Goal: Task Accomplishment & Management: Use online tool/utility

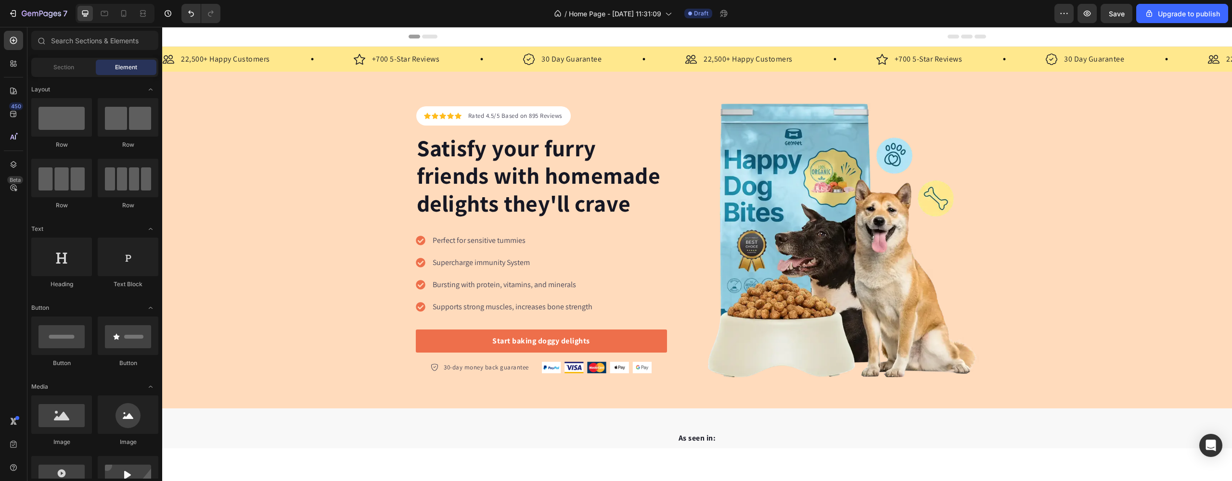
click at [613, 33] on div "Header" at bounding box center [697, 36] width 577 height 19
click at [410, 33] on div "Header" at bounding box center [697, 36] width 577 height 19
click at [418, 36] on icon at bounding box center [423, 37] width 29 height 4
click at [429, 35] on icon at bounding box center [429, 37] width 15 height 4
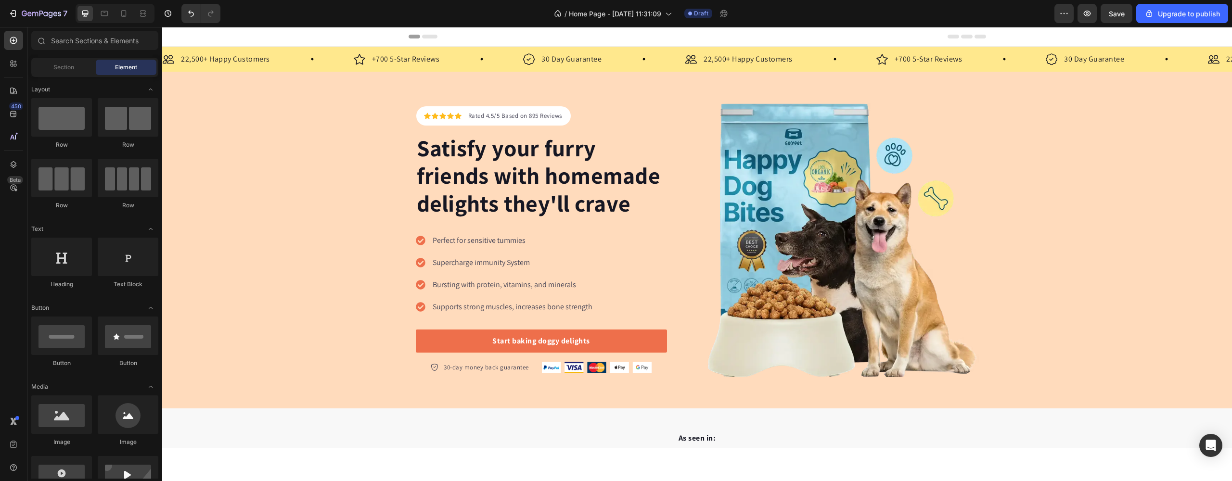
drag, startPoint x: 425, startPoint y: 36, endPoint x: 419, endPoint y: 38, distance: 6.5
click at [424, 37] on icon at bounding box center [429, 37] width 15 height 4
drag, startPoint x: 418, startPoint y: 38, endPoint x: 404, endPoint y: 40, distance: 14.6
click at [415, 39] on div "Header" at bounding box center [697, 36] width 577 height 19
click at [404, 40] on div "Header" at bounding box center [697, 37] width 1070 height 20
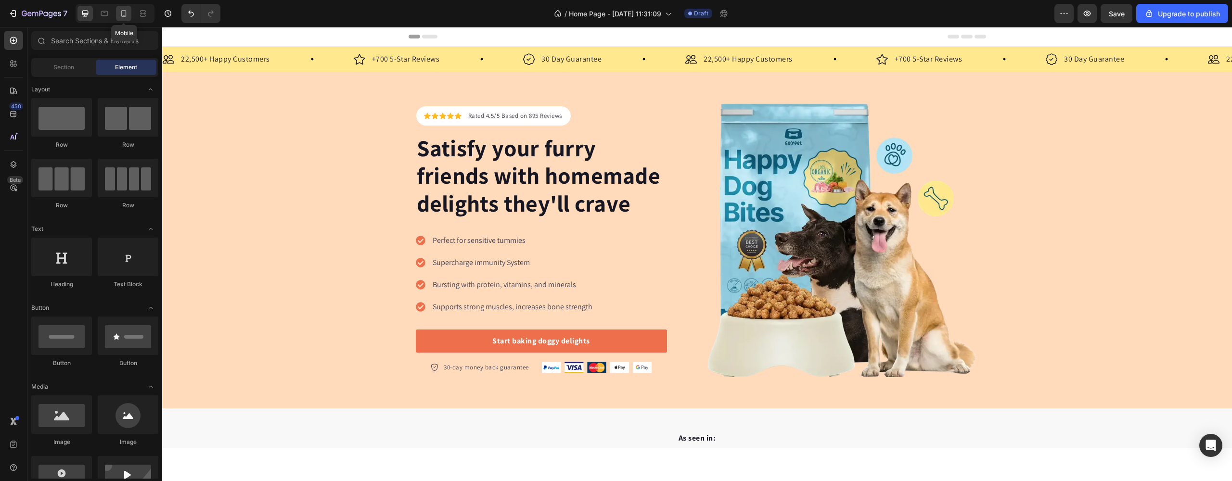
click at [126, 13] on icon at bounding box center [123, 13] width 5 height 7
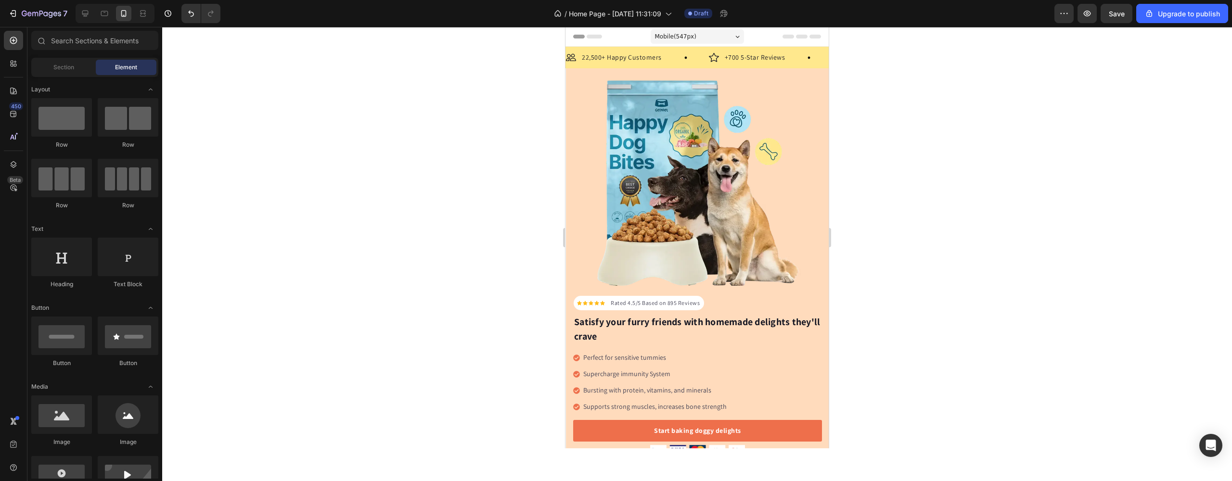
click at [682, 35] on span "Mobile ( 547 px)" at bounding box center [675, 37] width 41 height 10
click at [630, 37] on div "Header" at bounding box center [697, 36] width 248 height 19
click at [589, 35] on span "Header" at bounding box center [594, 37] width 21 height 10
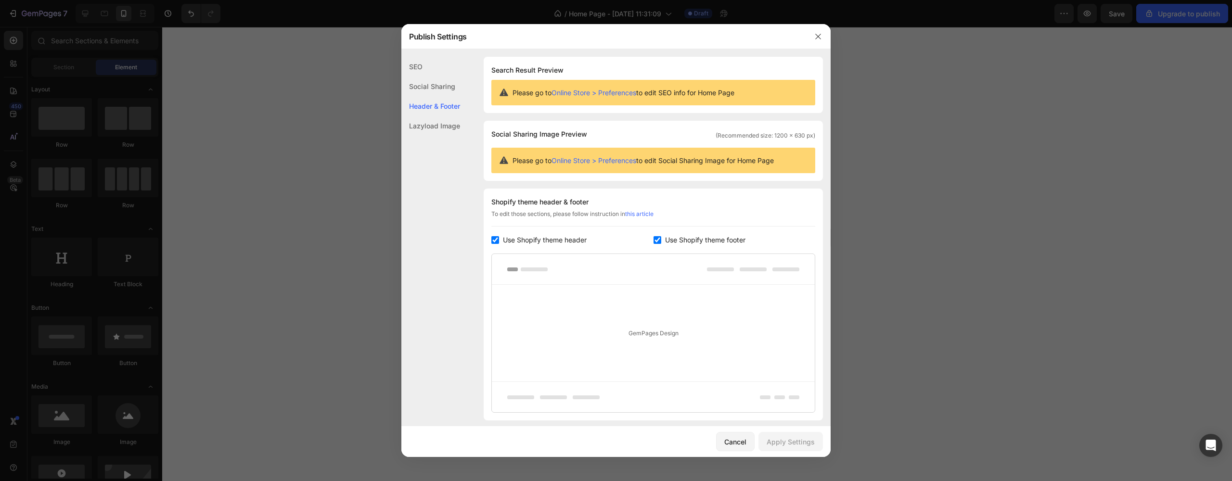
scroll to position [65, 0]
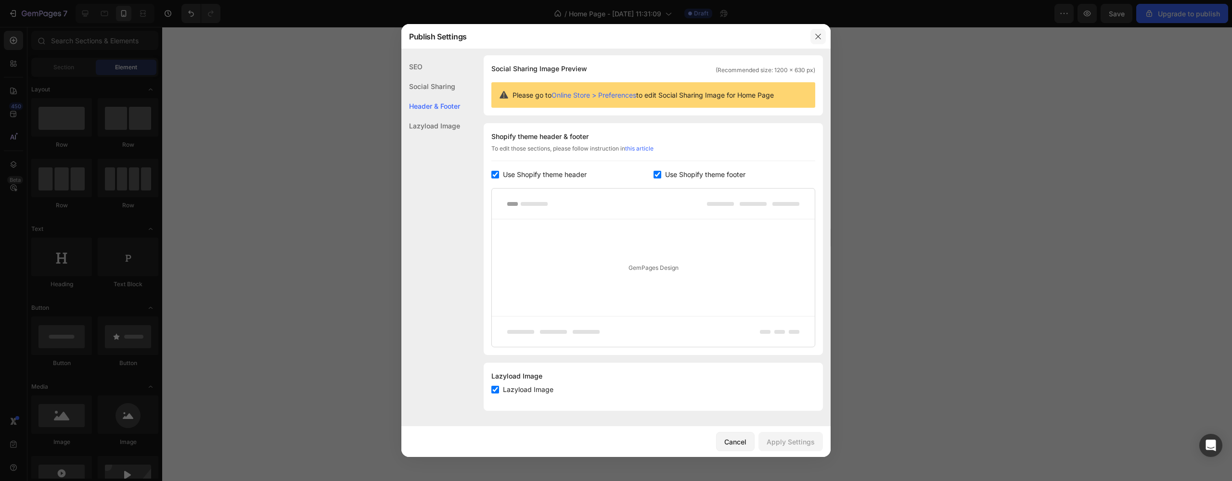
click at [816, 35] on icon "button" at bounding box center [818, 37] width 8 height 8
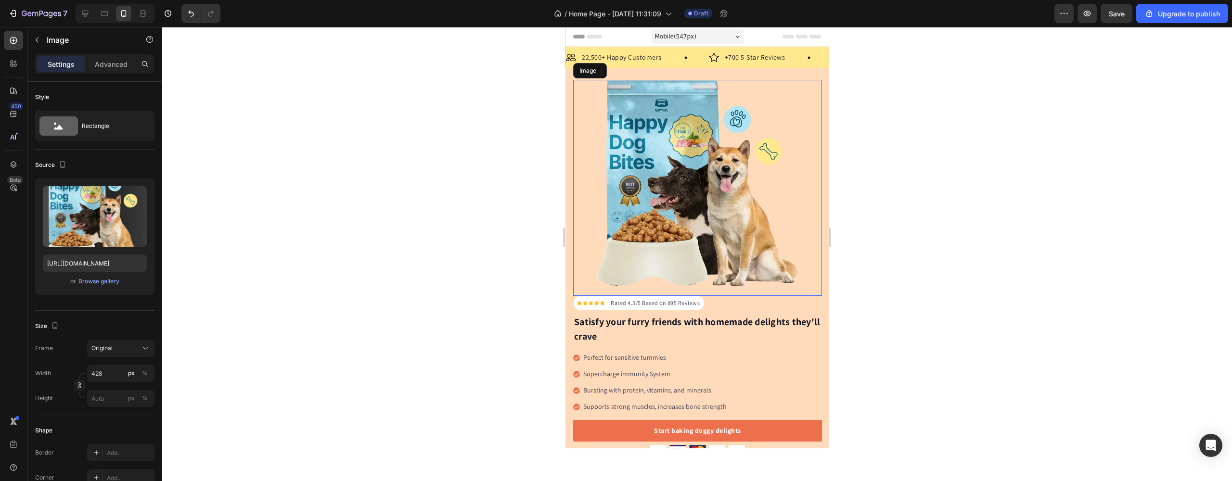
drag, startPoint x: 757, startPoint y: 156, endPoint x: 772, endPoint y: 99, distance: 58.7
click at [757, 156] on img at bounding box center [698, 183] width 206 height 206
click at [770, 68] on div "Image 22,500+ Happy Customers Text Block Row Image +700 5-Star Reviews Text Blo…" at bounding box center [696, 58] width 263 height 22
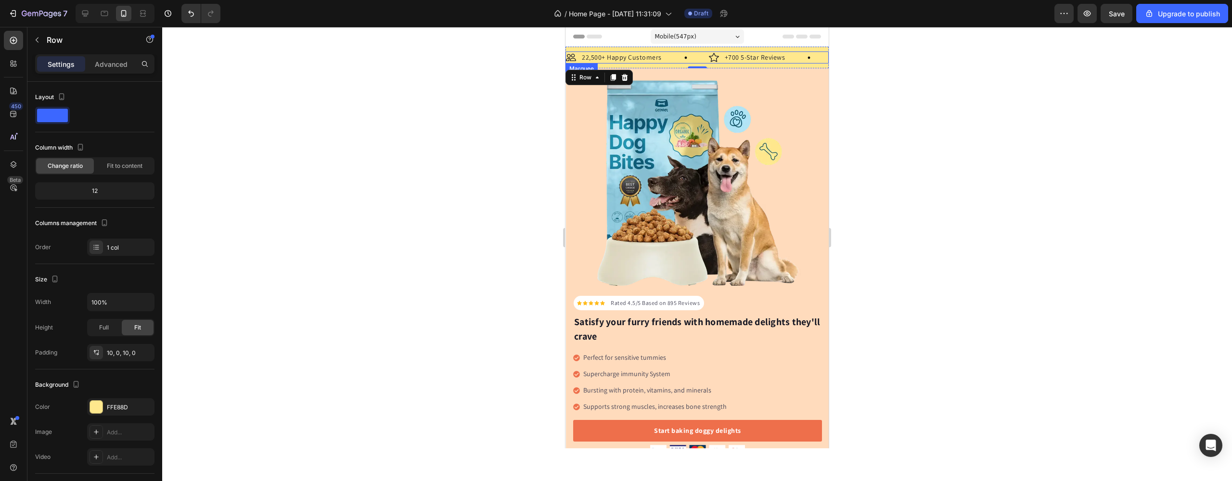
click at [807, 56] on icon at bounding box center [808, 57] width 3 height 3
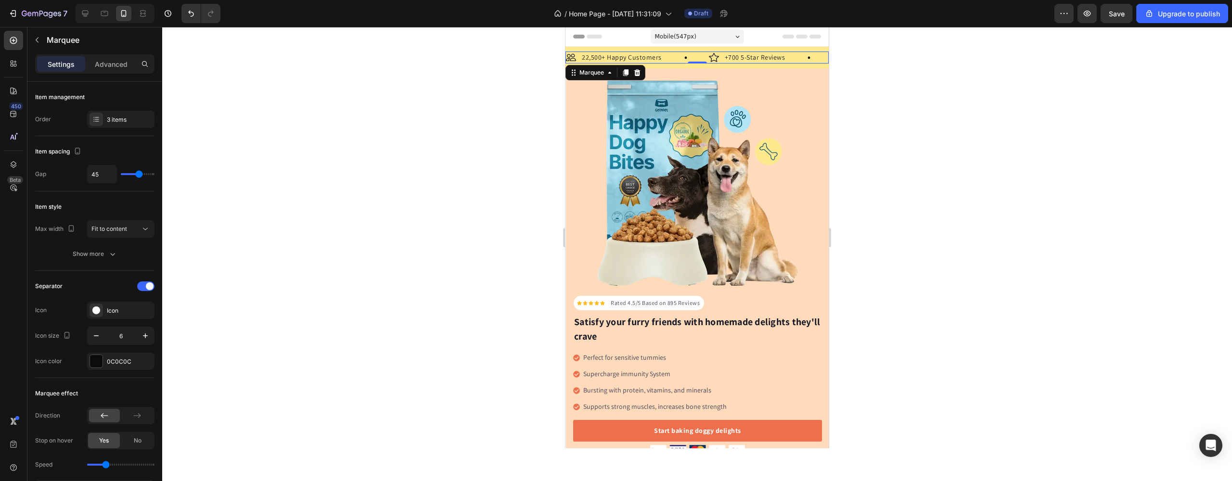
drag, startPoint x: 357, startPoint y: 83, endPoint x: 546, endPoint y: 71, distance: 190.0
click at [358, 83] on div at bounding box center [697, 254] width 1070 height 454
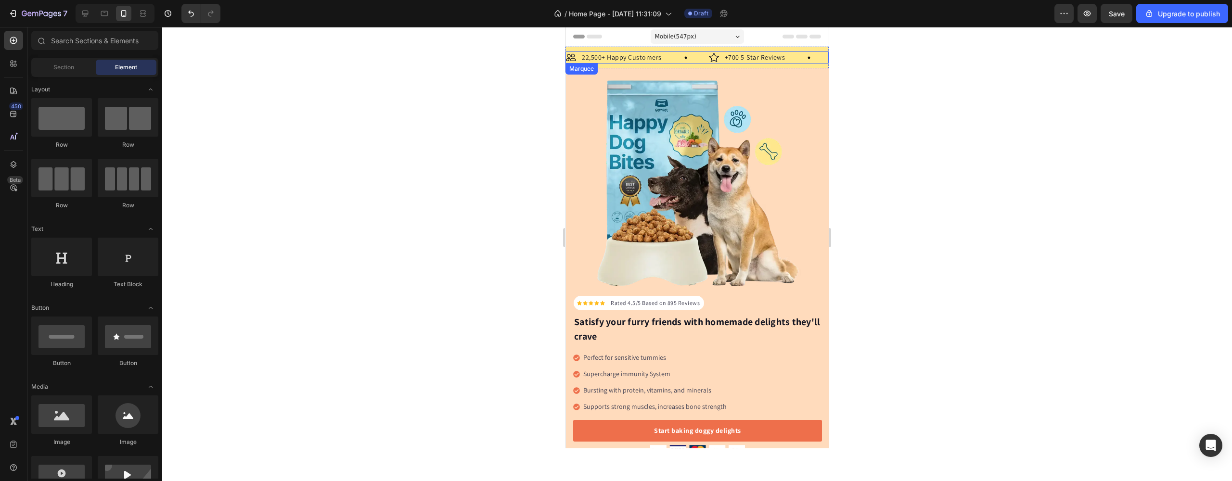
click at [691, 52] on div "Image 22,500+ Happy Customers Text Block Row" at bounding box center [637, 57] width 143 height 12
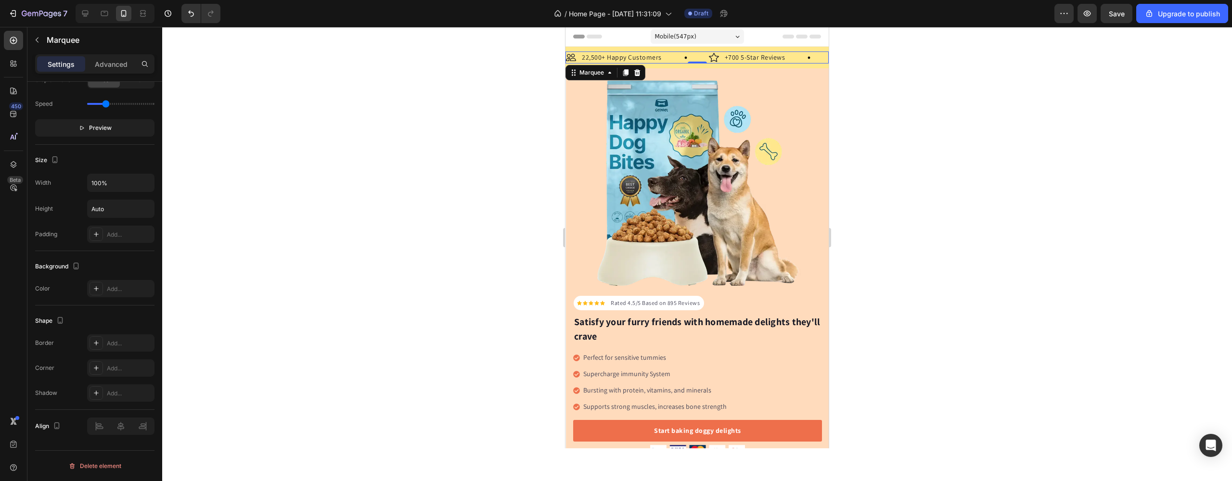
scroll to position [0, 0]
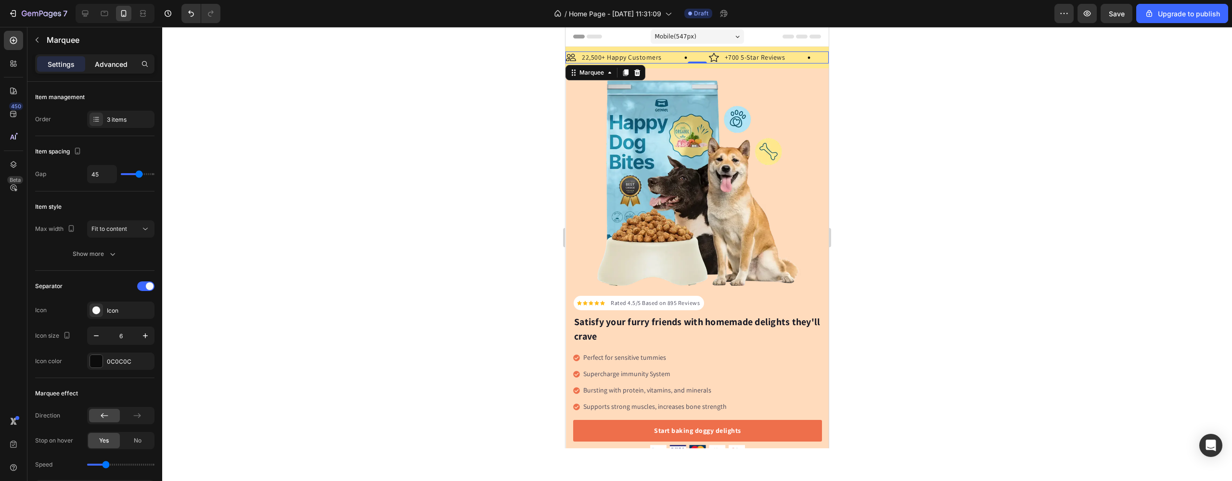
click at [114, 60] on p "Advanced" at bounding box center [111, 64] width 33 height 10
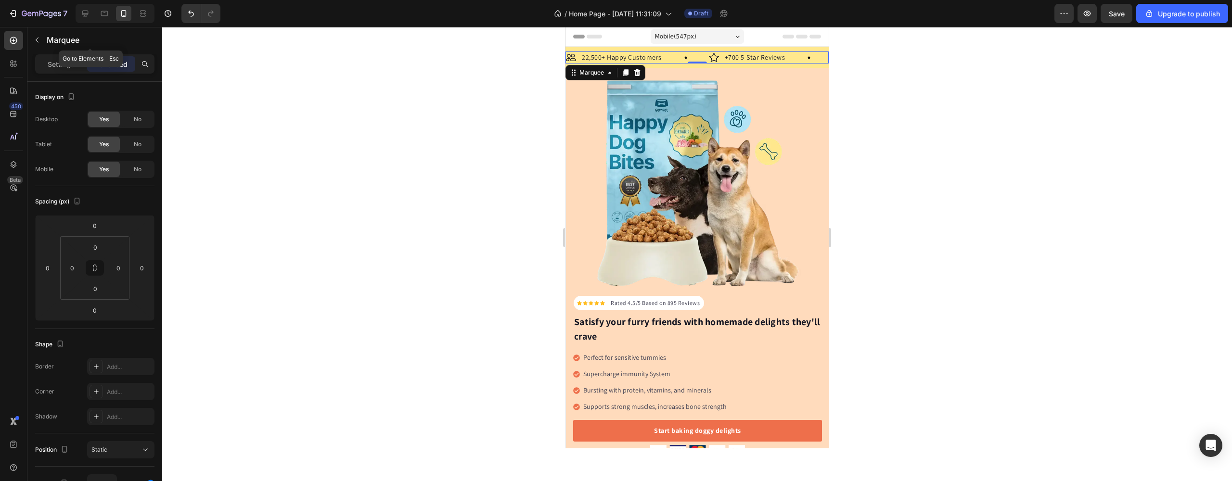
click at [35, 34] on button "button" at bounding box center [36, 39] width 15 height 15
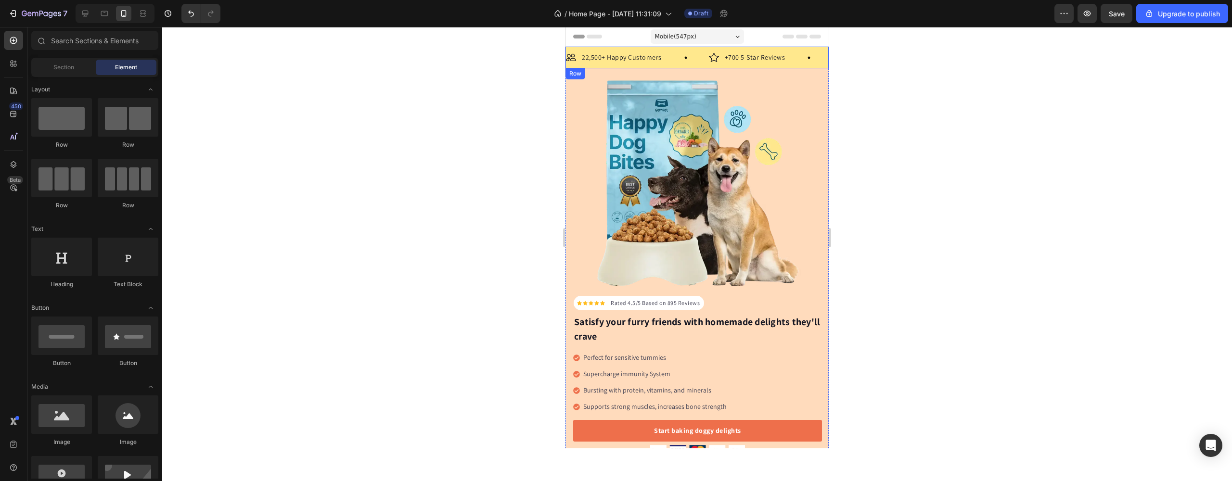
click at [580, 50] on div "Image 22,500+ Happy Customers Text Block Row Image +700 5-Star Reviews Text Blo…" at bounding box center [696, 58] width 263 height 22
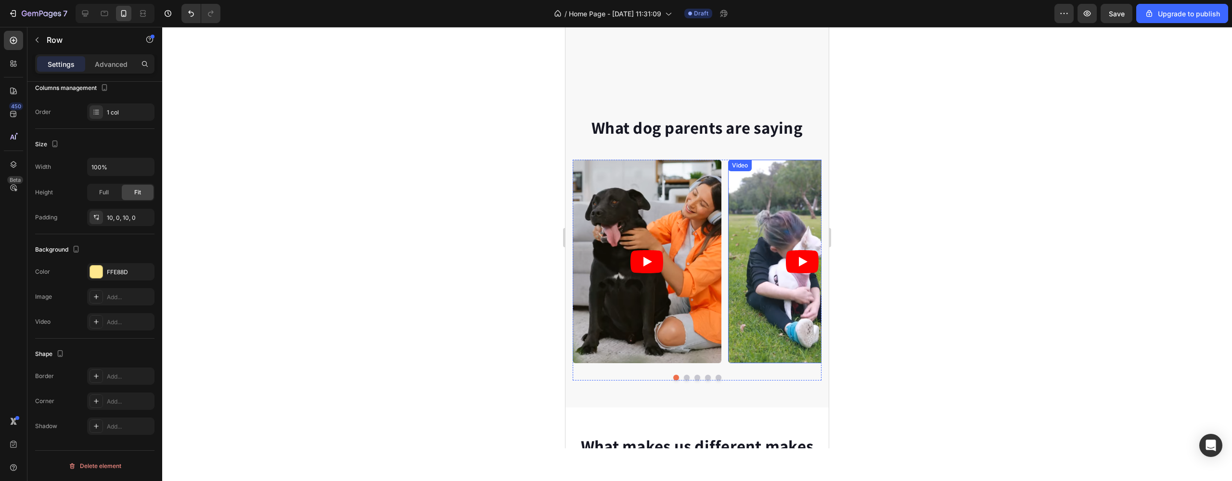
scroll to position [662, 0]
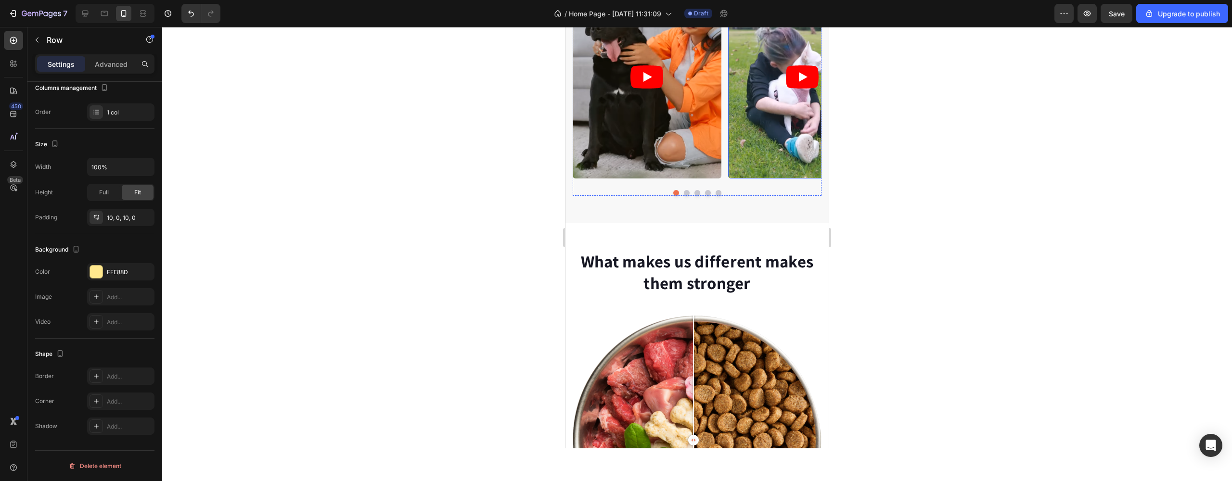
click at [792, 134] on article at bounding box center [802, 77] width 149 height 204
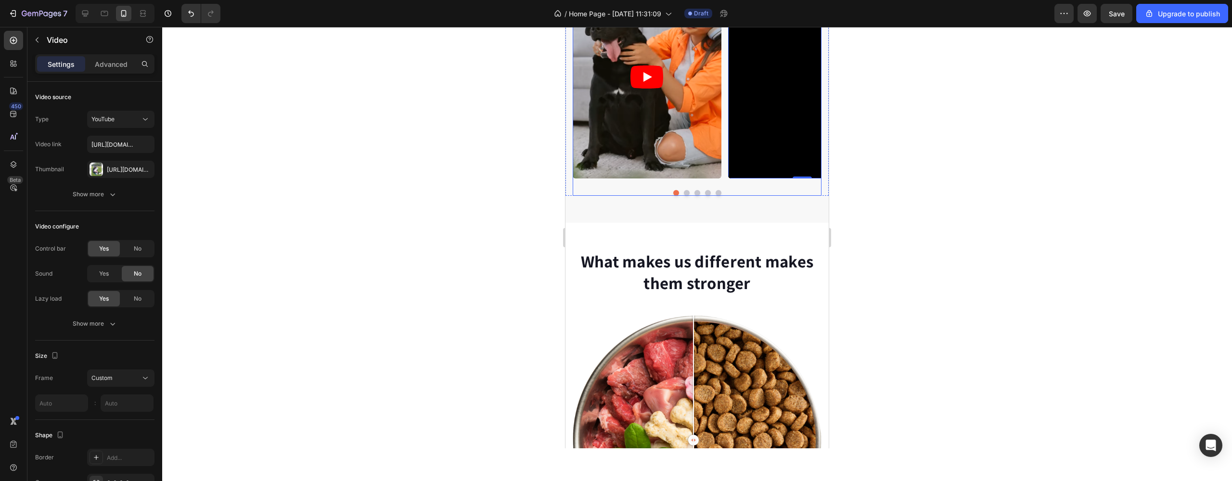
scroll to position [468, 0]
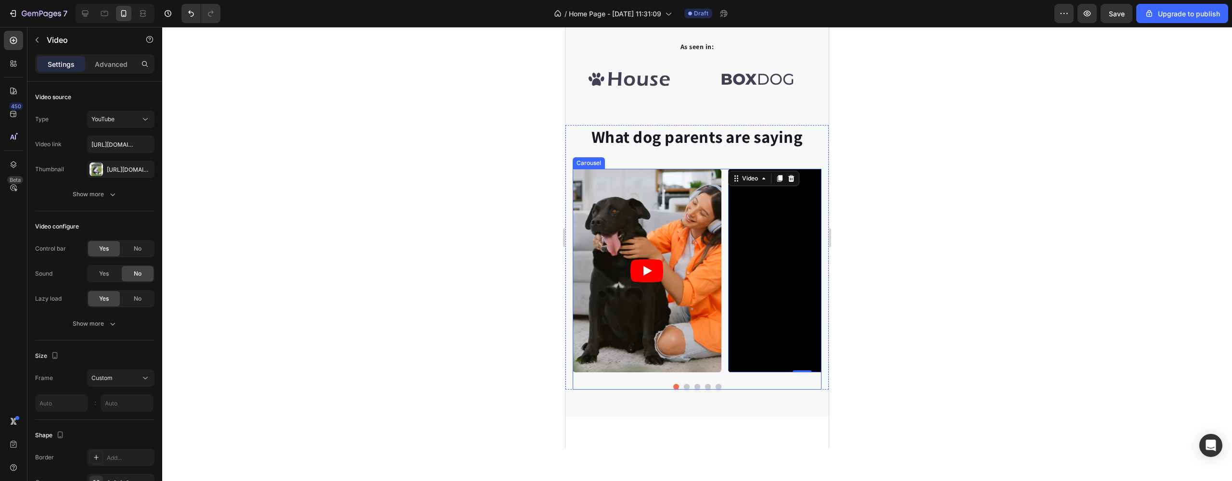
click at [684, 387] on button "Dot" at bounding box center [687, 387] width 6 height 6
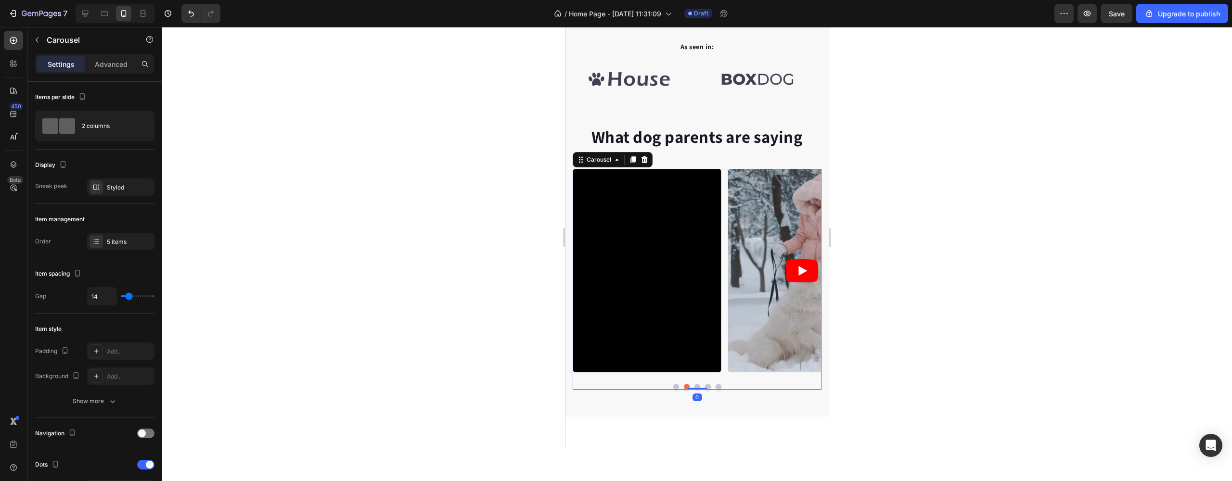
click at [694, 386] on button "Dot" at bounding box center [697, 387] width 6 height 6
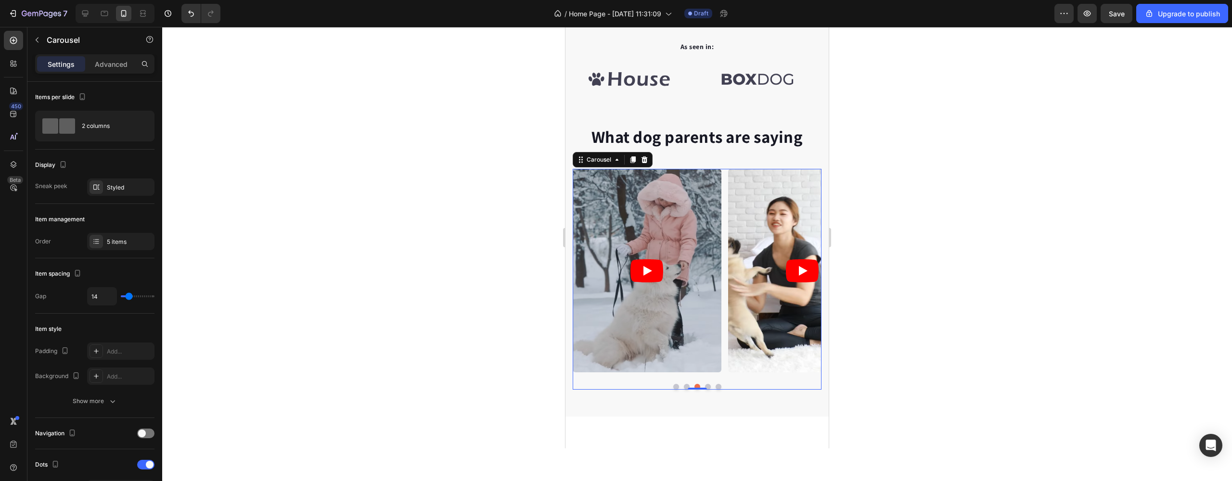
click at [673, 385] on button "Dot" at bounding box center [676, 387] width 6 height 6
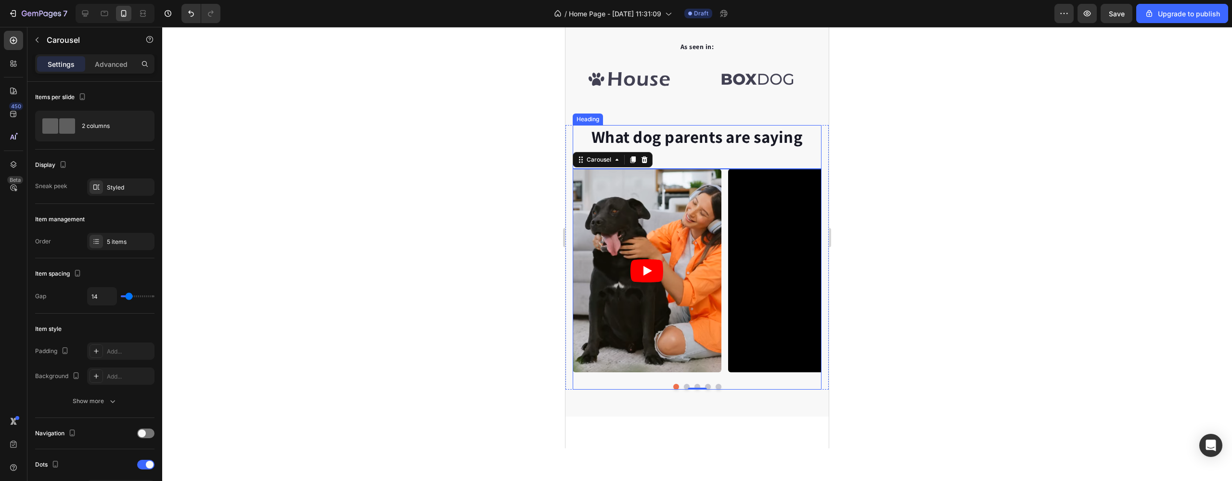
click at [696, 145] on p "What dog parents are saying" at bounding box center [697, 137] width 247 height 22
click at [727, 176] on div "Video Video Video Video Video" at bounding box center [697, 271] width 249 height 204
click at [127, 249] on div "5 items" at bounding box center [120, 241] width 67 height 17
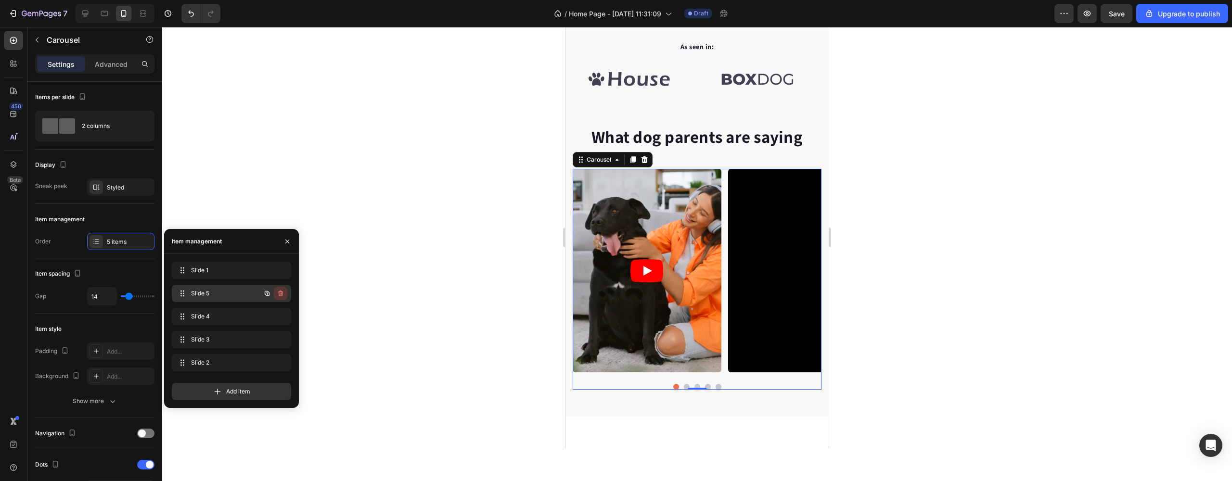
click at [281, 294] on icon "button" at bounding box center [281, 294] width 8 height 8
click at [282, 294] on div "Delete" at bounding box center [274, 293] width 18 height 9
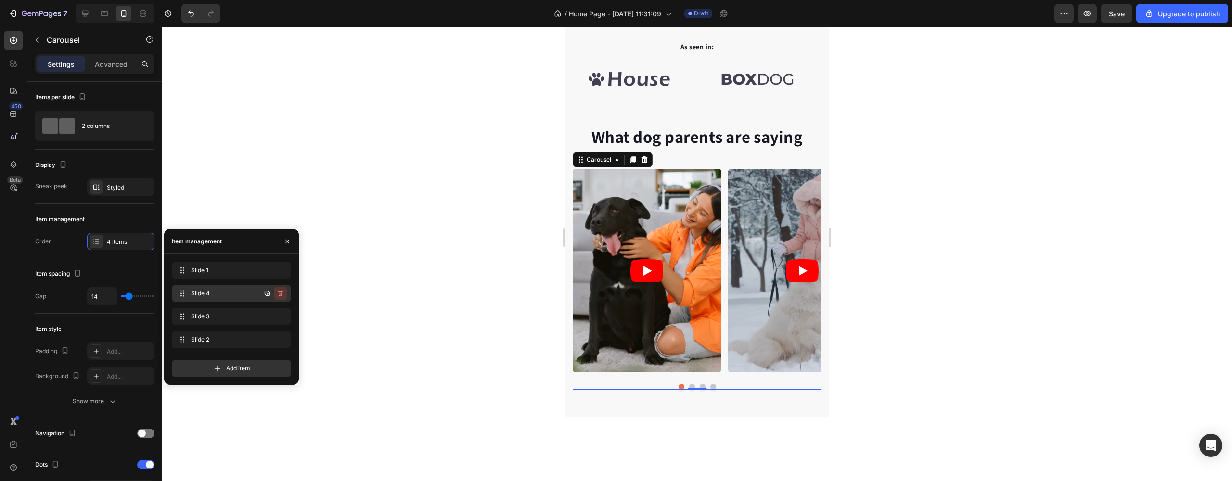
click at [282, 294] on icon "button" at bounding box center [281, 294] width 8 height 8
click at [282, 294] on div "Delete" at bounding box center [274, 293] width 18 height 9
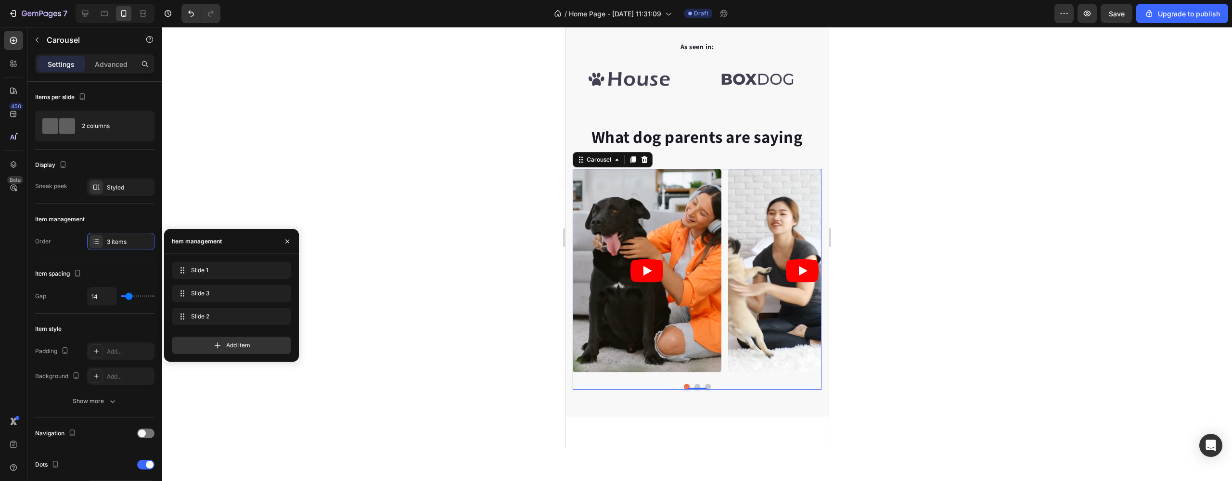
click at [282, 294] on div "Slide 3 Slide 3" at bounding box center [231, 293] width 119 height 17
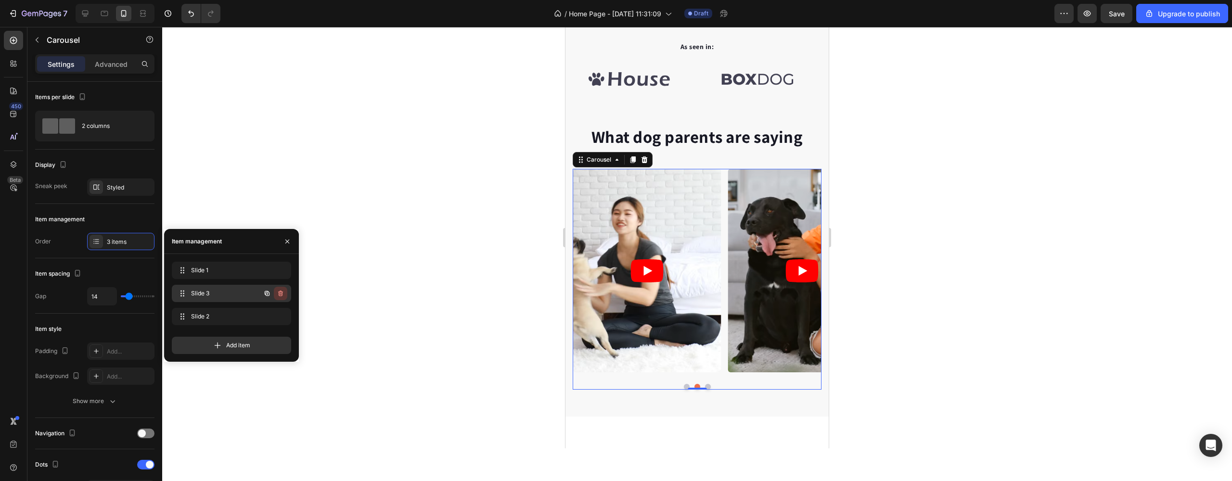
click at [282, 293] on icon "button" at bounding box center [280, 294] width 5 height 6
click at [283, 294] on button "Delete" at bounding box center [274, 293] width 26 height 13
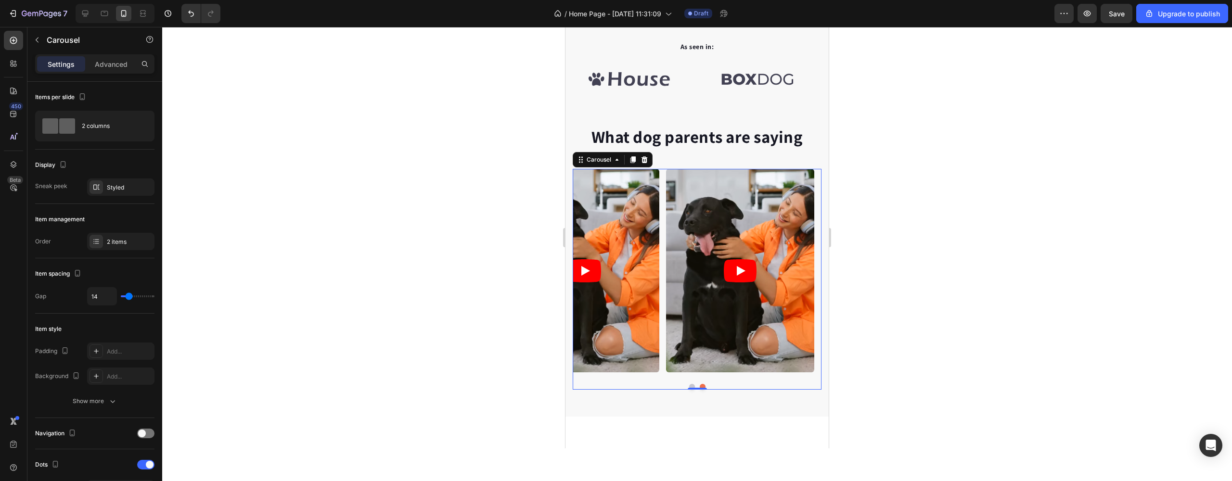
click at [691, 385] on button "Dot" at bounding box center [692, 387] width 6 height 6
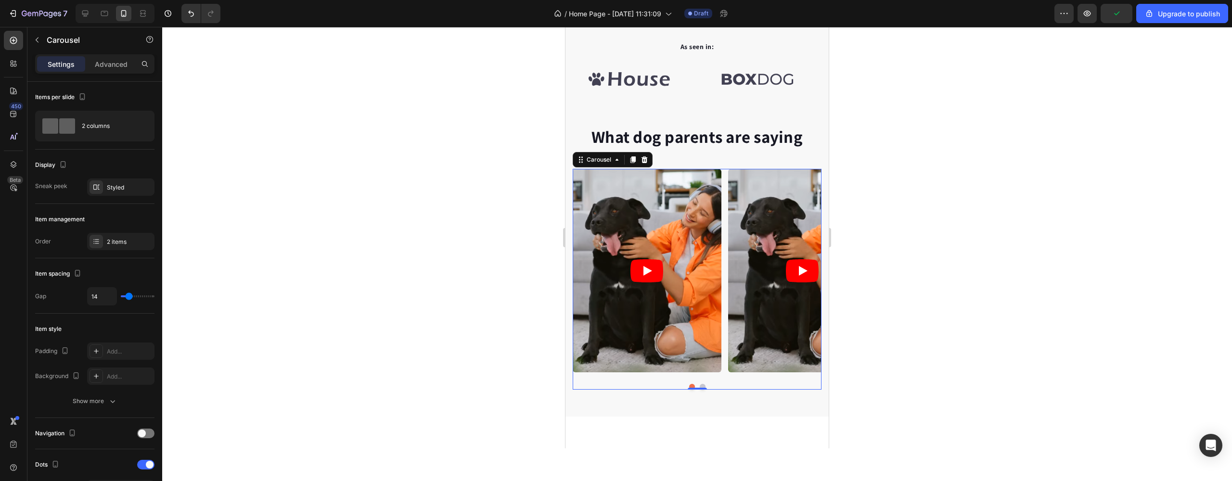
click at [470, 229] on div at bounding box center [697, 254] width 1070 height 454
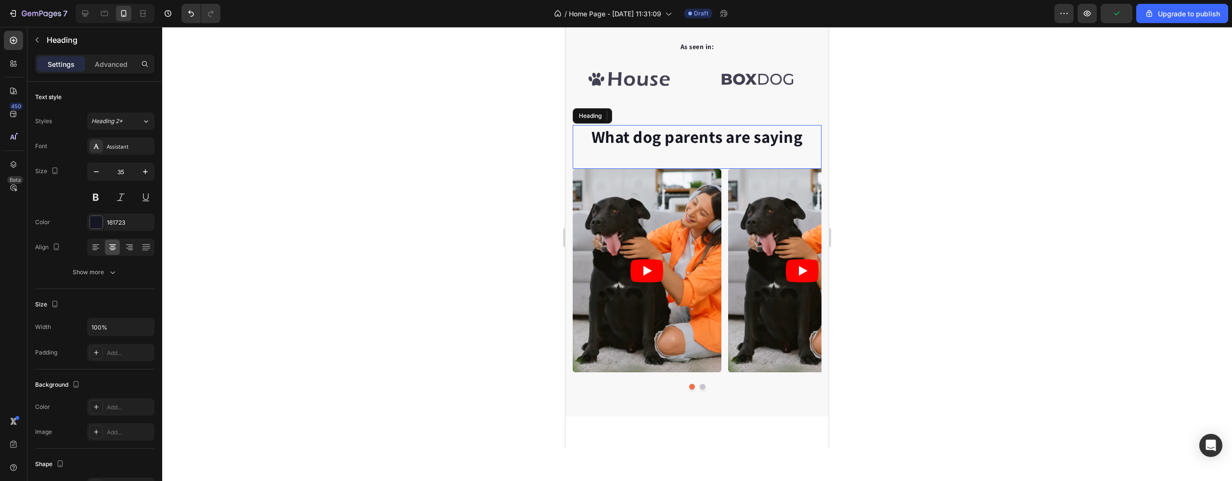
click at [667, 146] on p "What dog parents are saying" at bounding box center [697, 137] width 247 height 22
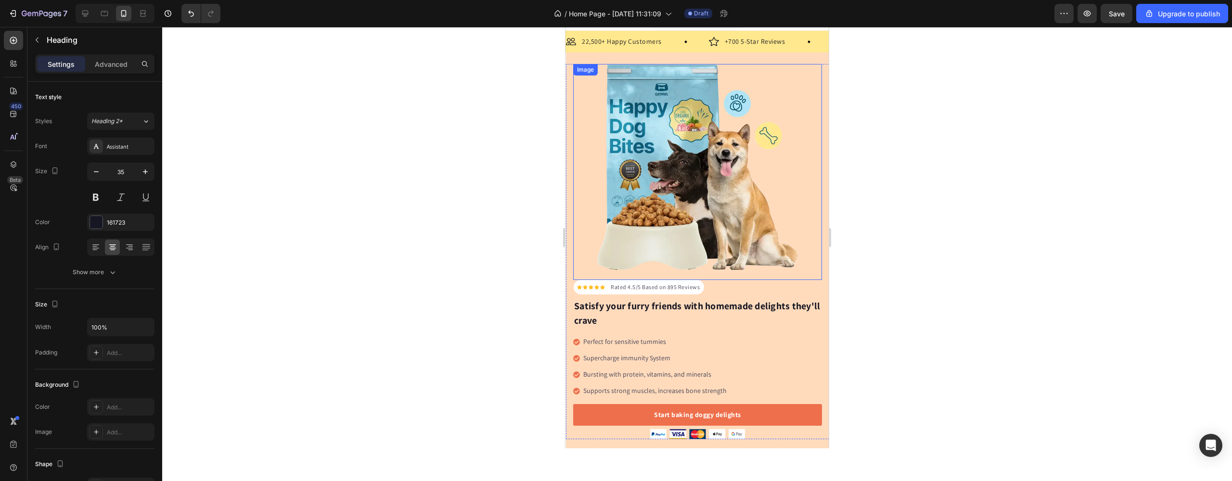
scroll to position [0, 0]
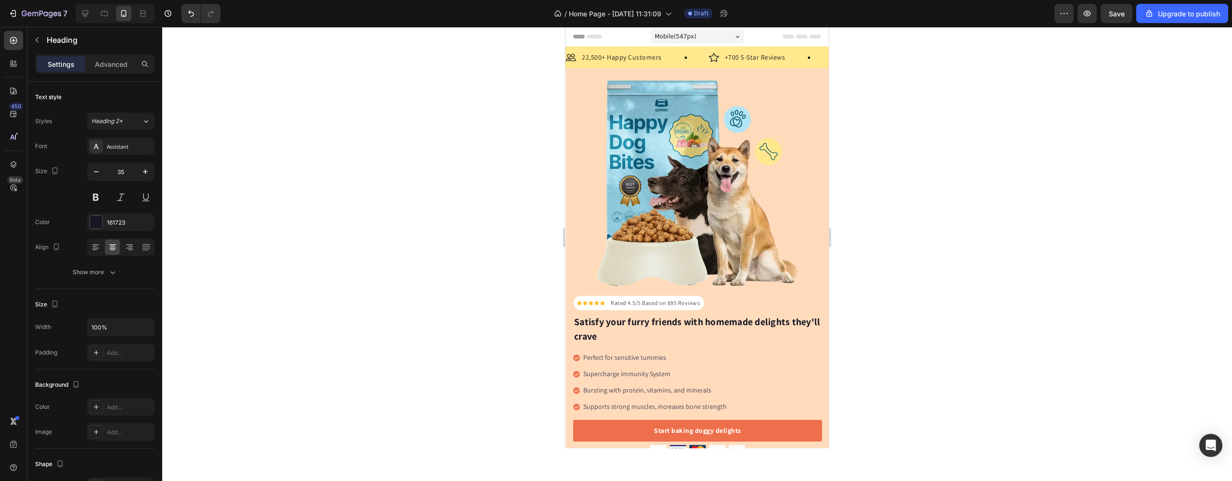
click at [860, 248] on div at bounding box center [697, 254] width 1070 height 454
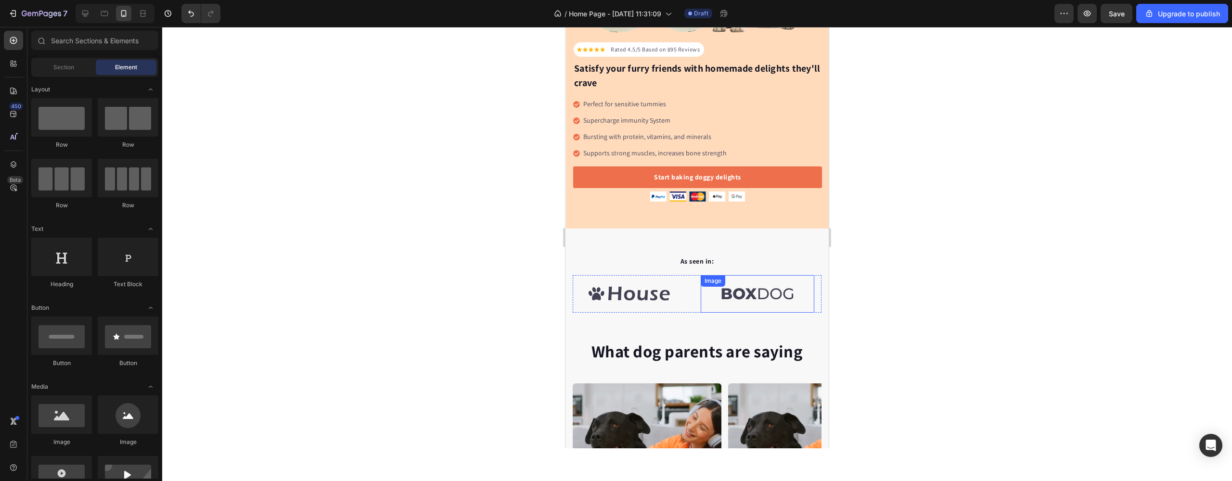
scroll to position [373, 0]
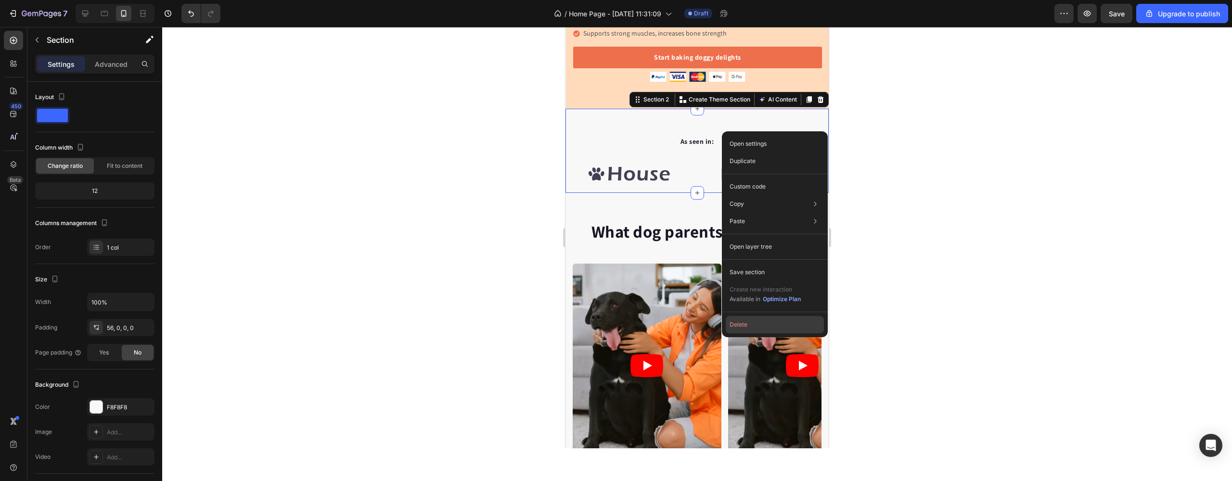
click at [750, 330] on button "Delete" at bounding box center [775, 324] width 98 height 17
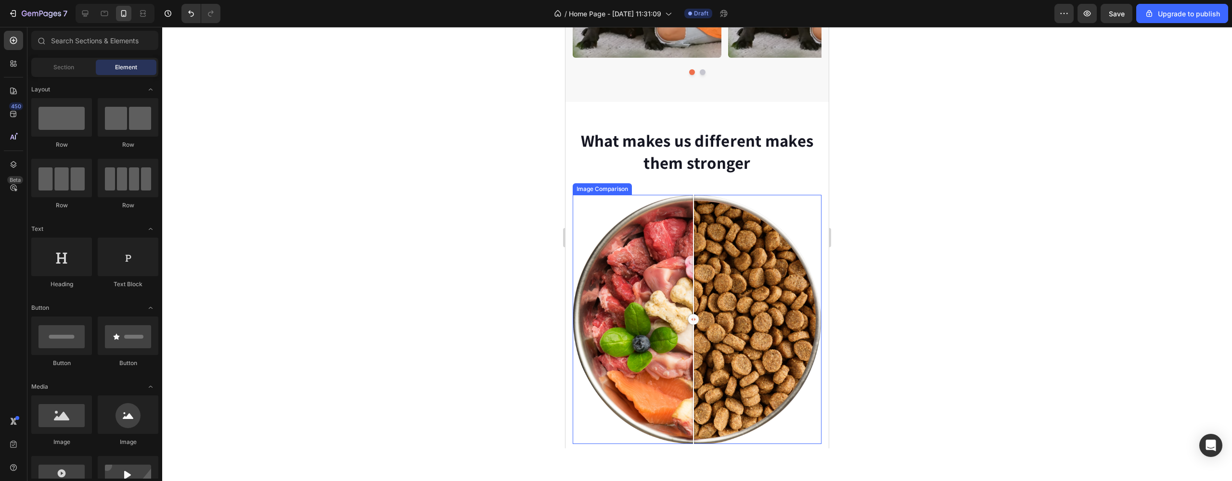
scroll to position [706, 0]
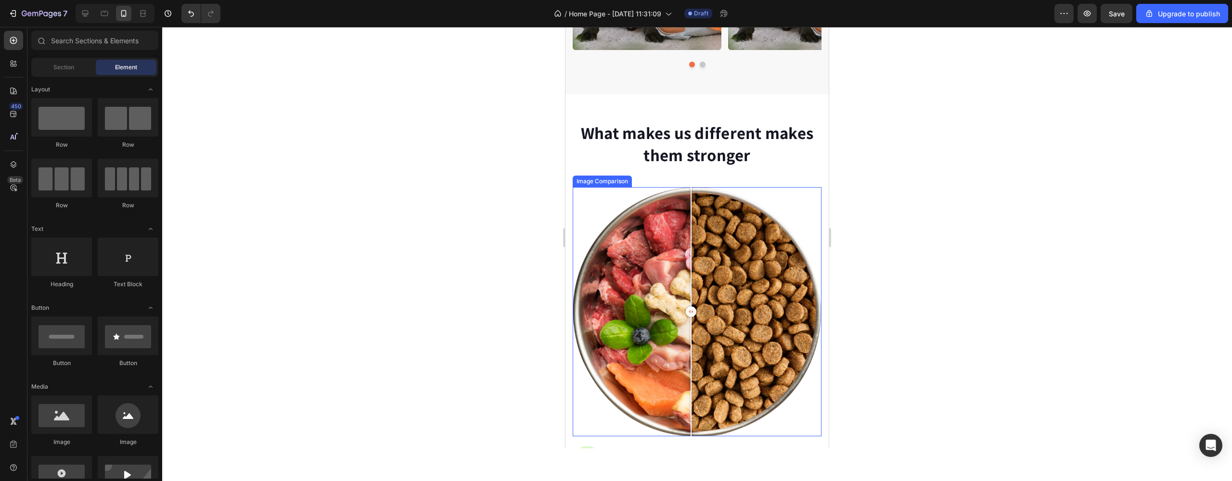
drag, startPoint x: 657, startPoint y: 318, endPoint x: 691, endPoint y: 299, distance: 39.0
click at [691, 299] on div at bounding box center [690, 311] width 19 height 249
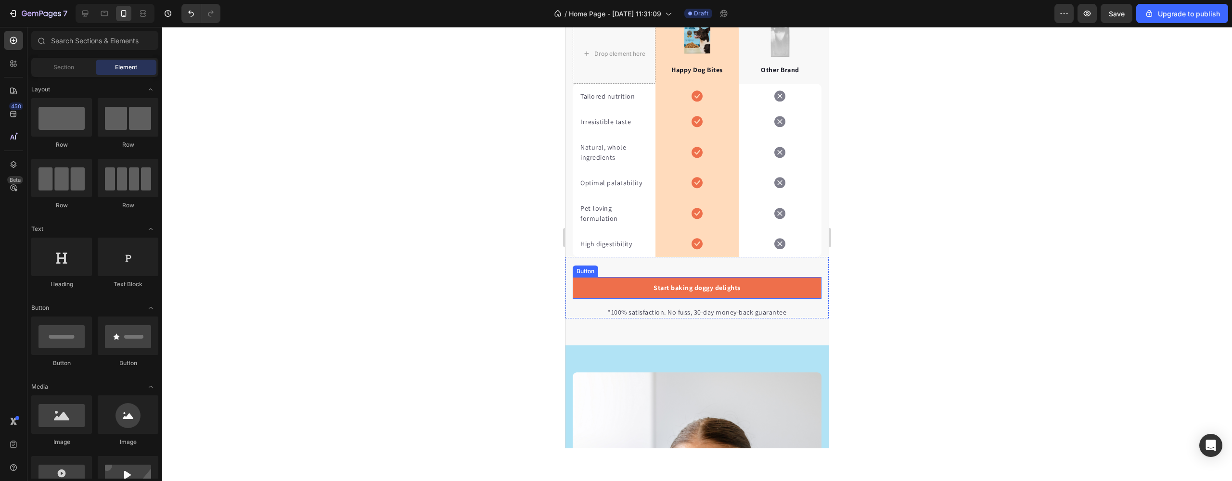
scroll to position [3081, 0]
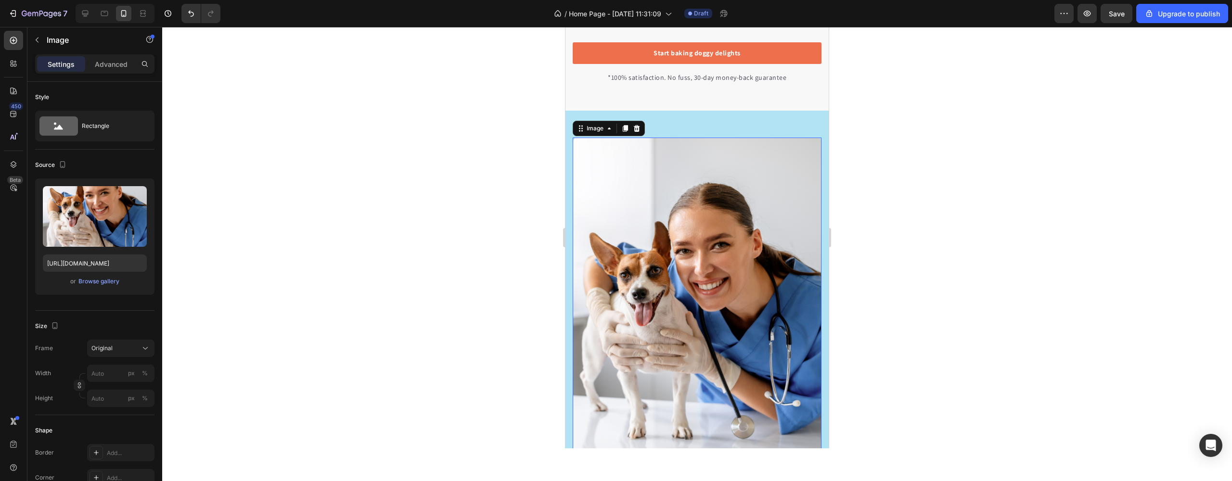
click at [620, 244] on img at bounding box center [697, 301] width 249 height 327
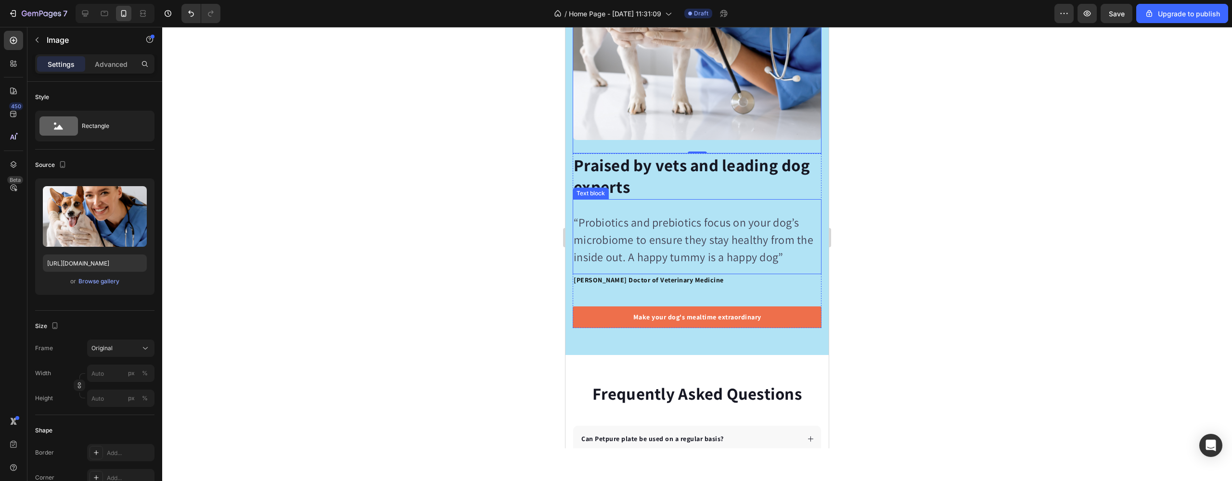
scroll to position [3359, 0]
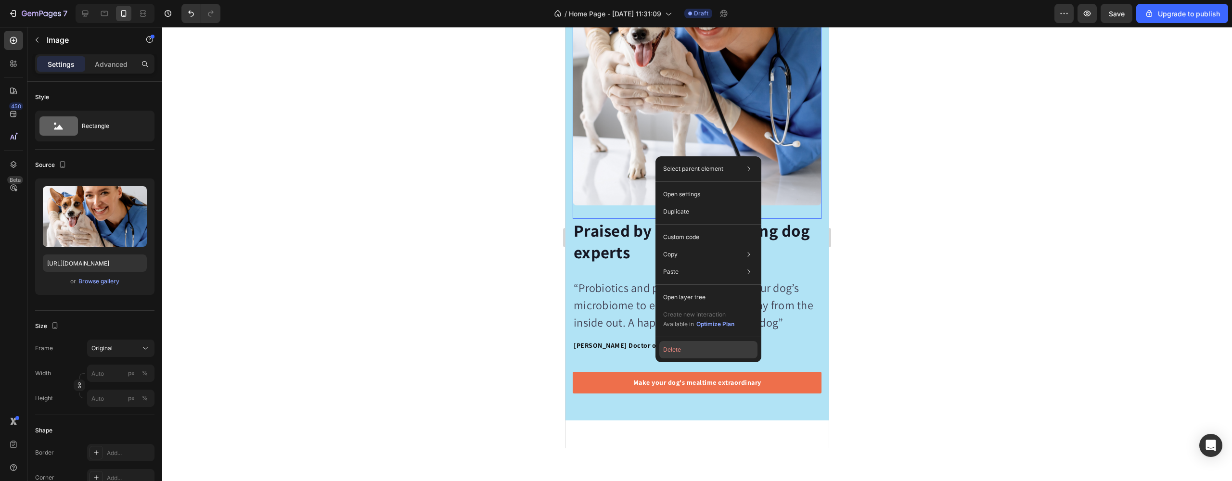
click at [690, 354] on button "Delete" at bounding box center [708, 349] width 98 height 17
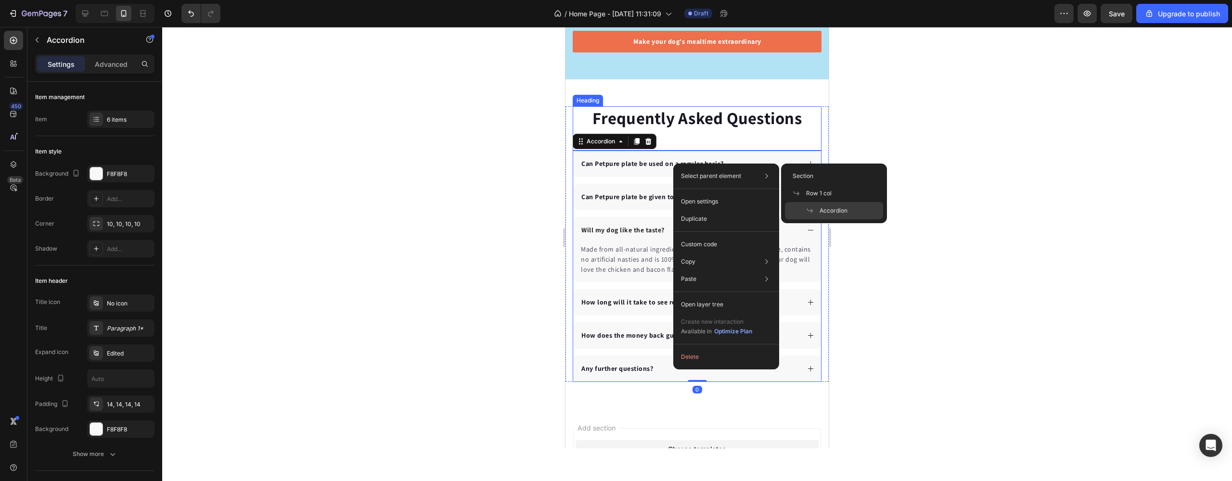
click at [696, 134] on div "Frequently Asked Questions Heading" at bounding box center [697, 128] width 249 height 44
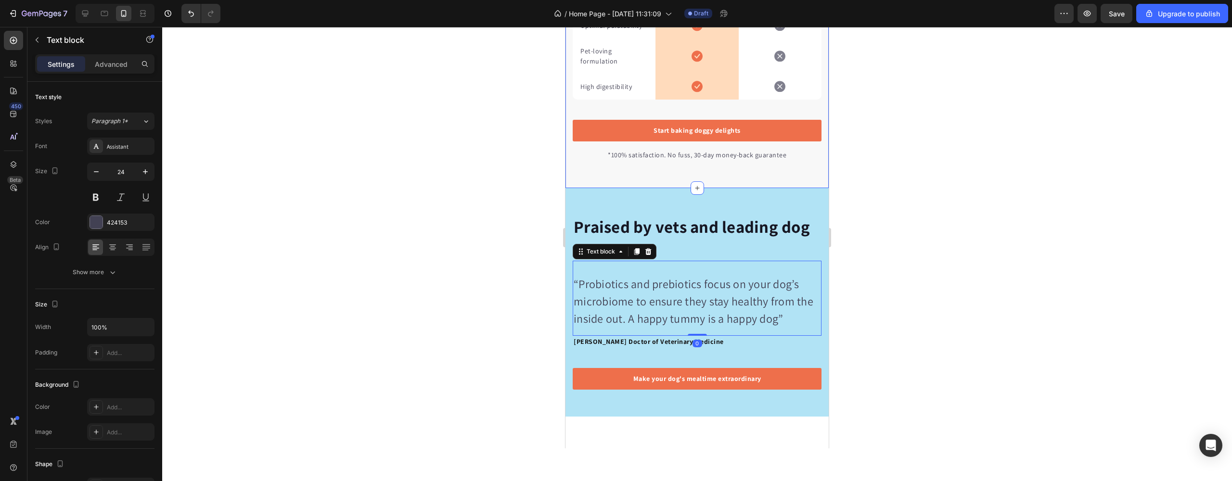
scroll to position [3002, 0]
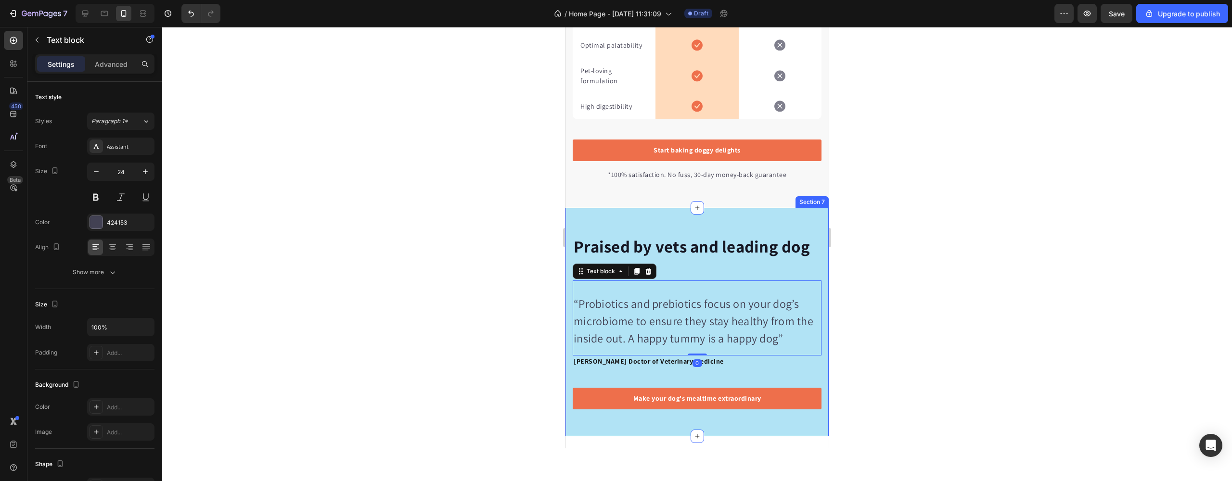
click at [674, 221] on div "Image Praised by vets and leading dog experts Heading “Probiotics and [MEDICAL_…" at bounding box center [696, 322] width 263 height 229
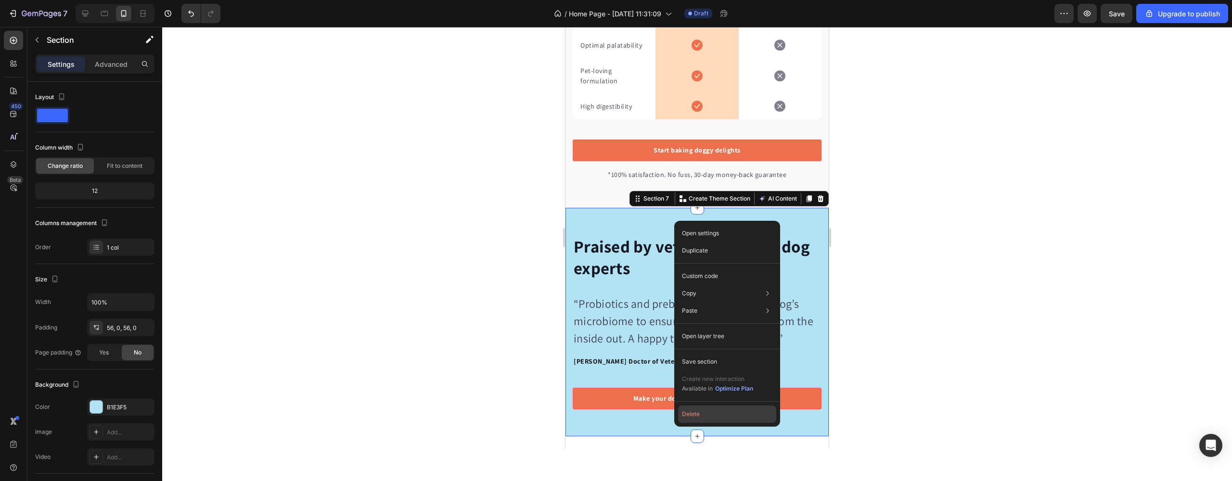
click at [703, 411] on button "Delete" at bounding box center [727, 414] width 98 height 17
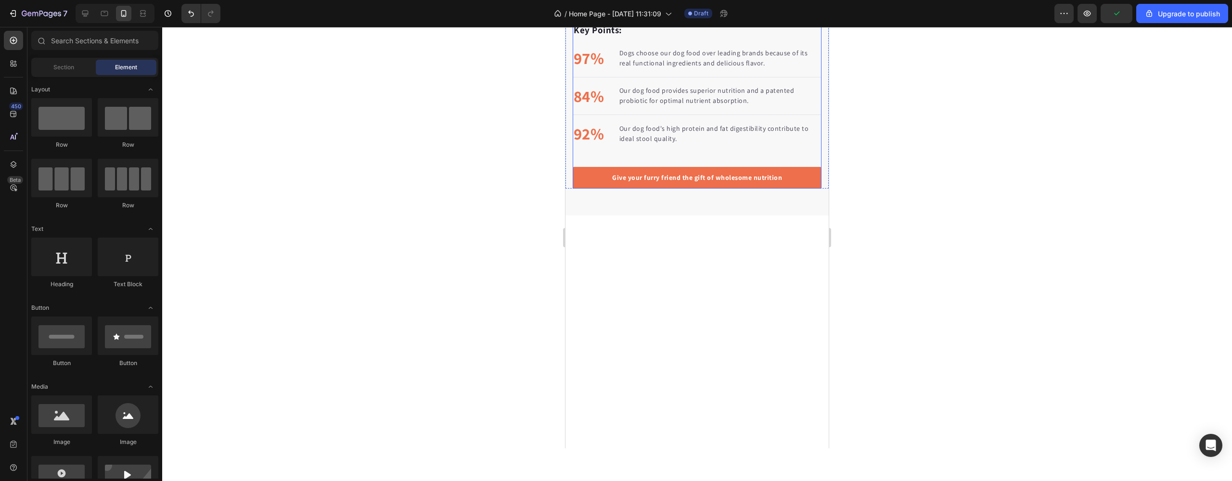
scroll to position [1264, 0]
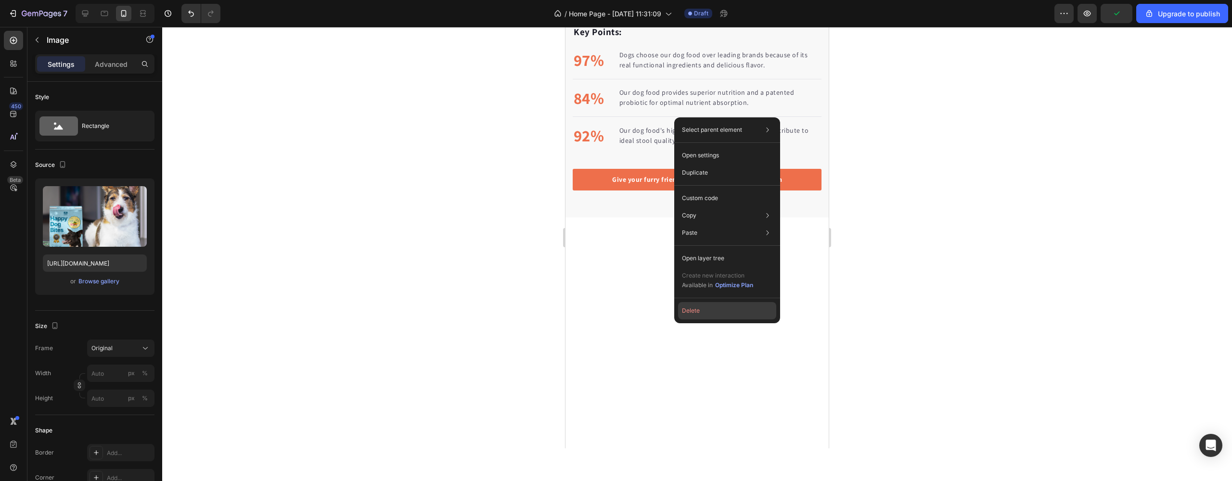
click at [692, 307] on button "Delete" at bounding box center [727, 310] width 98 height 17
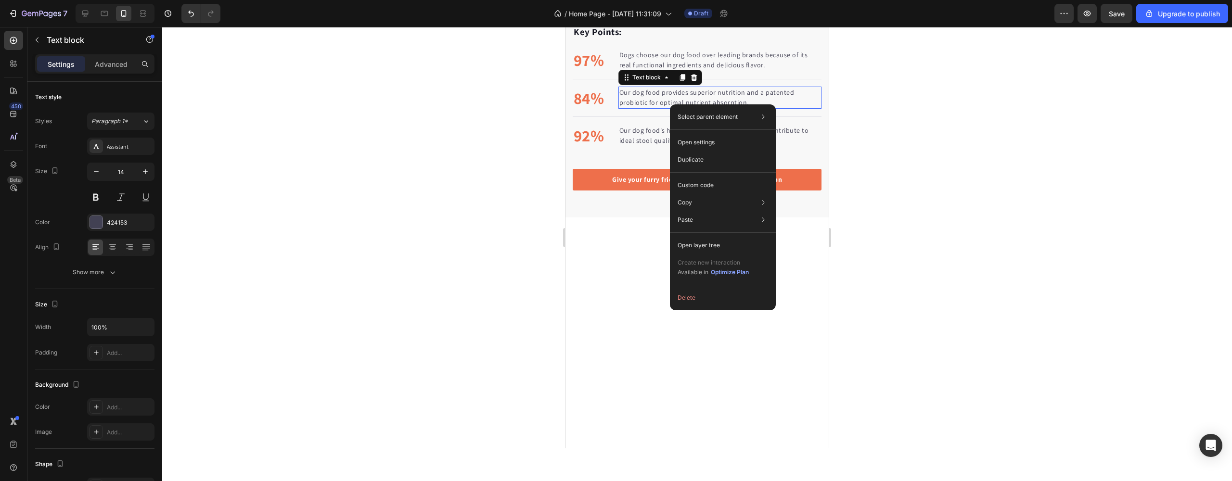
click at [887, 171] on div at bounding box center [697, 254] width 1070 height 454
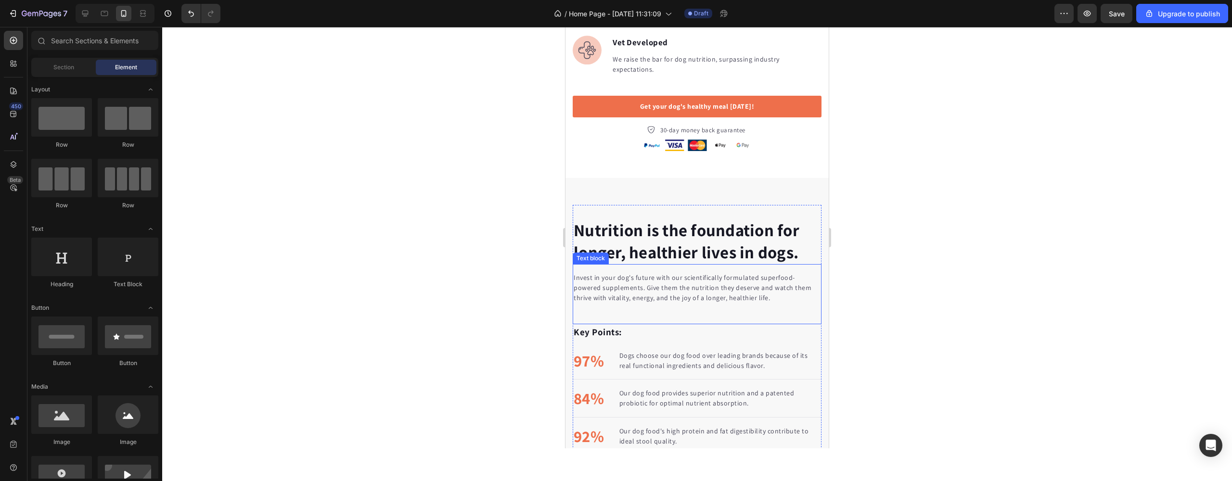
scroll to position [788, 0]
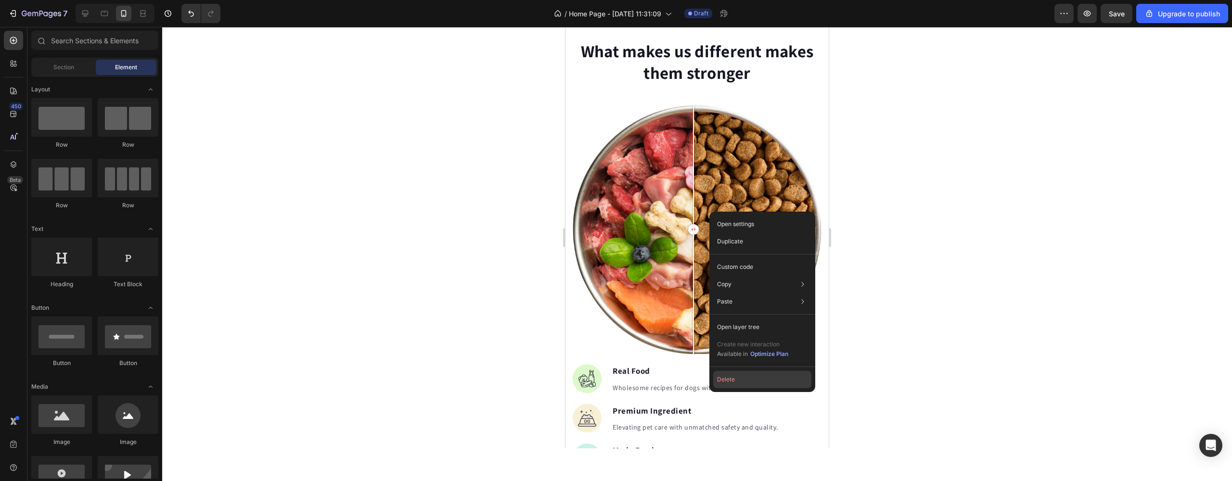
click at [729, 385] on button "Delete" at bounding box center [762, 379] width 98 height 17
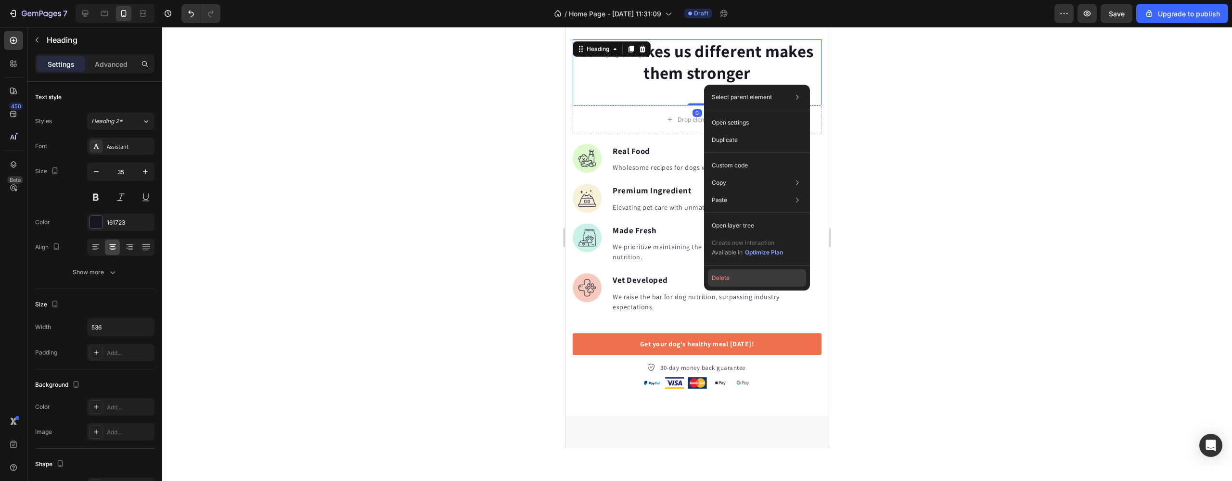
click at [742, 280] on button "Delete" at bounding box center [757, 277] width 98 height 17
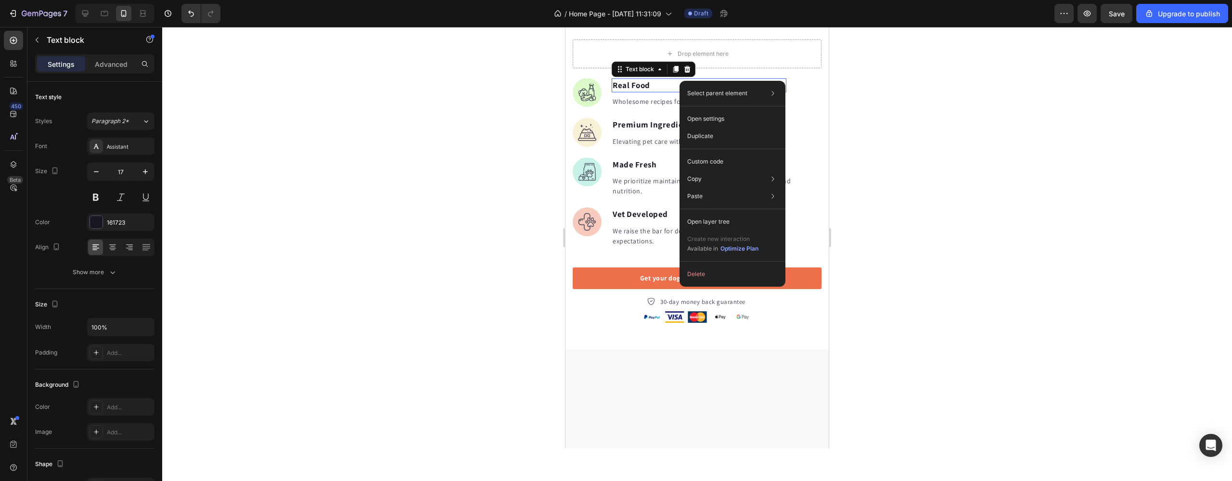
click at [702, 285] on div "Select parent element Section Row 1 col Advanced list Text block Open settings …" at bounding box center [732, 184] width 106 height 206
click at [700, 276] on button "Delete" at bounding box center [732, 274] width 98 height 17
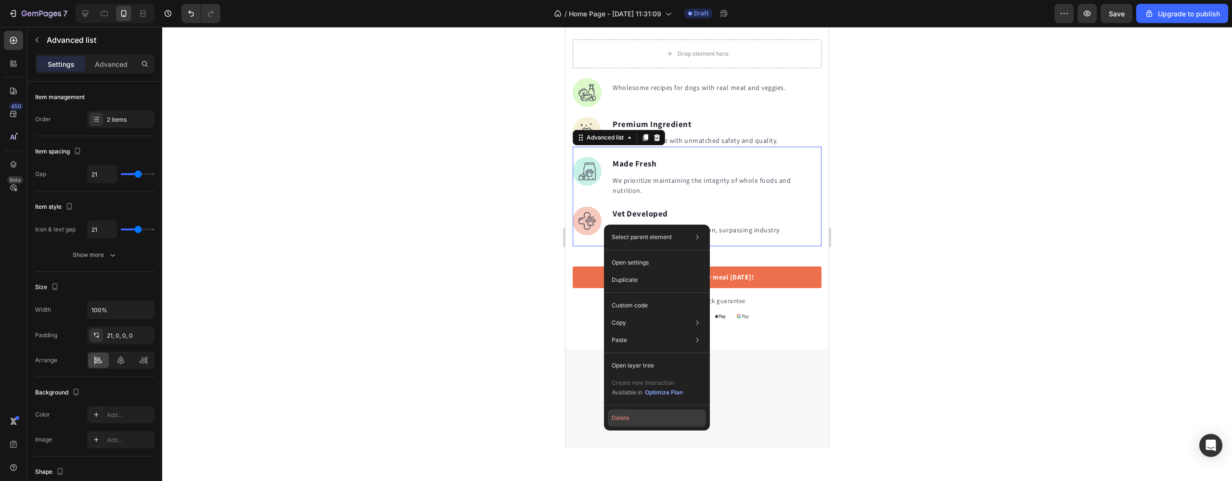
click at [623, 421] on button "Delete" at bounding box center [657, 418] width 98 height 17
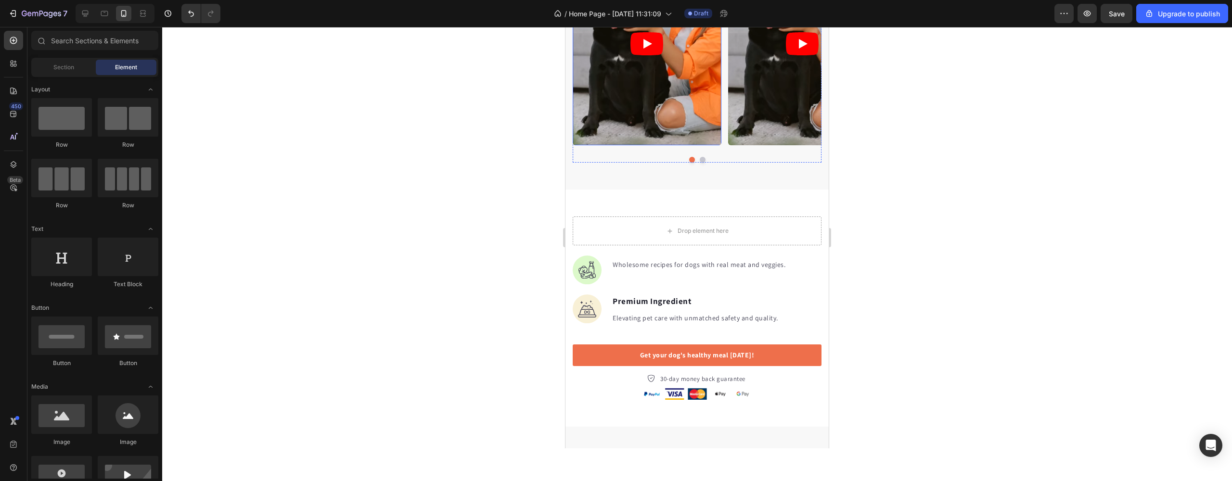
scroll to position [609, 0]
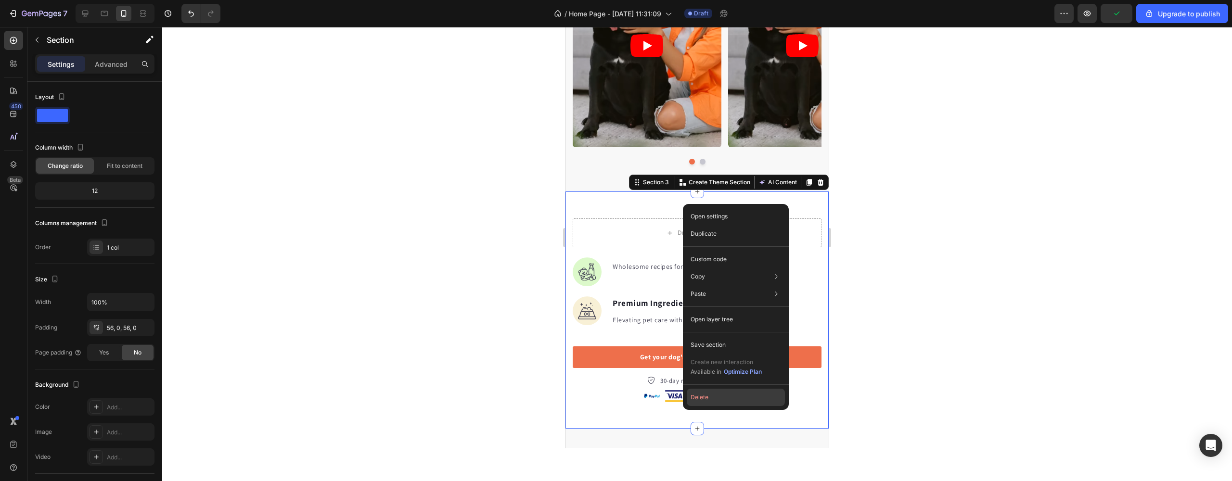
click at [710, 397] on button "Delete" at bounding box center [736, 397] width 98 height 17
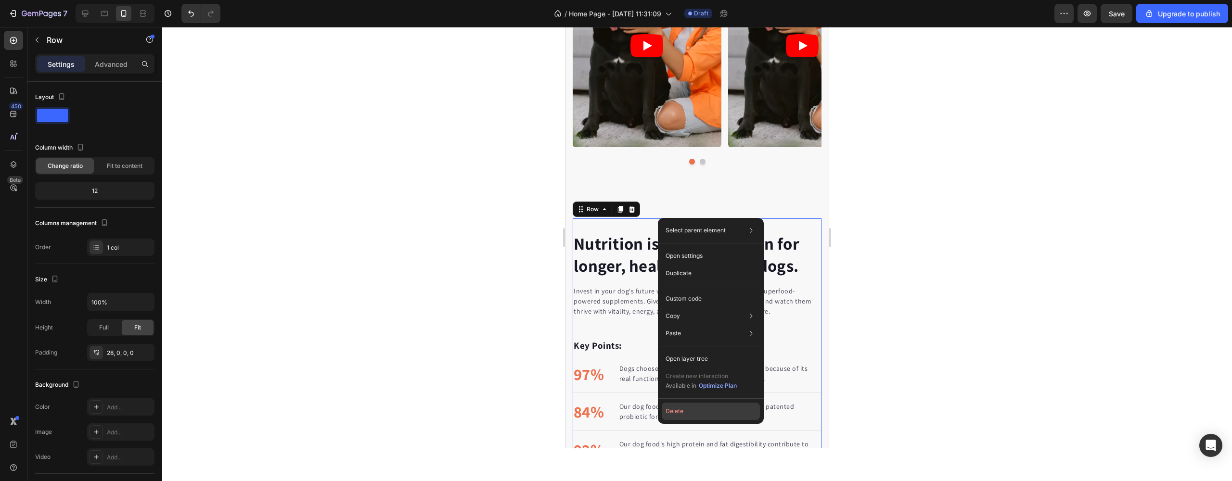
click at [686, 420] on button "Delete" at bounding box center [711, 411] width 98 height 17
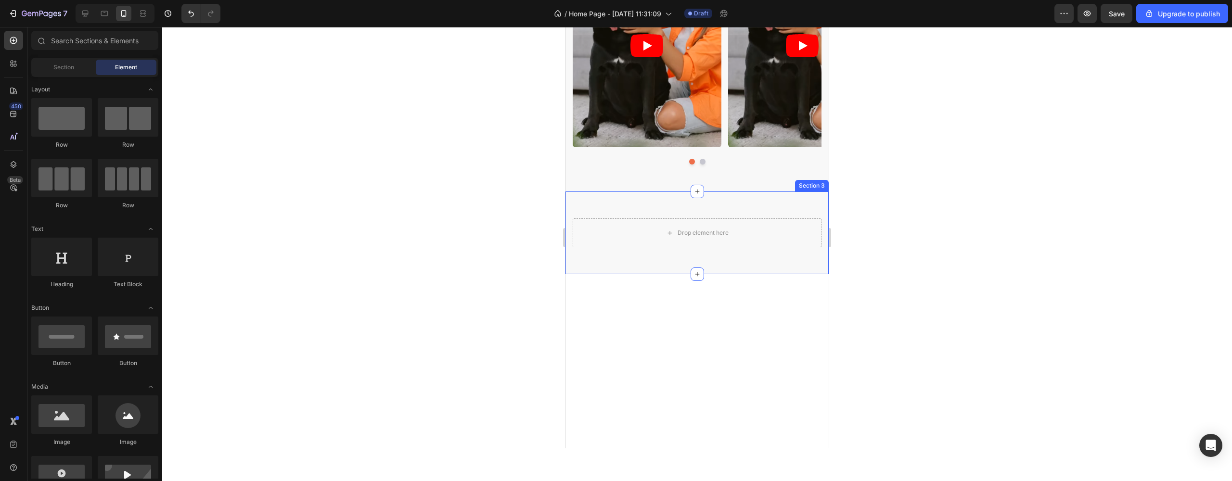
click at [629, 209] on div "Drop element here Image Row Section 3" at bounding box center [696, 233] width 263 height 83
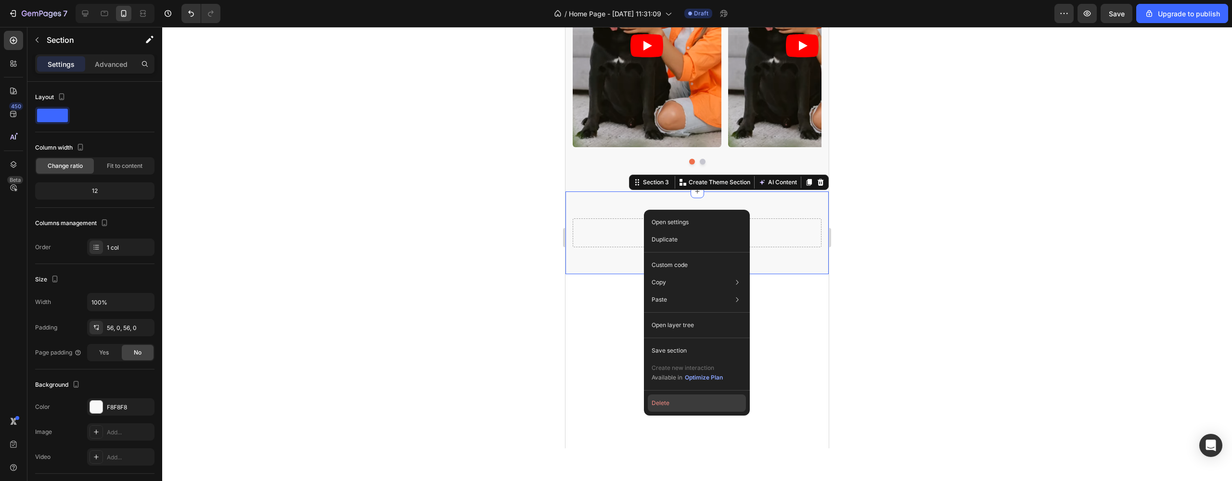
click at [661, 401] on button "Delete" at bounding box center [697, 403] width 98 height 17
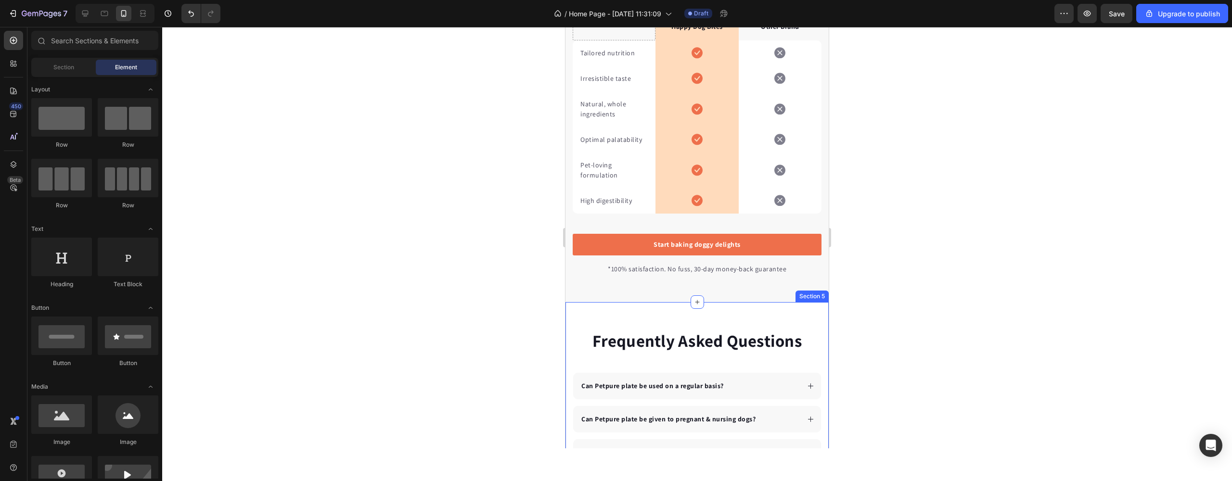
scroll to position [1470, 0]
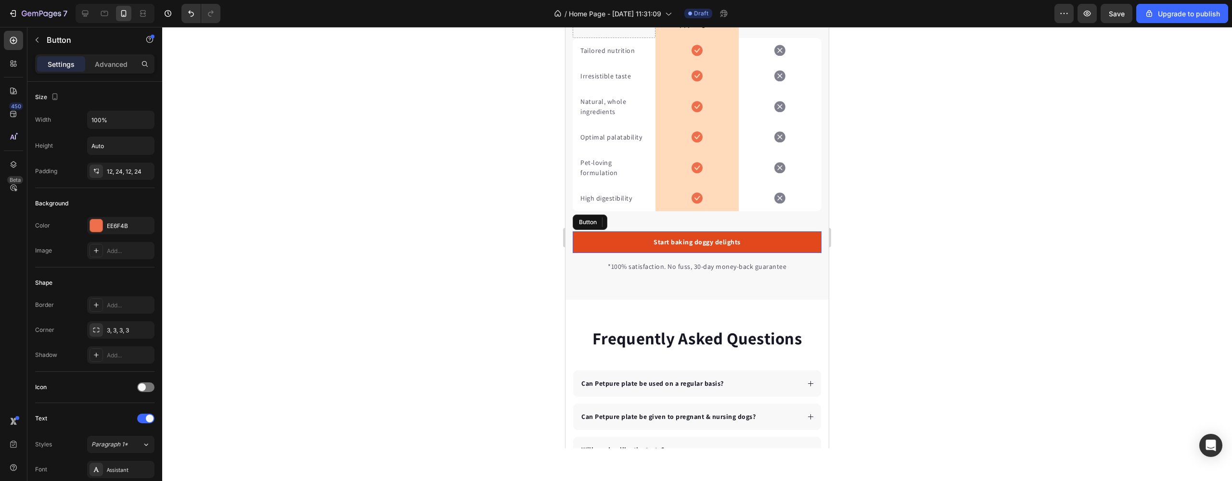
drag, startPoint x: 702, startPoint y: 231, endPoint x: 725, endPoint y: 231, distance: 23.6
click at [702, 231] on link "Start baking doggy delights" at bounding box center [697, 242] width 249 height 22
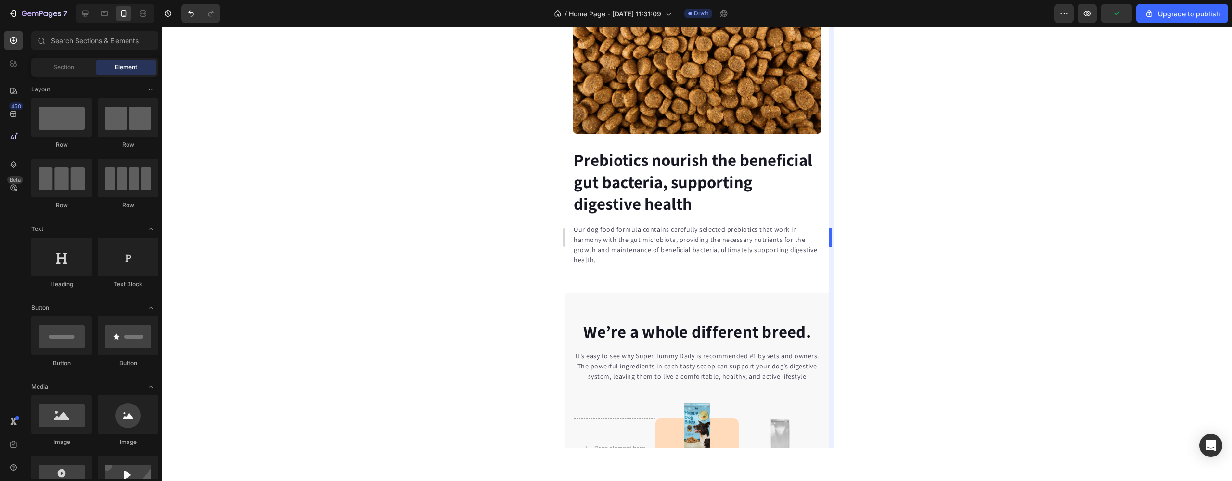
scroll to position [1286, 0]
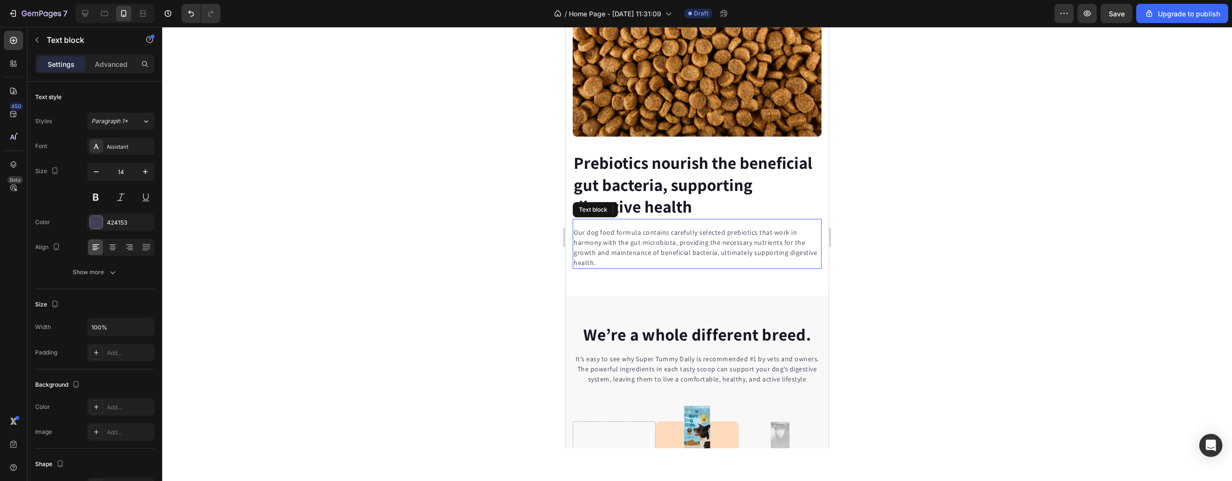
click at [744, 228] on p "Our dog food formula contains carefully selected prebiotics that work in harmon…" at bounding box center [697, 248] width 247 height 40
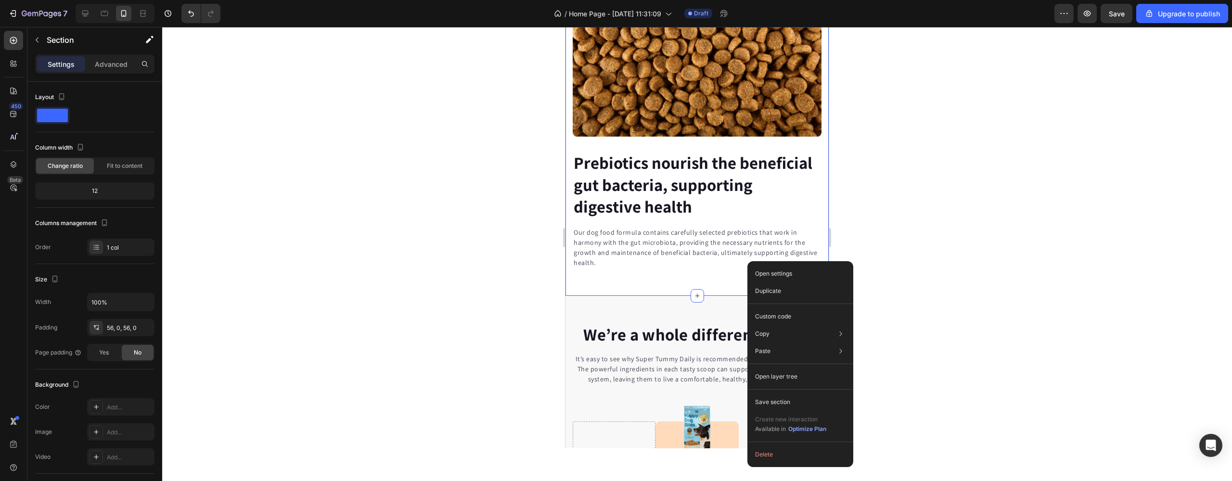
click at [778, 444] on div "Open settings Duplicate Custom code Copy Copy section Cmd + C Copy style Copy c…" at bounding box center [800, 364] width 106 height 206
click at [789, 456] on button "Delete" at bounding box center [800, 454] width 98 height 17
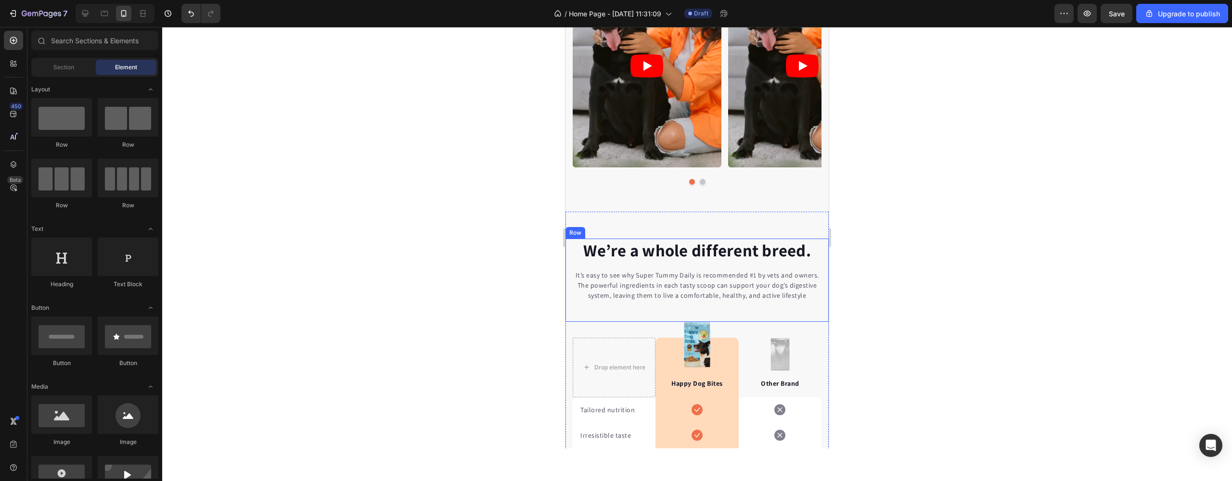
scroll to position [509, 0]
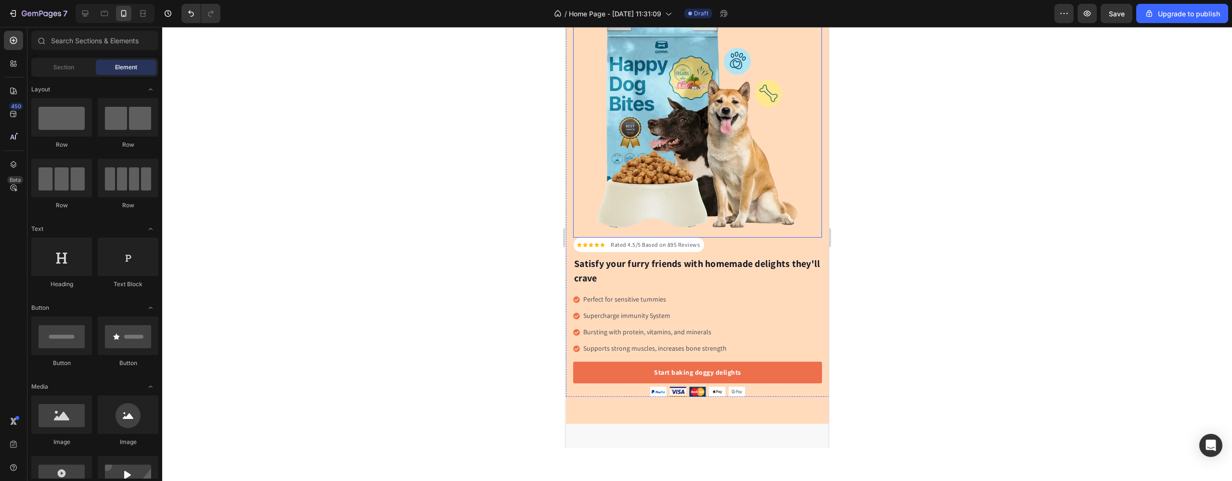
scroll to position [135, 0]
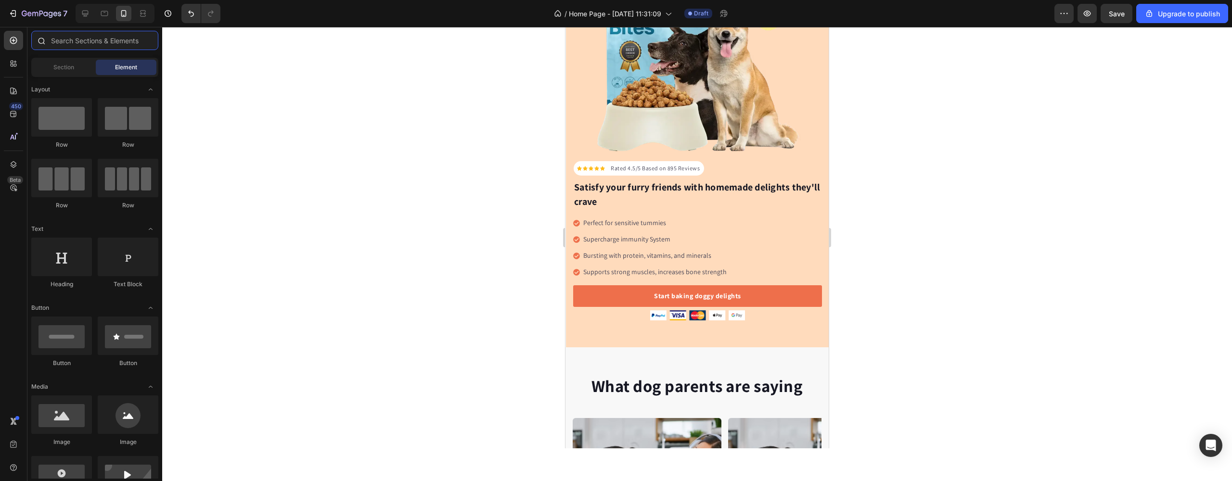
click at [85, 37] on input "text" at bounding box center [94, 40] width 127 height 19
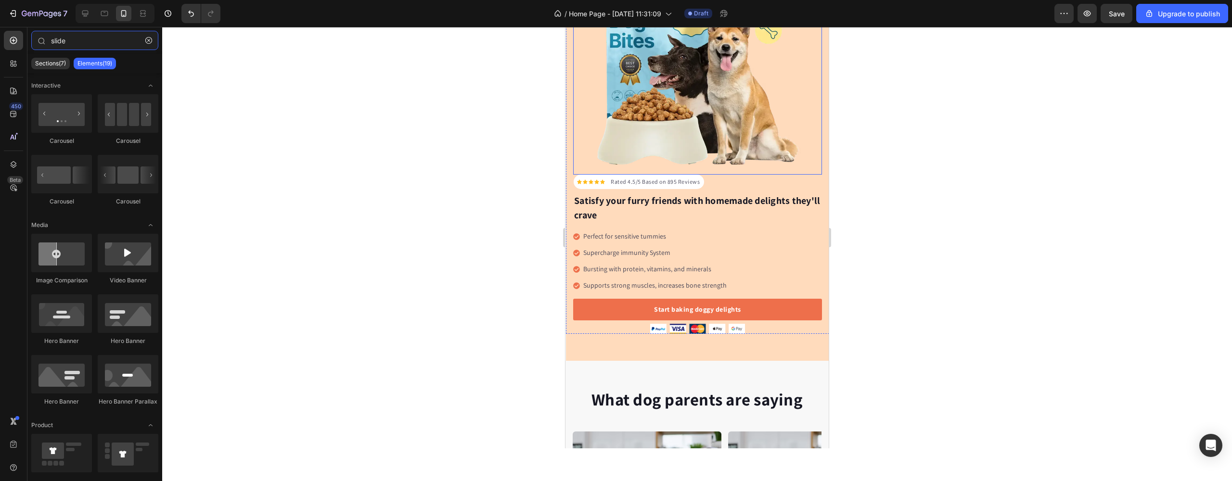
scroll to position [0, 0]
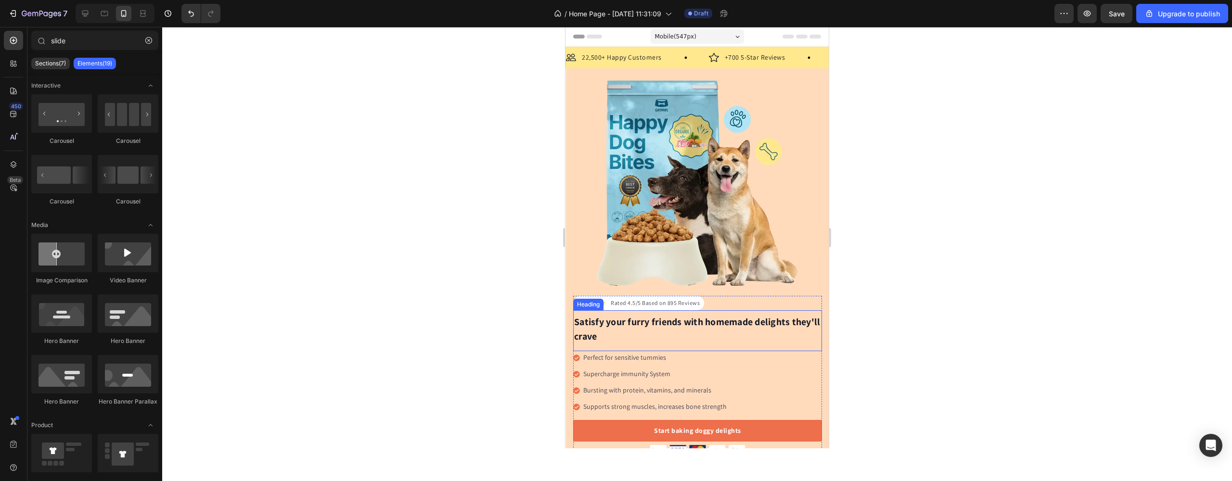
click at [770, 336] on p "Satisfy your furry friends with homemade delights they'll crave" at bounding box center [697, 329] width 247 height 29
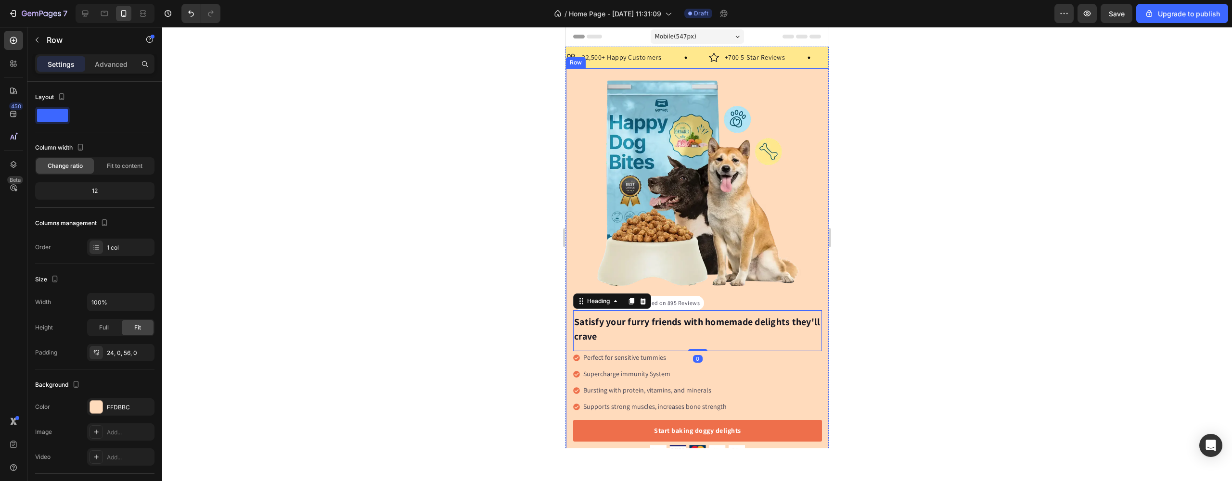
click at [639, 74] on div "Icon Icon Icon Icon Icon Icon List Hoz Rated 4.5/5 Based on 895 Reviews Text bl…" at bounding box center [697, 275] width 263 height 414
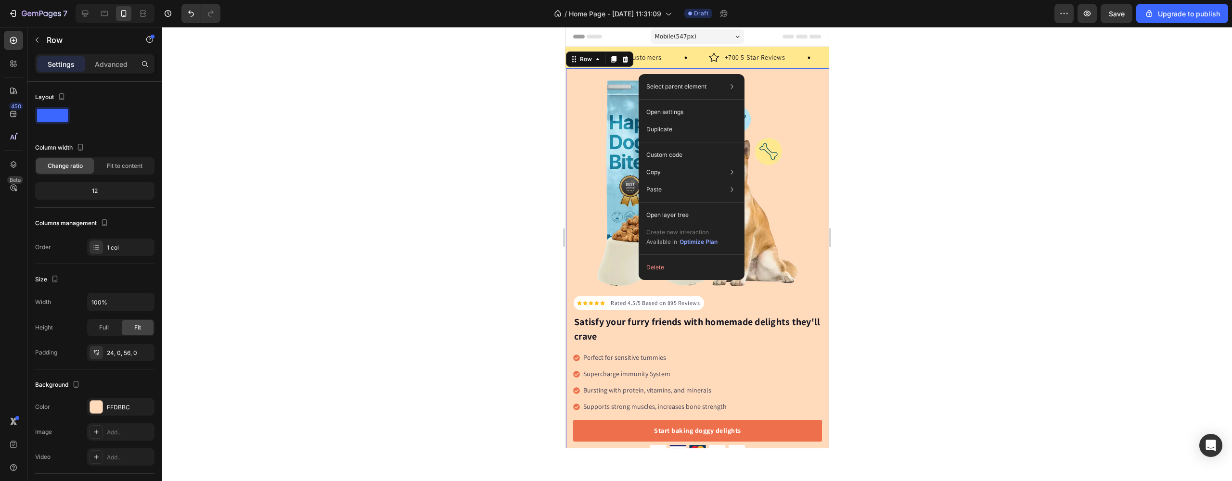
click at [599, 77] on div "Icon Icon Icon Icon Icon Icon List Hoz Rated 4.5/5 Based on 895 Reviews Text bl…" at bounding box center [697, 275] width 263 height 414
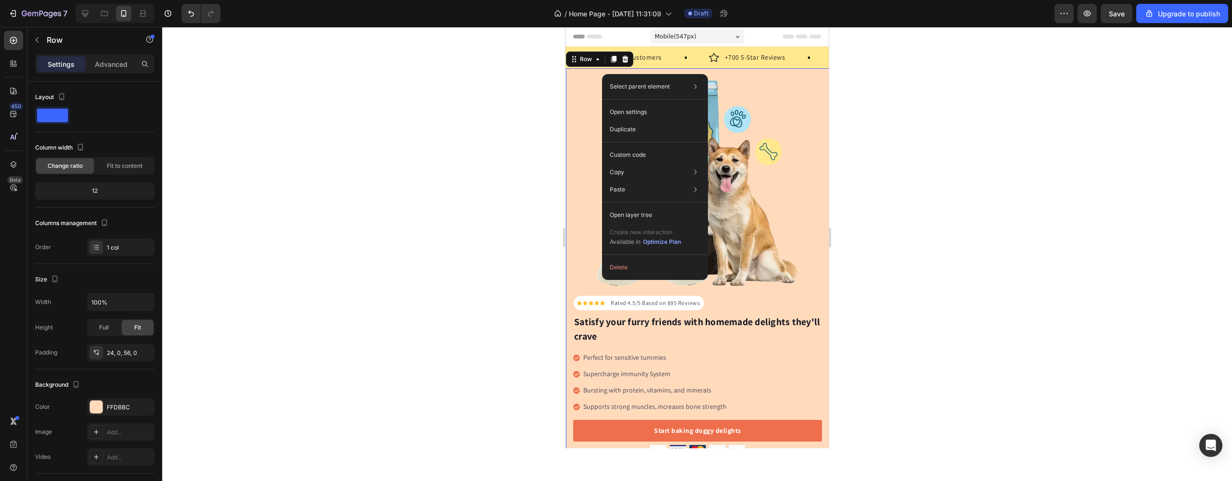
drag, startPoint x: 602, startPoint y: 74, endPoint x: 1226, endPoint y: 221, distance: 641.1
drag, startPoint x: 635, startPoint y: 271, endPoint x: 70, endPoint y: 244, distance: 566.1
click at [635, 271] on button "Delete" at bounding box center [655, 267] width 98 height 17
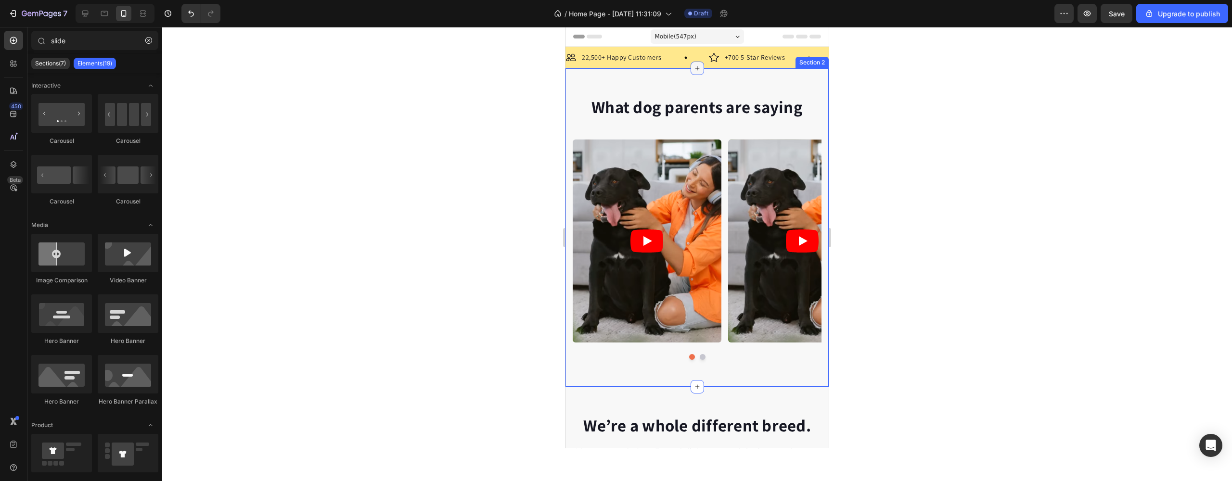
click at [695, 72] on icon at bounding box center [697, 68] width 8 height 8
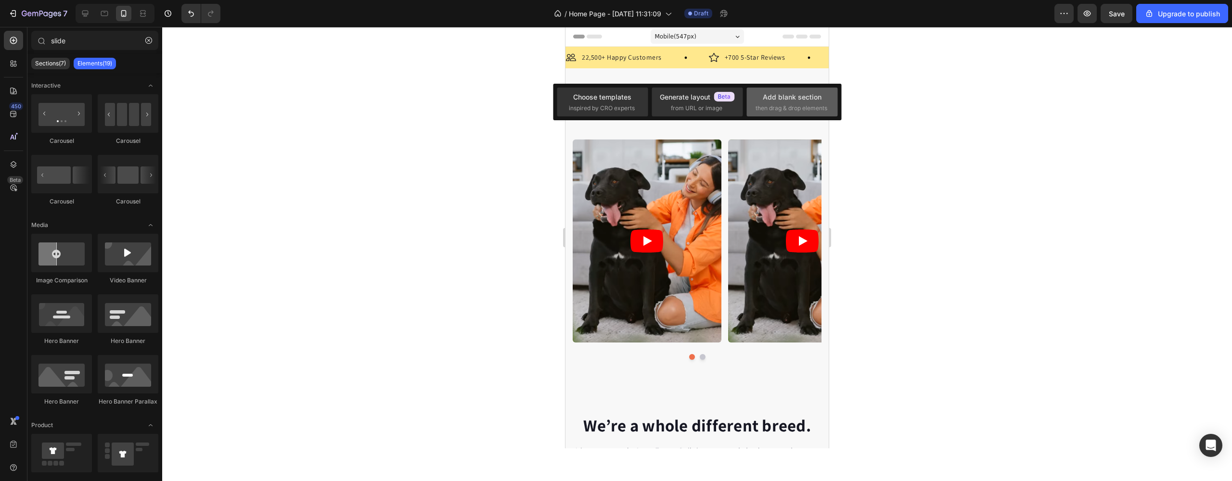
click at [785, 105] on span "then drag & drop elements" at bounding box center [791, 108] width 72 height 9
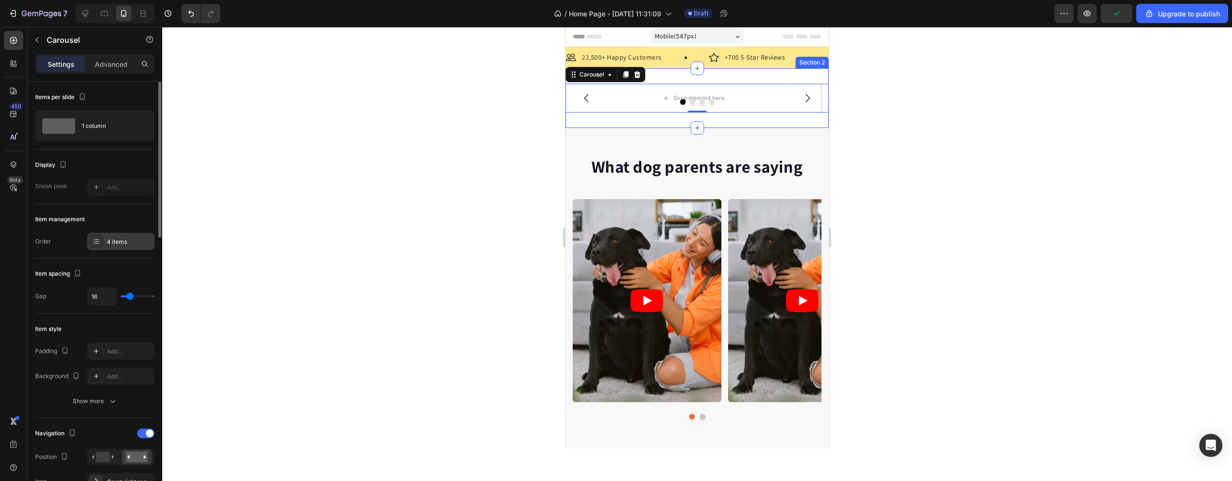
click at [134, 240] on div "4 items" at bounding box center [129, 242] width 45 height 9
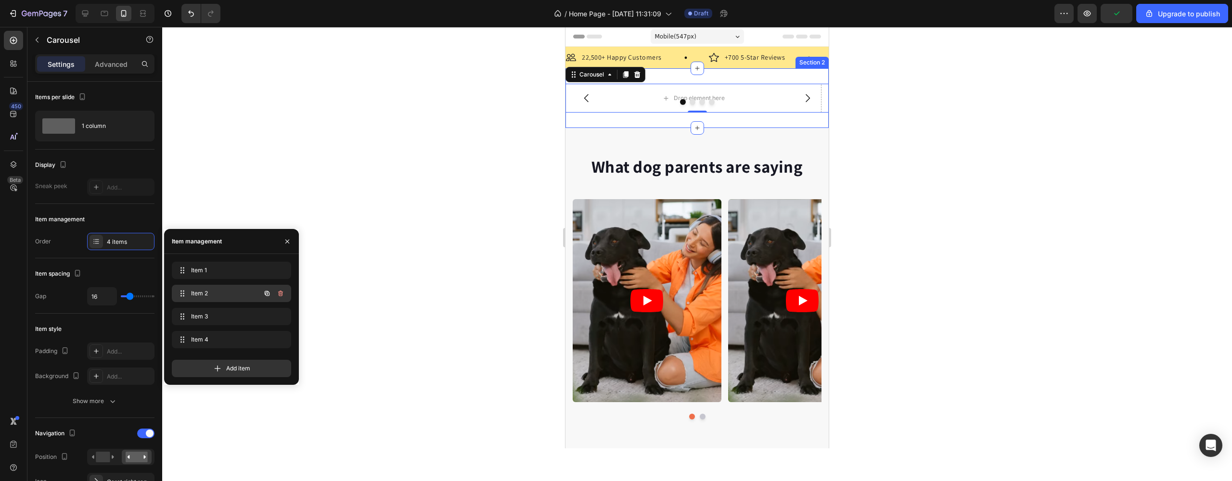
click at [210, 287] on div "Item 2 Item 2" at bounding box center [218, 293] width 85 height 13
click at [279, 317] on icon "button" at bounding box center [281, 317] width 8 height 8
click at [279, 317] on div "Delete" at bounding box center [274, 316] width 18 height 9
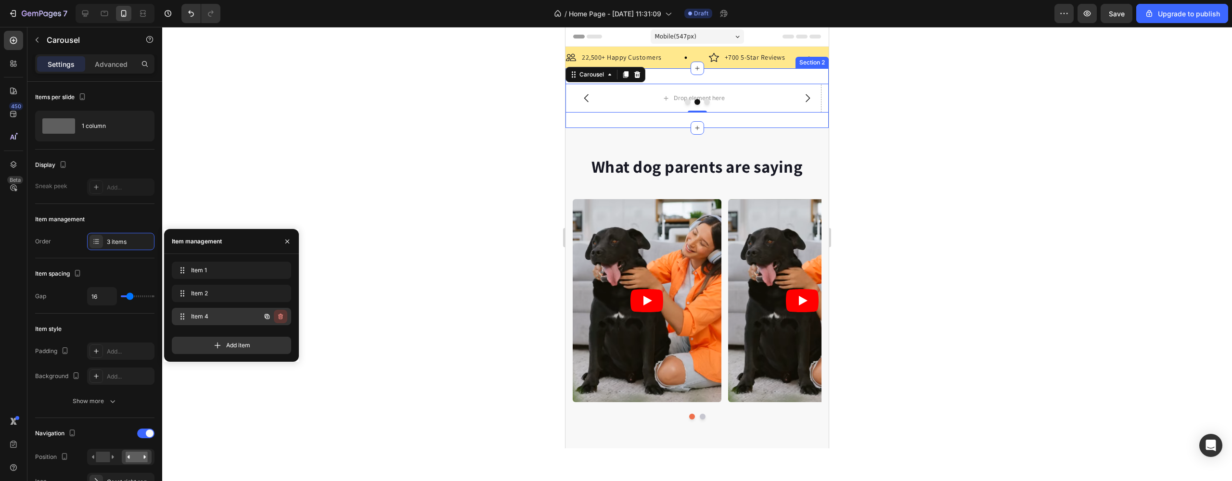
click at [279, 315] on icon "button" at bounding box center [280, 317] width 5 height 6
click at [279, 315] on div "Delete" at bounding box center [274, 316] width 18 height 9
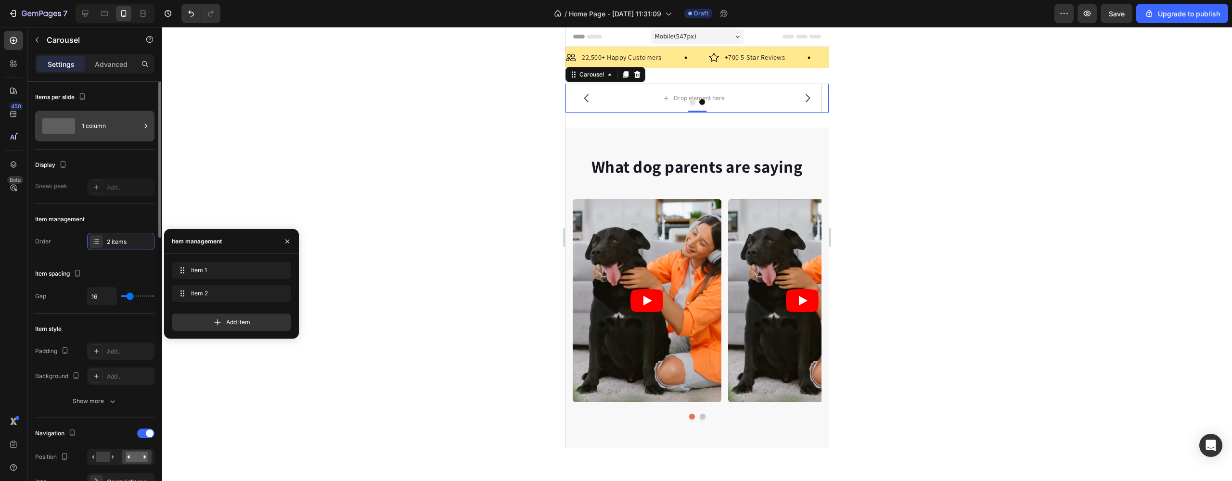
click at [105, 129] on div "1 column" at bounding box center [111, 126] width 59 height 22
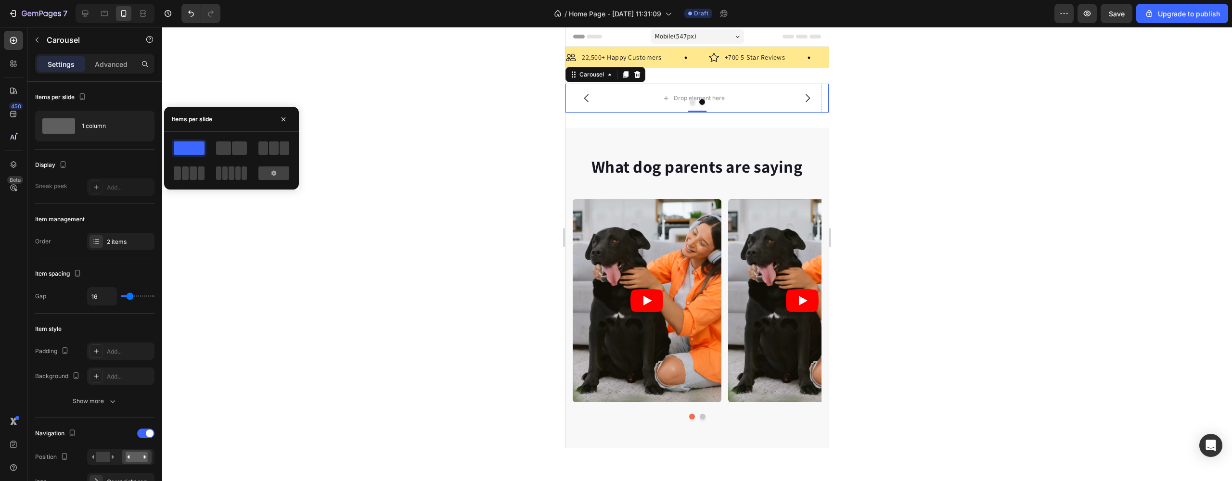
click at [206, 75] on div at bounding box center [697, 254] width 1070 height 454
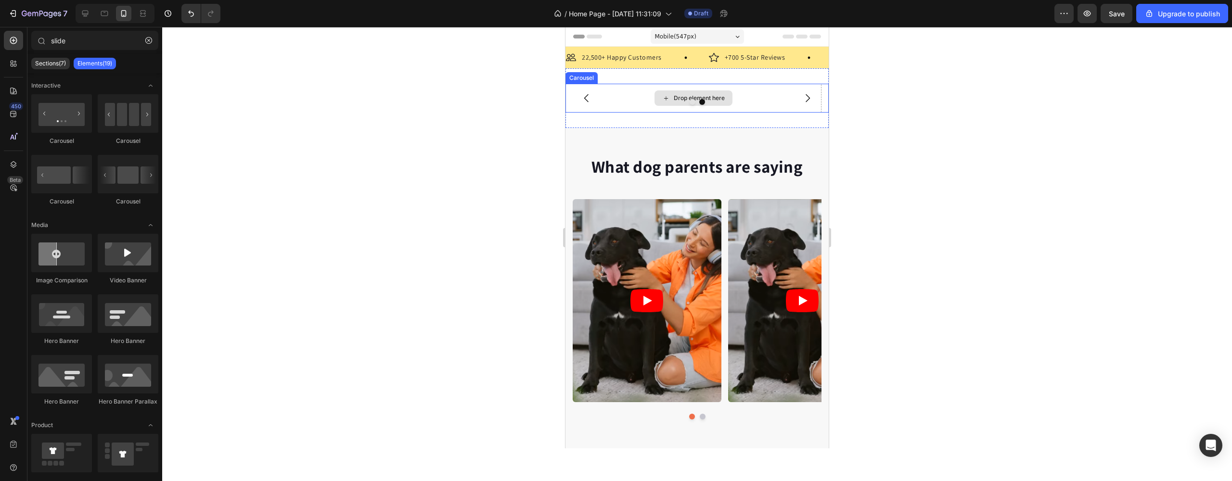
click at [624, 109] on div "Drop element here" at bounding box center [693, 98] width 256 height 29
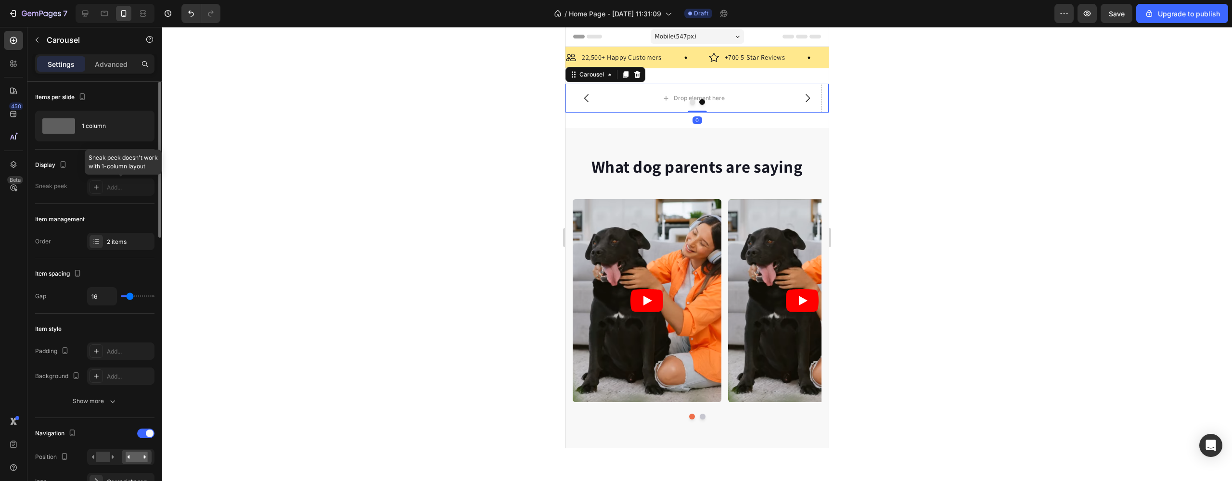
click at [112, 180] on div at bounding box center [120, 187] width 67 height 17
click at [98, 188] on div at bounding box center [120, 187] width 67 height 17
click at [97, 187] on div at bounding box center [120, 187] width 67 height 17
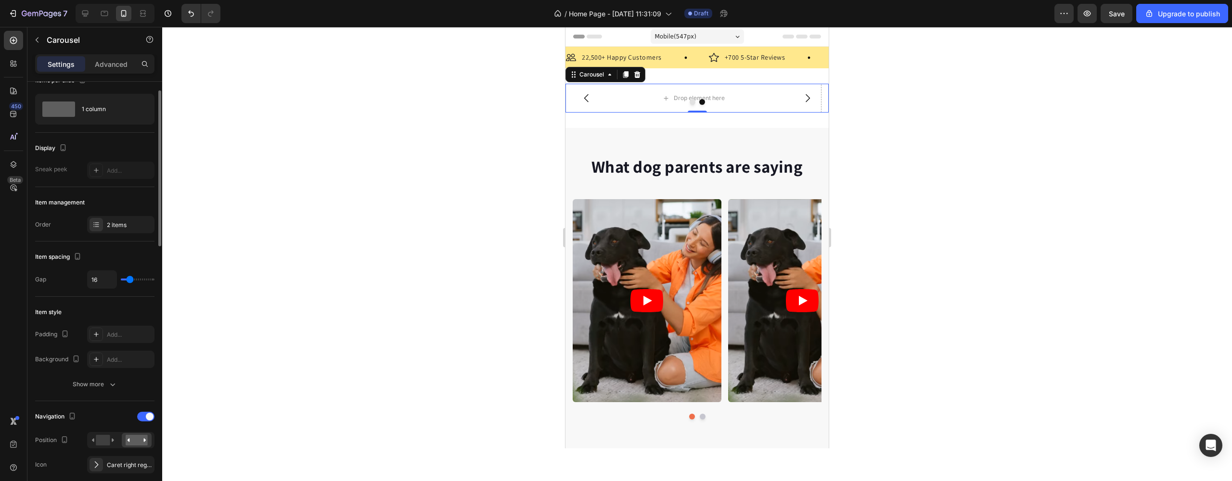
scroll to position [30, 0]
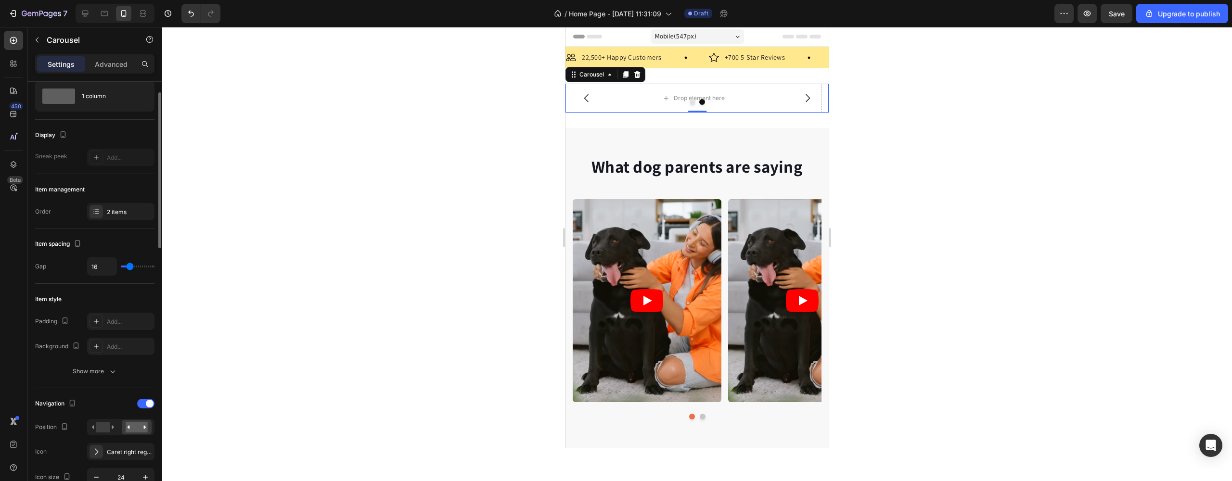
click at [126, 213] on div "2 items" at bounding box center [129, 212] width 45 height 9
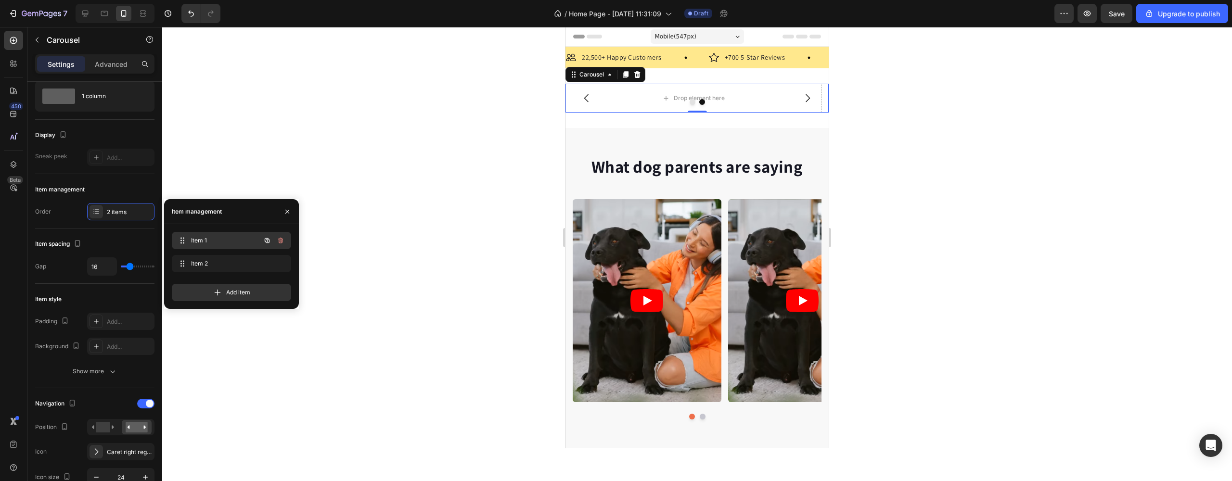
click at [224, 239] on span "Item 1" at bounding box center [218, 240] width 54 height 9
click at [197, 243] on span "Item 1" at bounding box center [218, 240] width 54 height 9
click at [183, 239] on icon at bounding box center [183, 241] width 8 height 8
click at [226, 241] on span "Item 1" at bounding box center [218, 240] width 54 height 9
click at [263, 239] on button "button" at bounding box center [266, 240] width 13 height 13
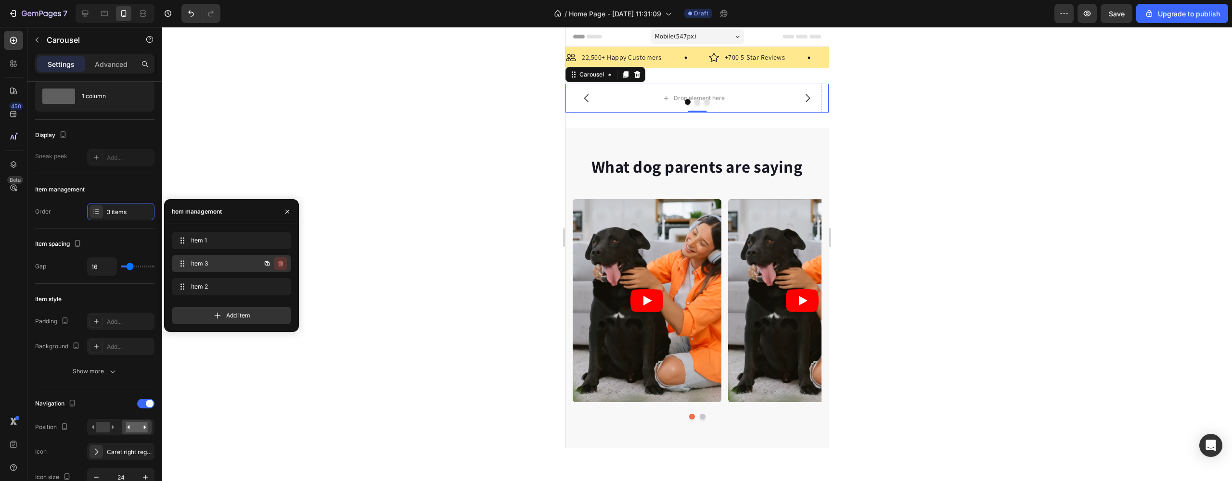
click at [276, 261] on button "button" at bounding box center [280, 263] width 13 height 13
click at [283, 265] on button "Delete" at bounding box center [274, 263] width 26 height 13
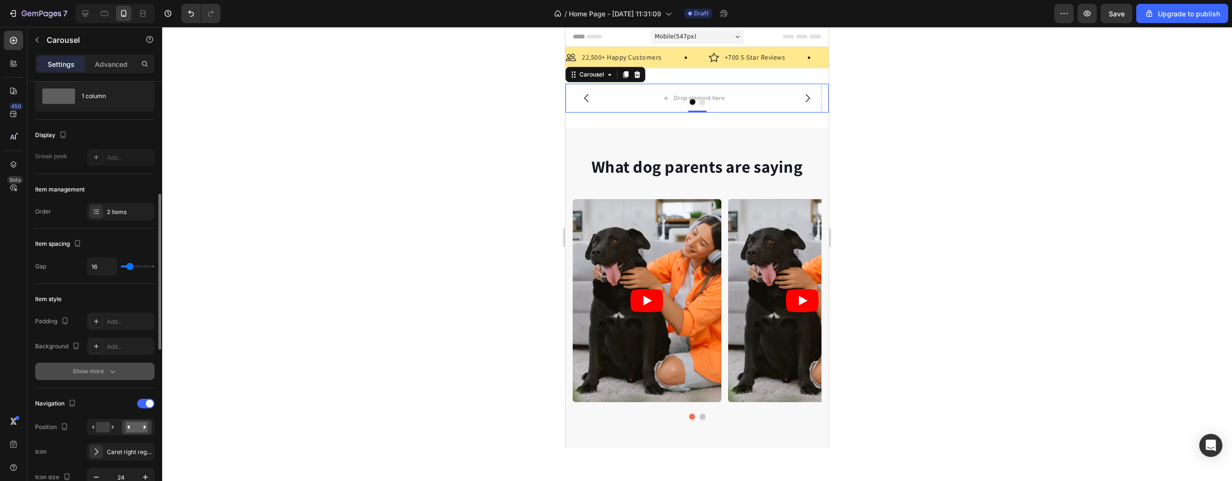
scroll to position [104, 0]
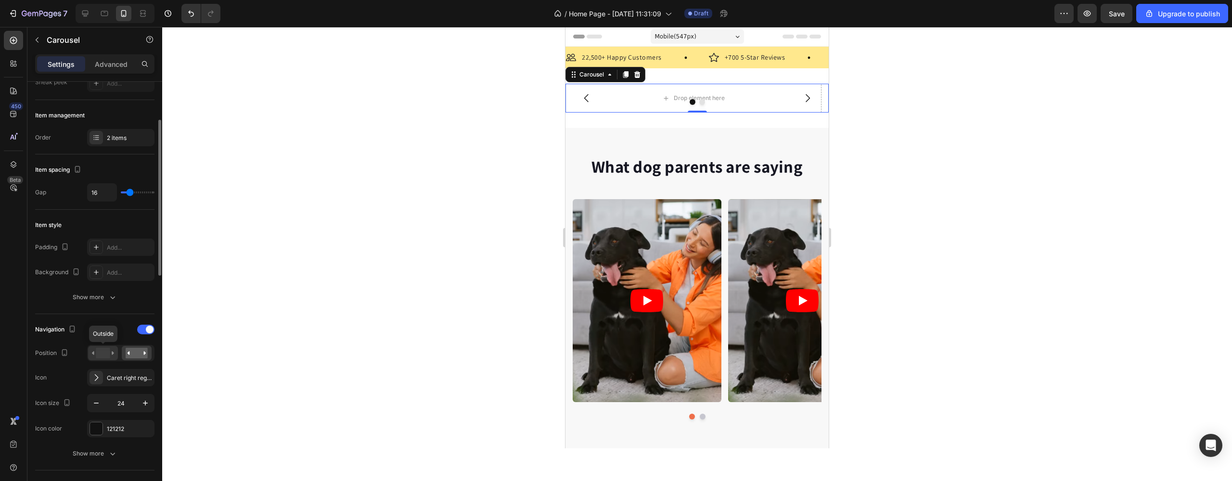
click at [105, 354] on rect at bounding box center [103, 353] width 14 height 11
click at [142, 349] on rect at bounding box center [137, 353] width 22 height 11
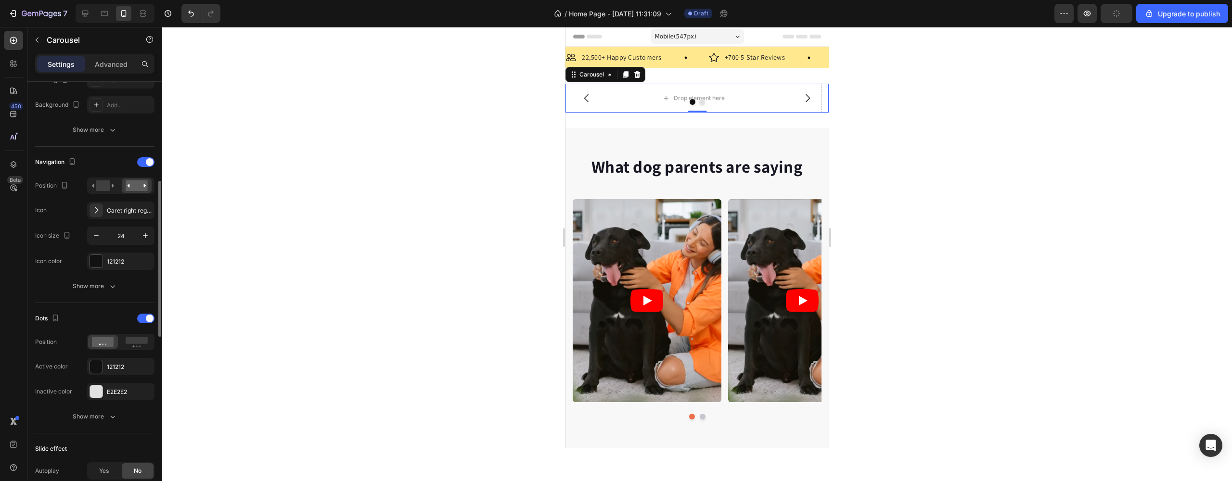
scroll to position [438, 0]
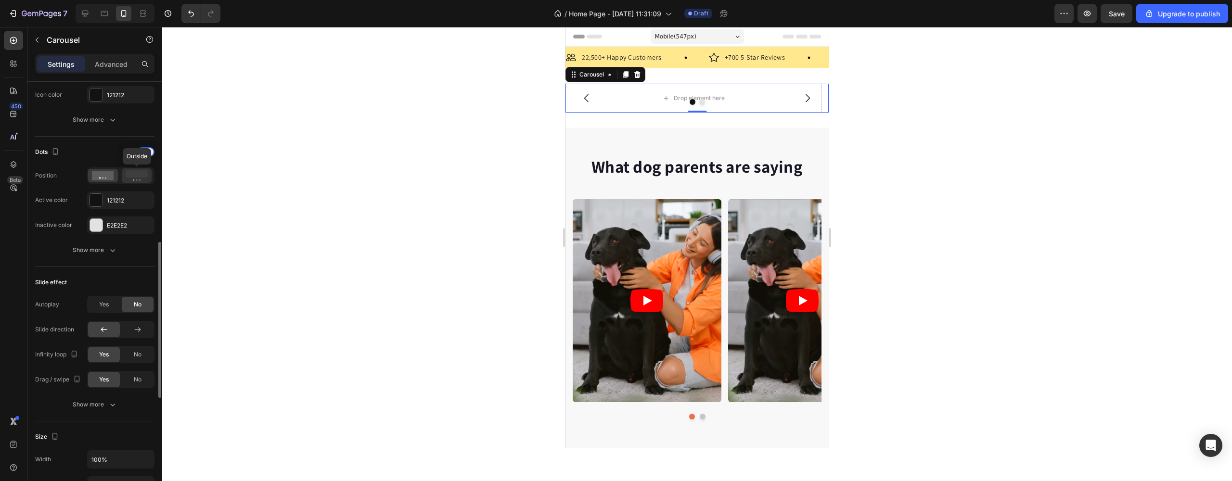
click at [146, 180] on icon at bounding box center [137, 175] width 22 height 11
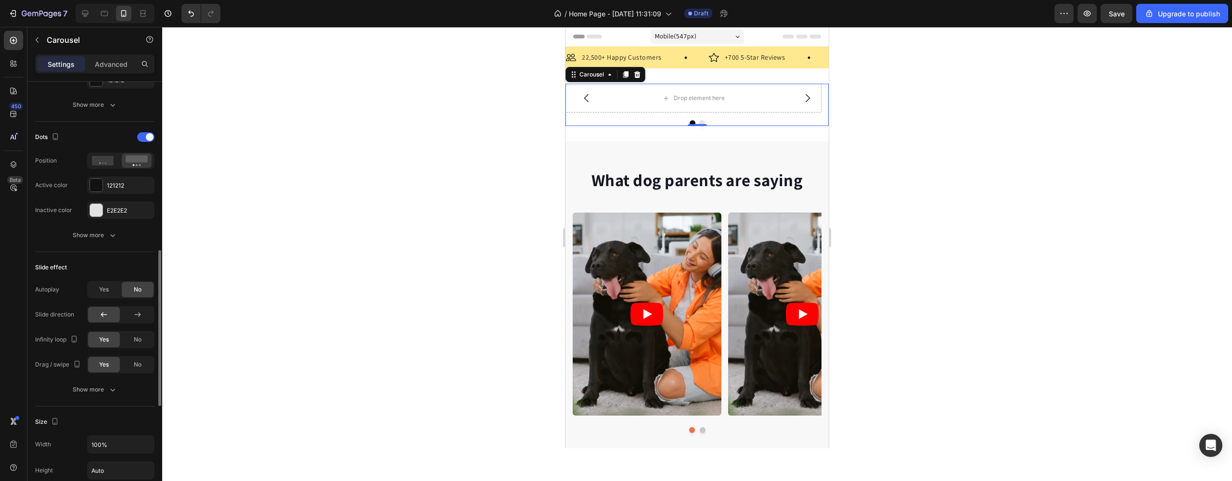
scroll to position [470, 0]
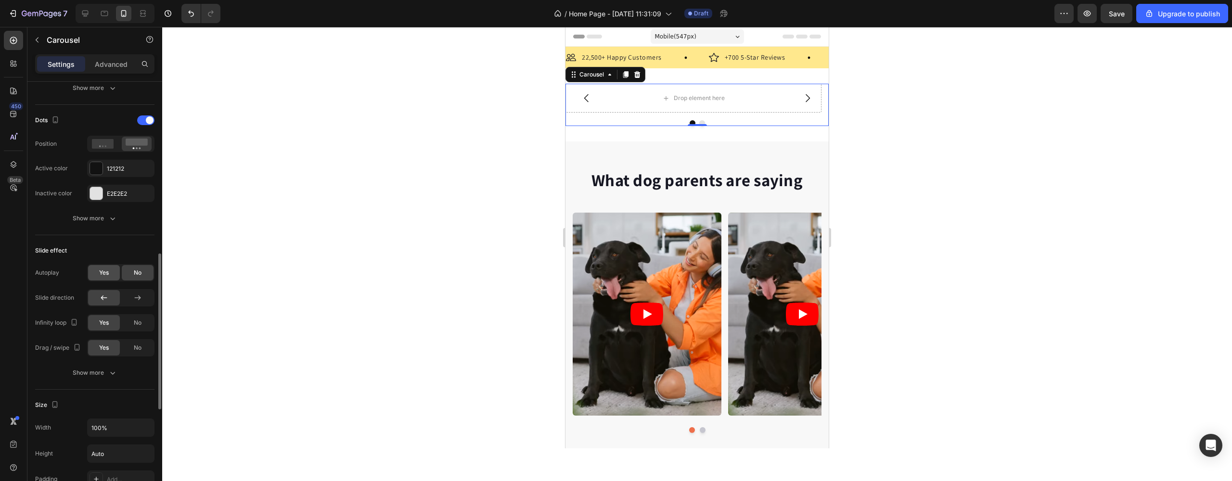
click at [106, 272] on span "Yes" at bounding box center [104, 273] width 10 height 9
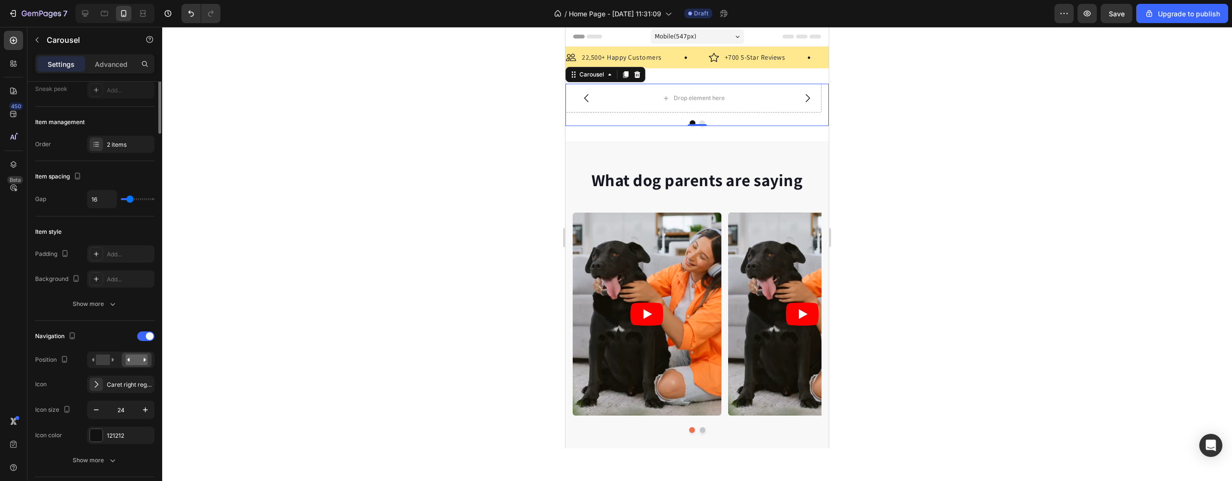
scroll to position [0, 0]
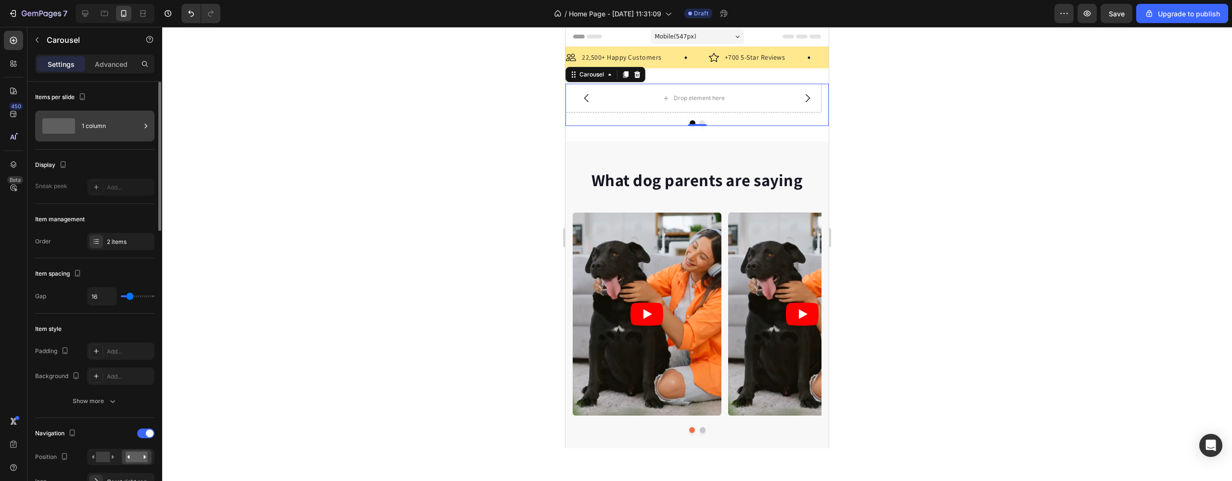
click at [92, 125] on div "1 column" at bounding box center [111, 126] width 59 height 22
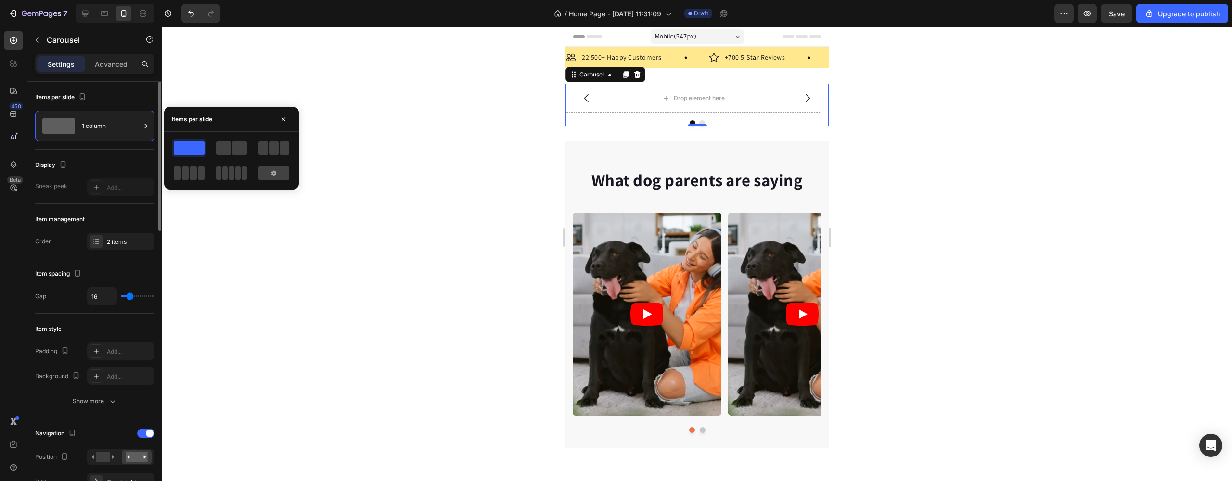
click at [77, 182] on div "Sneak peek Add..." at bounding box center [94, 187] width 119 height 17
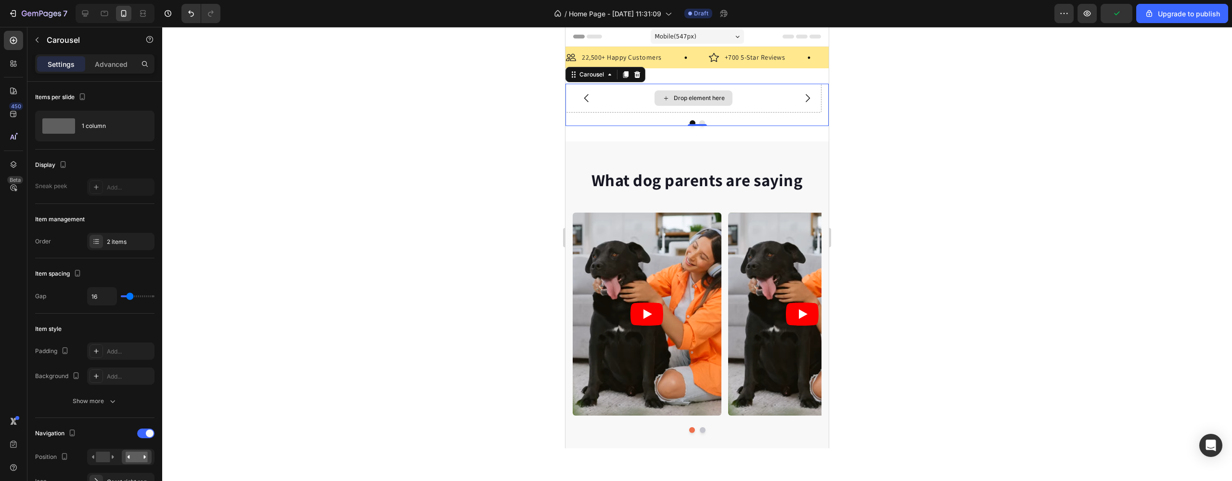
click at [674, 90] on div "Drop element here" at bounding box center [693, 98] width 256 height 29
click at [37, 43] on icon "button" at bounding box center [37, 40] width 8 height 8
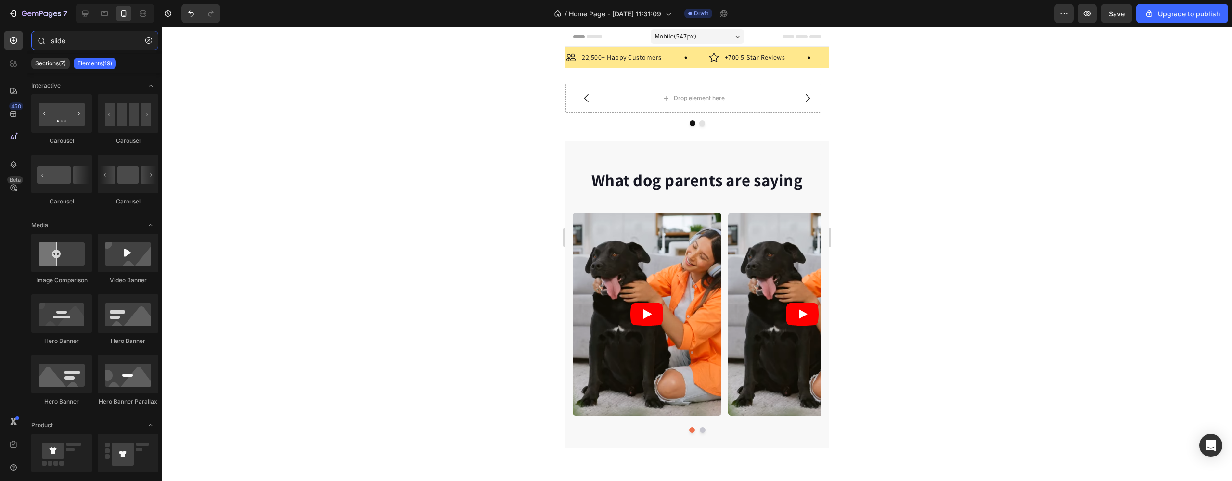
click at [78, 35] on input "slide" at bounding box center [94, 40] width 127 height 19
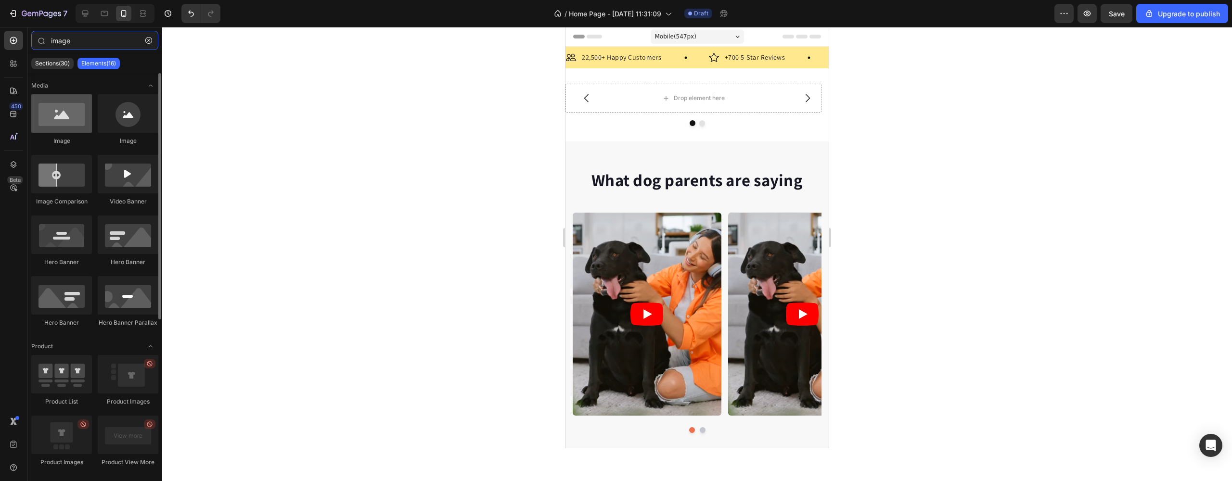
type input "image"
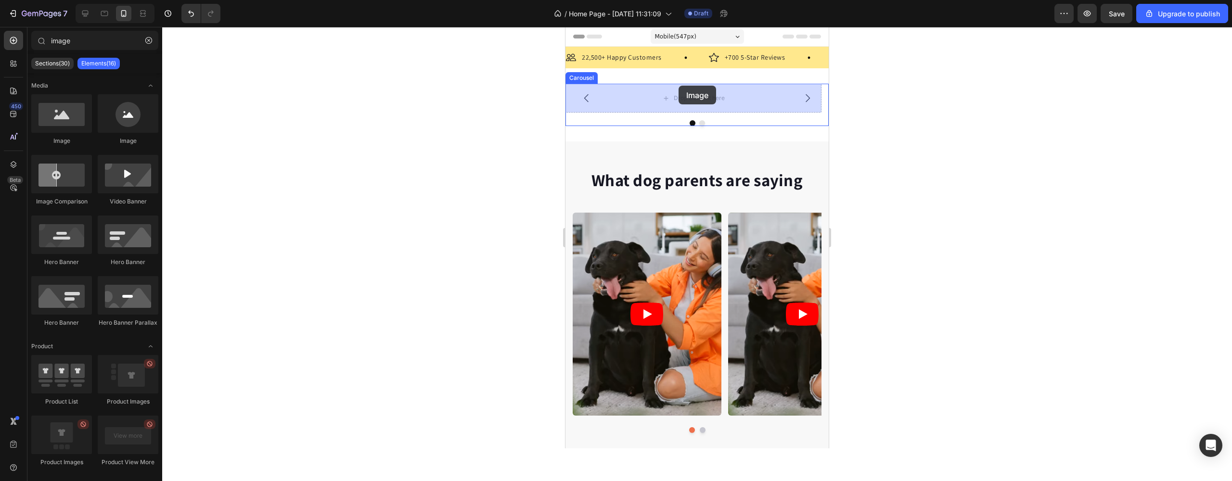
drag, startPoint x: 628, startPoint y: 145, endPoint x: 678, endPoint y: 86, distance: 77.5
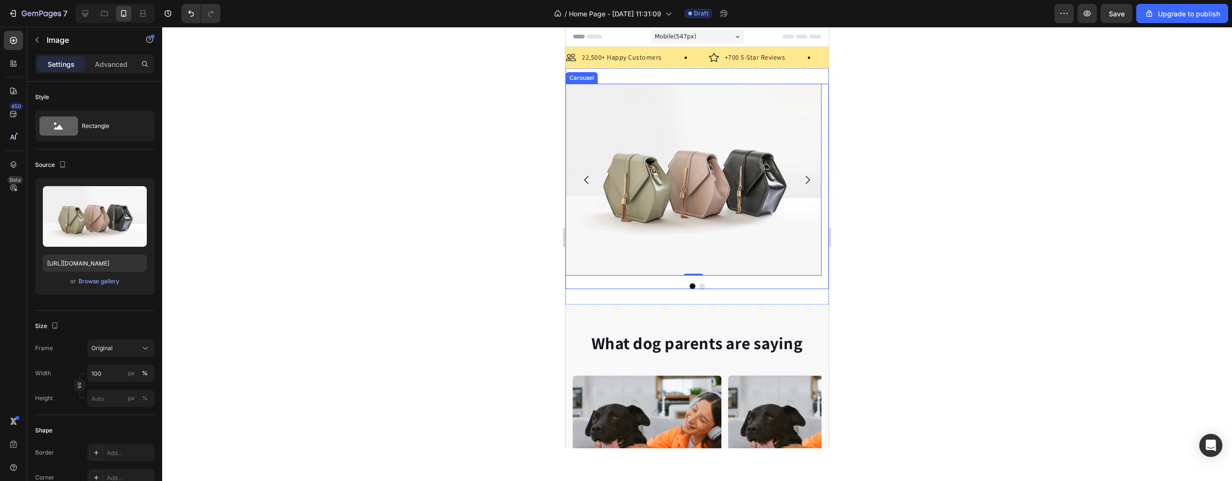
click at [806, 182] on button "Carousel Next Arrow" at bounding box center [807, 179] width 27 height 27
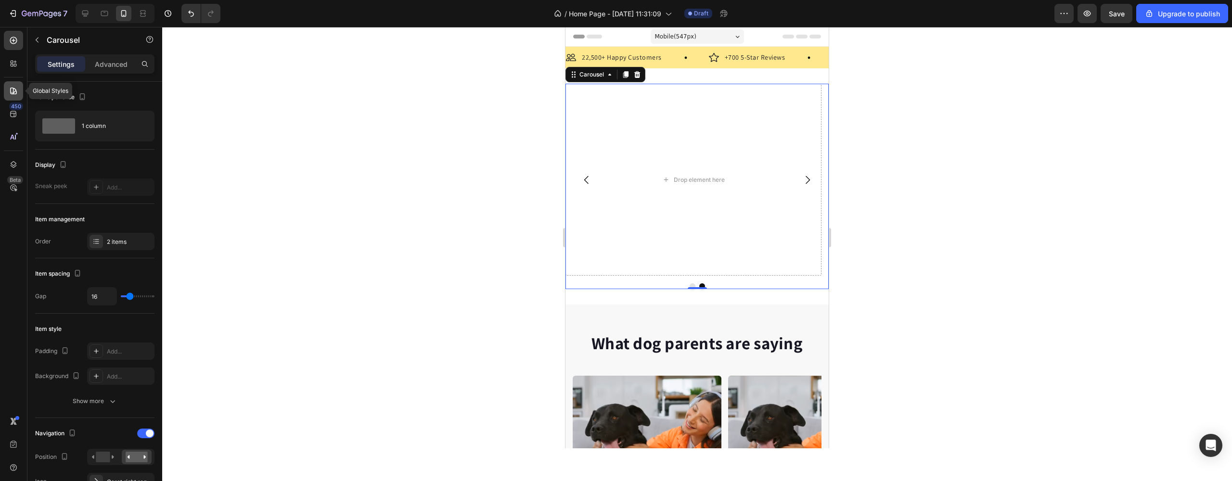
click at [14, 87] on icon at bounding box center [14, 91] width 10 height 10
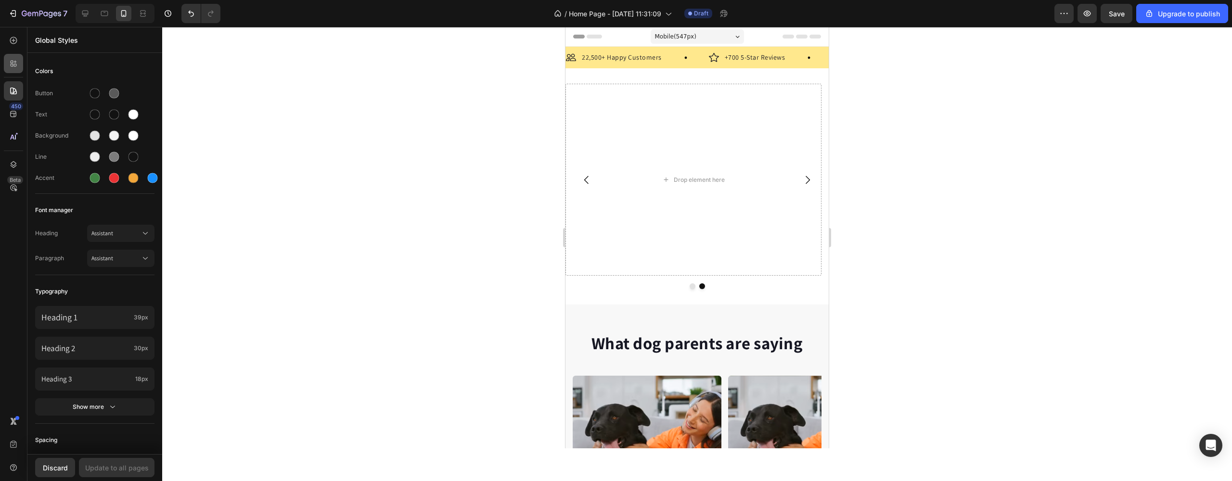
click at [8, 72] on div at bounding box center [13, 63] width 19 height 19
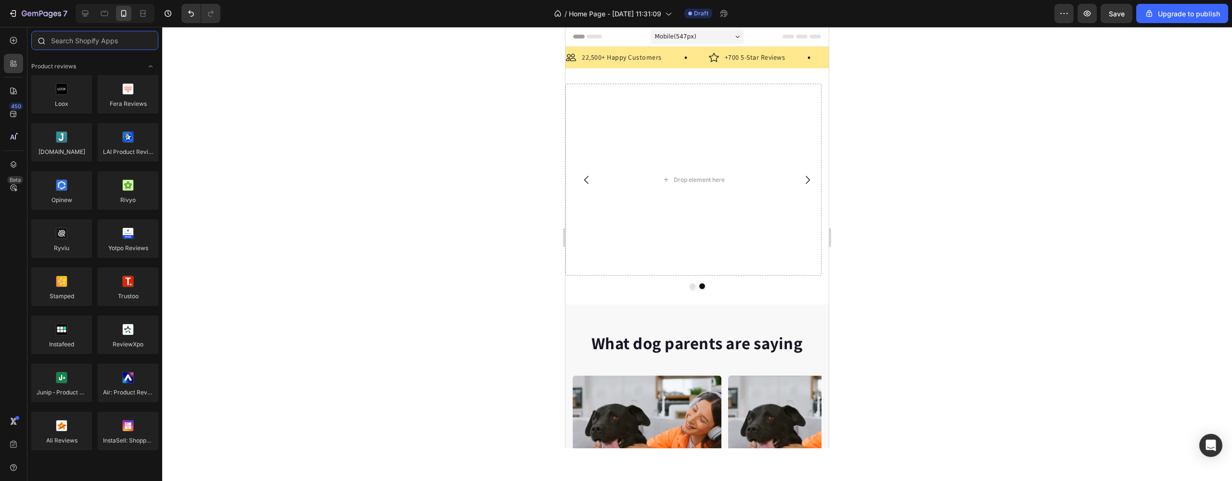
click at [66, 38] on input "text" at bounding box center [94, 40] width 127 height 19
click at [6, 43] on div at bounding box center [13, 40] width 19 height 19
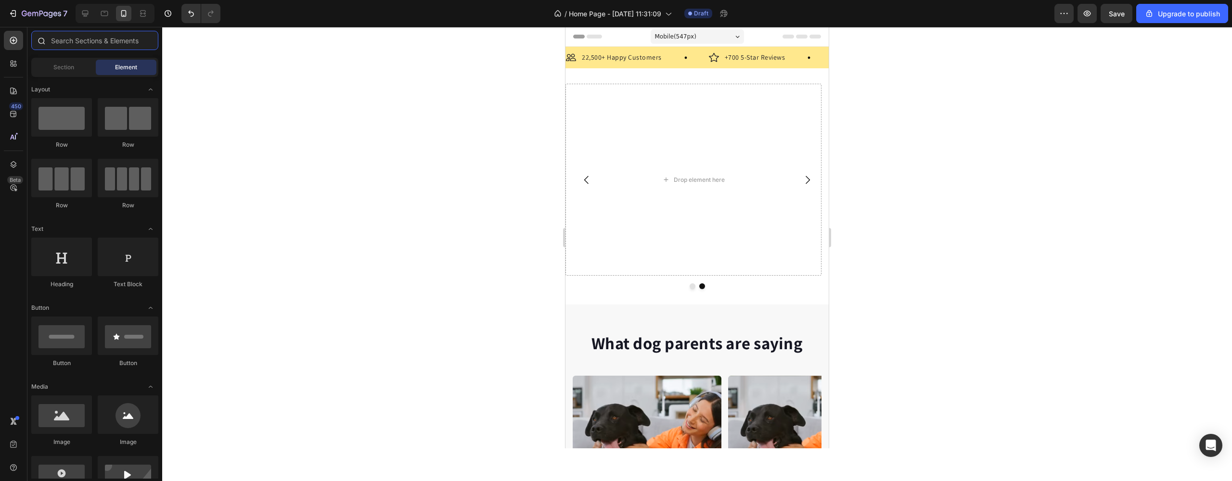
click at [85, 46] on input "text" at bounding box center [94, 40] width 127 height 19
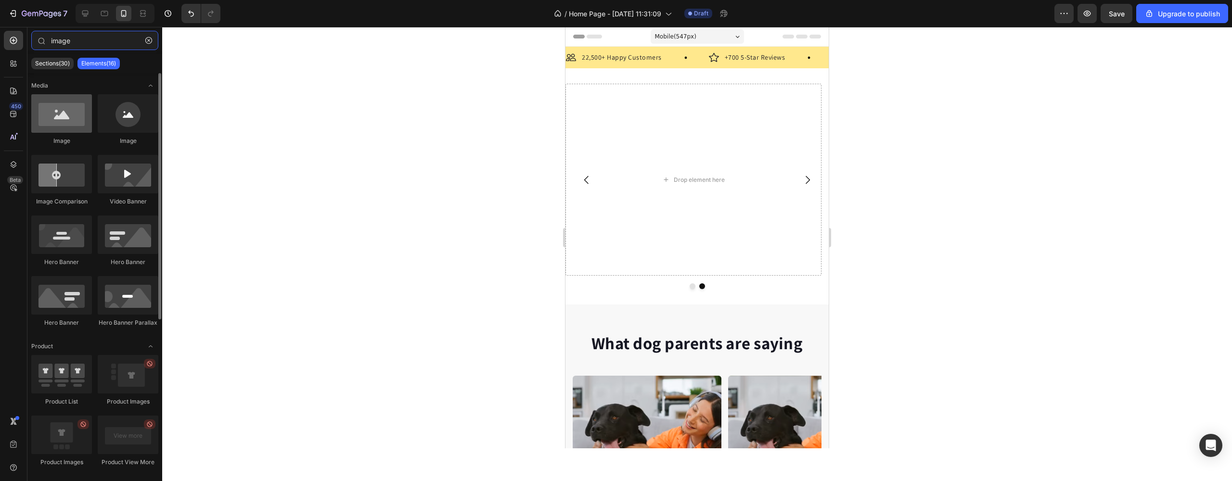
type input "image"
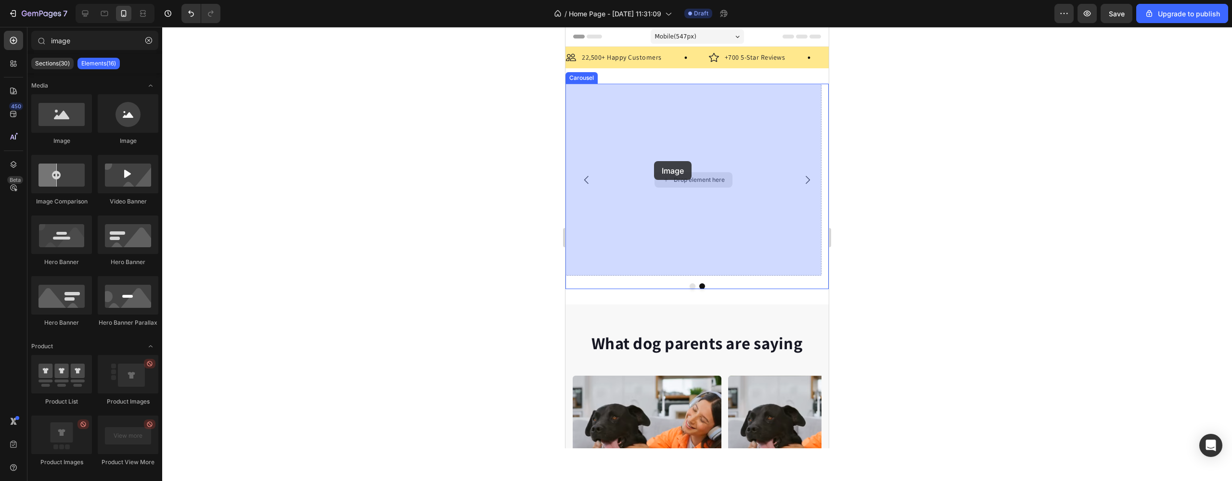
drag, startPoint x: 630, startPoint y: 141, endPoint x: 653, endPoint y: 162, distance: 31.1
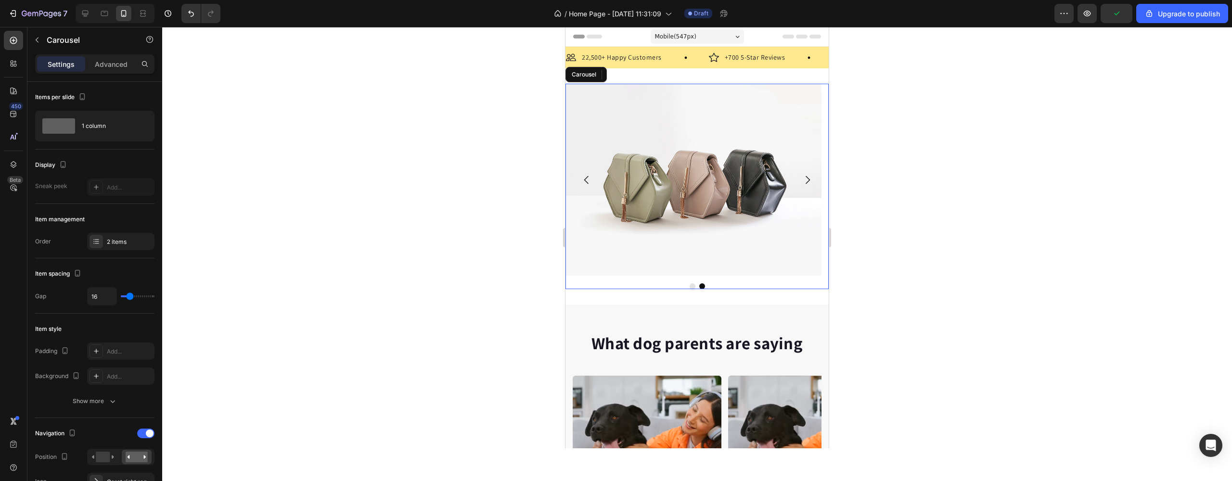
click at [802, 183] on icon "Carousel Next Arrow" at bounding box center [808, 180] width 12 height 12
click at [719, 186] on img at bounding box center [693, 180] width 256 height 192
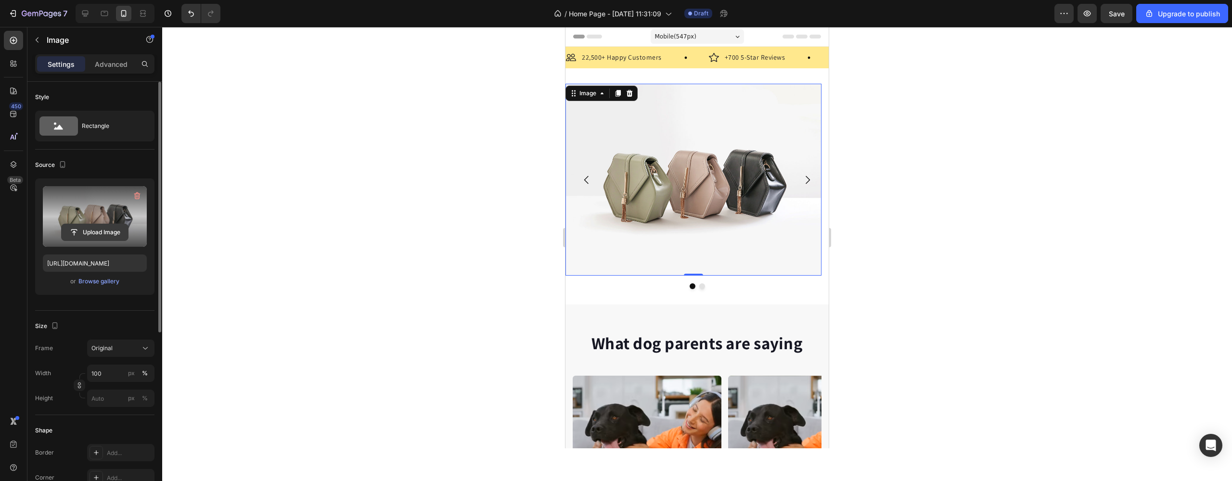
click at [100, 230] on input "file" at bounding box center [95, 232] width 66 height 16
type input "[URL][DOMAIN_NAME]"
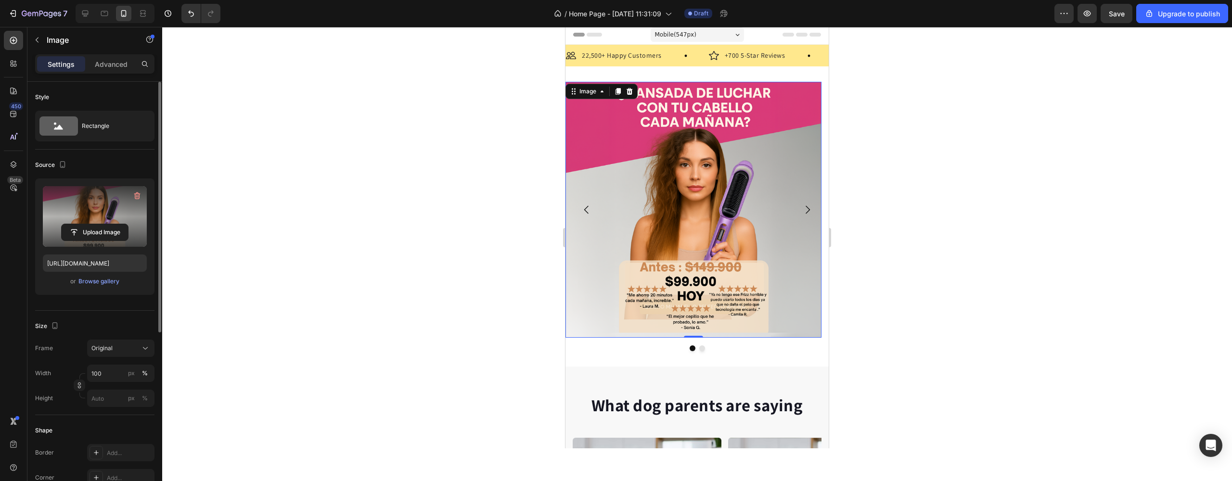
scroll to position [6, 0]
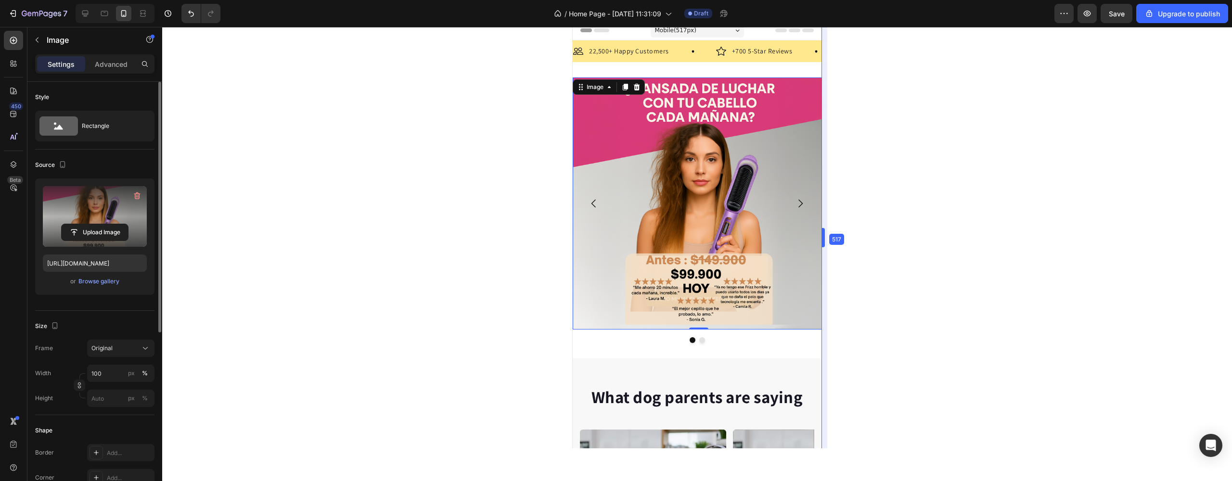
drag, startPoint x: 830, startPoint y: 227, endPoint x: 811, endPoint y: 228, distance: 18.3
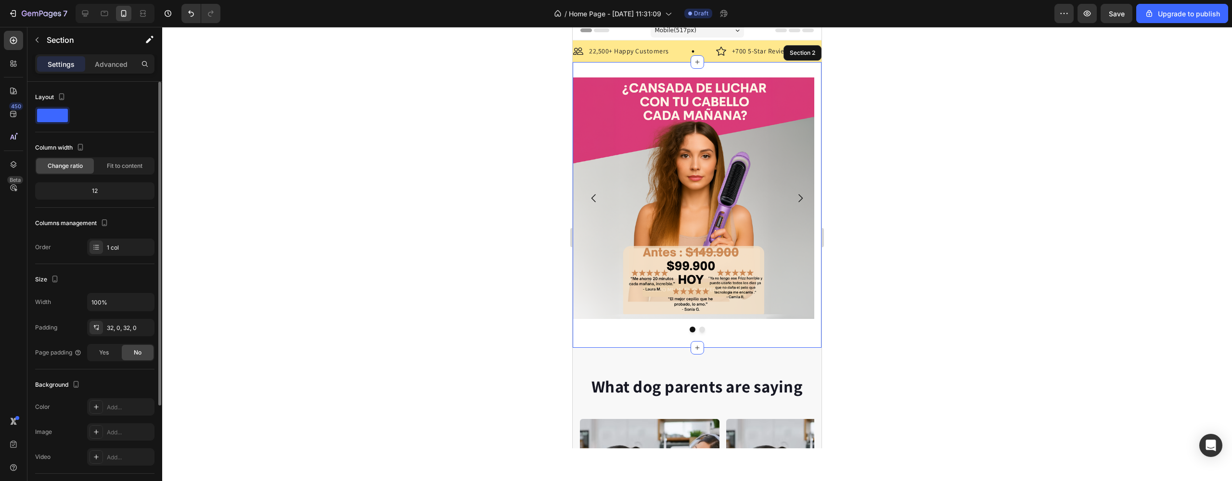
click at [703, 66] on div "Image 0 Image Carousel Section 2" at bounding box center [697, 205] width 249 height 286
click at [146, 326] on icon "button" at bounding box center [144, 327] width 4 height 4
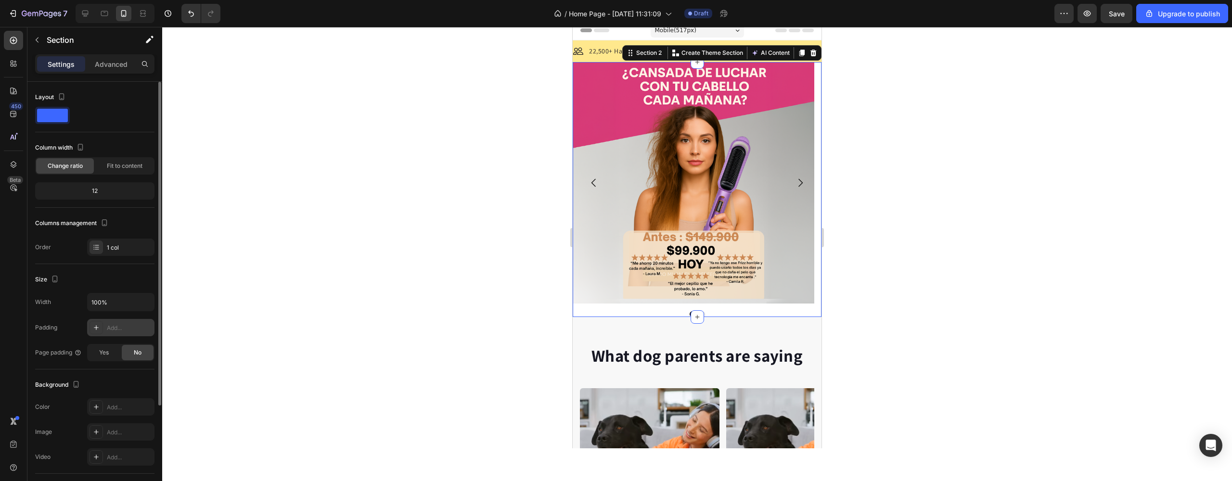
click at [106, 55] on div "Settings Advanced" at bounding box center [94, 63] width 119 height 19
click at [115, 57] on div "Advanced" at bounding box center [111, 63] width 48 height 15
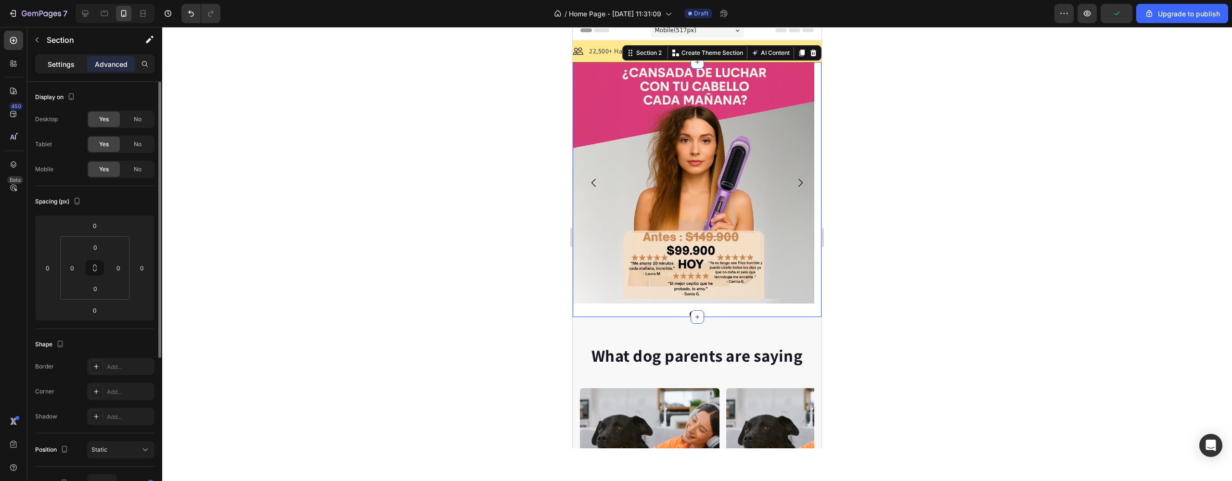
click at [61, 64] on p "Settings" at bounding box center [61, 64] width 27 height 10
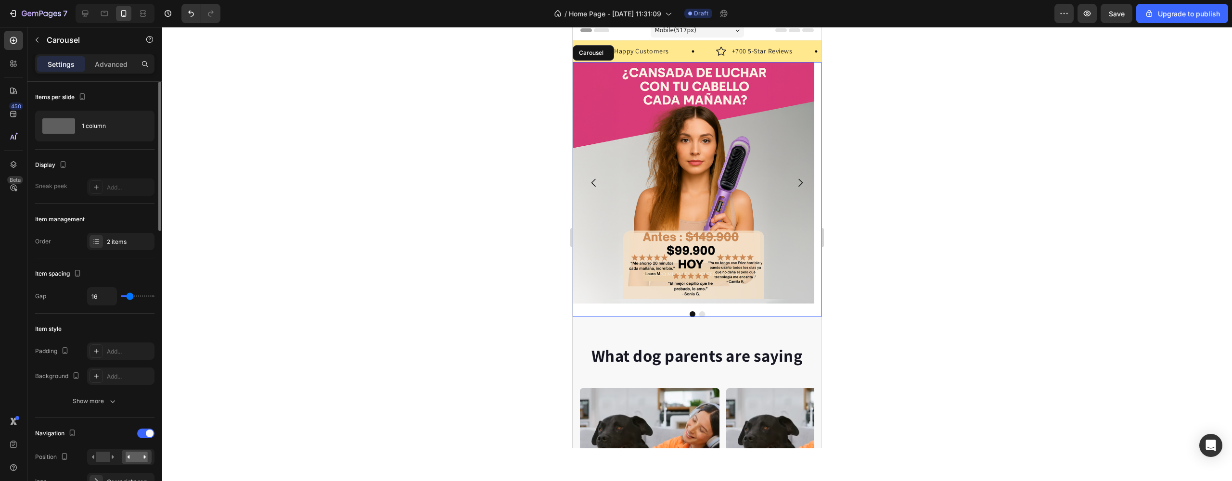
click at [787, 182] on button "Carousel Next Arrow" at bounding box center [800, 182] width 27 height 27
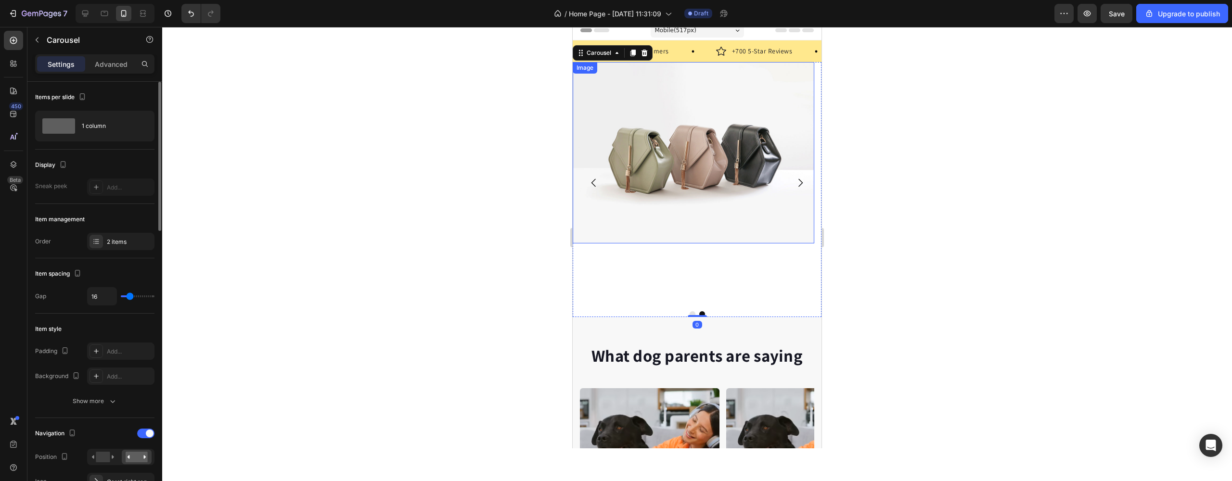
click at [702, 184] on img at bounding box center [694, 152] width 242 height 181
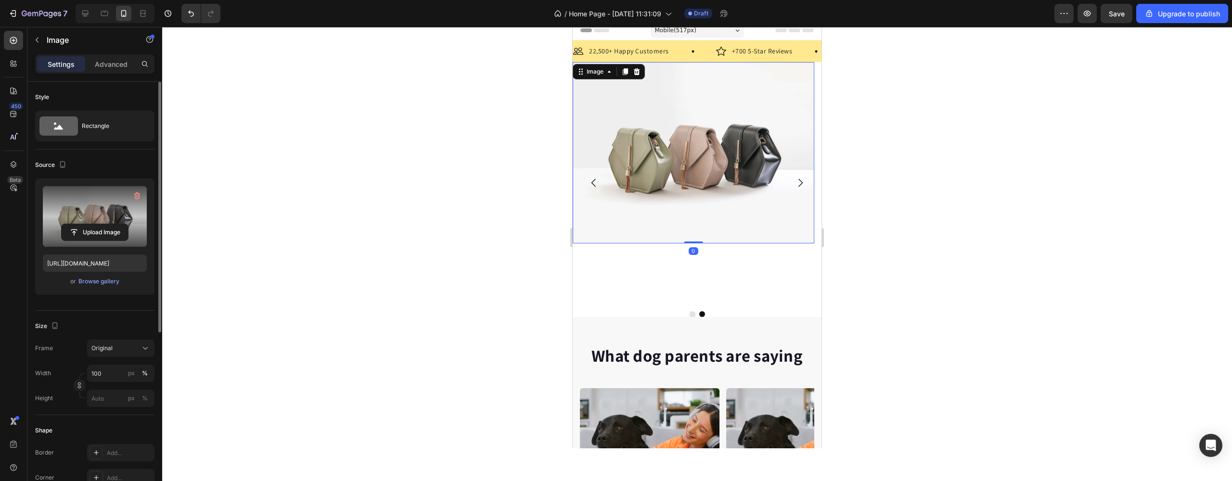
click at [90, 195] on label at bounding box center [95, 216] width 104 height 61
click at [90, 224] on input "file" at bounding box center [95, 232] width 66 height 16
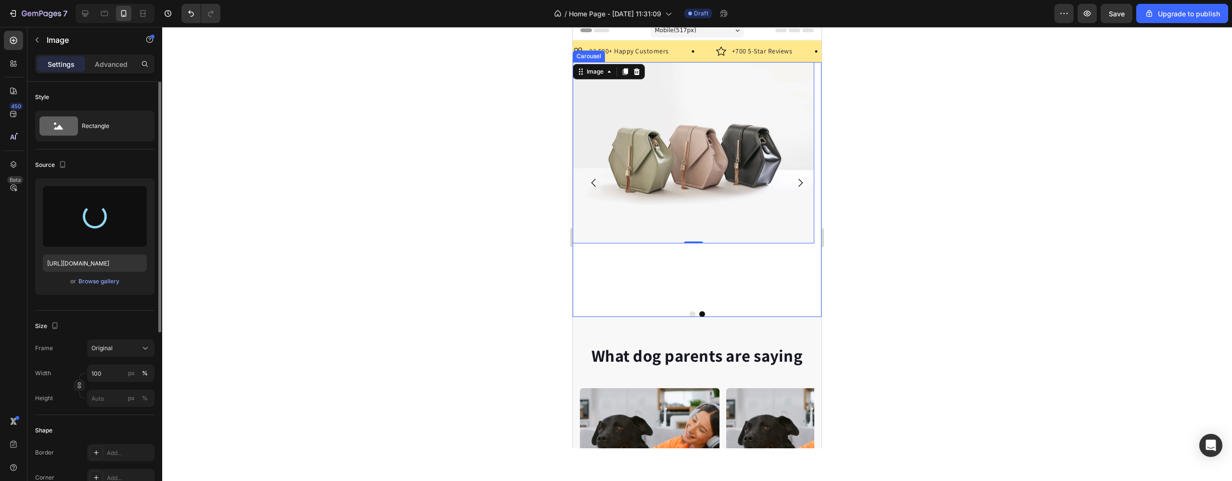
type input "[URL][DOMAIN_NAME]"
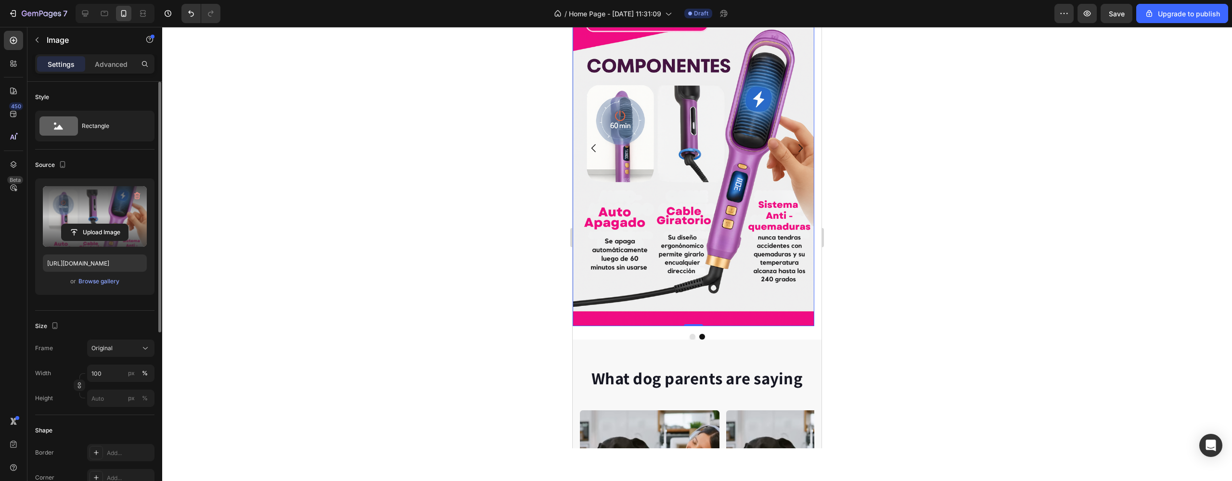
scroll to position [0, 0]
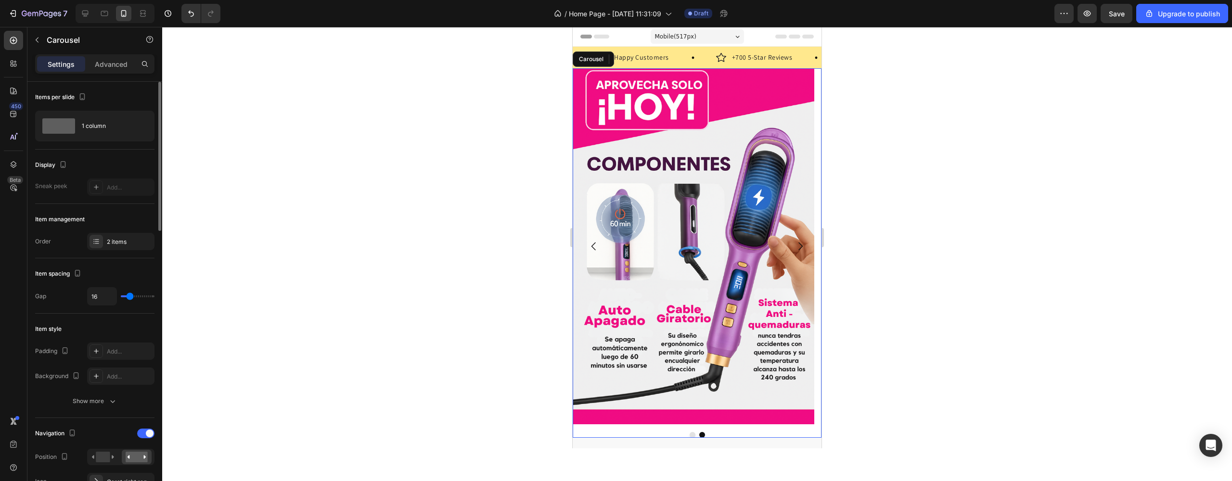
click at [589, 246] on icon "Carousel Back Arrow" at bounding box center [594, 247] width 12 height 12
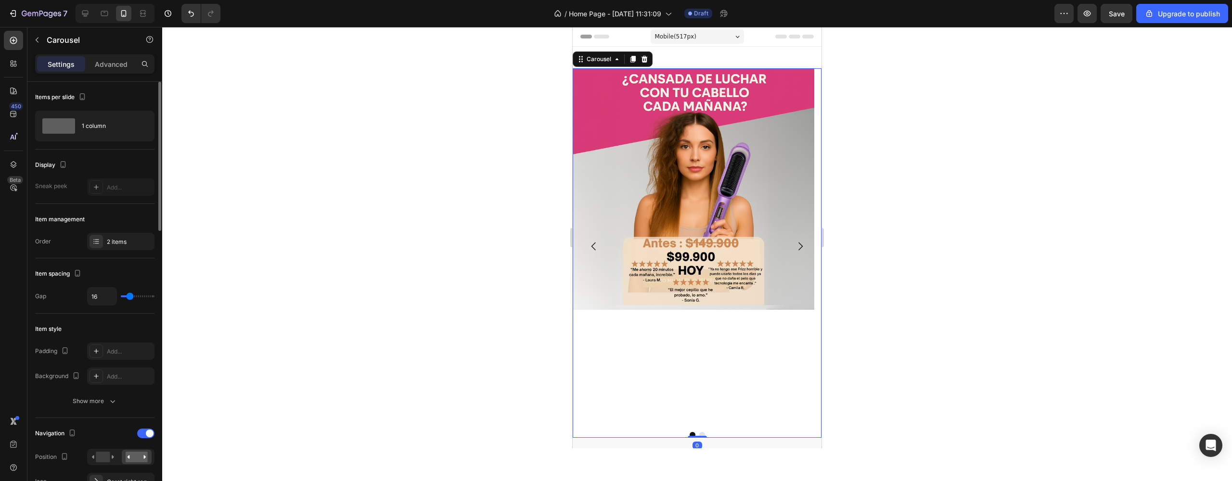
scroll to position [90, 0]
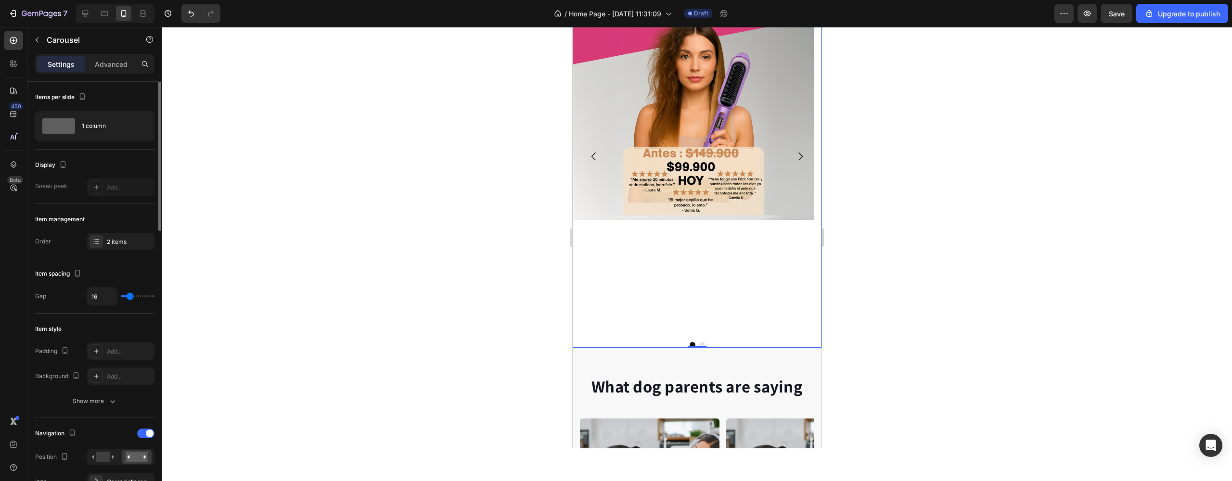
click at [795, 157] on icon "Carousel Next Arrow" at bounding box center [800, 157] width 12 height 12
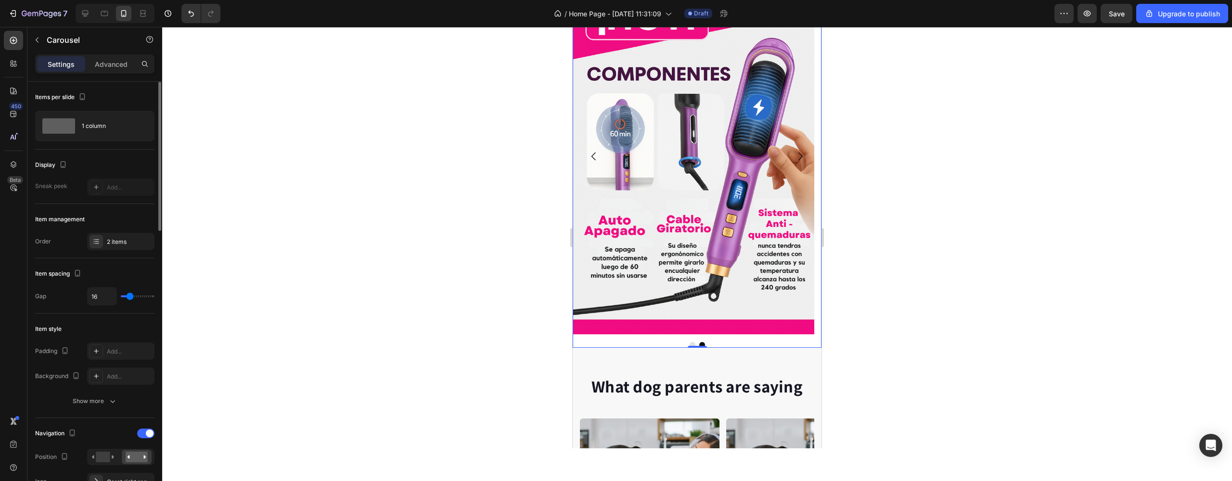
scroll to position [71, 0]
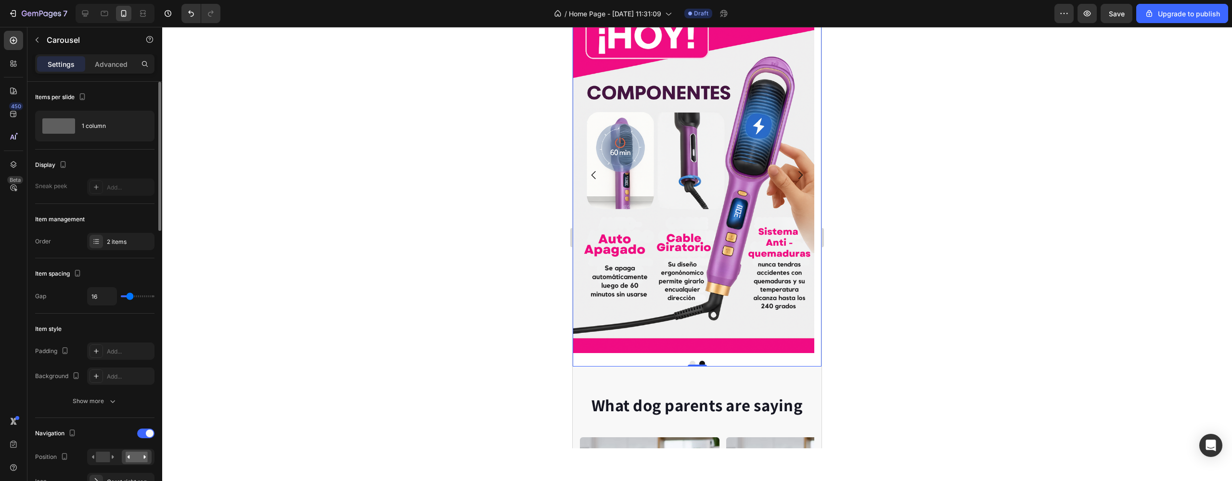
click at [591, 176] on icon "Carousel Back Arrow" at bounding box center [594, 175] width 12 height 12
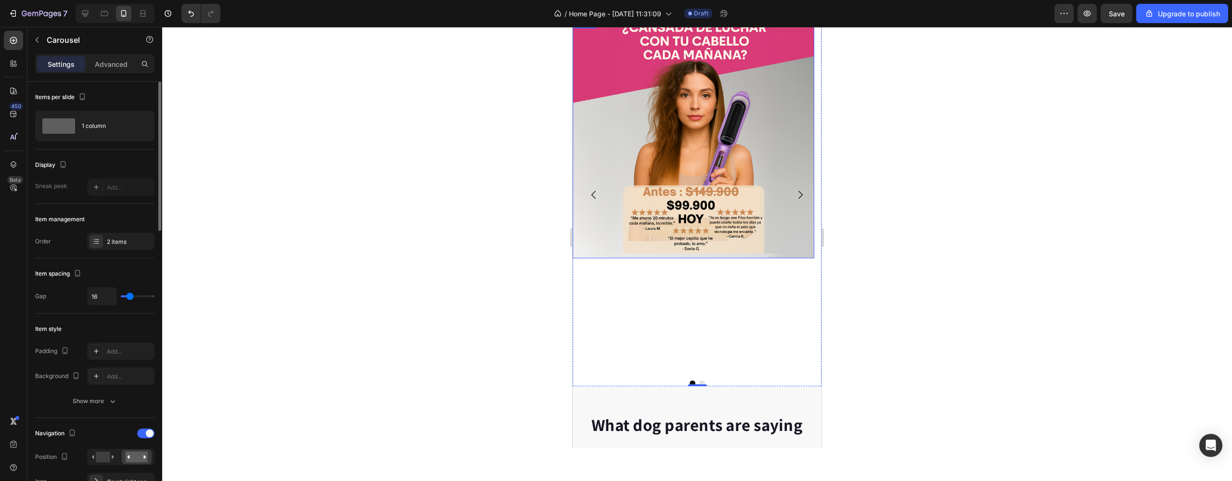
scroll to position [0, 0]
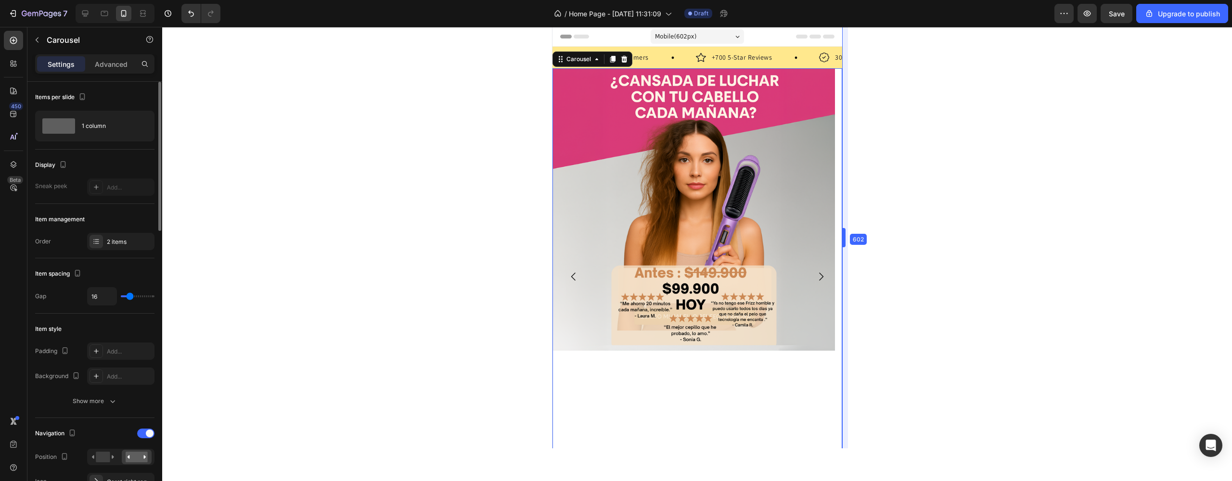
drag, startPoint x: 821, startPoint y: 231, endPoint x: 857, endPoint y: 239, distance: 36.8
click at [807, 284] on button "Carousel Next Arrow" at bounding box center [820, 276] width 27 height 27
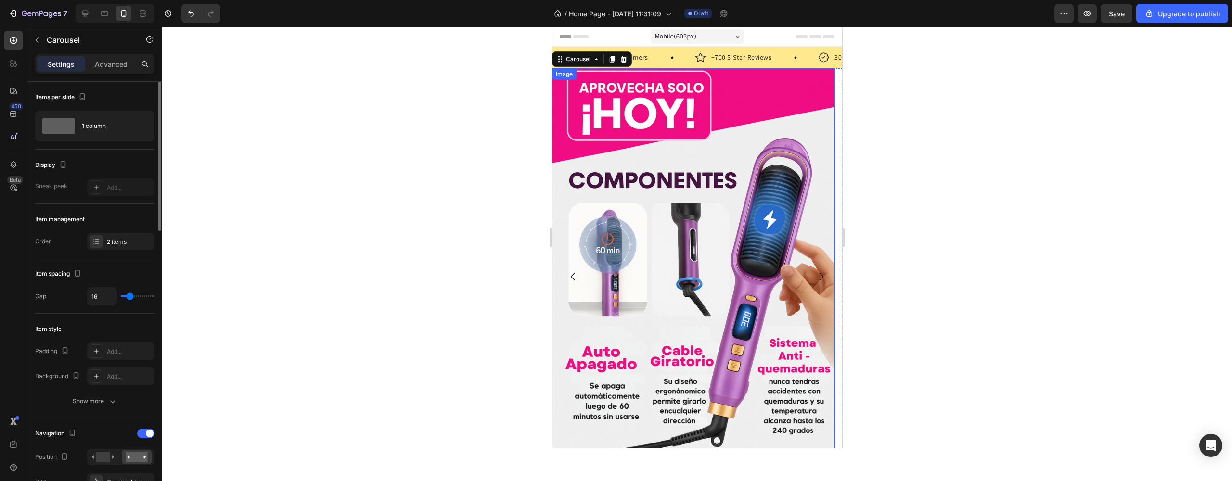
scroll to position [155, 0]
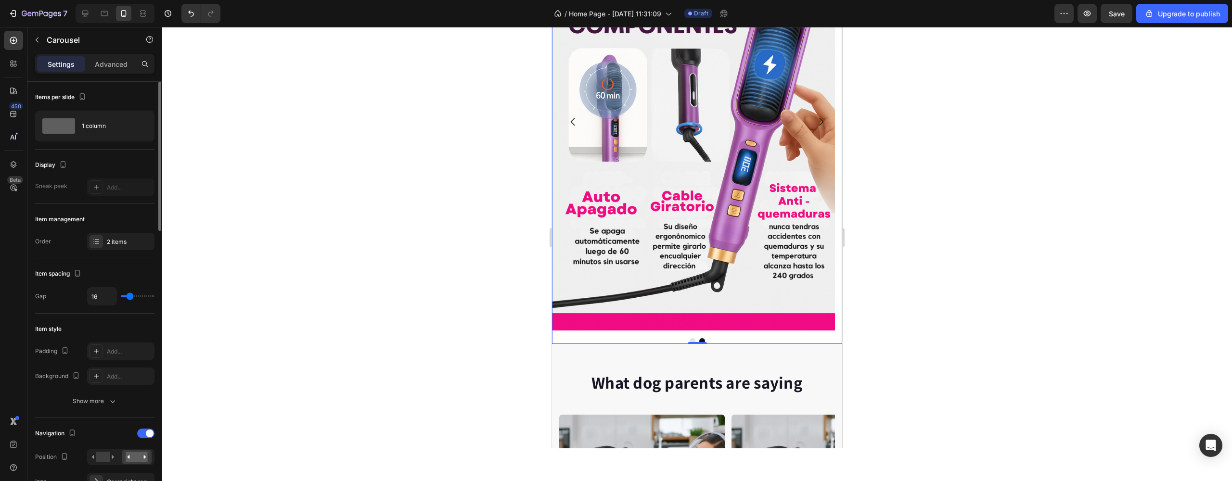
click at [574, 122] on icon "Carousel Back Arrow" at bounding box center [573, 122] width 12 height 12
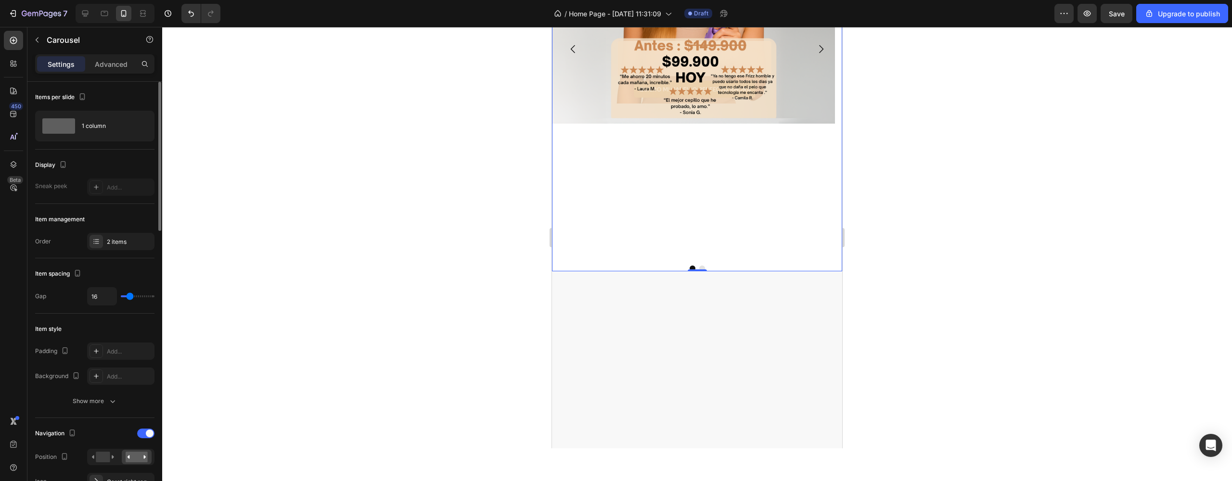
scroll to position [0, 0]
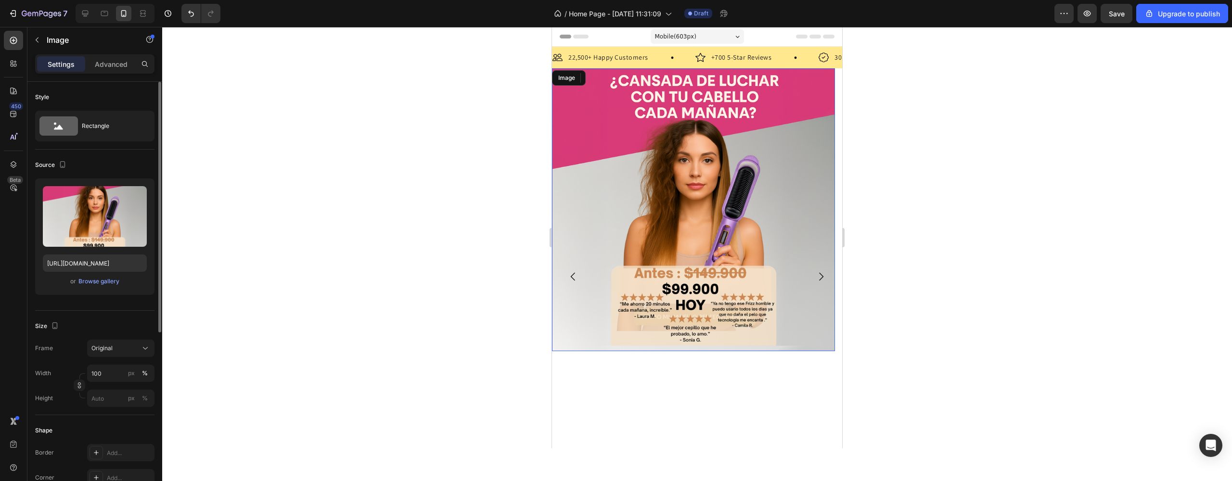
click at [713, 231] on img at bounding box center [693, 209] width 283 height 283
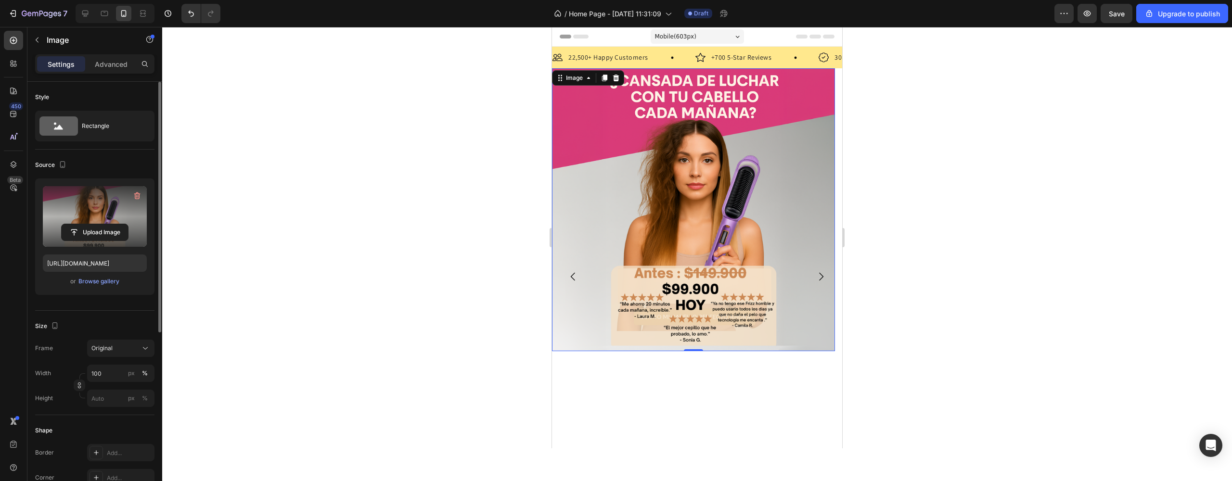
click at [124, 218] on label at bounding box center [95, 216] width 104 height 61
click at [124, 224] on input "file" at bounding box center [95, 232] width 66 height 16
type input "[URL][DOMAIN_NAME]"
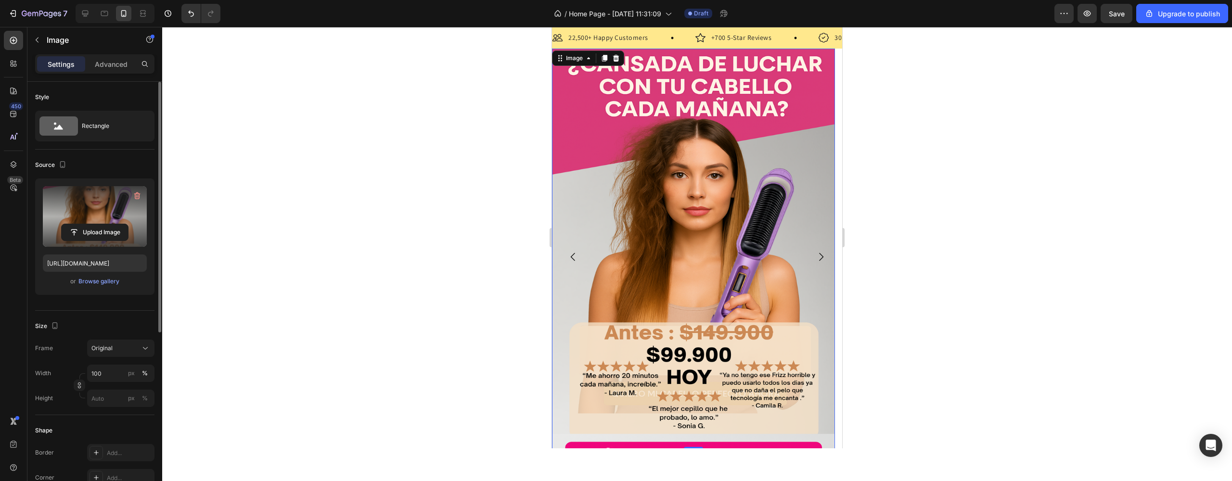
scroll to position [87, 0]
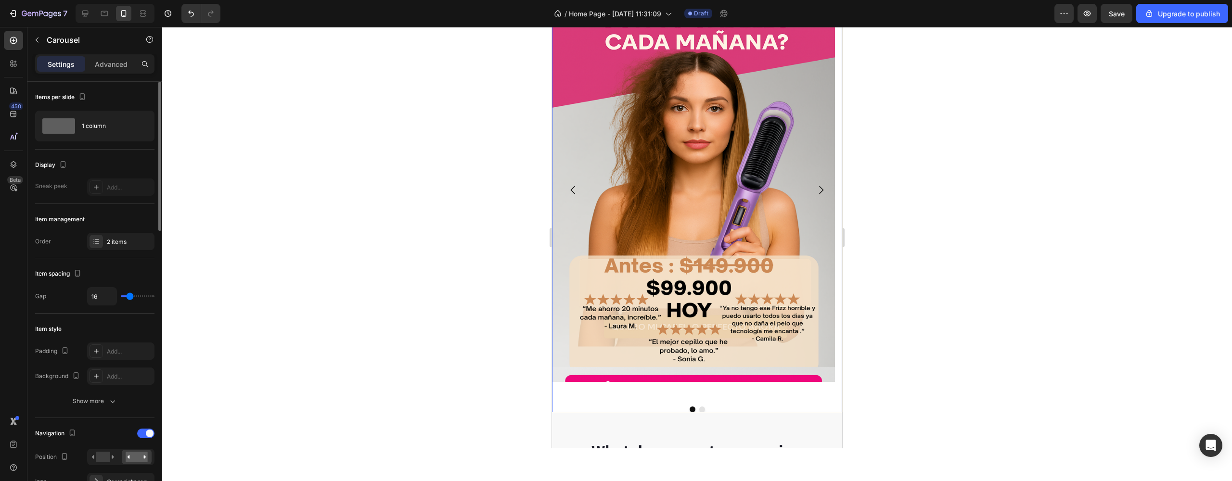
click at [817, 197] on button "Carousel Next Arrow" at bounding box center [820, 190] width 27 height 27
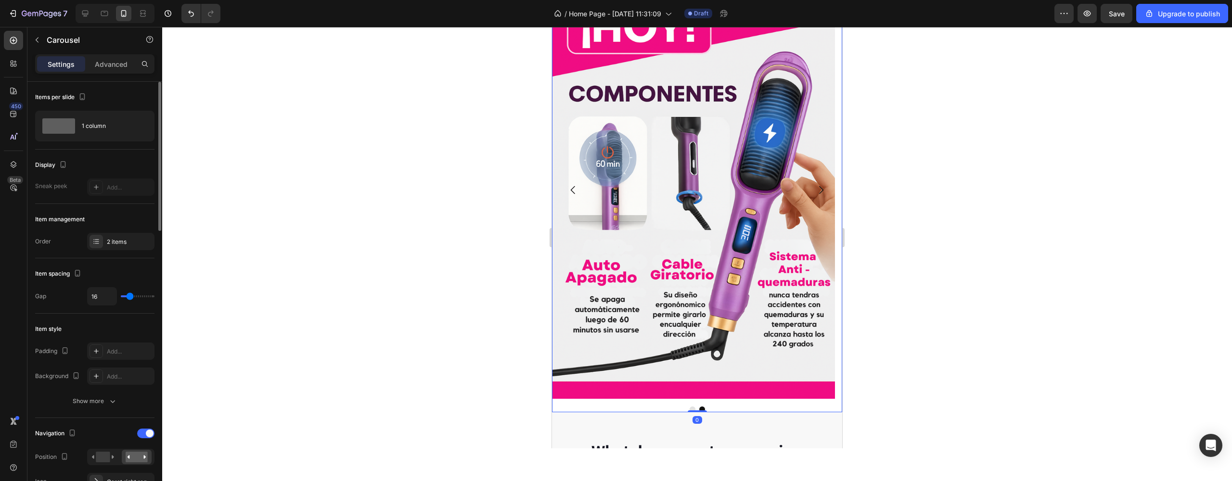
click at [815, 194] on icon "Carousel Next Arrow" at bounding box center [821, 190] width 12 height 12
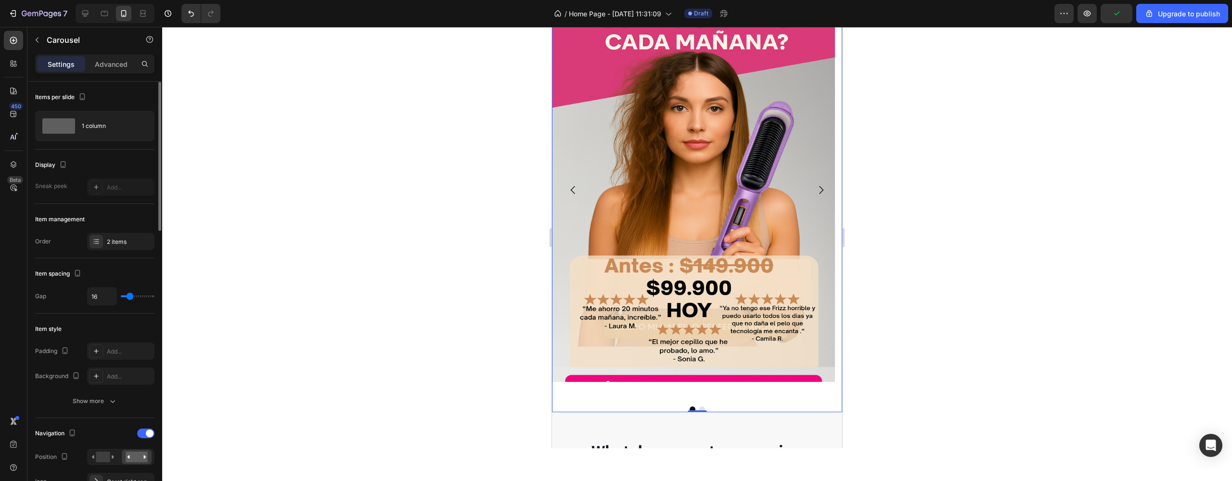
click at [815, 194] on icon "Carousel Next Arrow" at bounding box center [821, 190] width 12 height 12
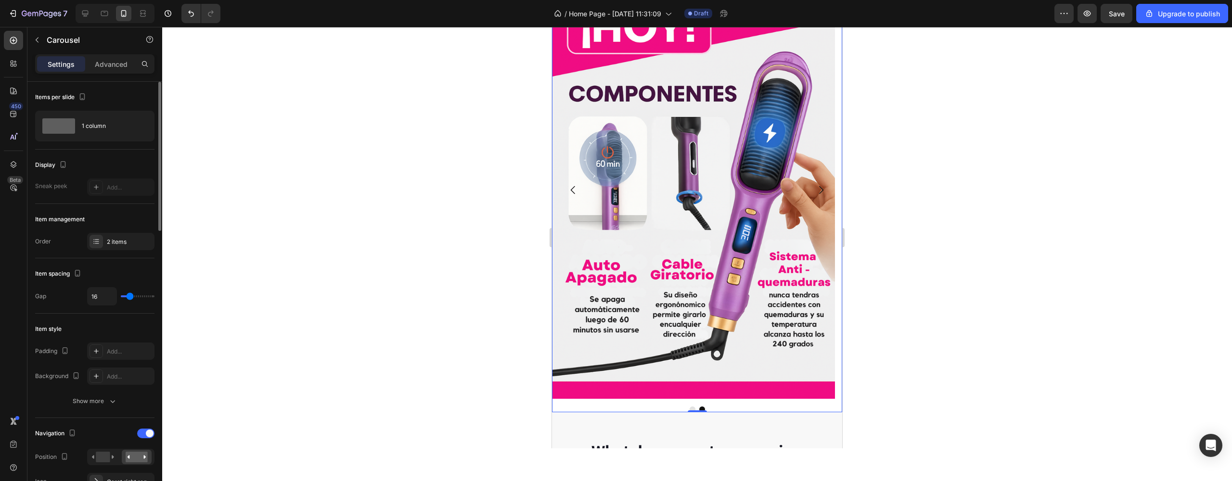
click at [815, 194] on icon "Carousel Next Arrow" at bounding box center [821, 190] width 12 height 12
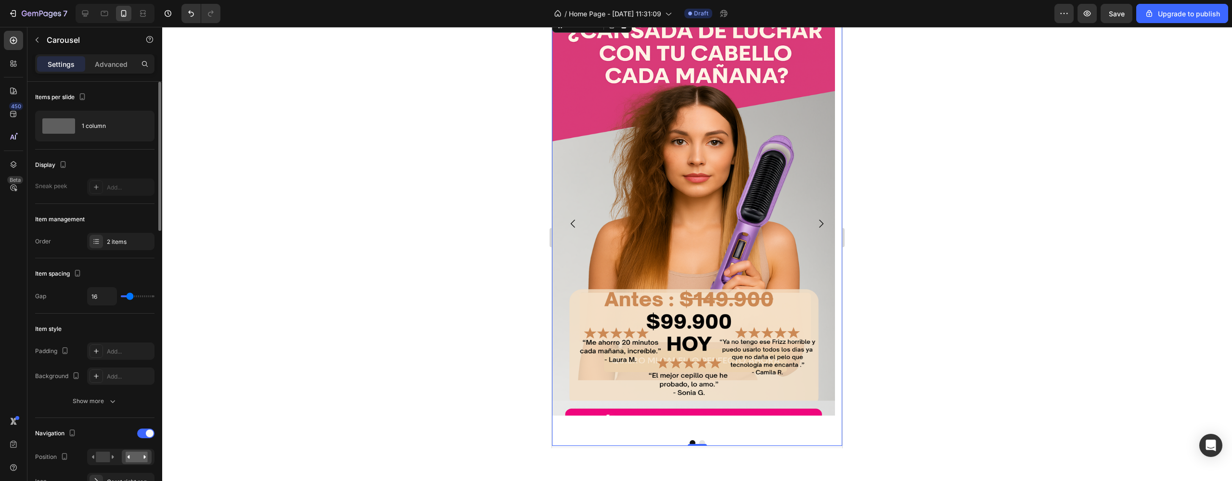
click at [815, 223] on icon "Carousel Next Arrow" at bounding box center [821, 224] width 12 height 12
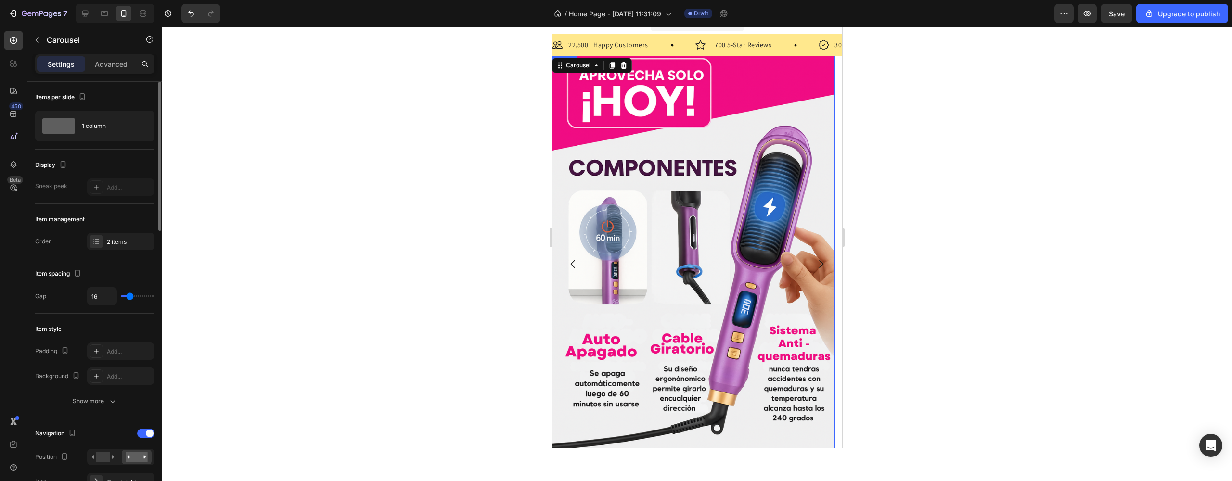
scroll to position [14, 0]
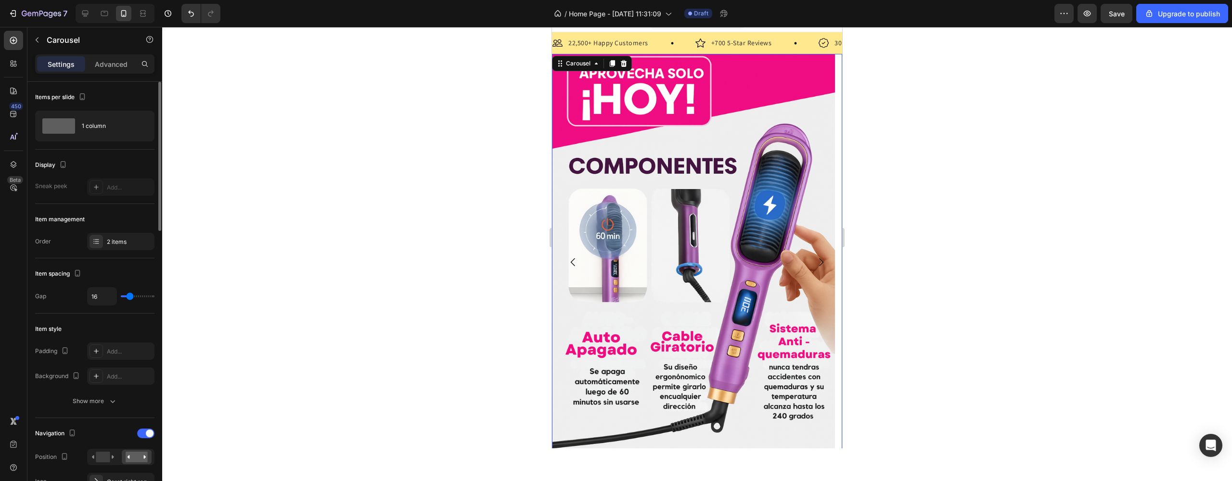
click at [815, 263] on icon "Carousel Next Arrow" at bounding box center [821, 262] width 12 height 12
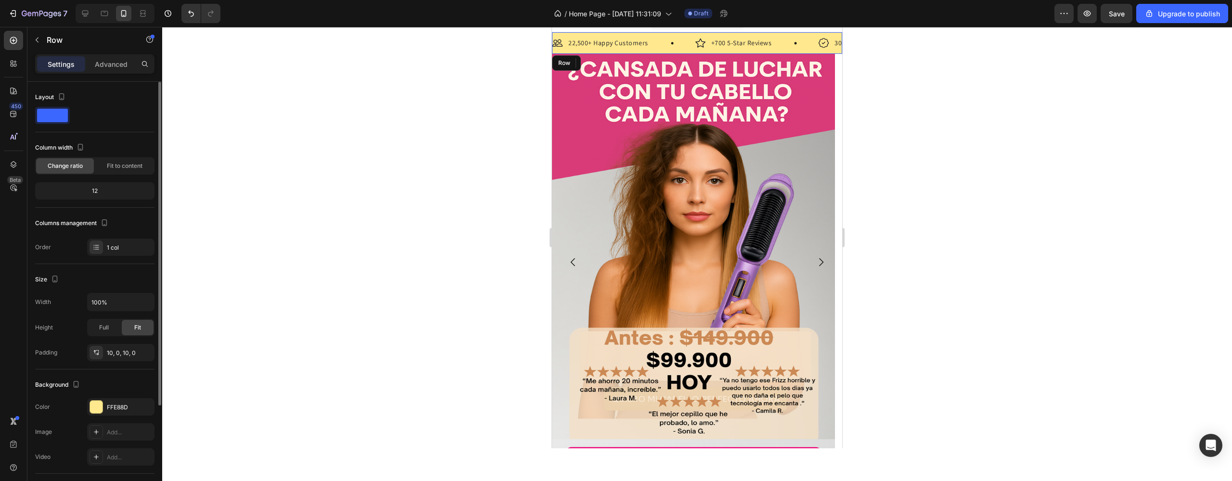
click at [811, 37] on div "Image 22,500+ Happy Customers Text Block Row Image +700 5-Star Reviews Text Blo…" at bounding box center [697, 43] width 290 height 22
click at [807, 36] on div "Image 22,500+ Happy Customers Text Block Row Image +700 5-Star Reviews Text Blo…" at bounding box center [697, 43] width 290 height 22
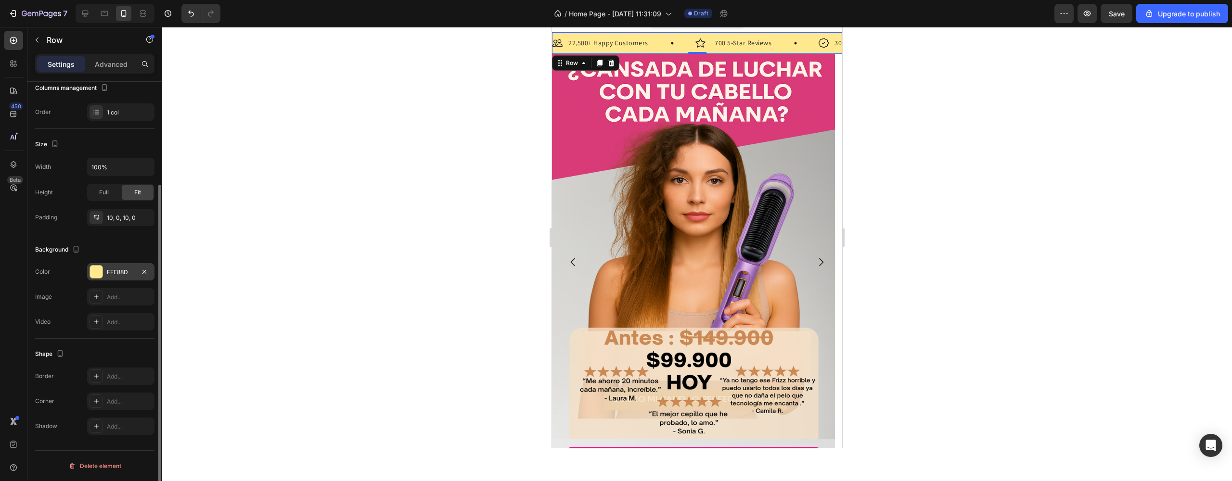
click at [92, 269] on div at bounding box center [96, 272] width 13 height 13
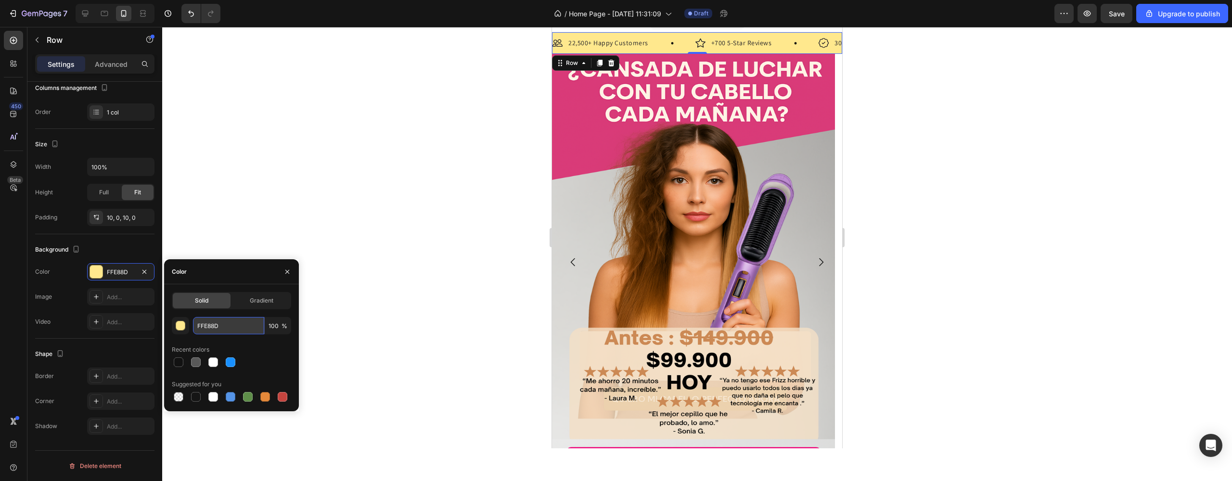
click at [239, 327] on input "FFE88D" at bounding box center [228, 325] width 71 height 17
click at [205, 324] on input "FFE88D" at bounding box center [228, 325] width 71 height 17
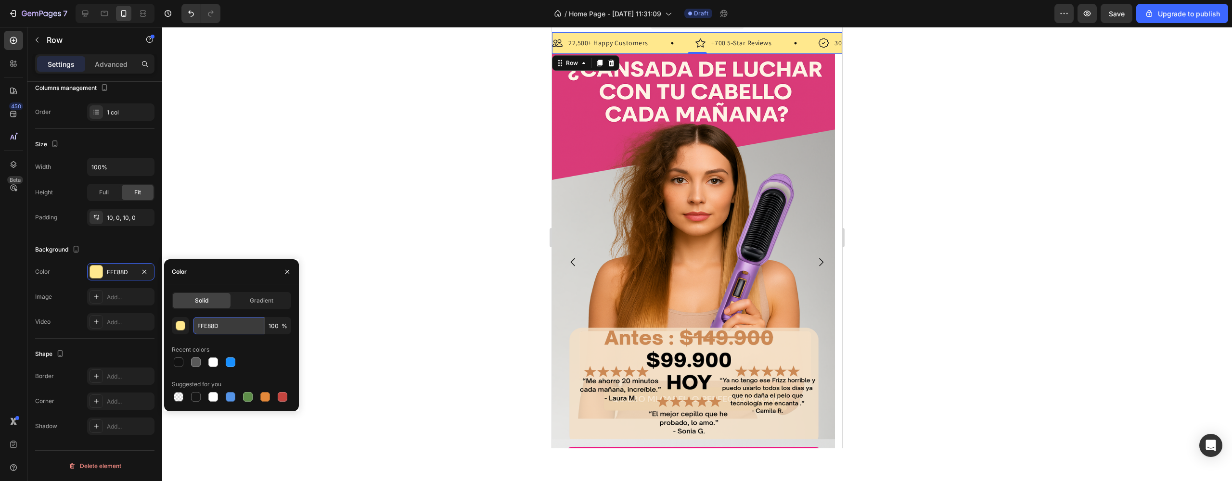
click at [238, 325] on input "FFE88D" at bounding box center [228, 325] width 71 height 17
paste input "#EB007B"
type input "#EB007B"
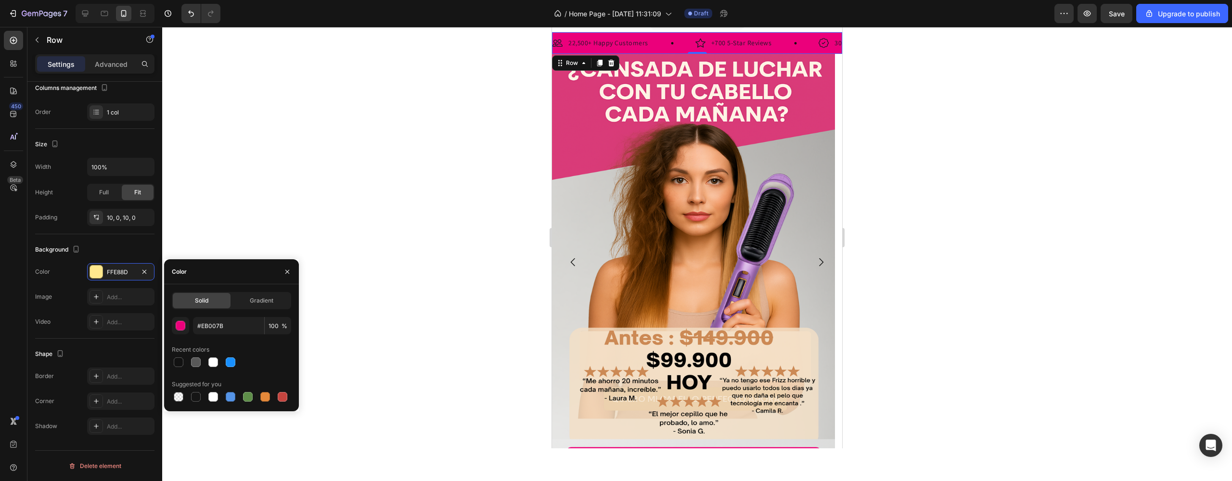
click at [401, 247] on div at bounding box center [697, 254] width 1070 height 454
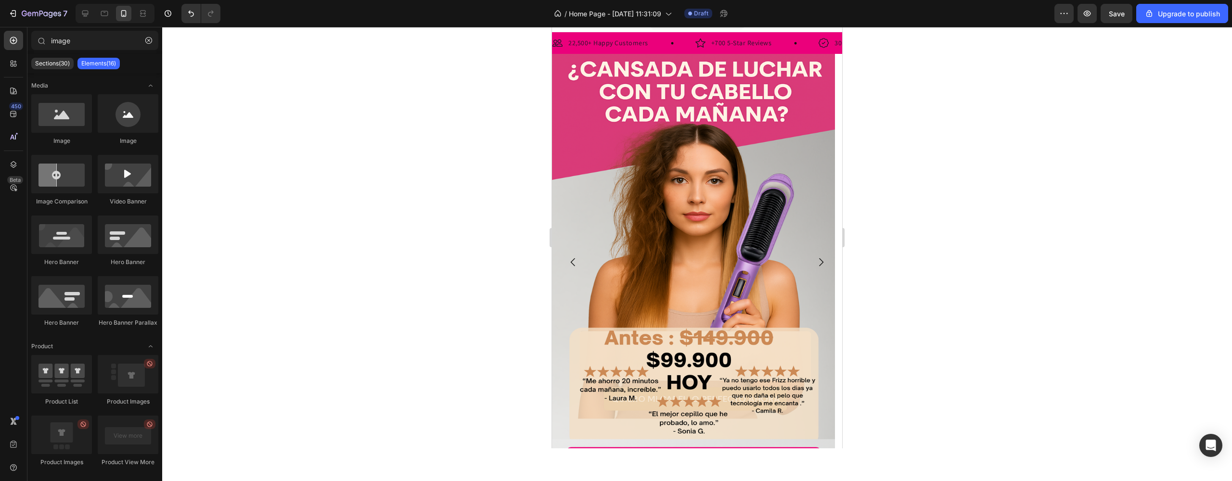
click at [401, 243] on div at bounding box center [697, 254] width 1070 height 454
click at [589, 38] on div "22,500+ Happy Customers" at bounding box center [608, 43] width 82 height 12
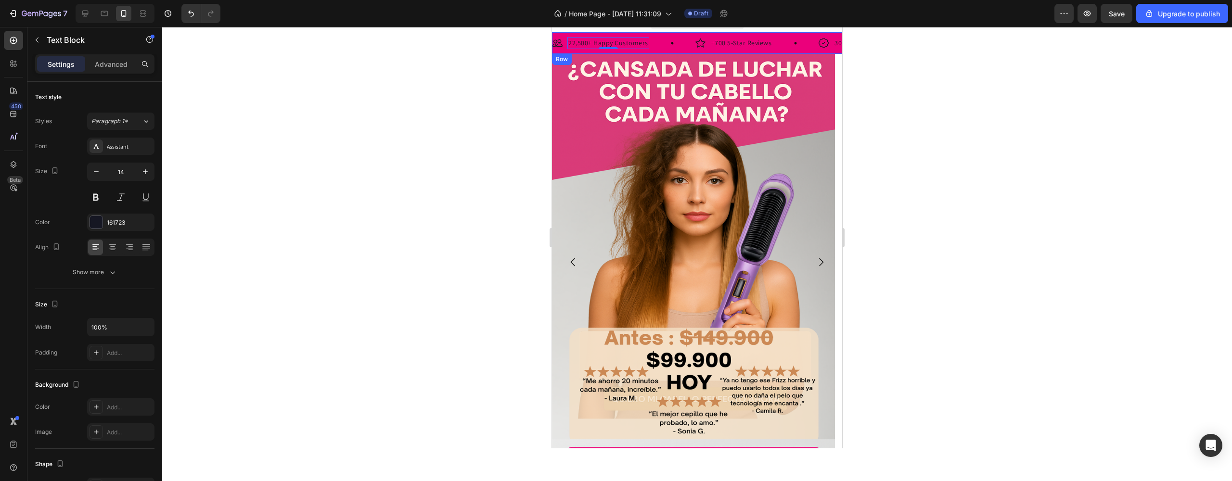
click at [575, 34] on div "Image 22,500+ Happy Customers Text Block 0 Row Image +700 5-Star Reviews Text B…" at bounding box center [697, 43] width 290 height 22
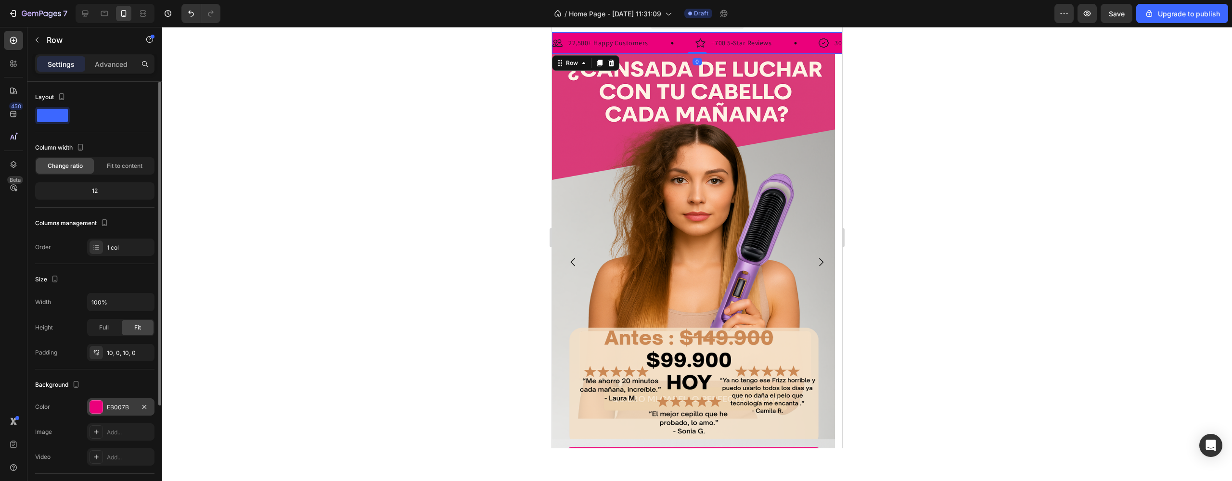
click at [130, 398] on div "EB007B" at bounding box center [120, 406] width 67 height 17
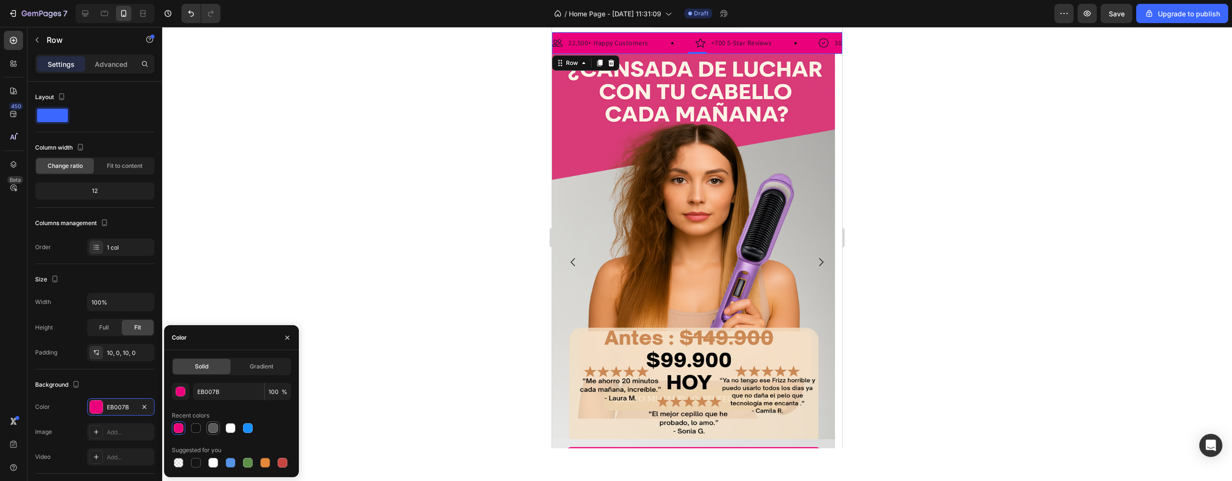
click at [214, 428] on div at bounding box center [213, 428] width 10 height 10
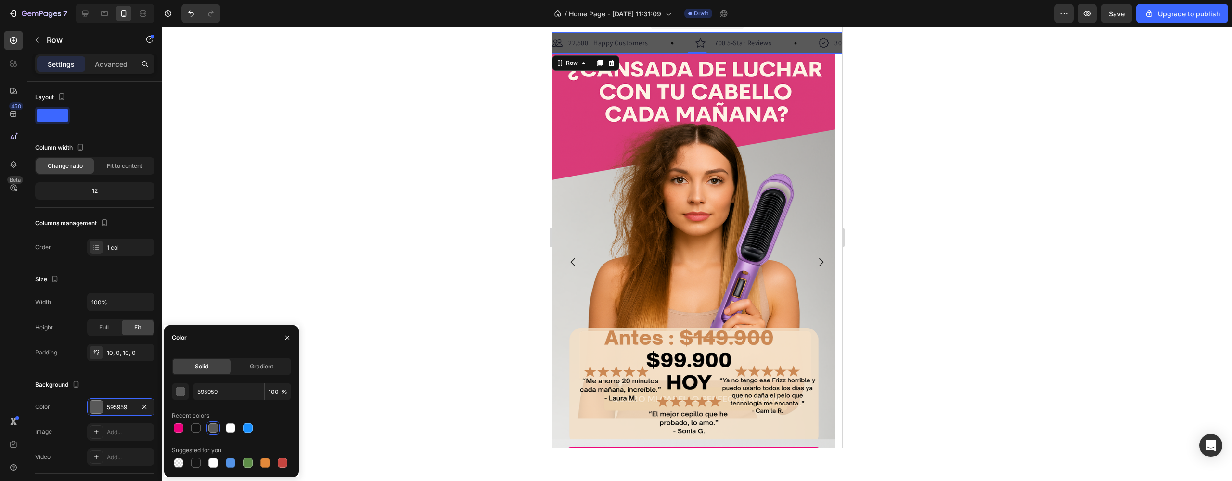
click at [284, 395] on span "%" at bounding box center [285, 392] width 6 height 9
click at [282, 391] on span "%" at bounding box center [285, 392] width 6 height 9
click at [277, 394] on input "100" at bounding box center [278, 391] width 26 height 17
click at [283, 394] on span "%" at bounding box center [285, 392] width 6 height 9
click at [285, 393] on span "%" at bounding box center [285, 392] width 6 height 9
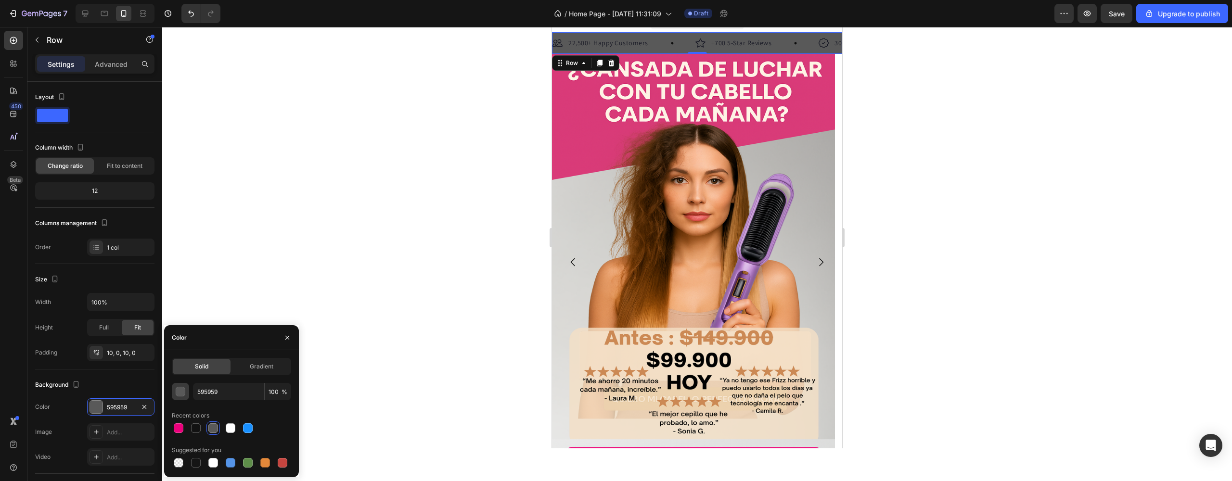
click at [178, 392] on div "button" at bounding box center [181, 392] width 10 height 10
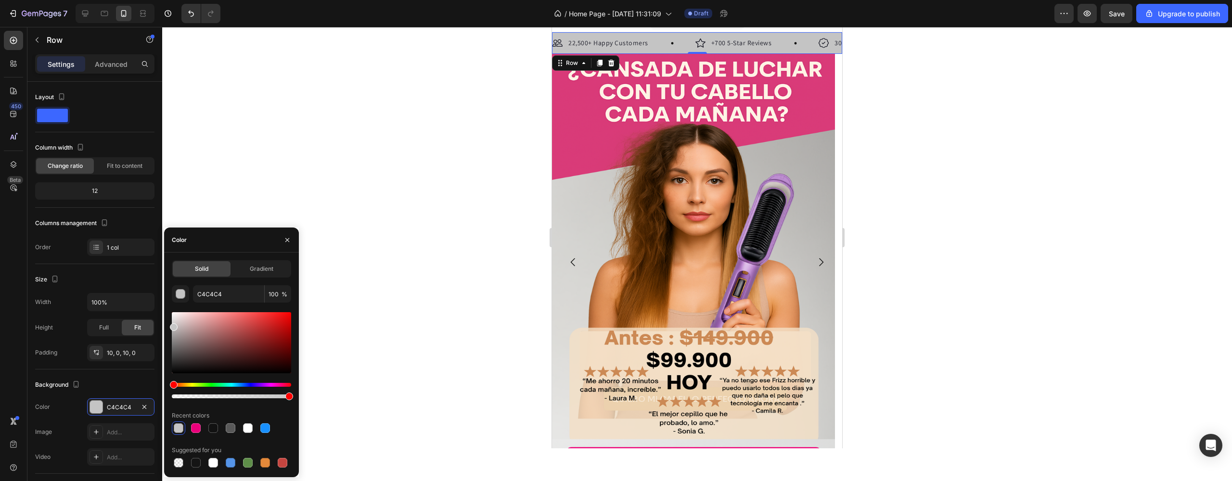
drag, startPoint x: 174, startPoint y: 354, endPoint x: 167, endPoint y: 325, distance: 29.6
click at [167, 325] on div "Solid Gradient C4C4C4 100 % Recent colors Suggested for you" at bounding box center [231, 364] width 135 height 209
type input "C6C6C6"
click at [916, 215] on div at bounding box center [697, 254] width 1070 height 454
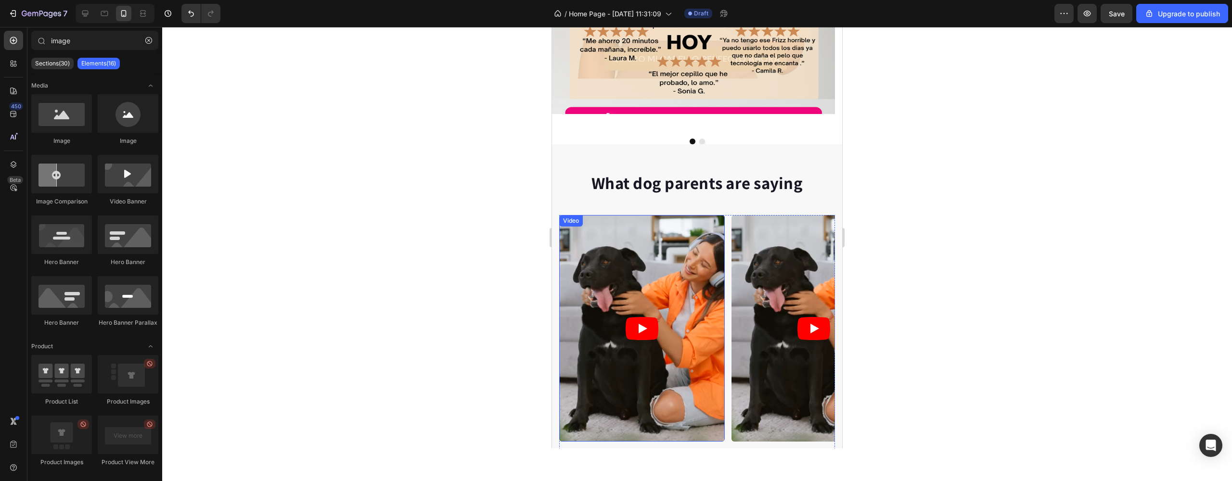
scroll to position [437, 0]
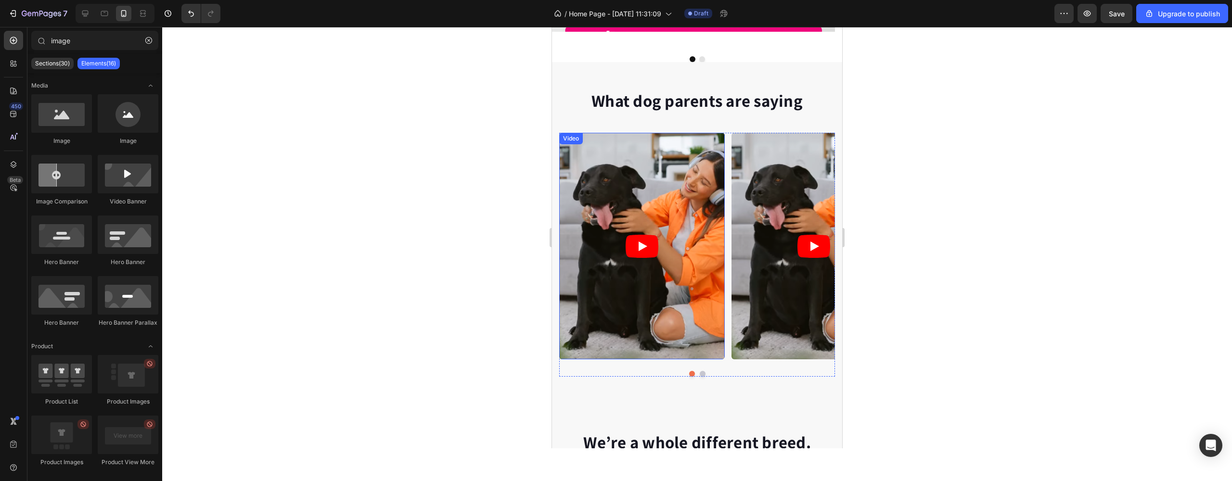
click at [704, 186] on article at bounding box center [642, 246] width 166 height 227
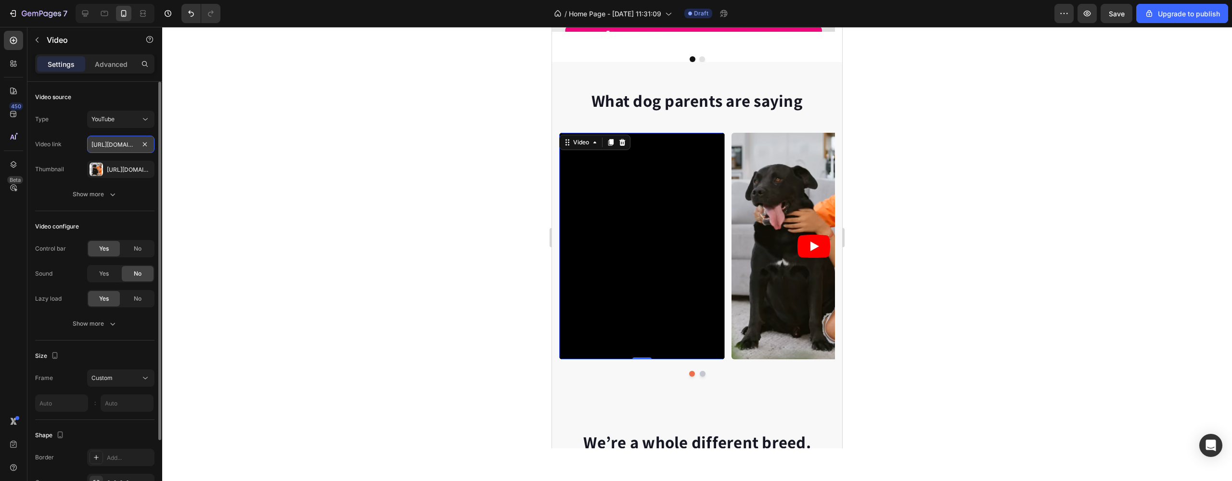
click at [129, 143] on input "[URL][DOMAIN_NAME]" at bounding box center [120, 144] width 67 height 17
click at [135, 123] on div "YouTube" at bounding box center [115, 119] width 49 height 9
click at [136, 176] on p "Video hosting" at bounding box center [118, 179] width 55 height 9
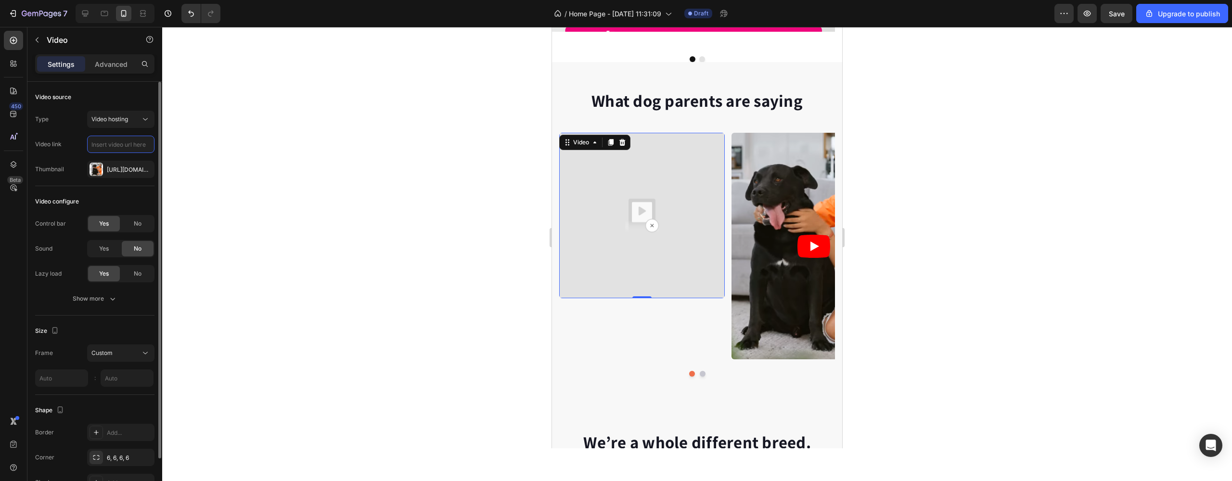
paste input "[URL][DOMAIN_NAME]"
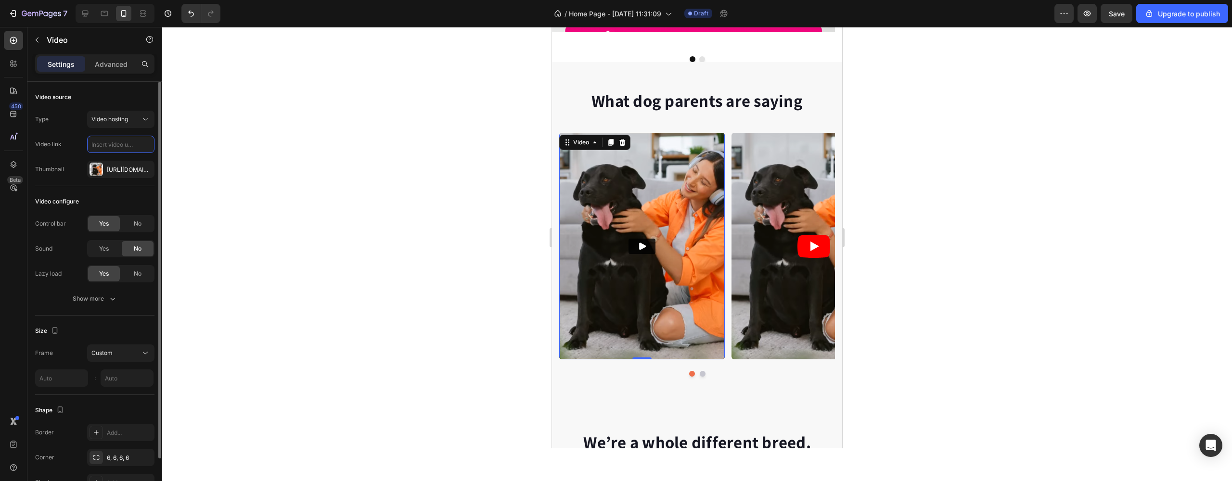
type input "[URL][DOMAIN_NAME]"
click at [231, 166] on div at bounding box center [697, 254] width 1070 height 454
click at [652, 256] on img at bounding box center [642, 246] width 166 height 227
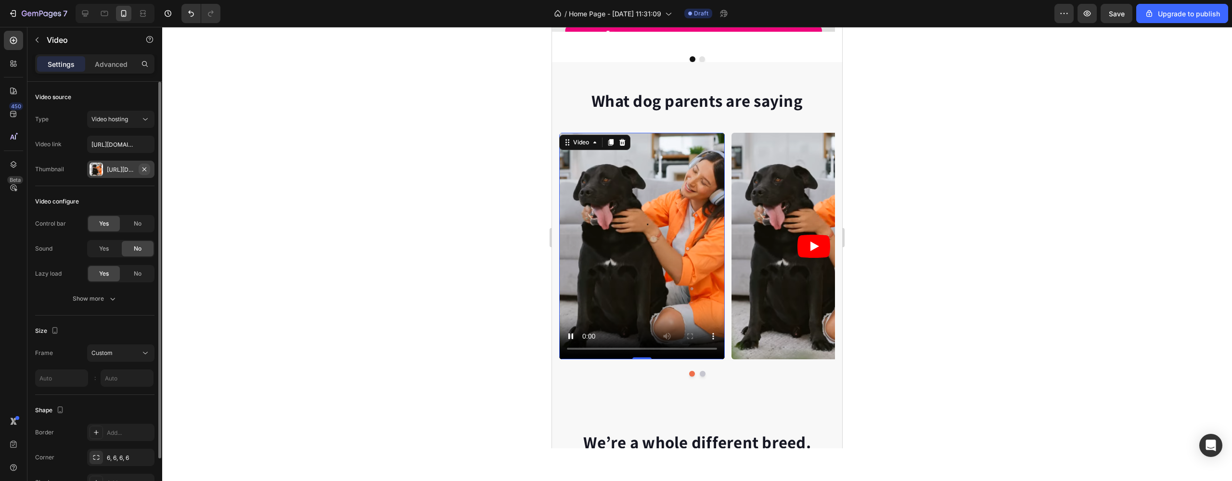
click at [148, 171] on button "button" at bounding box center [145, 170] width 12 height 12
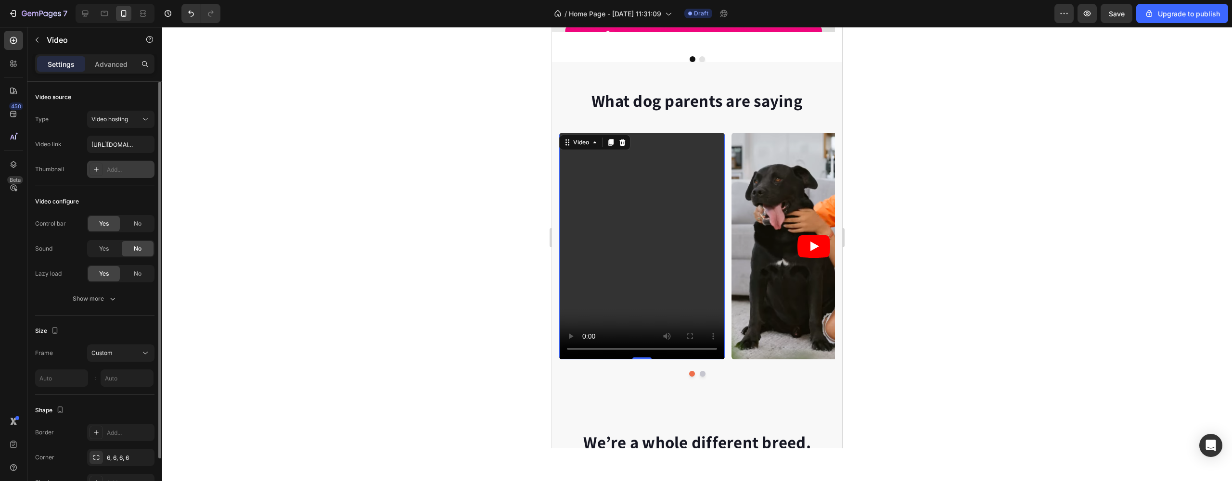
click at [576, 348] on video at bounding box center [642, 246] width 166 height 227
click at [90, 251] on div "Yes" at bounding box center [104, 248] width 32 height 15
click at [569, 348] on video at bounding box center [642, 246] width 166 height 227
click at [575, 345] on video at bounding box center [642, 246] width 166 height 227
click at [575, 346] on video at bounding box center [642, 246] width 166 height 227
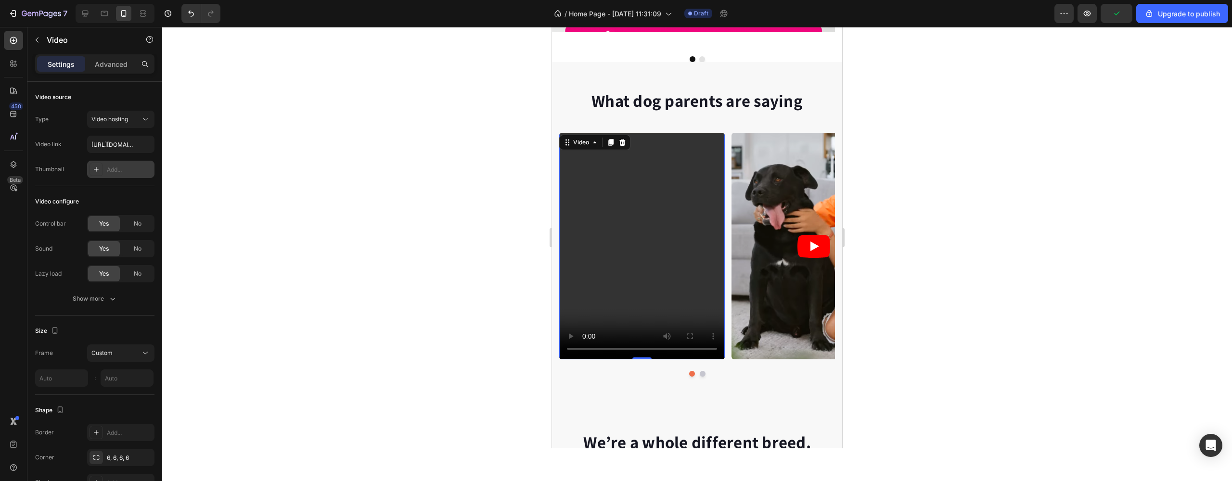
click at [574, 347] on video at bounding box center [642, 246] width 166 height 227
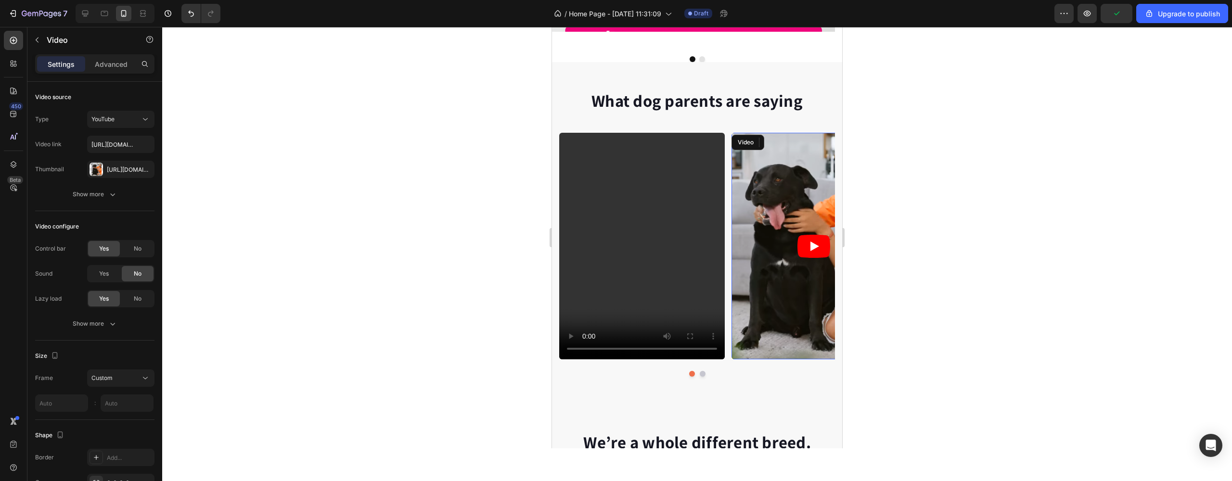
click at [769, 263] on article at bounding box center [814, 246] width 166 height 227
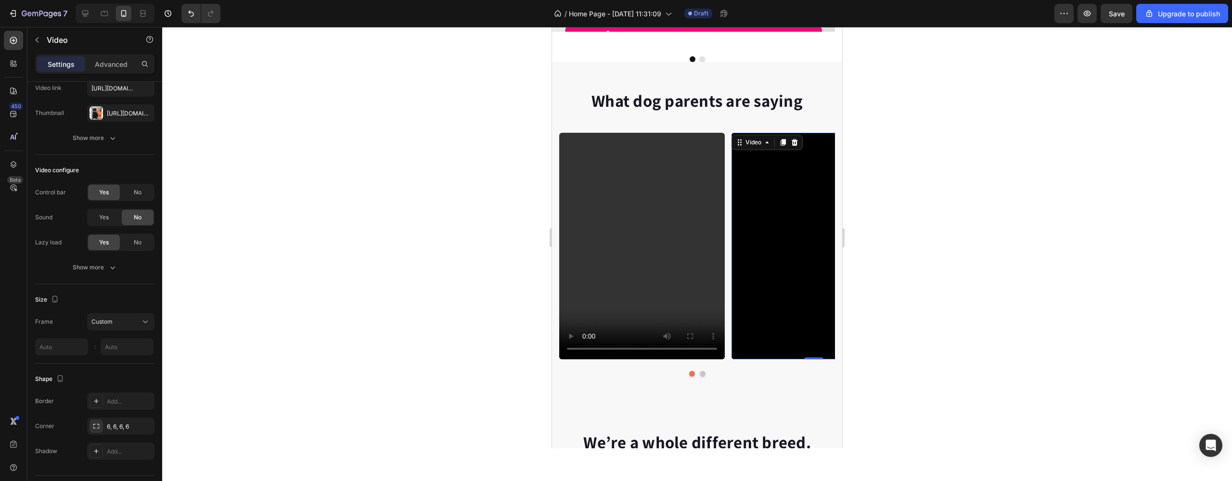
scroll to position [40, 0]
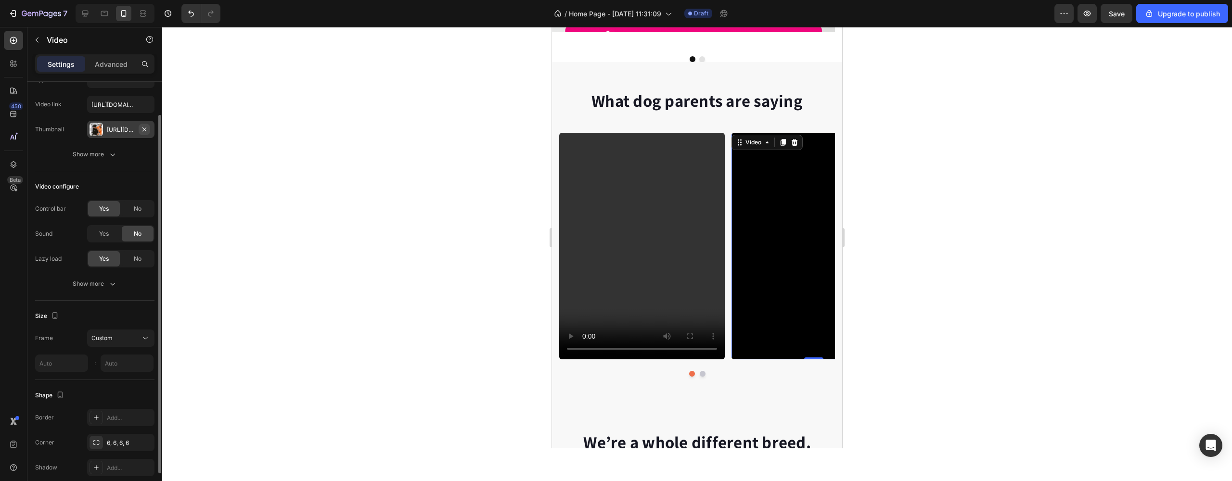
click at [141, 129] on icon "button" at bounding box center [145, 130] width 8 height 8
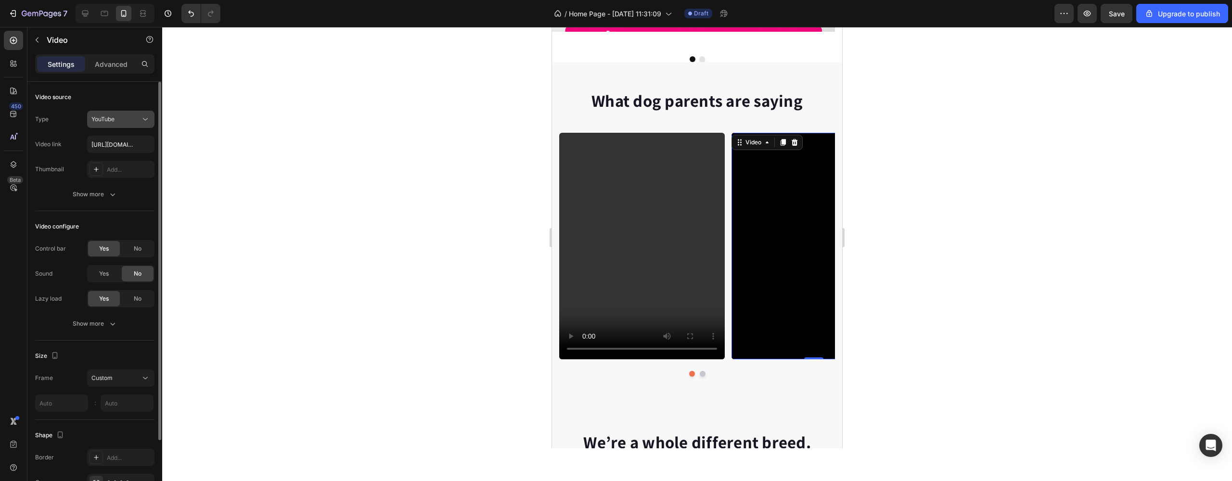
click at [123, 123] on div "YouTube" at bounding box center [115, 119] width 49 height 9
click at [123, 177] on span "Video hosting" at bounding box center [109, 179] width 37 height 9
type input "[URL][DOMAIN_NAME]"
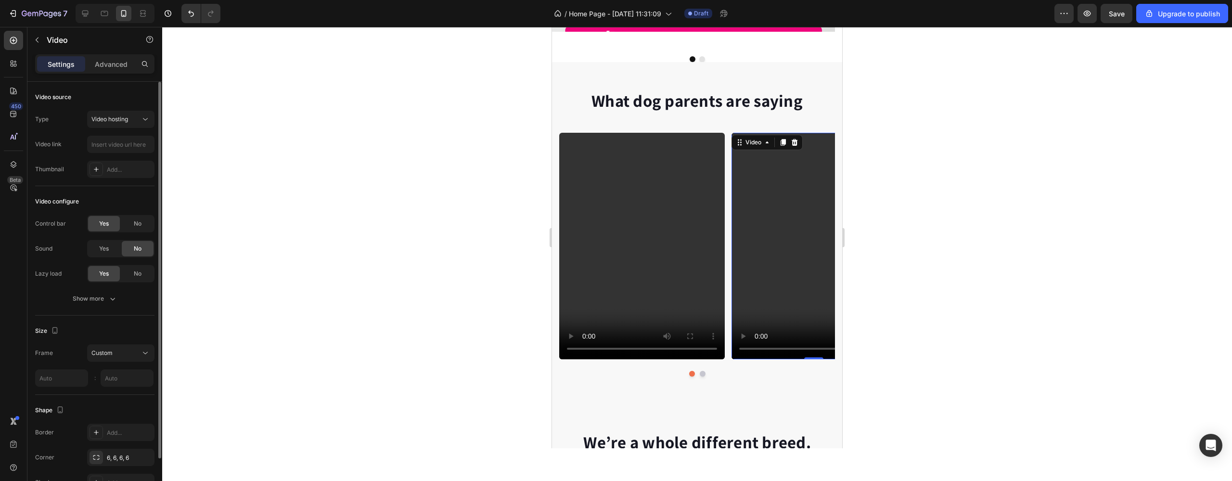
click at [337, 1] on div "7 / Home Page - [DATE] 11:31:09 Draft Preview Save Upgrade to publish" at bounding box center [616, 13] width 1232 height 27
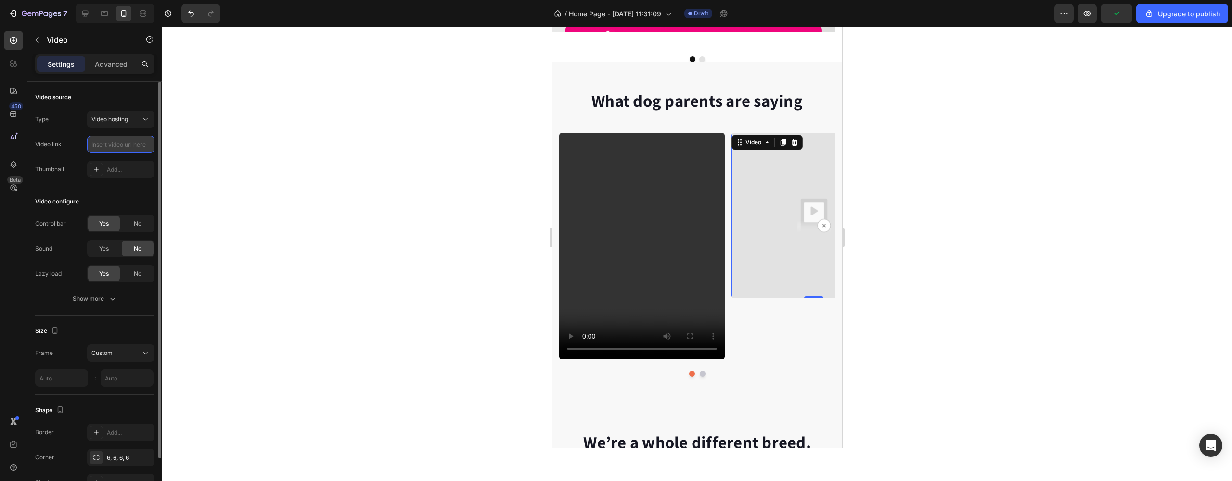
click at [112, 144] on input "text" at bounding box center [120, 144] width 67 height 17
paste input "[URL][DOMAIN_NAME]"
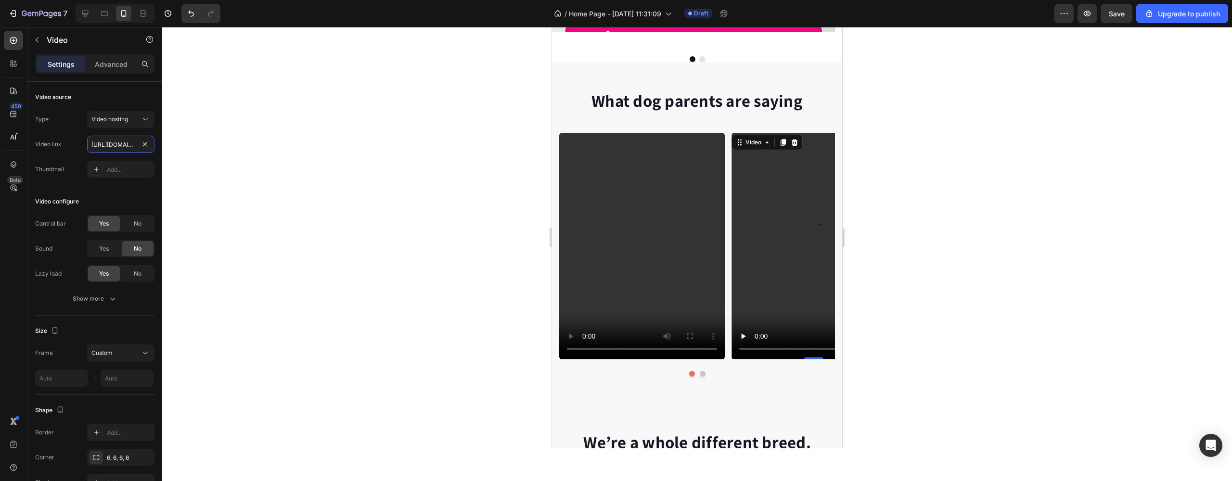
type input "[URL][DOMAIN_NAME]"
click at [947, 220] on div at bounding box center [697, 254] width 1070 height 454
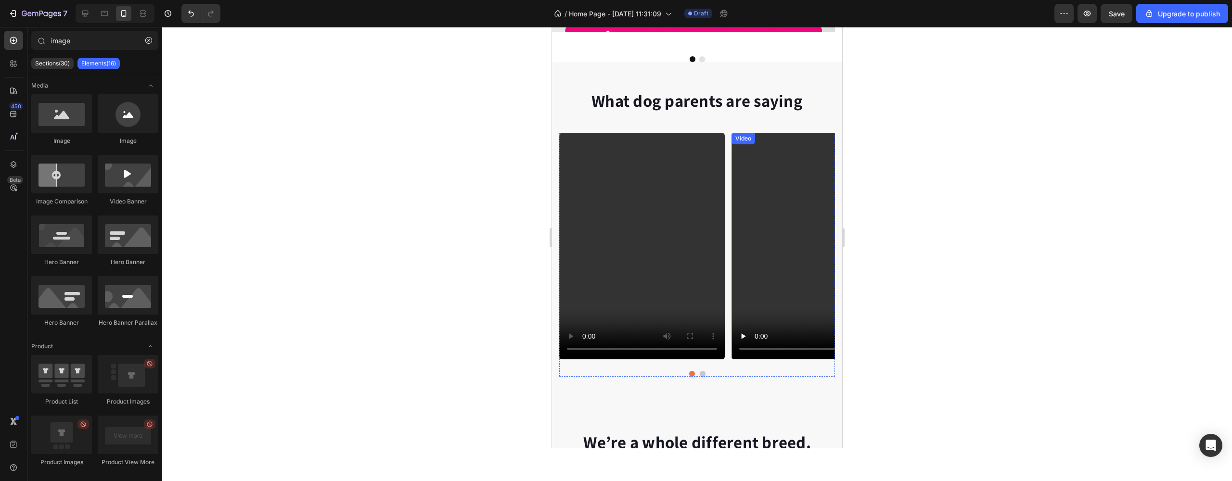
scroll to position [453, 0]
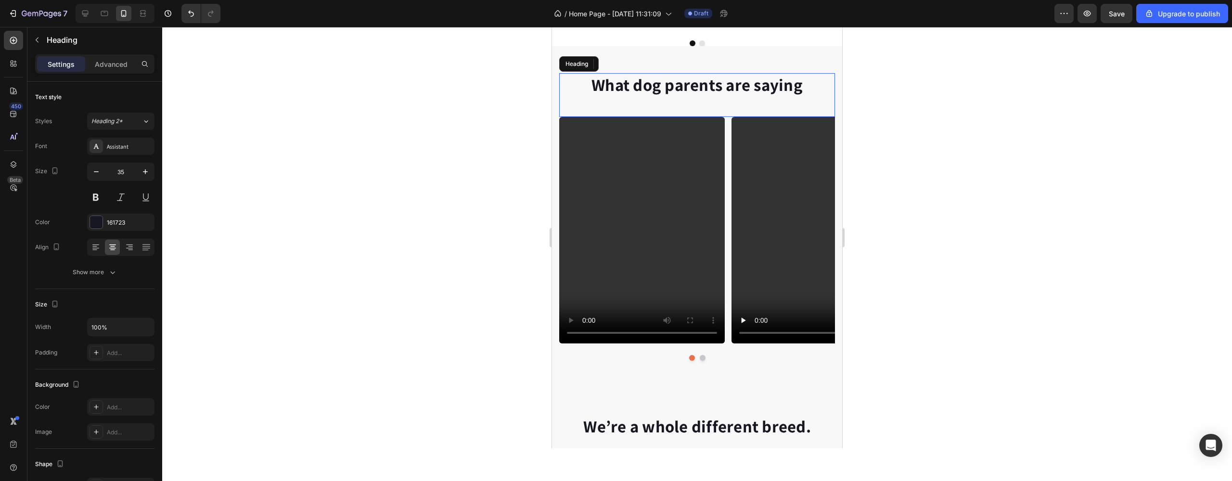
click at [741, 83] on p "What dog parents are saying" at bounding box center [697, 85] width 274 height 22
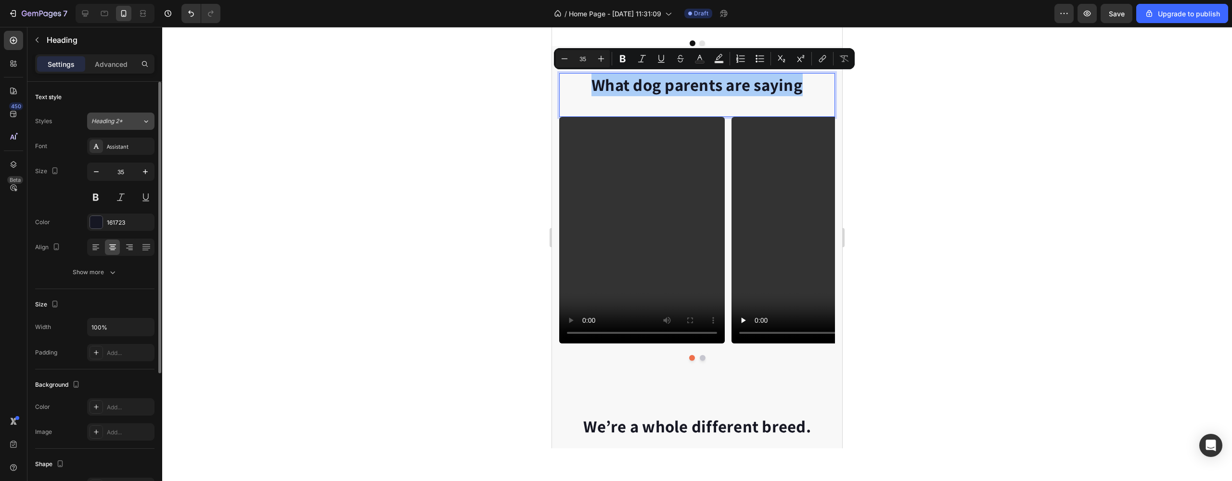
click at [124, 121] on div "Heading 2*" at bounding box center [110, 121] width 39 height 9
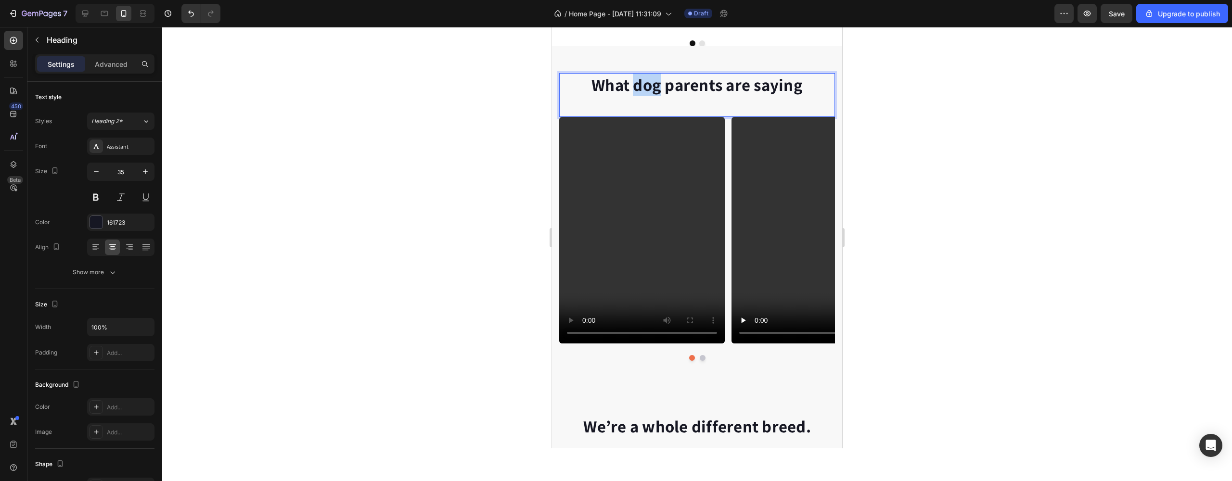
click at [638, 92] on p "What dog parents are saying" at bounding box center [697, 85] width 274 height 22
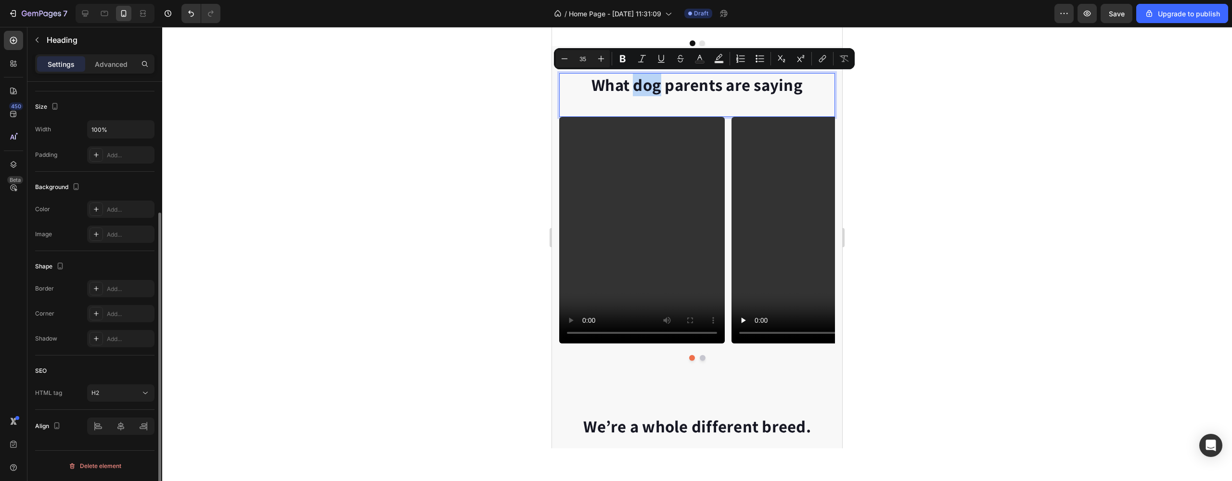
scroll to position [0, 0]
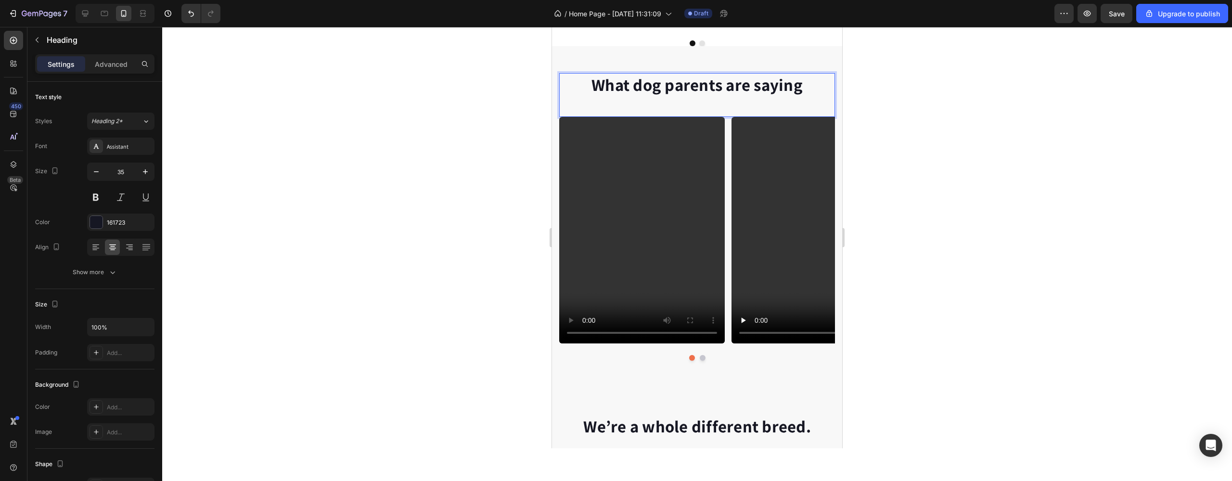
click at [731, 84] on p "What dog parents are saying" at bounding box center [697, 85] width 274 height 22
click at [1013, 157] on div at bounding box center [697, 254] width 1070 height 454
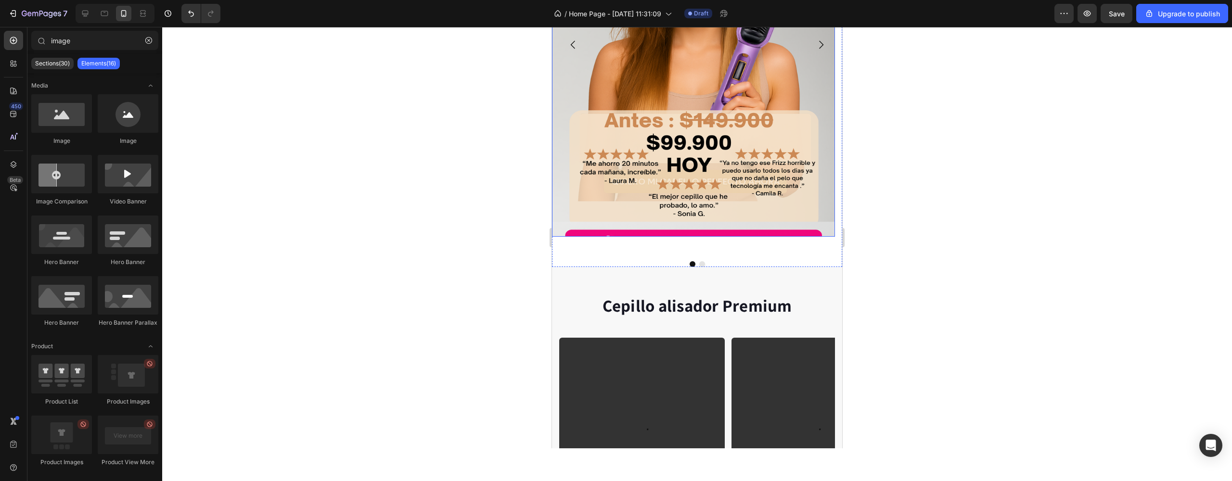
scroll to position [295, 0]
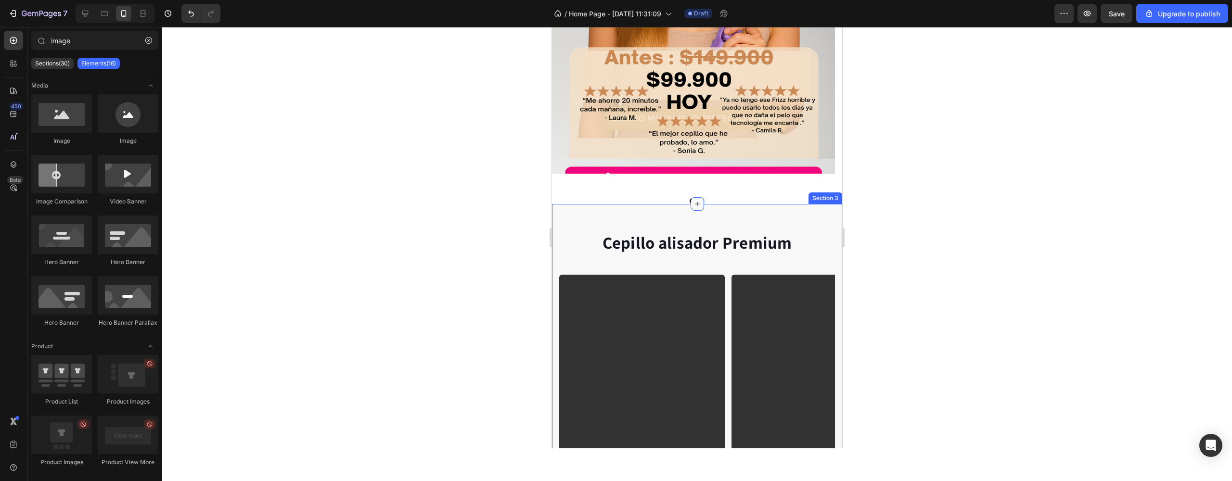
click at [693, 200] on icon at bounding box center [697, 204] width 8 height 8
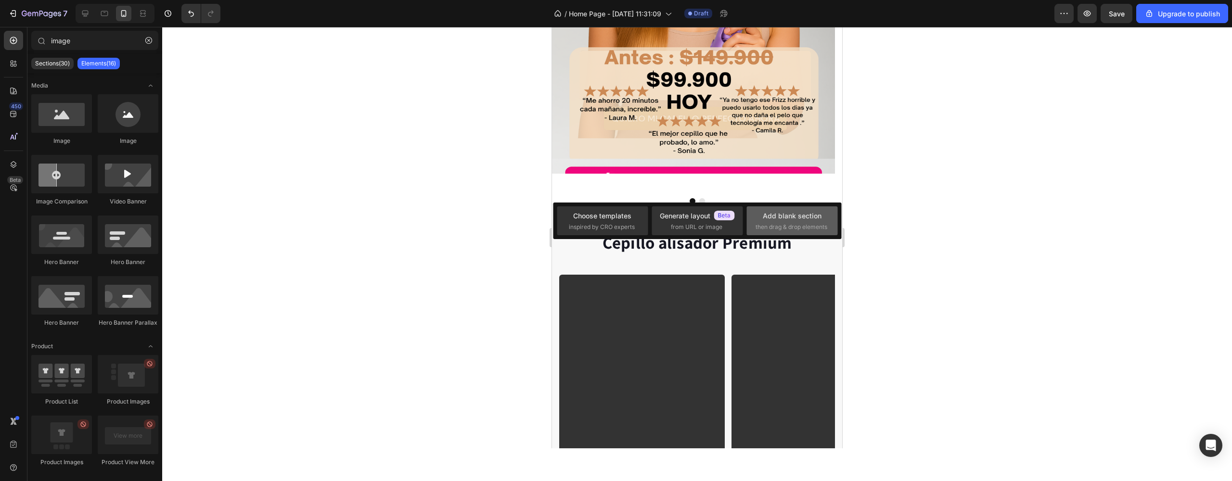
click at [802, 231] on span "then drag & drop elements" at bounding box center [791, 227] width 72 height 9
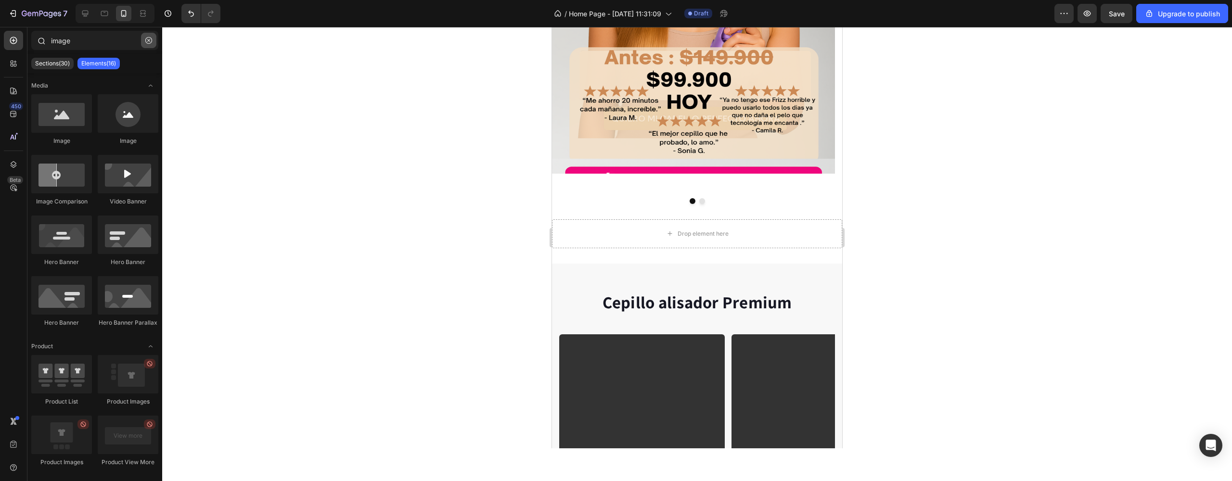
click at [149, 38] on icon "button" at bounding box center [148, 40] width 7 height 7
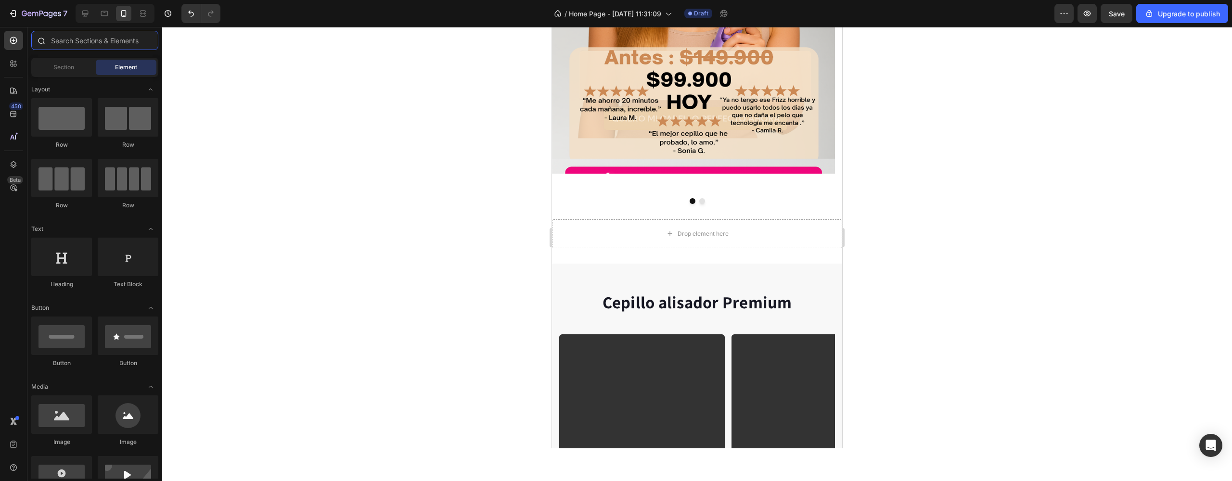
click at [112, 45] on input "text" at bounding box center [94, 40] width 127 height 19
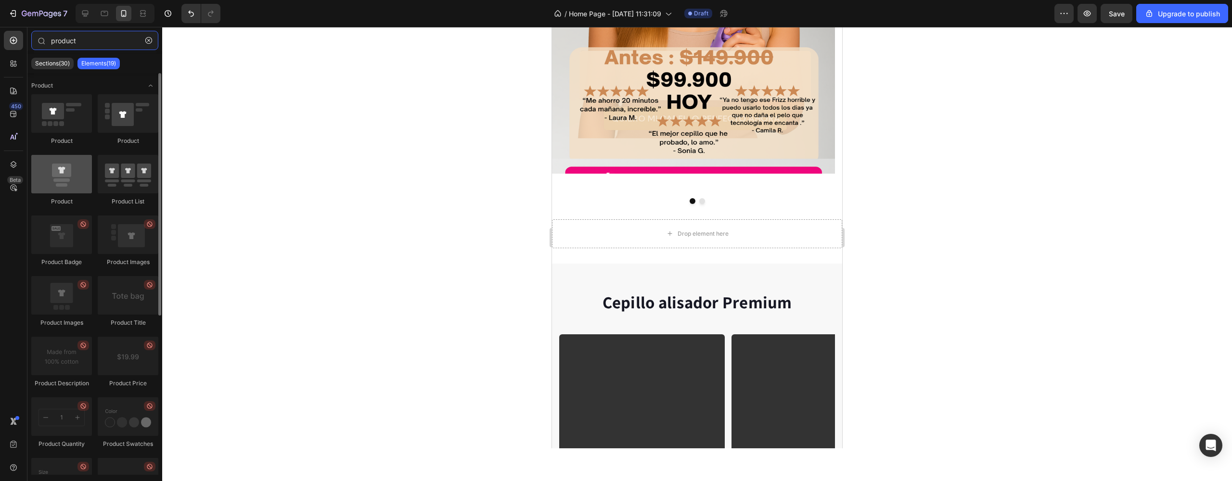
type input "product"
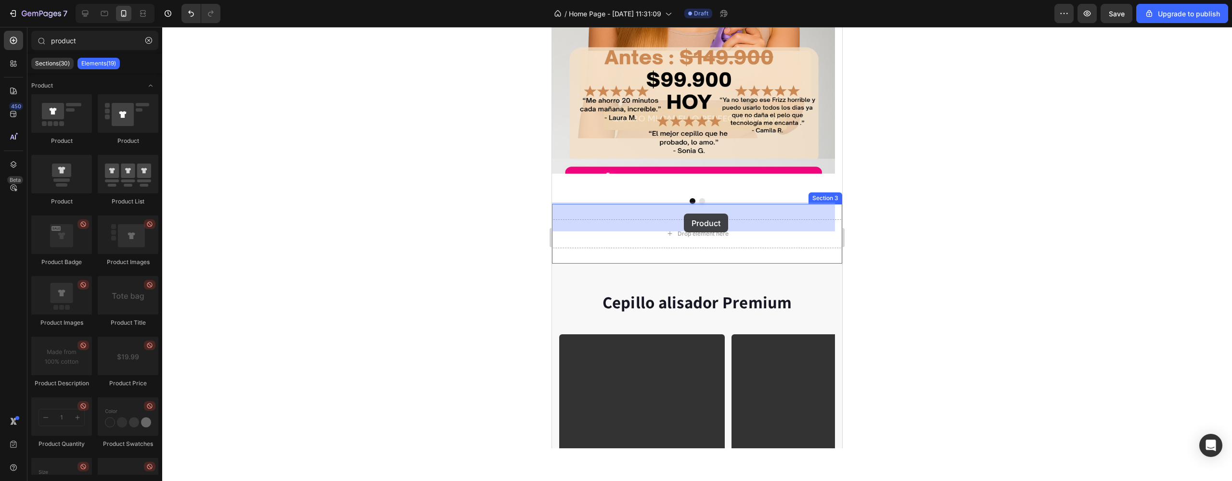
drag, startPoint x: 625, startPoint y: 192, endPoint x: 677, endPoint y: 219, distance: 58.8
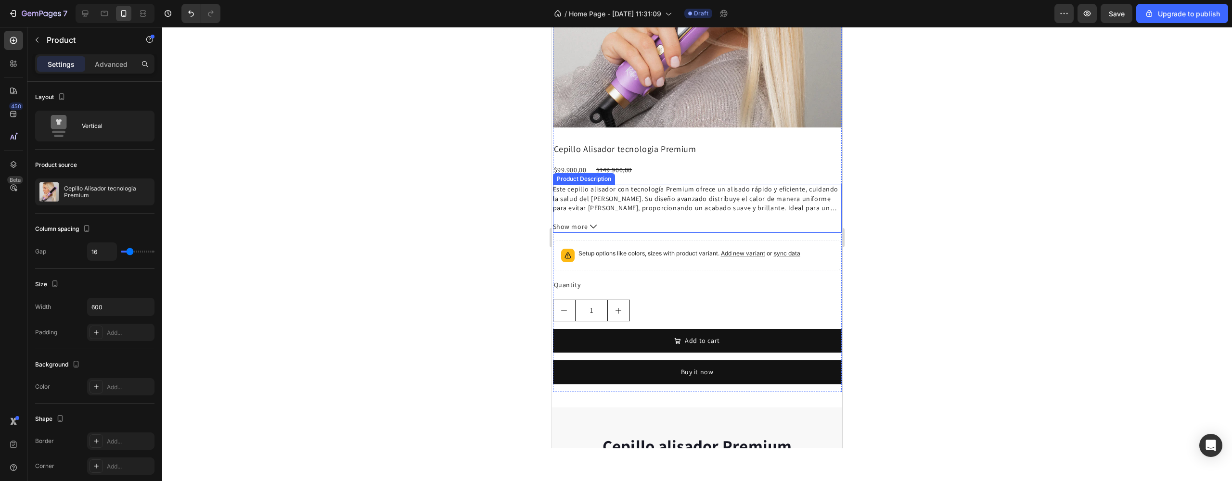
scroll to position [657, 0]
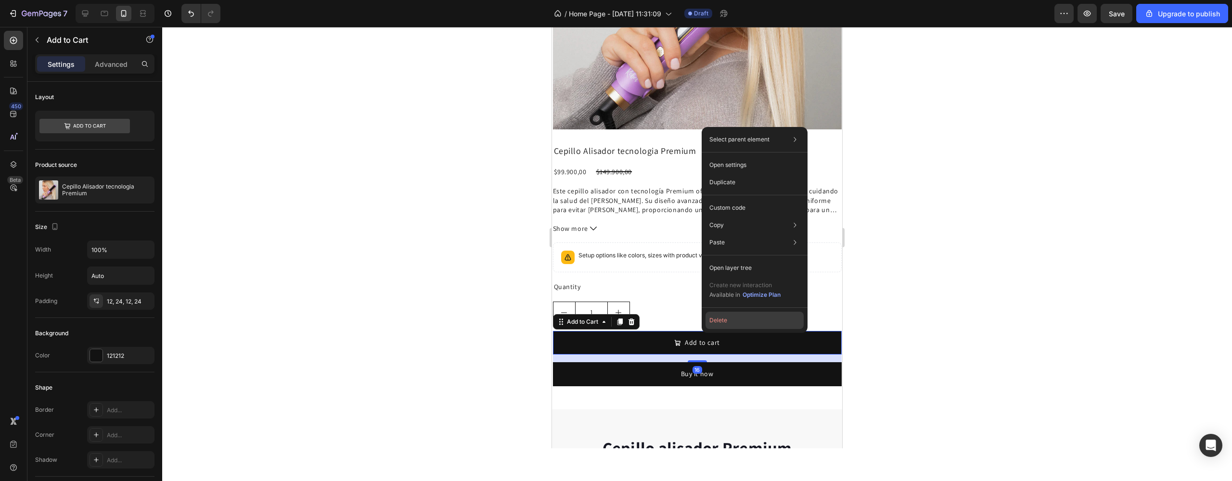
click at [725, 314] on button "Delete" at bounding box center [754, 320] width 98 height 17
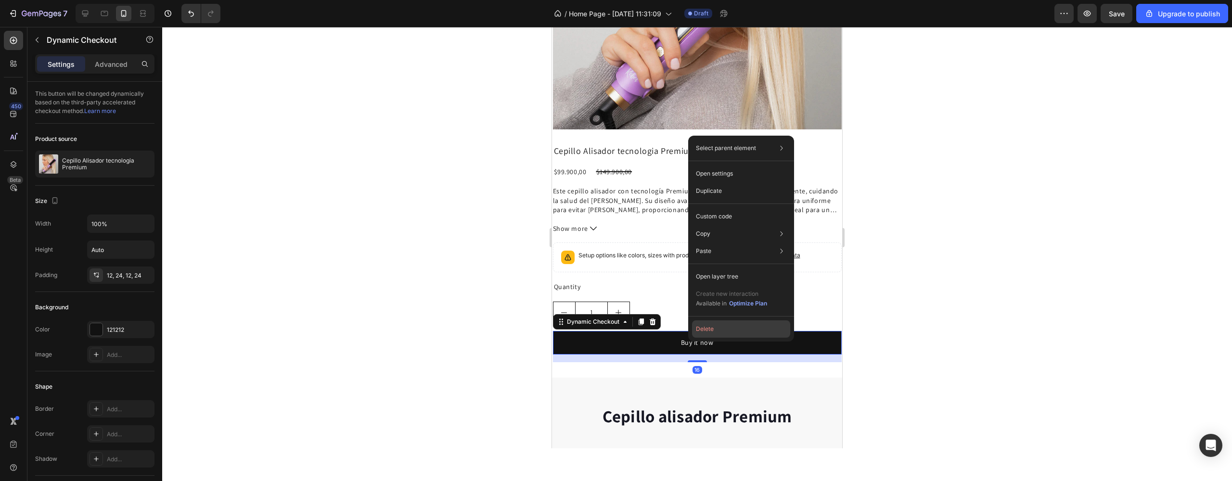
click at [716, 335] on button "Delete" at bounding box center [741, 328] width 98 height 17
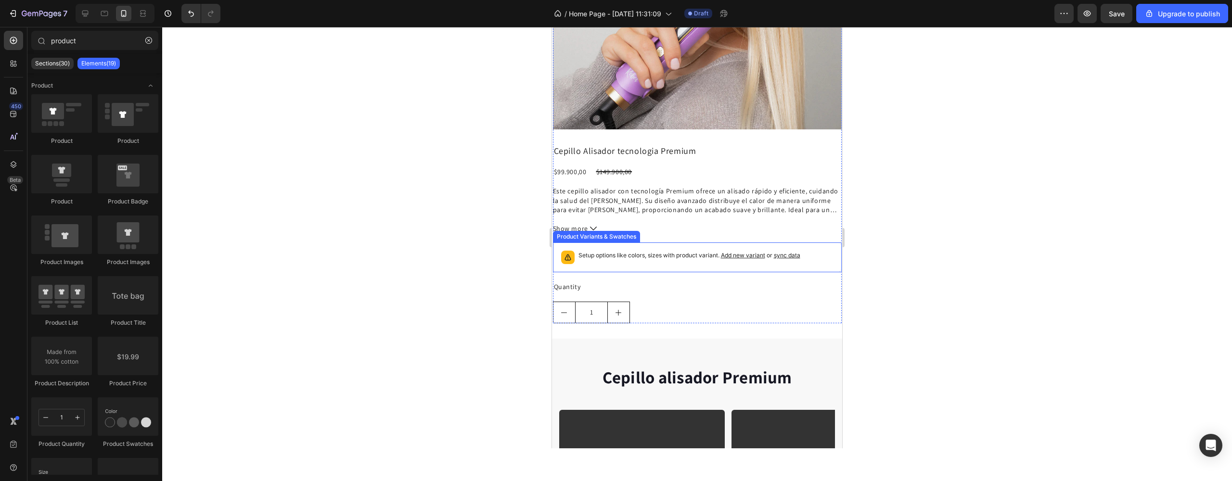
click at [624, 251] on p "Setup options like colors, sizes with product variant. Add new variant or sync …" at bounding box center [689, 256] width 222 height 10
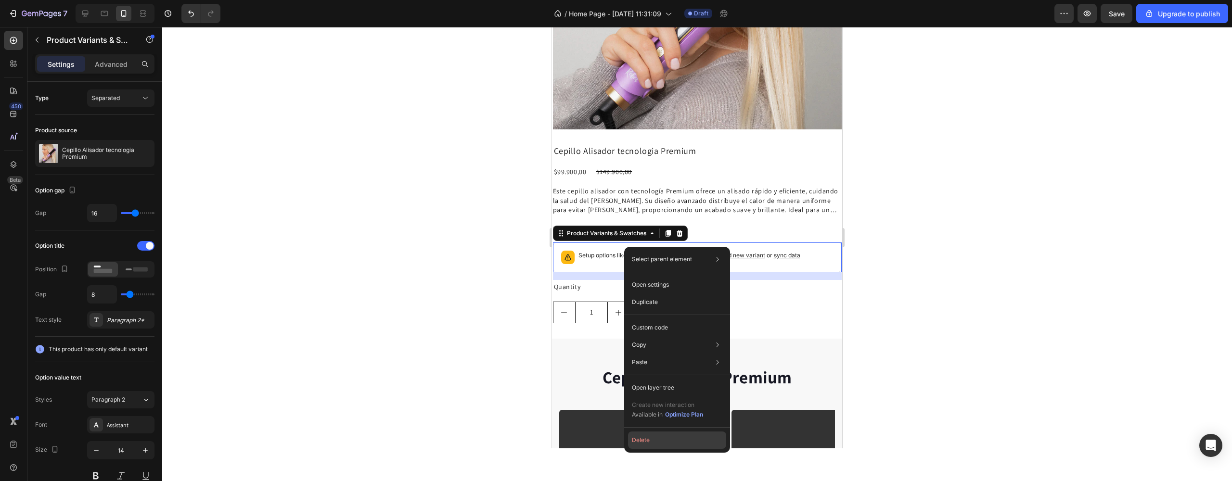
click at [679, 434] on button "Delete" at bounding box center [677, 440] width 98 height 17
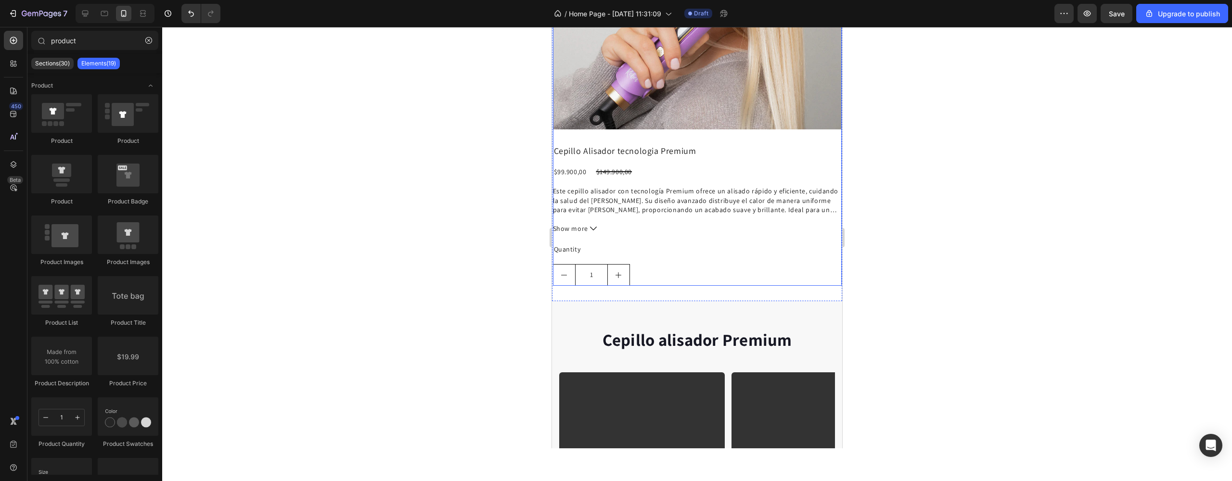
scroll to position [591, 0]
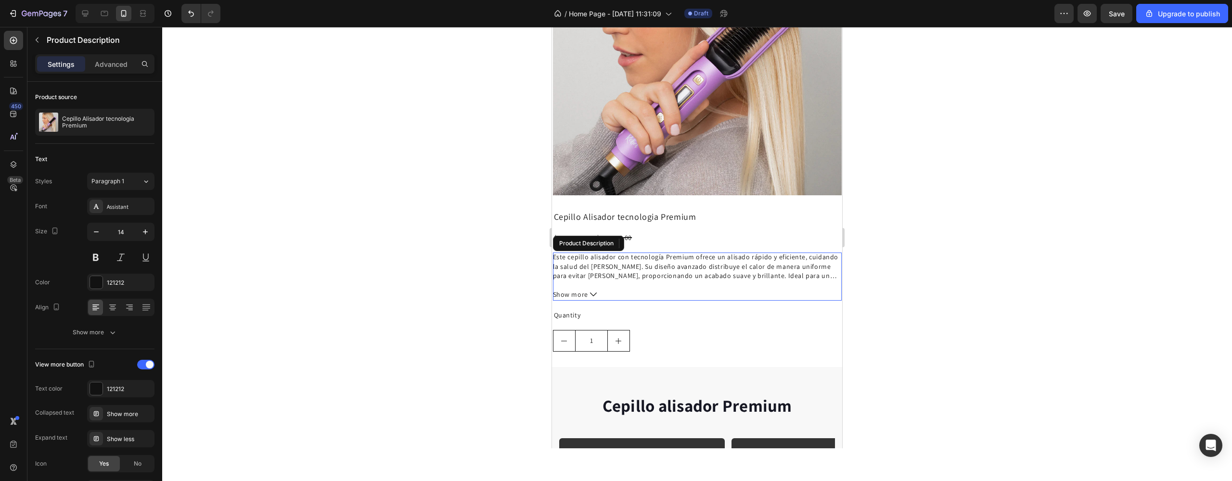
click at [581, 289] on span "Show more" at bounding box center [570, 295] width 35 height 12
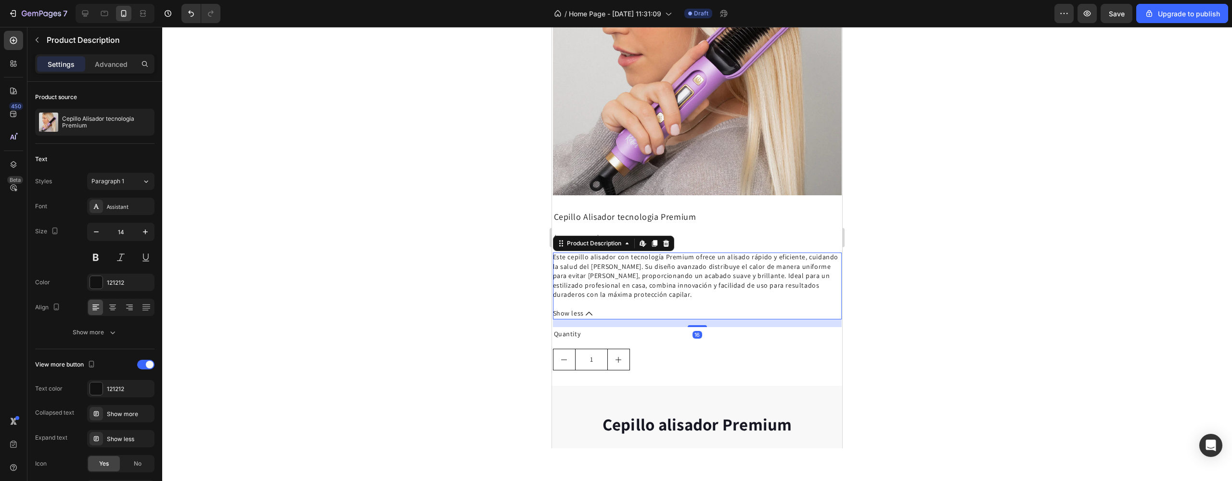
click at [577, 307] on span "Show less" at bounding box center [568, 313] width 31 height 12
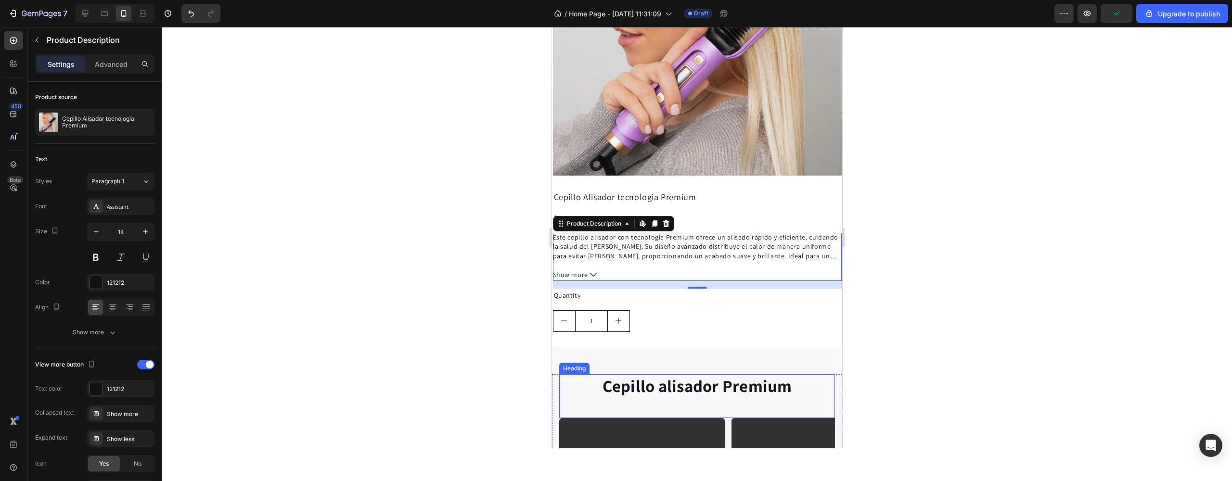
scroll to position [91, 0]
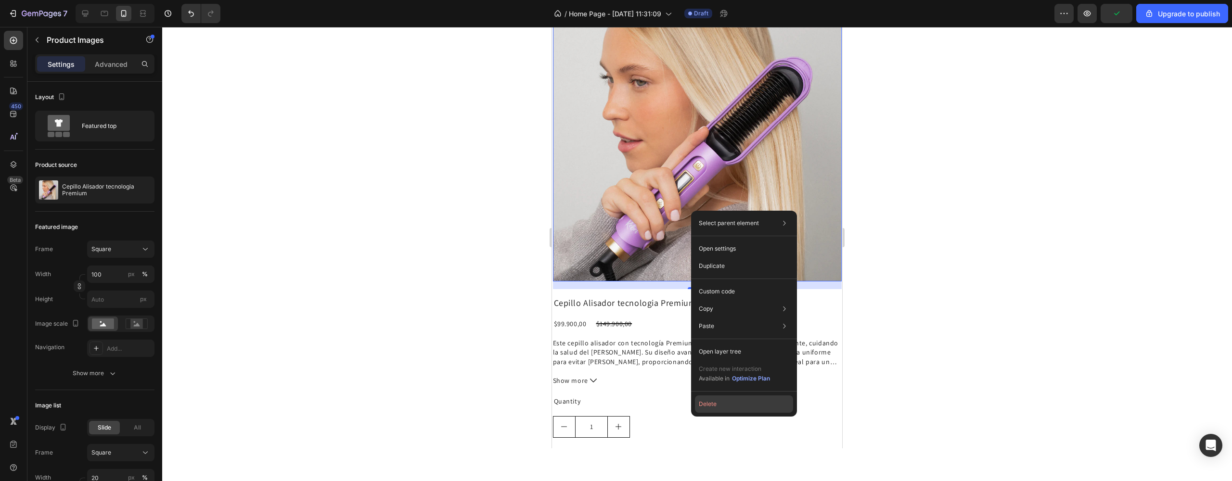
click at [729, 398] on button "Delete" at bounding box center [744, 404] width 98 height 17
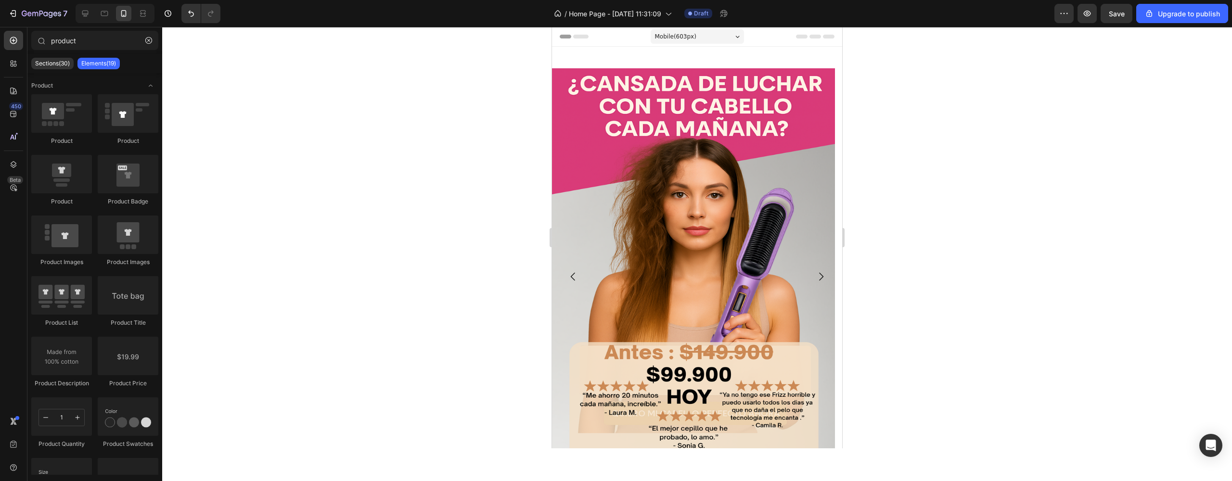
scroll to position [320, 0]
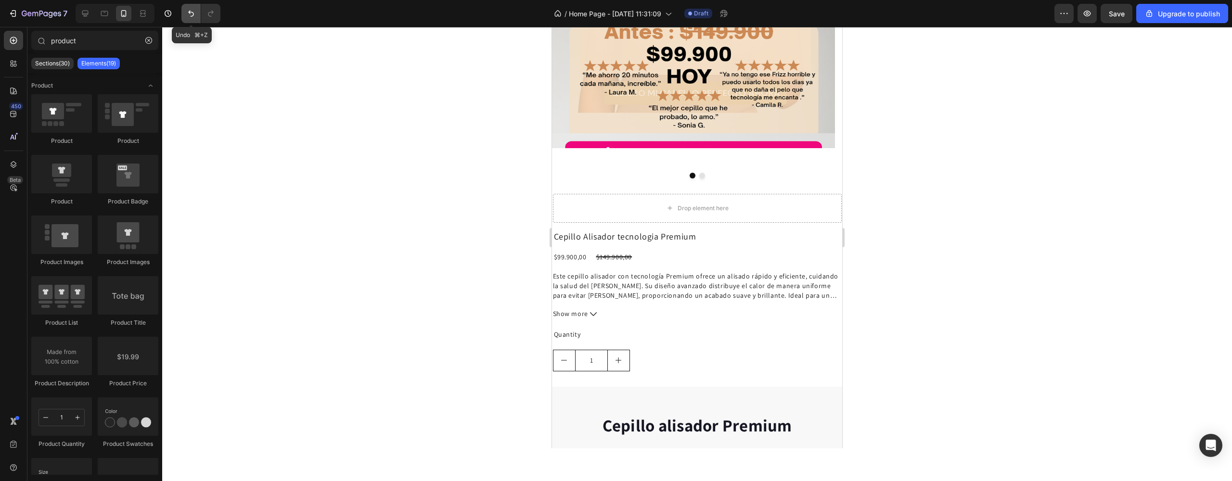
click at [190, 11] on icon "Undo/Redo" at bounding box center [191, 14] width 10 height 10
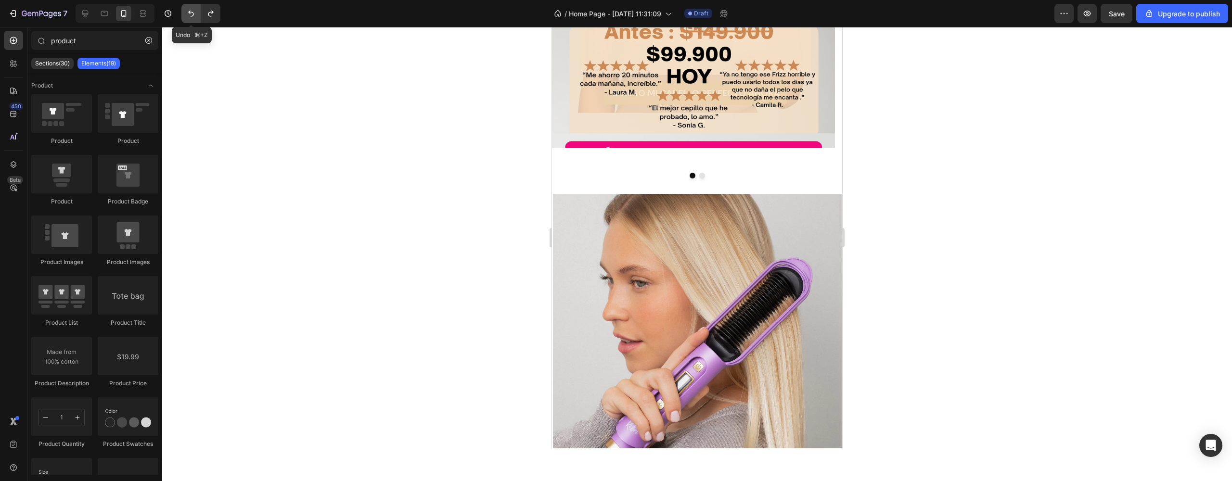
click at [190, 11] on icon "Undo/Redo" at bounding box center [191, 14] width 10 height 10
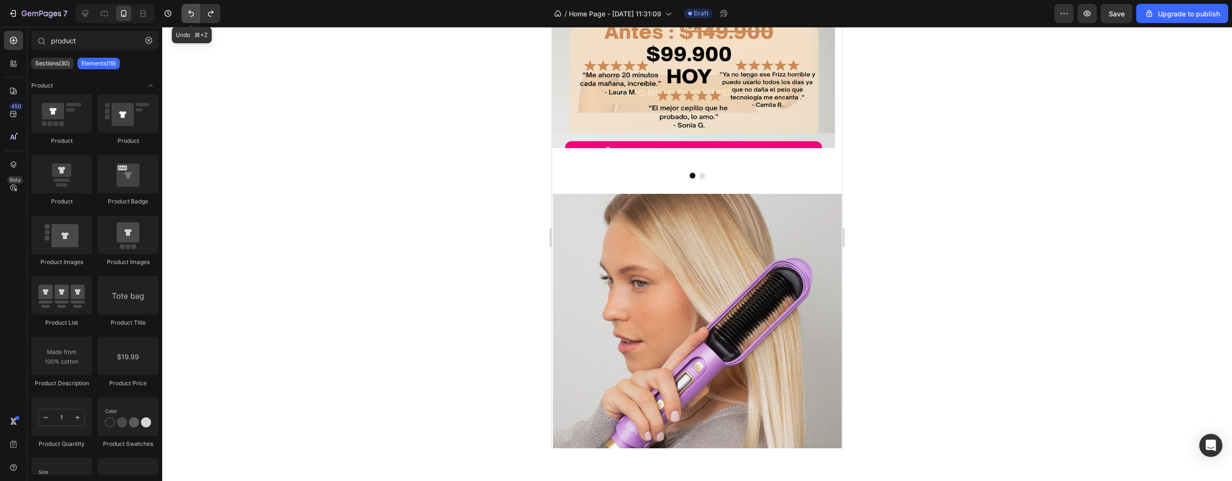
click at [190, 11] on icon "Undo/Redo" at bounding box center [191, 14] width 10 height 10
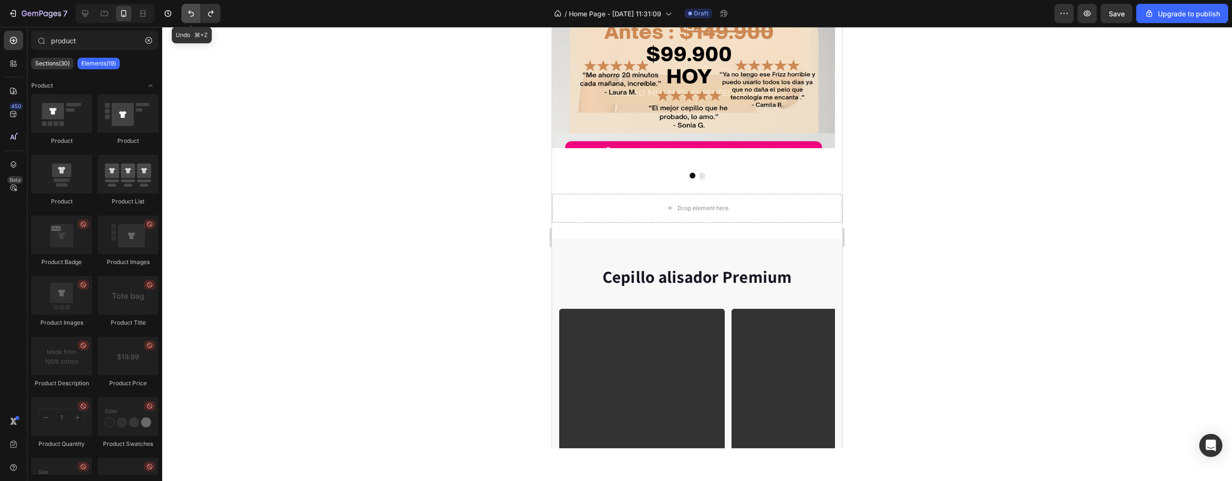
click at [190, 11] on icon "Undo/Redo" at bounding box center [191, 14] width 10 height 10
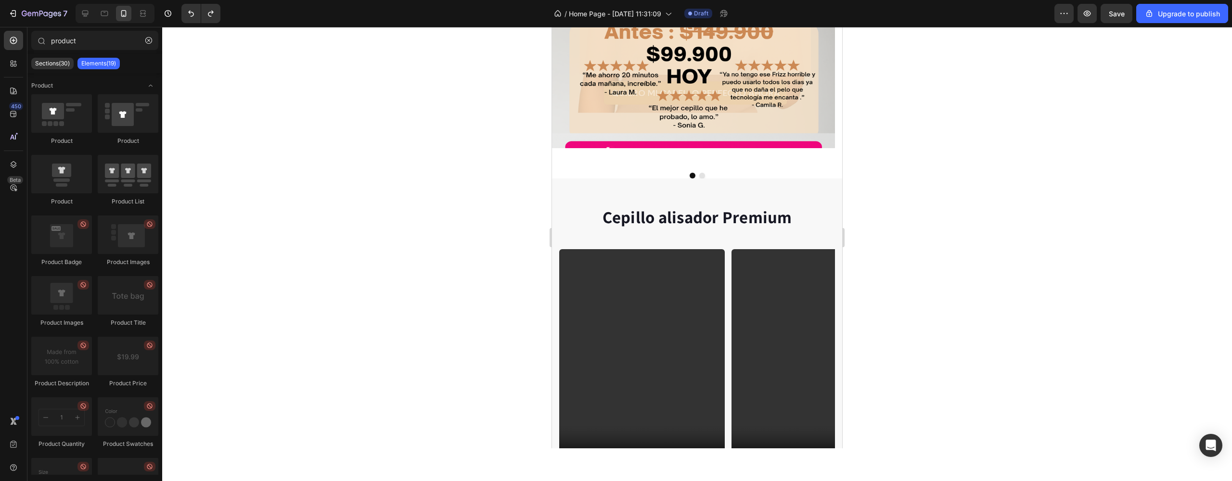
click at [227, 10] on div "7" at bounding box center [114, 13] width 228 height 19
click at [208, 10] on icon "Undo/Redo" at bounding box center [211, 14] width 10 height 10
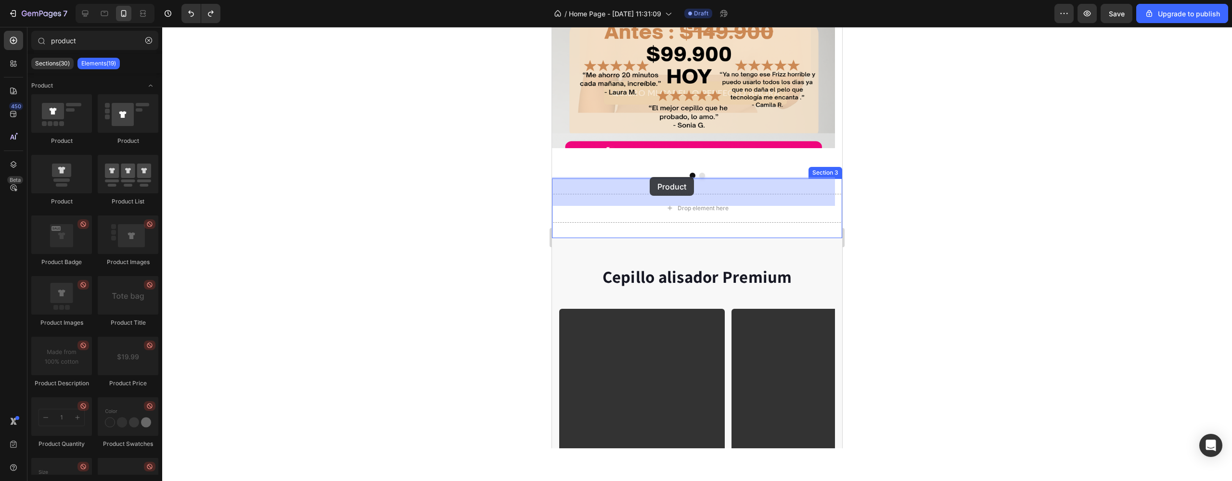
drag, startPoint x: 599, startPoint y: 148, endPoint x: 650, endPoint y: 177, distance: 58.9
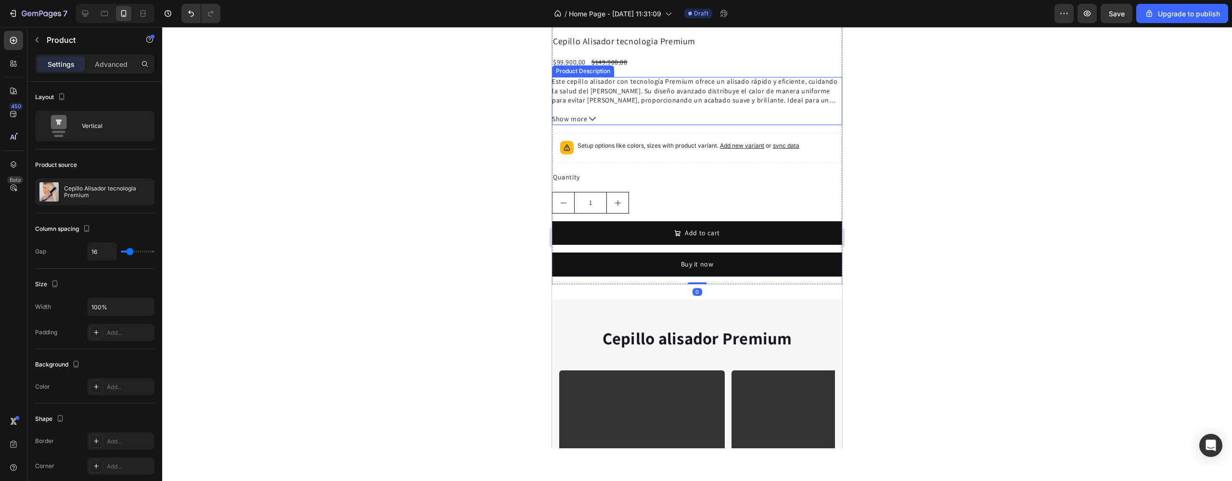
scroll to position [596, 0]
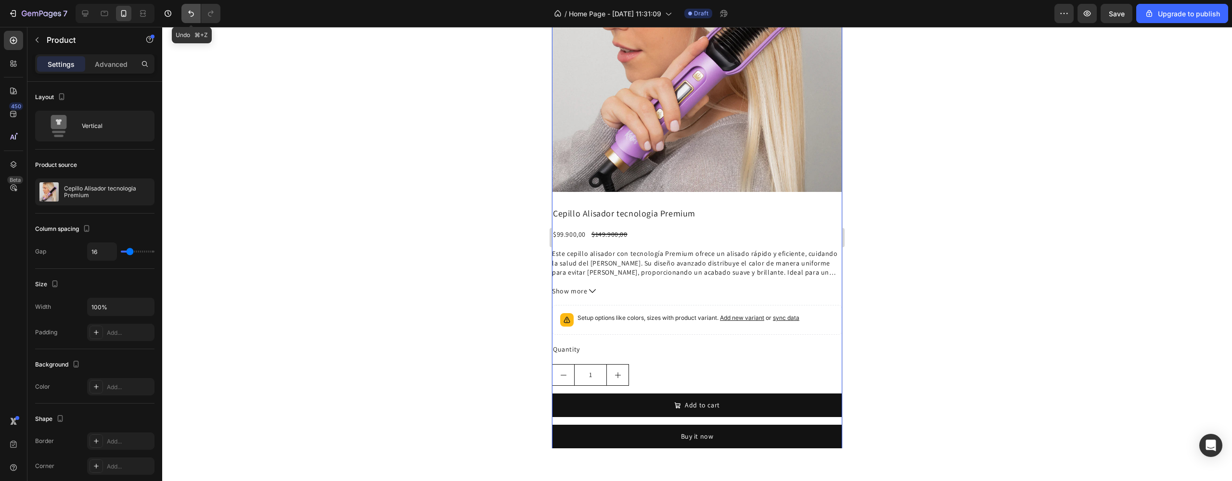
click at [184, 14] on button "Undo/Redo" at bounding box center [190, 13] width 19 height 19
click at [189, 16] on icon "Undo/Redo" at bounding box center [191, 14] width 10 height 10
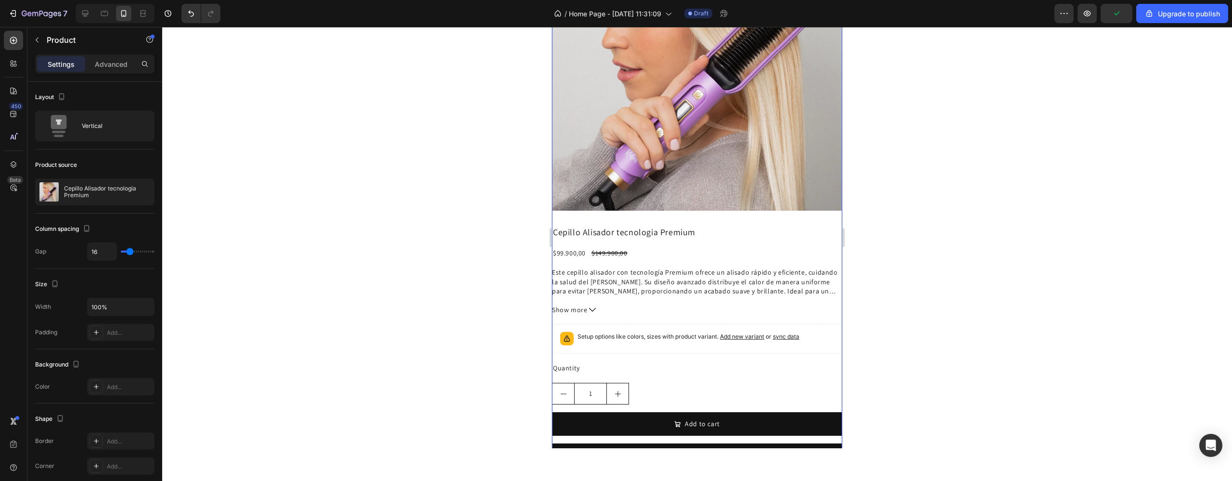
click at [889, 210] on div at bounding box center [697, 254] width 1070 height 454
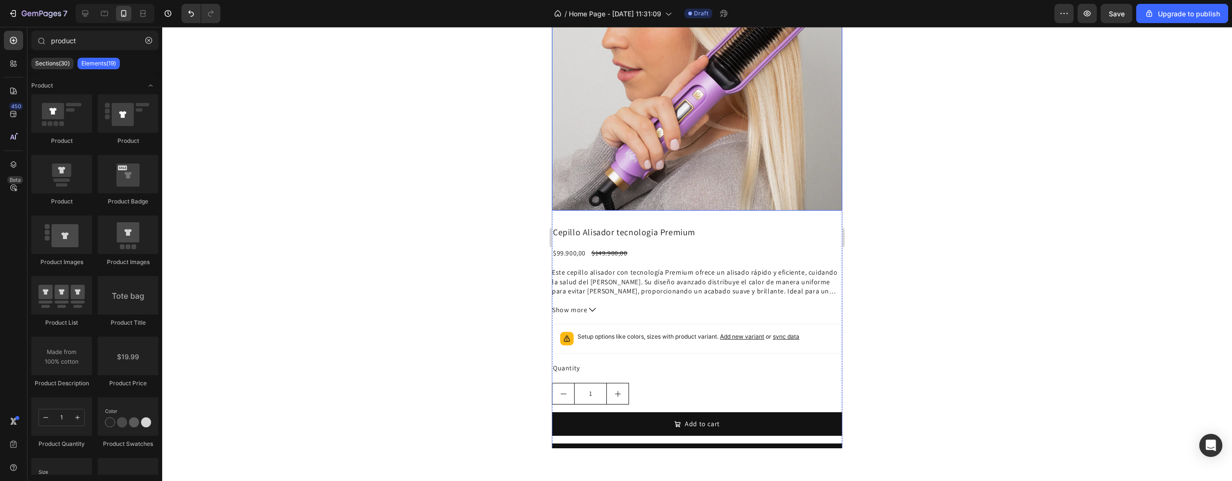
scroll to position [398, 0]
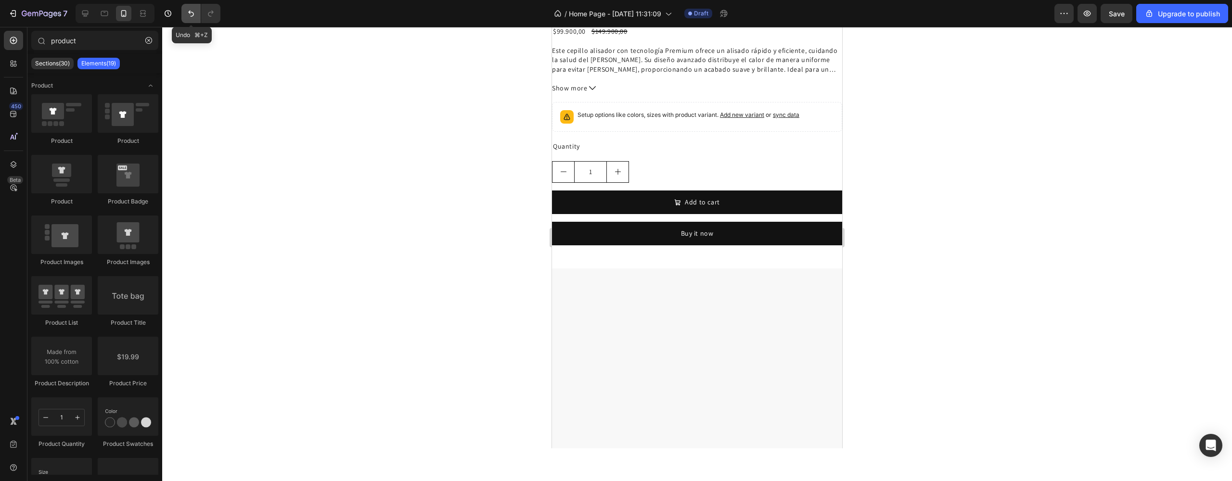
click at [193, 15] on icon "Undo/Redo" at bounding box center [191, 14] width 6 height 6
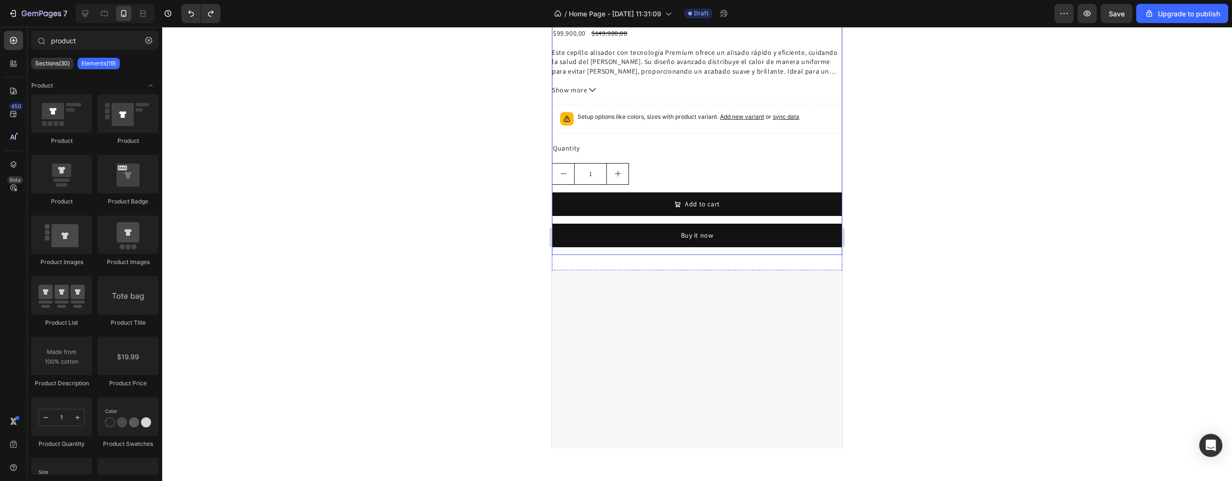
scroll to position [198, 0]
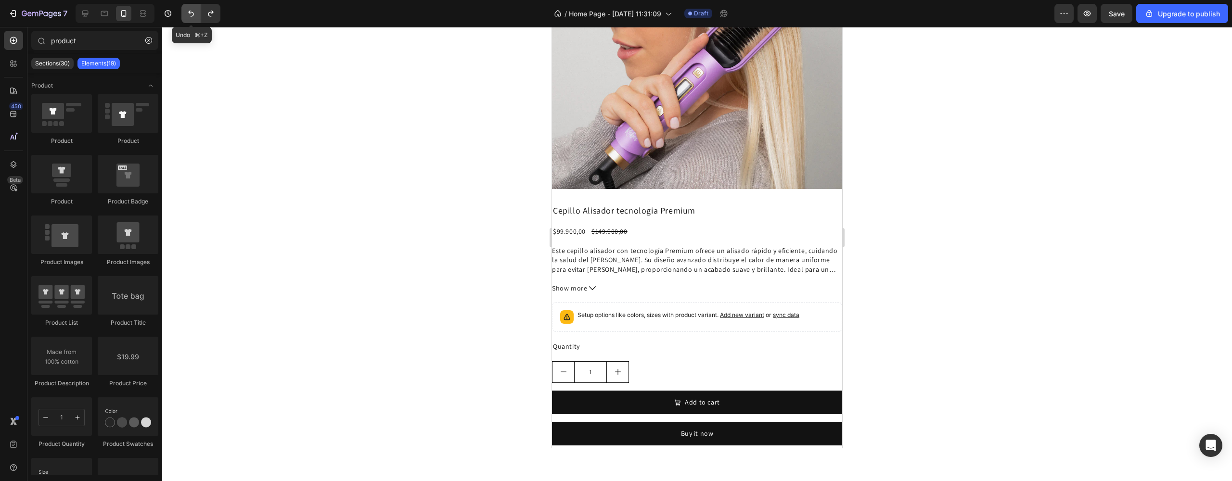
click at [187, 14] on icon "Undo/Redo" at bounding box center [191, 14] width 10 height 10
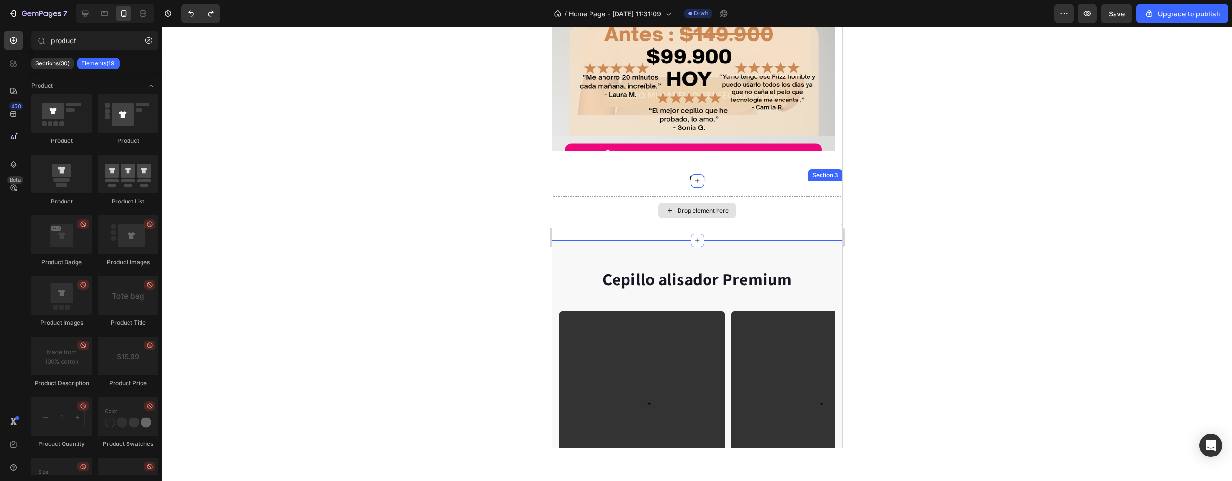
scroll to position [320, 0]
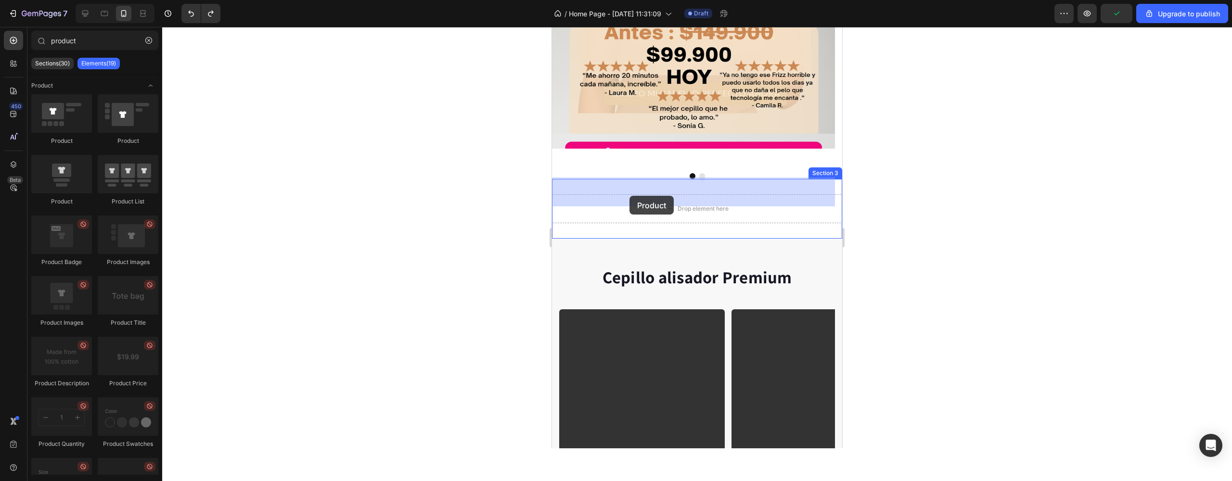
drag, startPoint x: 682, startPoint y: 156, endPoint x: 629, endPoint y: 196, distance: 65.9
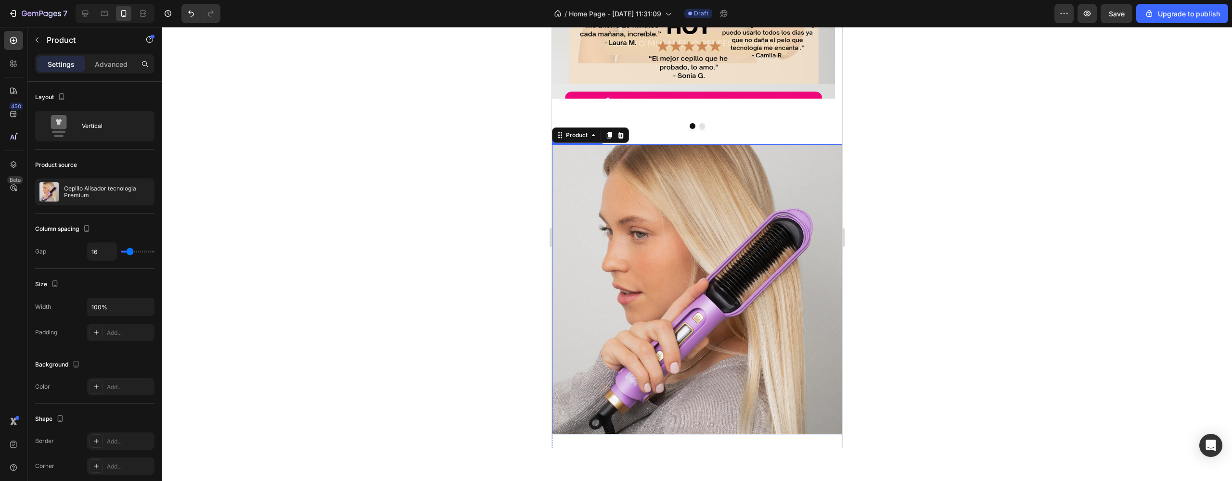
scroll to position [390, 0]
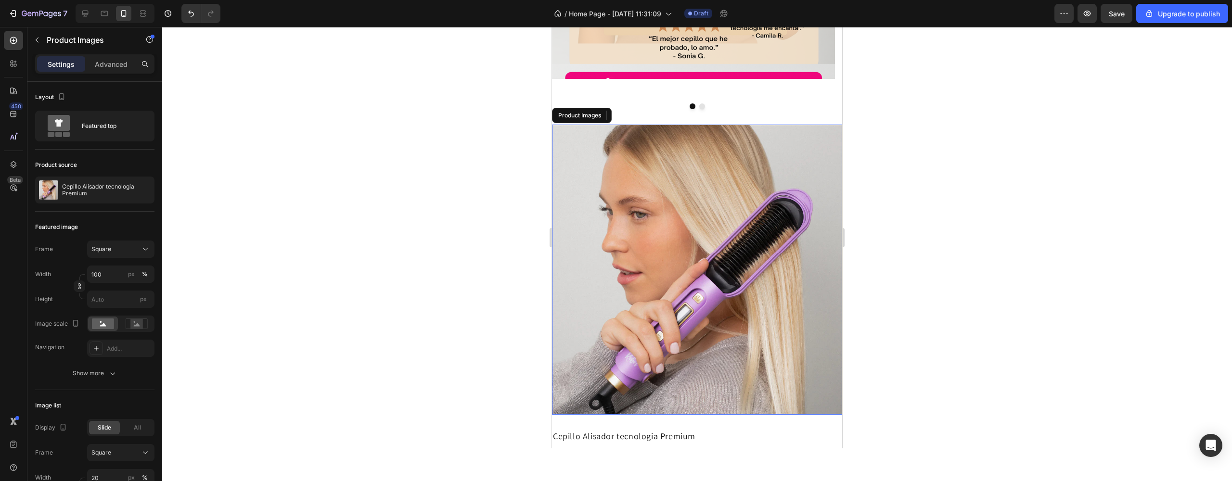
click at [615, 223] on img at bounding box center [697, 270] width 290 height 290
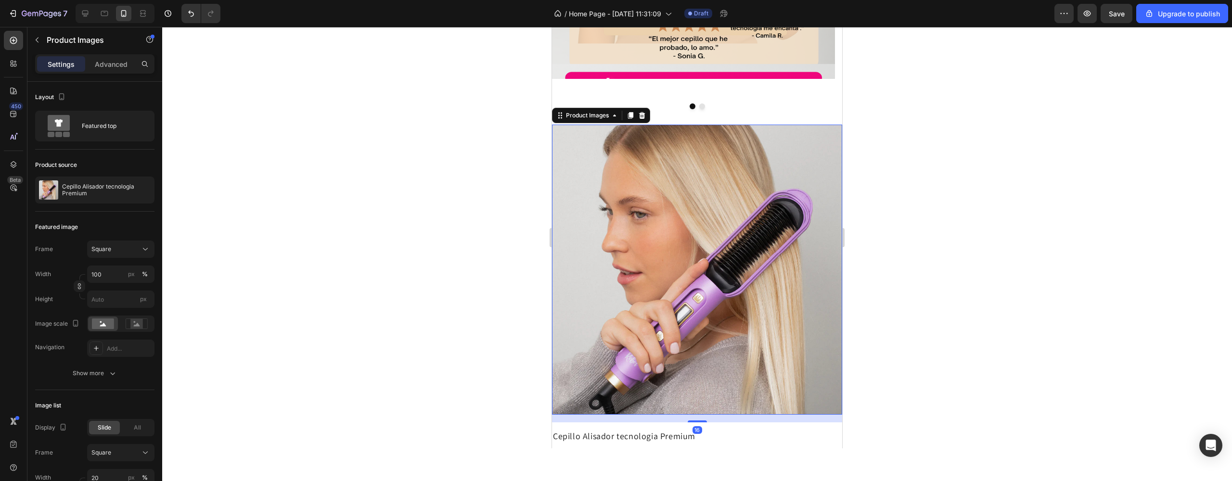
click at [604, 273] on img at bounding box center [697, 270] width 290 height 290
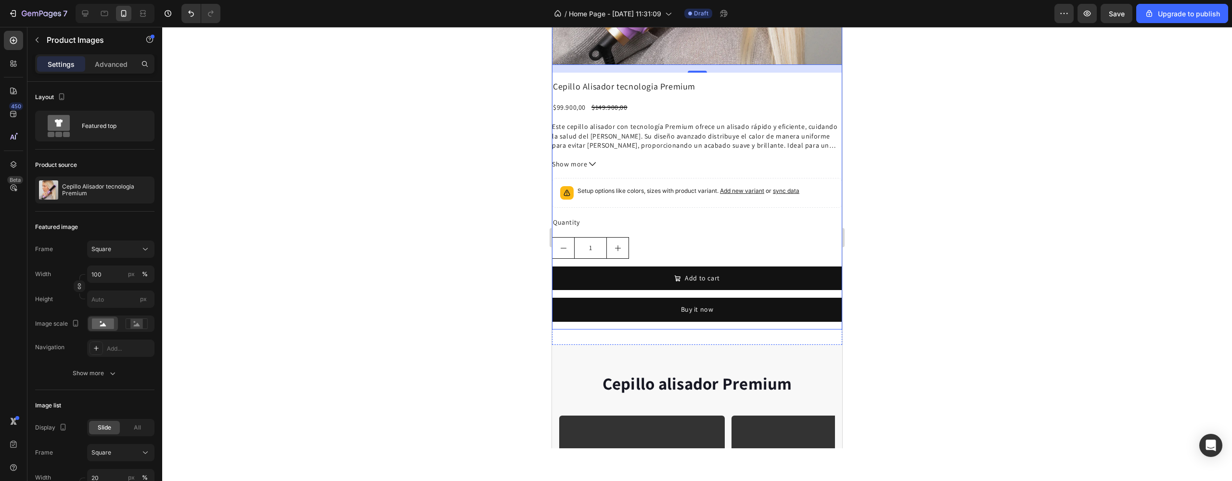
scroll to position [630, 0]
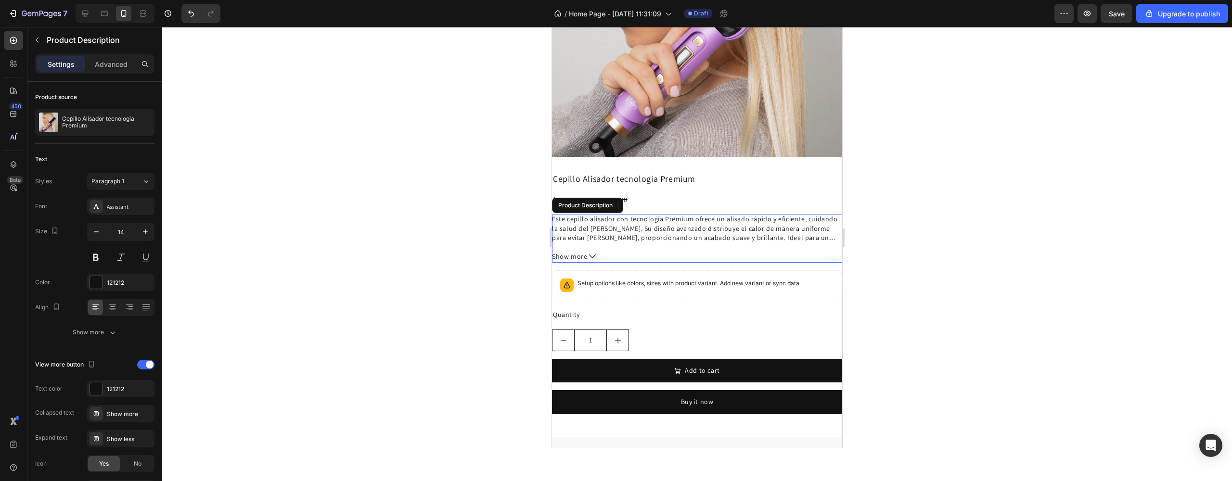
click at [672, 223] on p "Este cepillo alisador con tecnología Premium ofrece un alisado rápido y eficien…" at bounding box center [697, 229] width 290 height 28
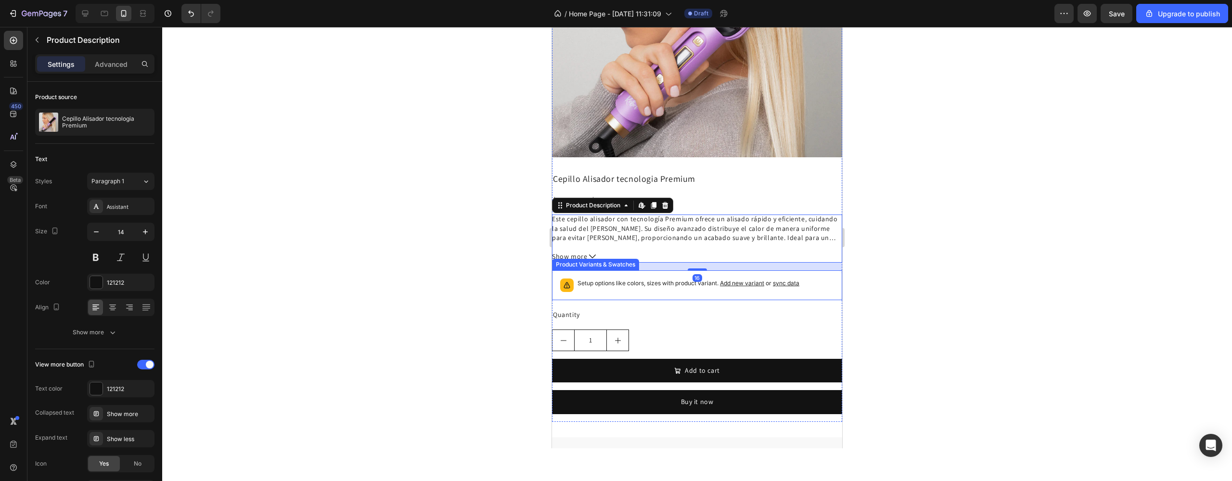
click at [656, 282] on div "Setup options like colors, sizes with product variant. Add new variant or sync …" at bounding box center [688, 285] width 222 height 13
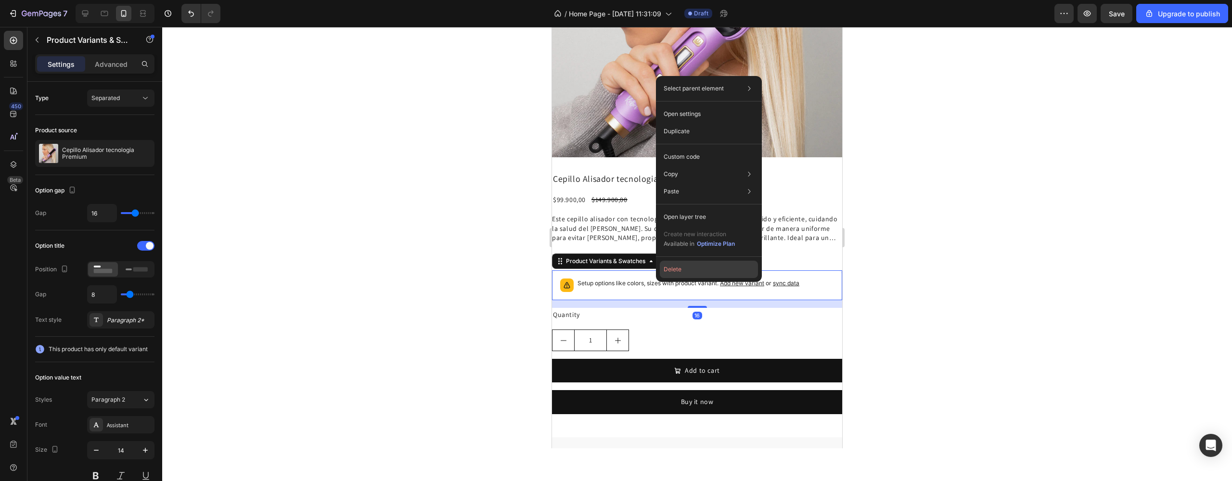
click at [676, 266] on button "Delete" at bounding box center [709, 269] width 98 height 17
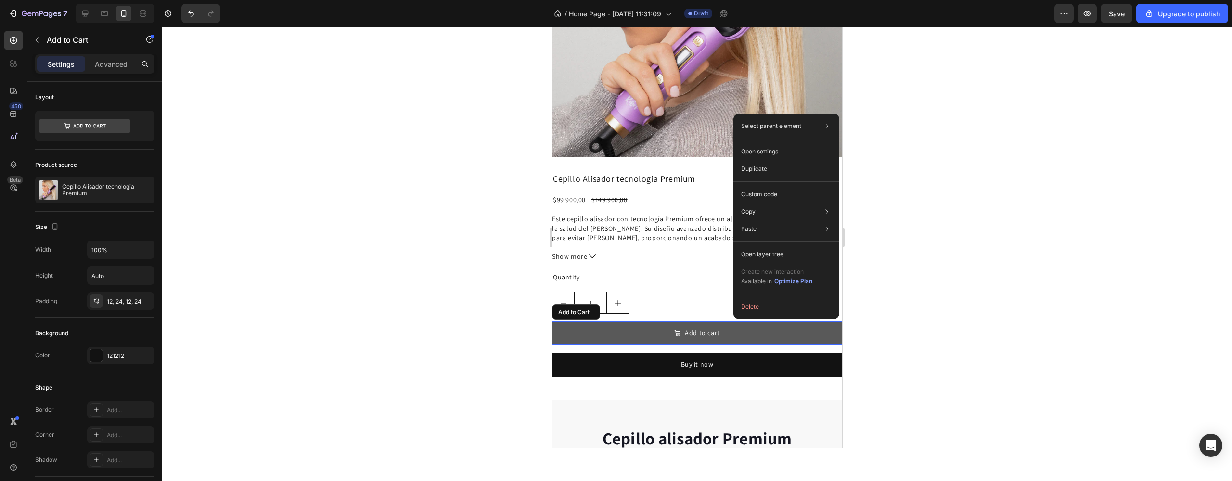
drag, startPoint x: 733, startPoint y: 320, endPoint x: 1298, endPoint y: 334, distance: 564.6
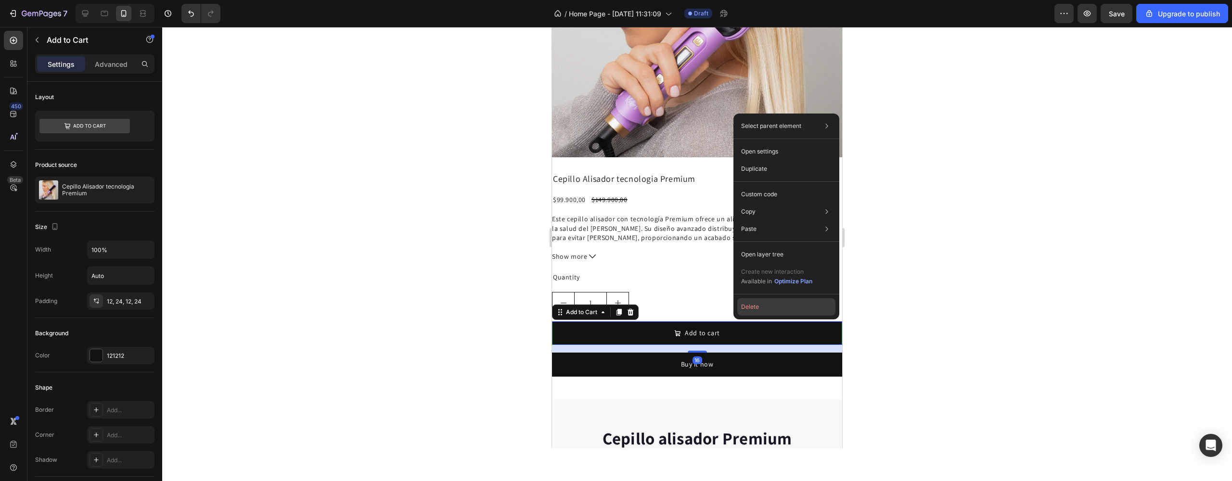
click at [751, 305] on button "Delete" at bounding box center [786, 306] width 98 height 17
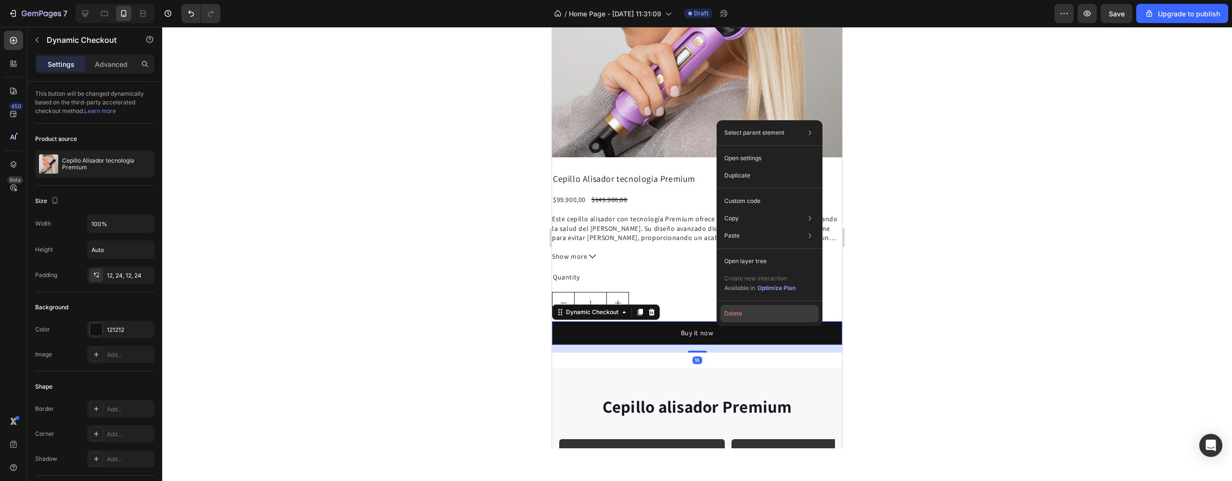
click at [742, 312] on button "Delete" at bounding box center [769, 313] width 98 height 17
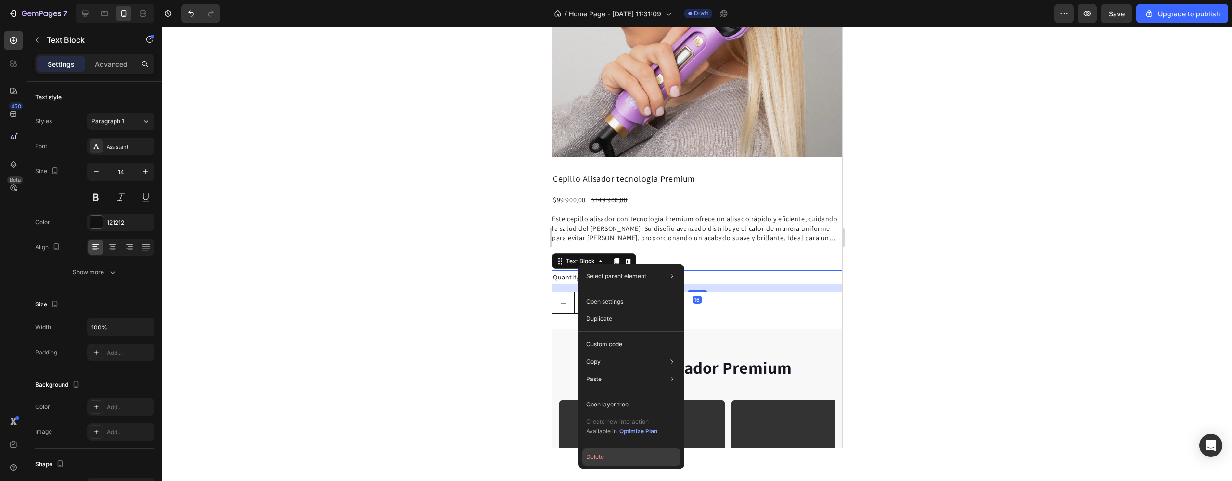
click at [599, 456] on button "Delete" at bounding box center [631, 456] width 98 height 17
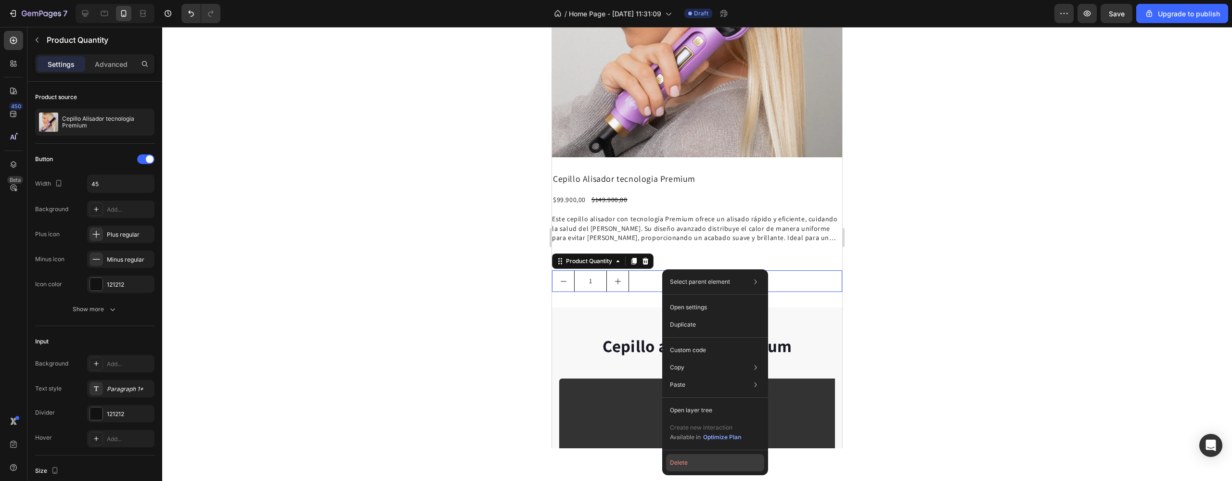
click at [686, 456] on button "Delete" at bounding box center [715, 462] width 98 height 17
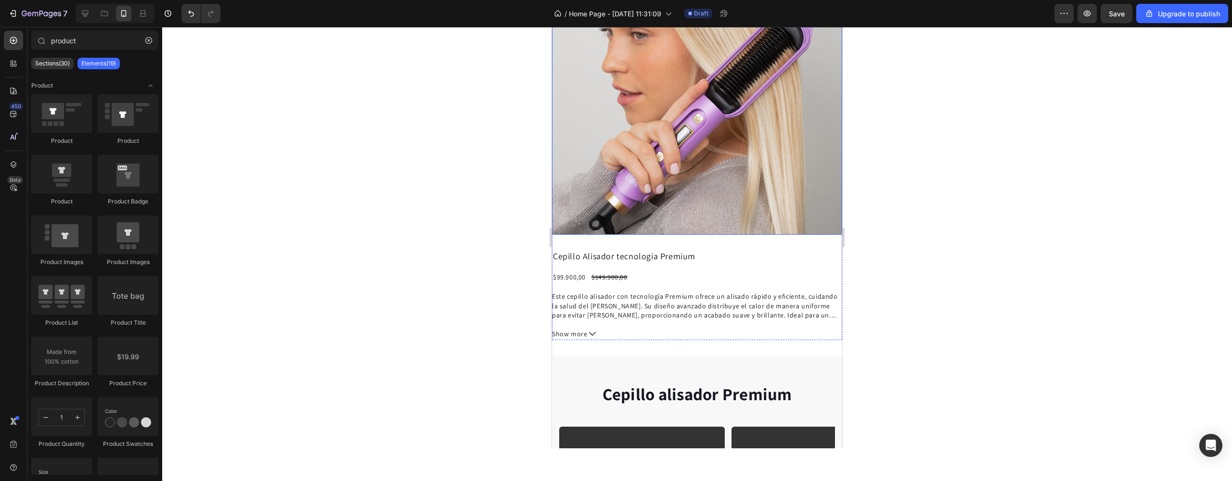
scroll to position [488, 0]
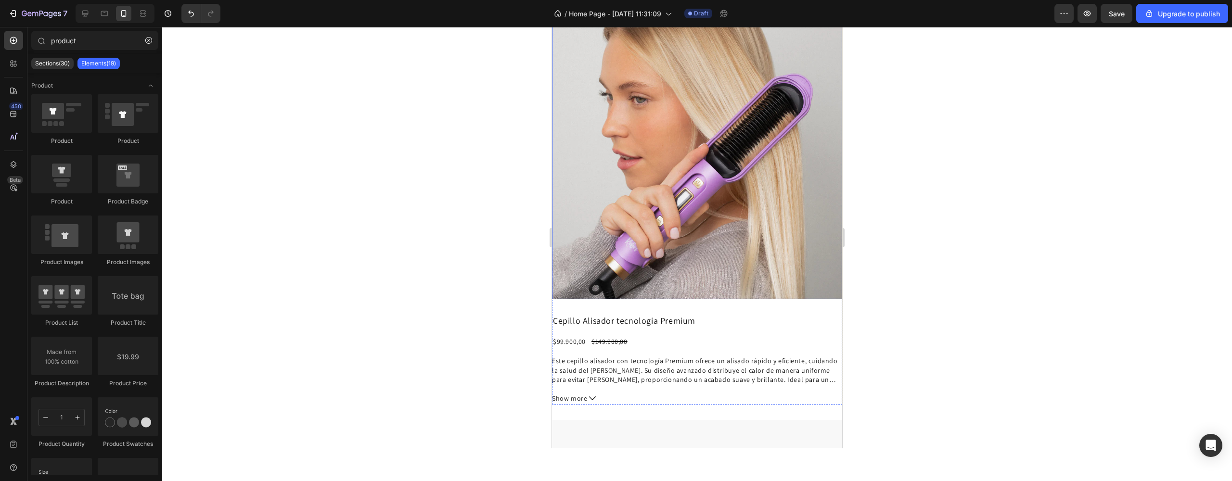
click at [637, 179] on img at bounding box center [697, 154] width 290 height 290
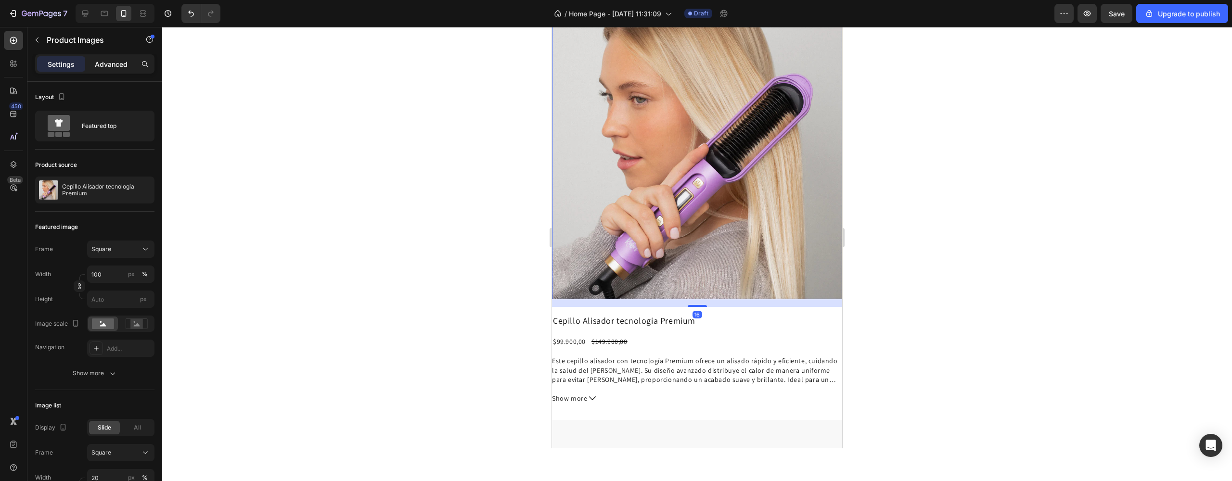
click at [117, 66] on p "Advanced" at bounding box center [111, 64] width 33 height 10
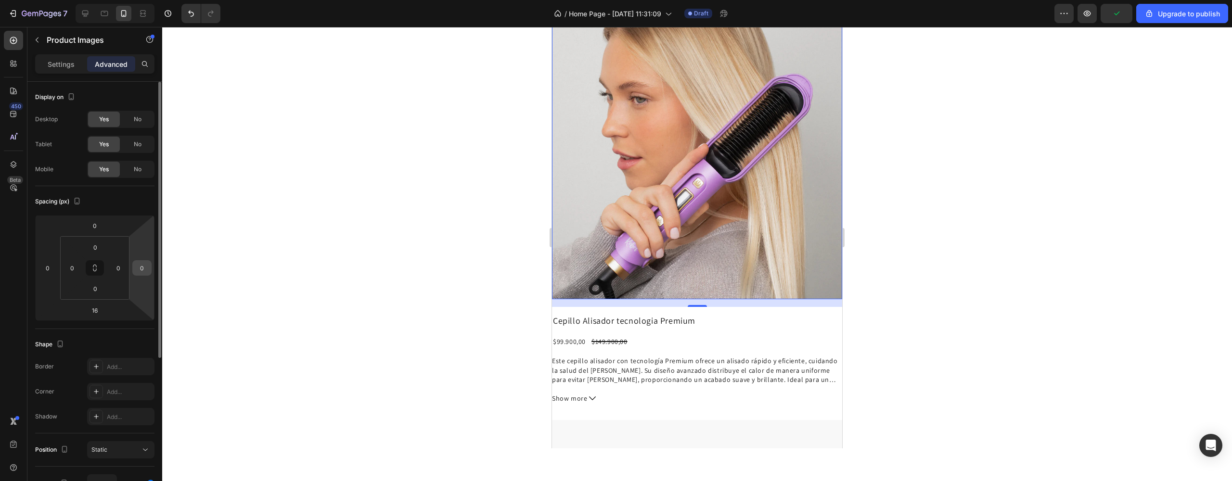
click at [144, 269] on input "0" at bounding box center [142, 268] width 14 height 14
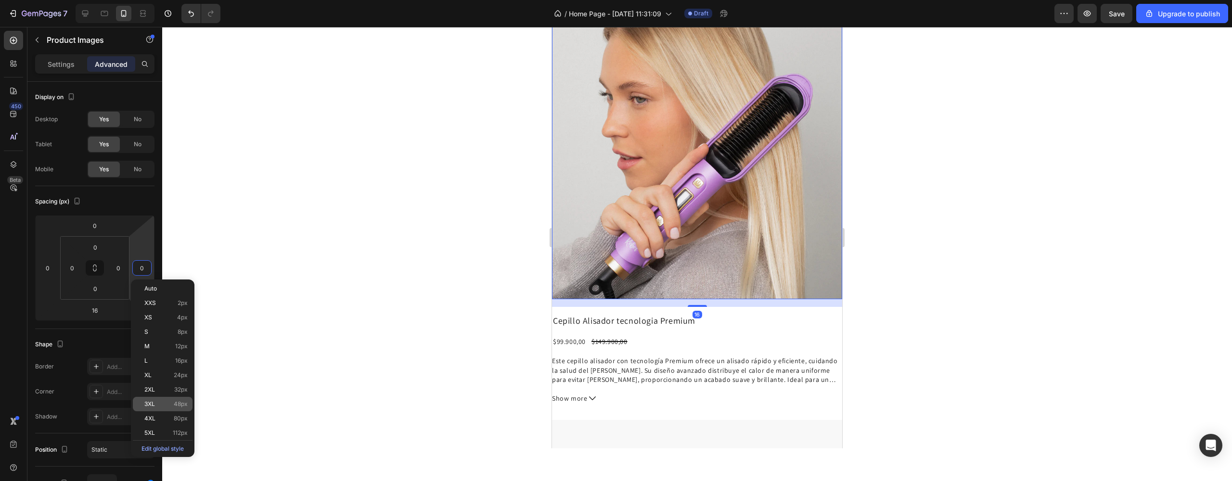
click at [151, 401] on span "3XL" at bounding box center [149, 404] width 11 height 7
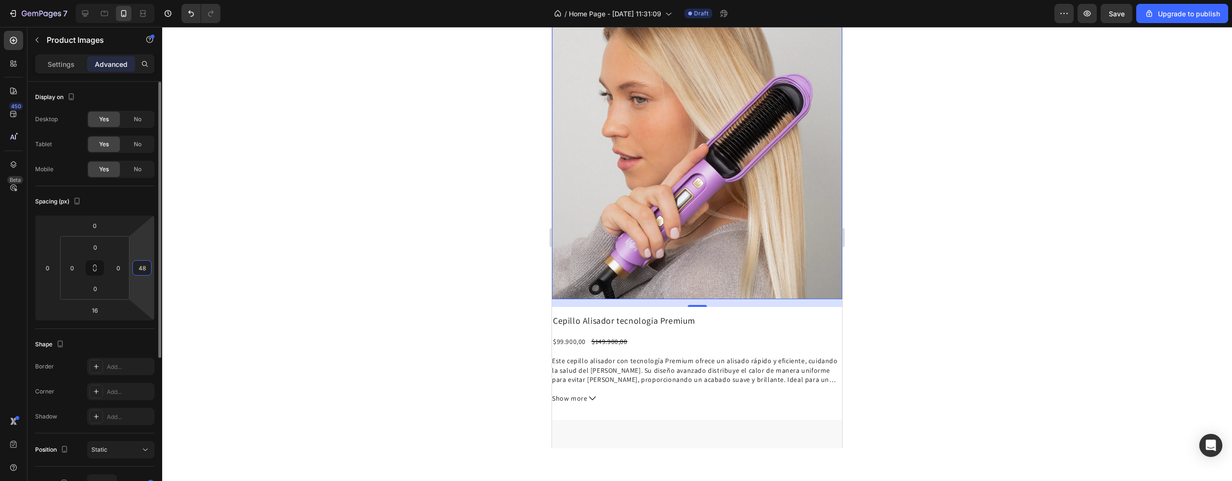
click at [144, 263] on input "48" at bounding box center [142, 268] width 14 height 14
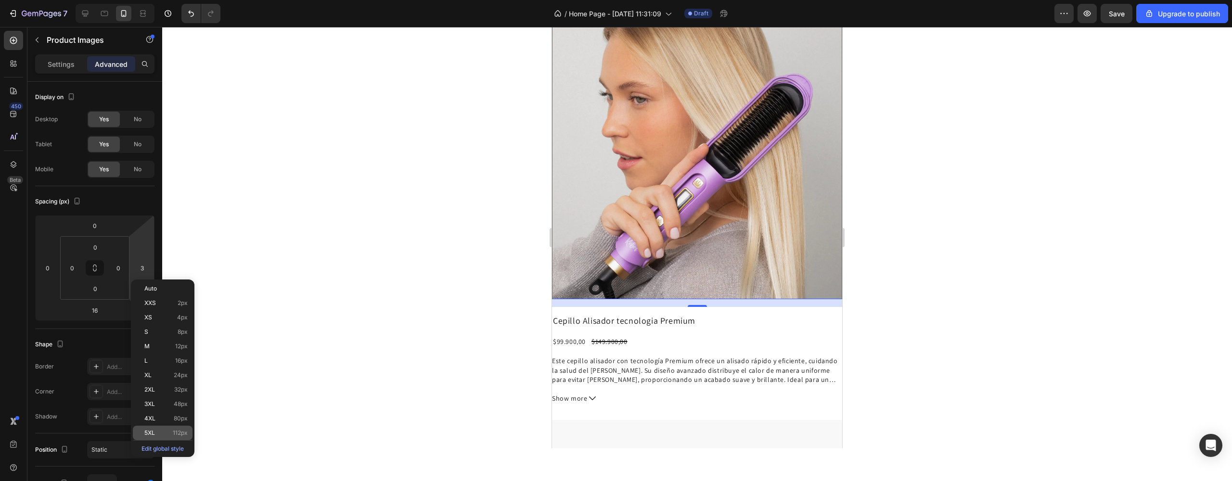
click at [154, 430] on span "5XL" at bounding box center [149, 433] width 11 height 7
type input "112"
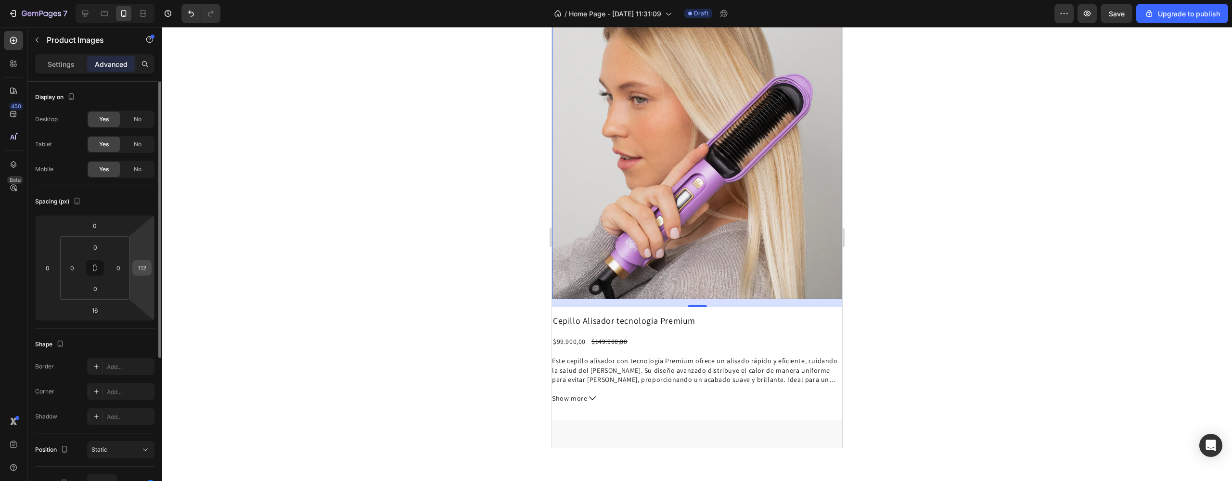
click at [148, 268] on input "112" at bounding box center [142, 268] width 14 height 14
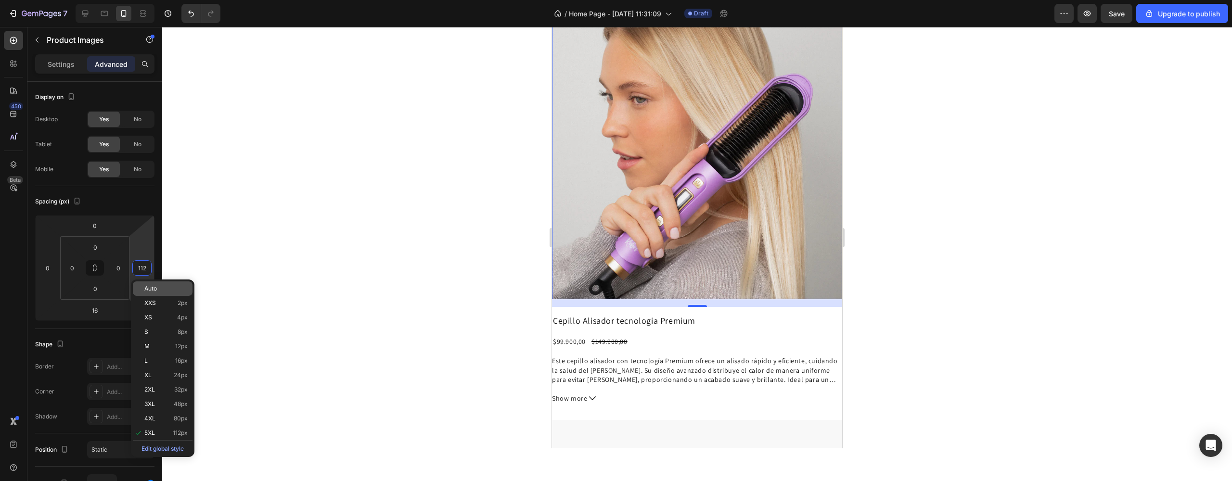
click at [157, 288] on p "Auto" at bounding box center [165, 288] width 43 height 7
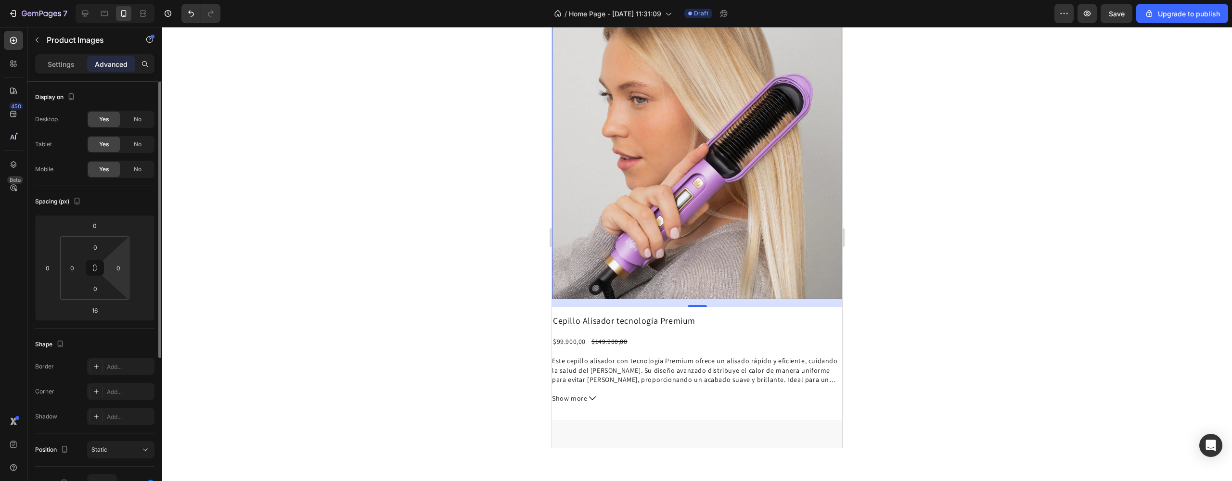
click at [115, 0] on html "7 / Home Page - [DATE] 11:31:09 Draft Preview Save Upgrade to publish 450 Beta …" at bounding box center [616, 0] width 1232 height 0
click at [97, 289] on input "0" at bounding box center [95, 289] width 19 height 14
click at [109, 271] on div "0" at bounding box center [118, 267] width 19 height 15
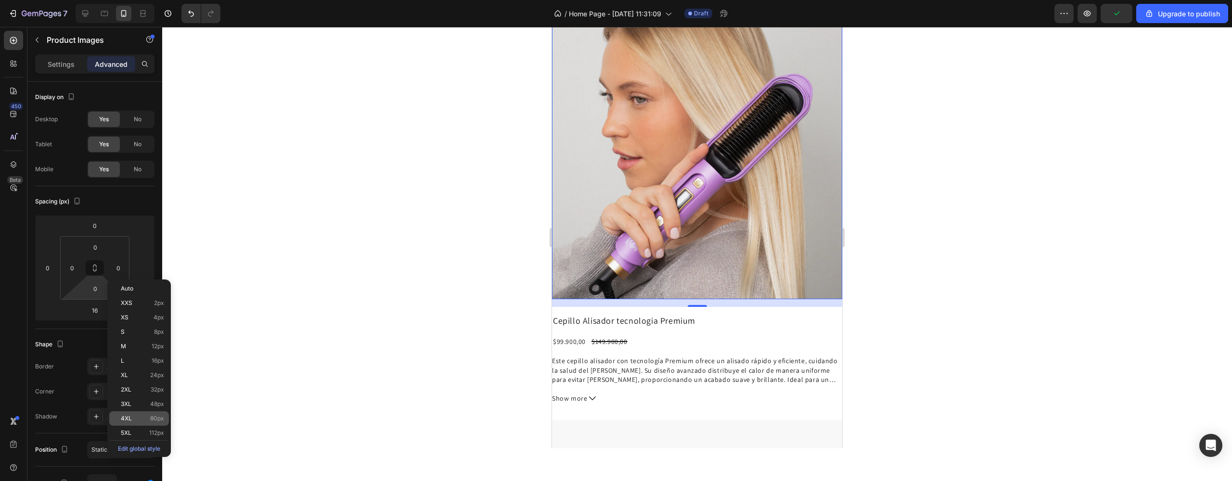
click at [141, 422] on div "4XL 80px" at bounding box center [139, 418] width 60 height 14
type input "80"
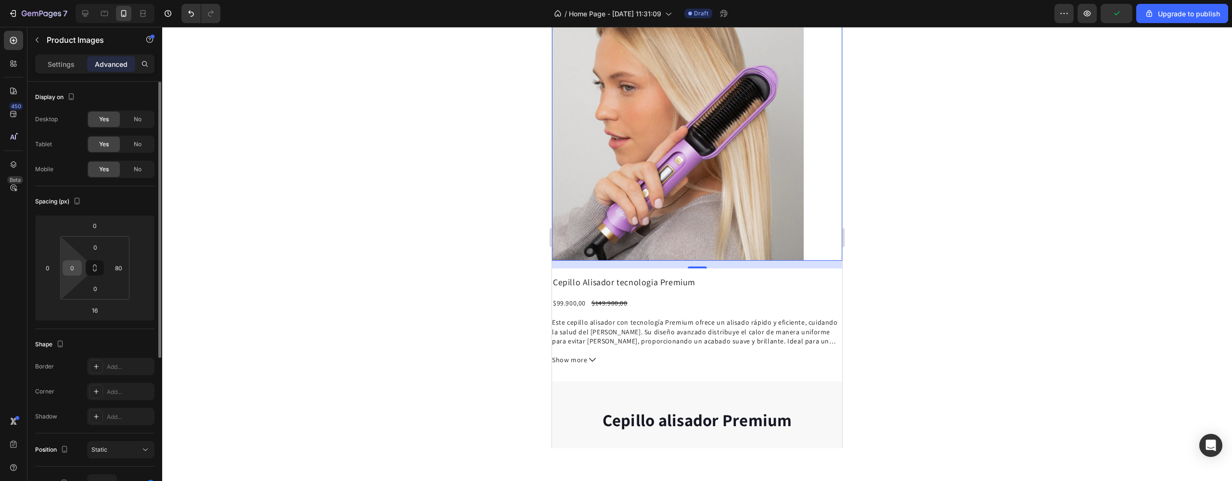
click at [75, 264] on input "0" at bounding box center [72, 268] width 14 height 14
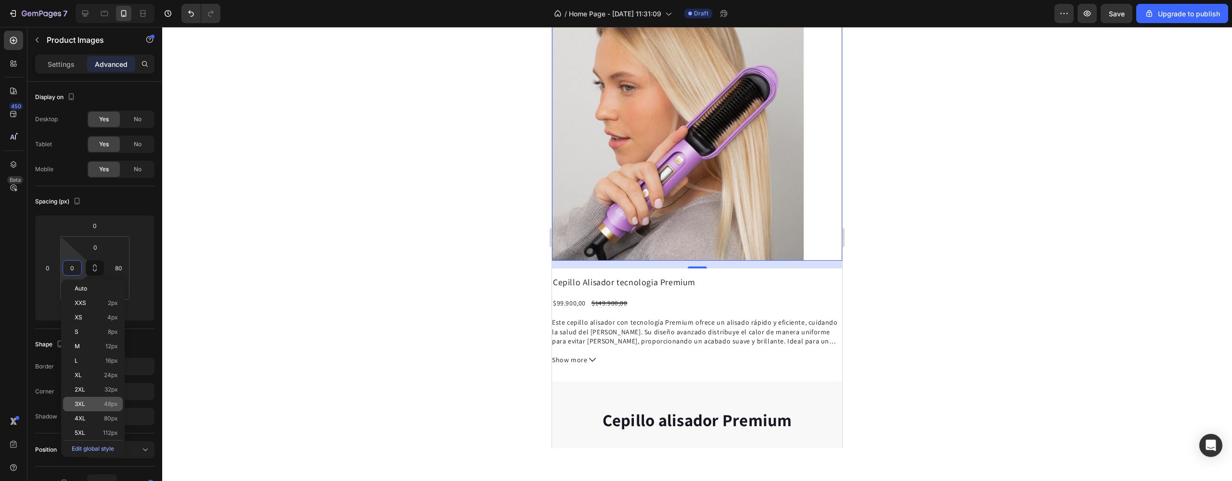
click at [112, 406] on span "48px" at bounding box center [111, 404] width 14 height 7
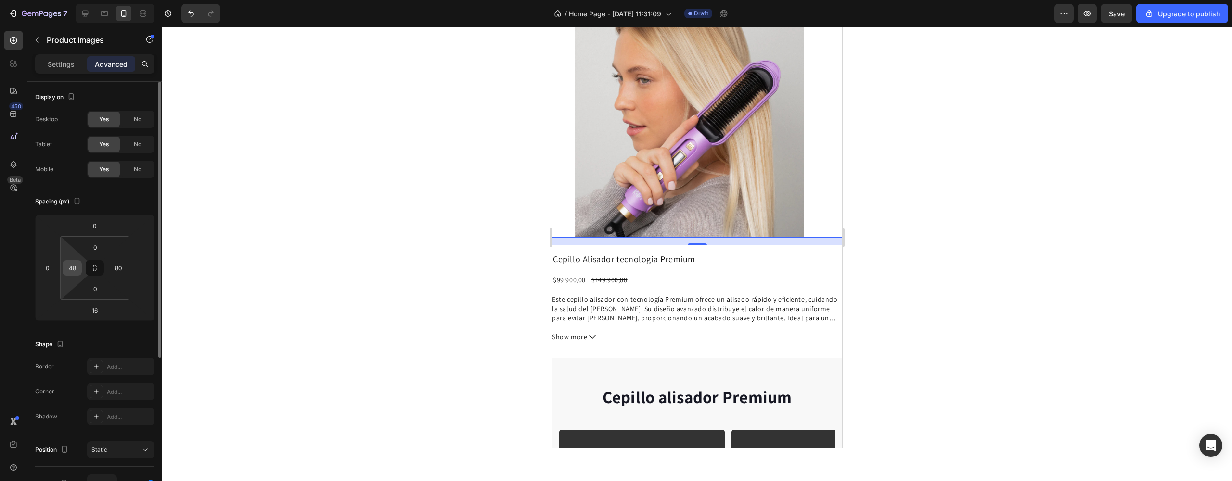
click at [74, 273] on input "48" at bounding box center [72, 268] width 14 height 14
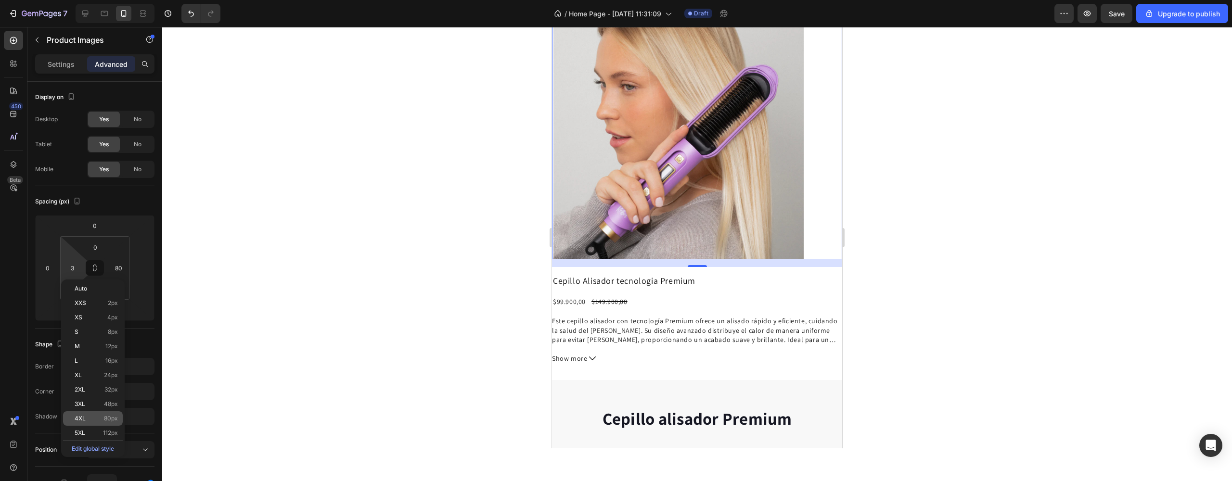
click at [89, 418] on p "4XL 80px" at bounding box center [96, 418] width 43 height 7
type input "80"
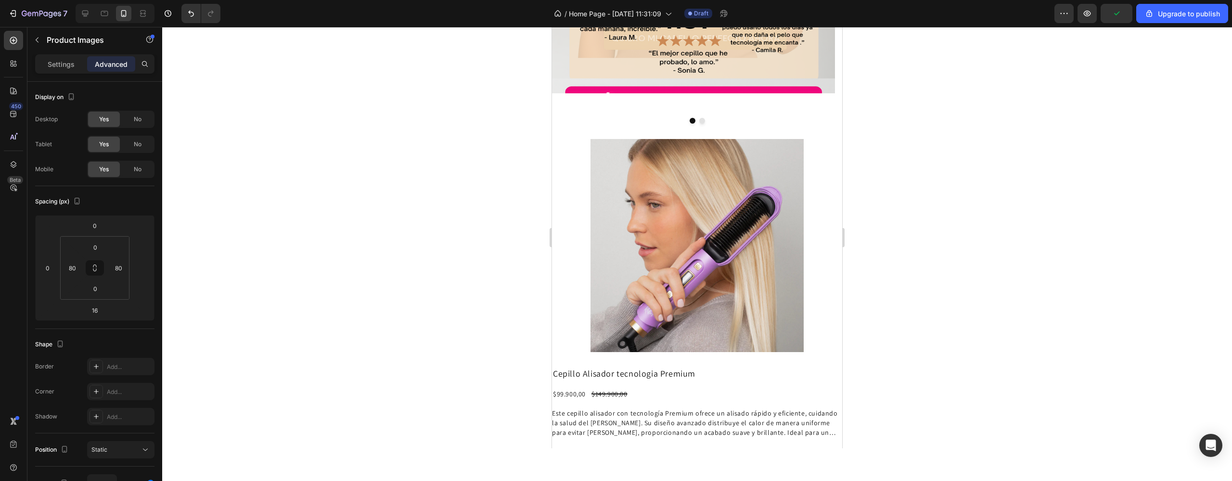
scroll to position [385, 0]
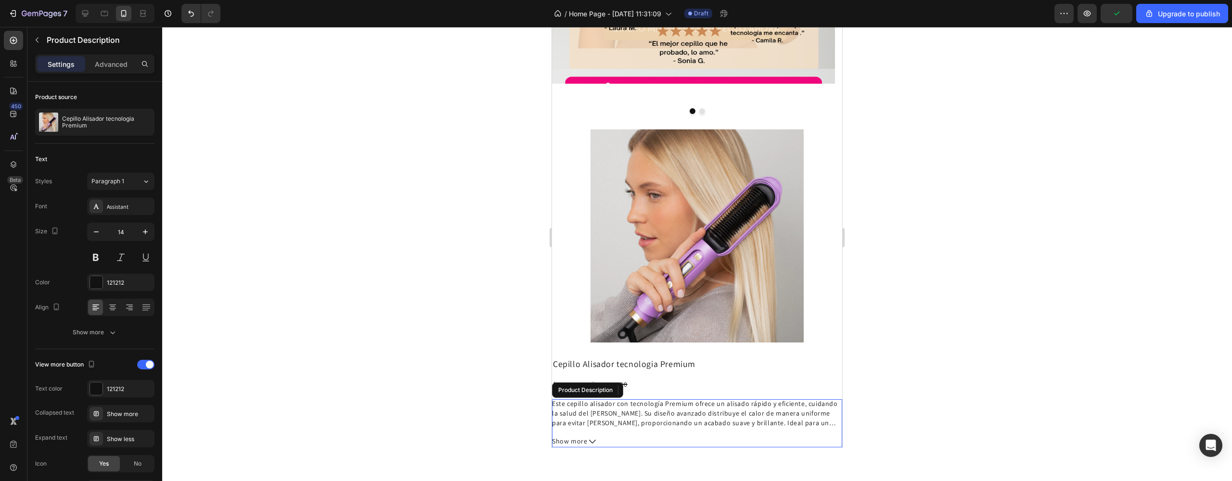
click at [681, 399] on p "Este cepillo alisador con tecnología Premium ofrece un alisado rápido y eficien…" at bounding box center [697, 413] width 290 height 28
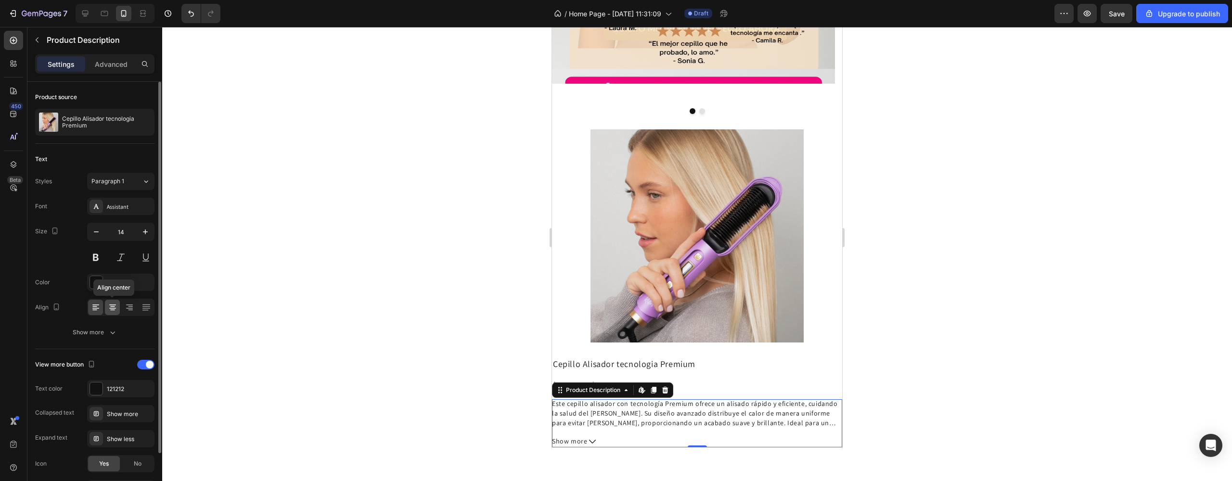
click at [115, 307] on icon at bounding box center [113, 308] width 10 height 10
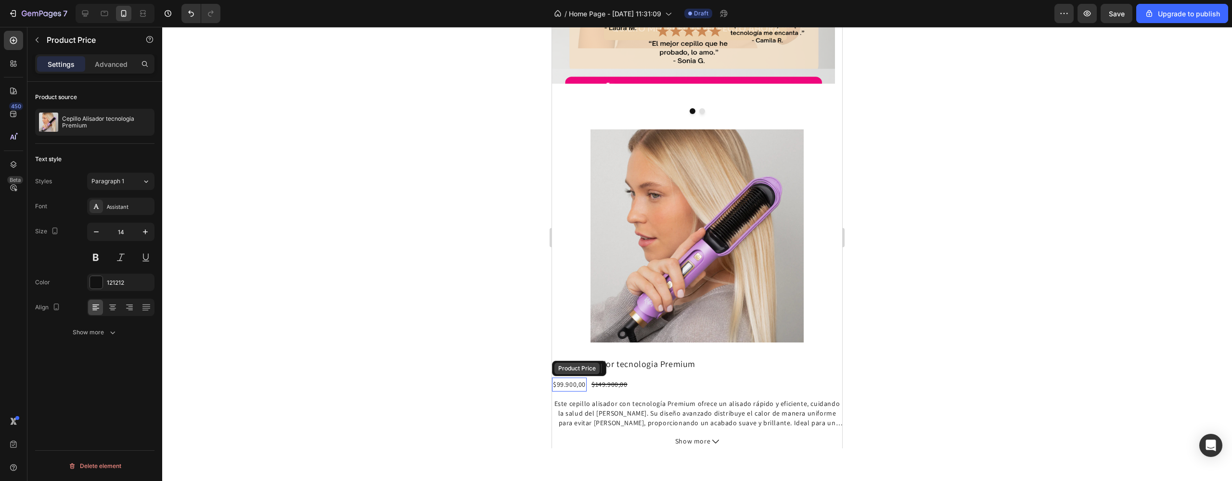
click at [591, 364] on div "Product Price" at bounding box center [576, 368] width 41 height 9
click at [108, 308] on icon at bounding box center [113, 308] width 10 height 10
click at [638, 378] on div "$99.900,00 Product Price Edit content in Shopify 0 Product Price Edit content i…" at bounding box center [697, 385] width 290 height 14
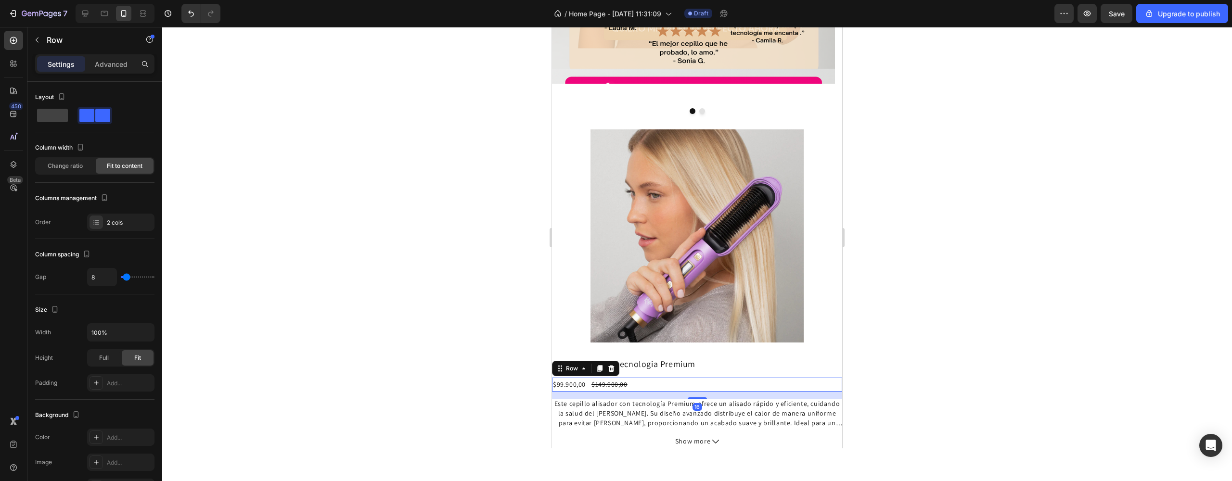
click at [653, 378] on div "$99.900,00 Product Price Product Price $149.900,00 Product Price Product Price …" at bounding box center [697, 385] width 290 height 14
click at [656, 378] on div "$99.900,00 Product Price Product Price $149.900,00 Product Price Product Price …" at bounding box center [697, 385] width 290 height 14
click at [634, 399] on p "Este cepillo alisador con tecnología Premium ofrece un alisado rápido y eficien…" at bounding box center [697, 413] width 290 height 28
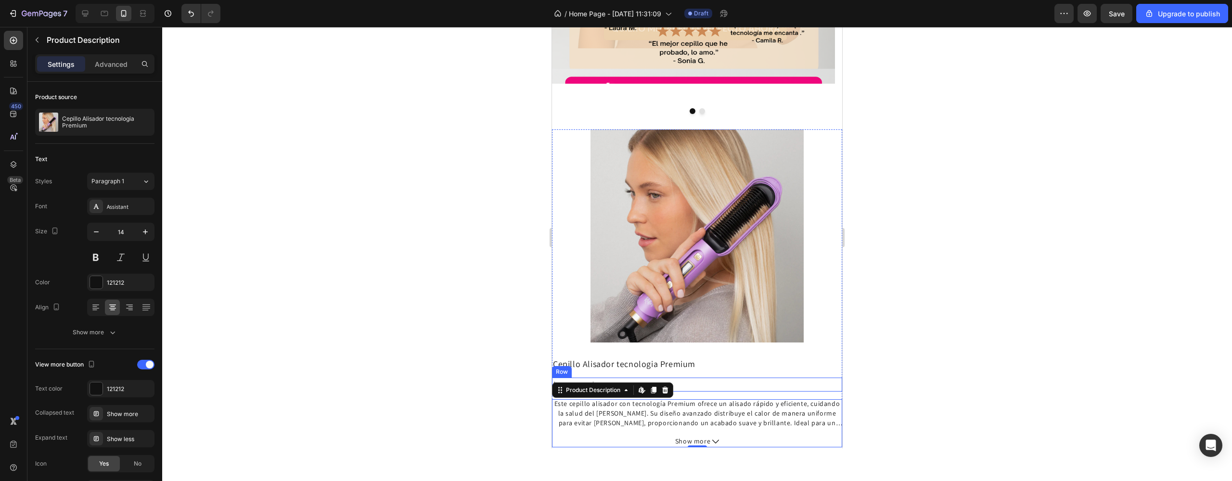
click at [713, 378] on div "$99.900,00 Product Price Product Price $149.900,00 Product Price Product Price …" at bounding box center [697, 385] width 290 height 14
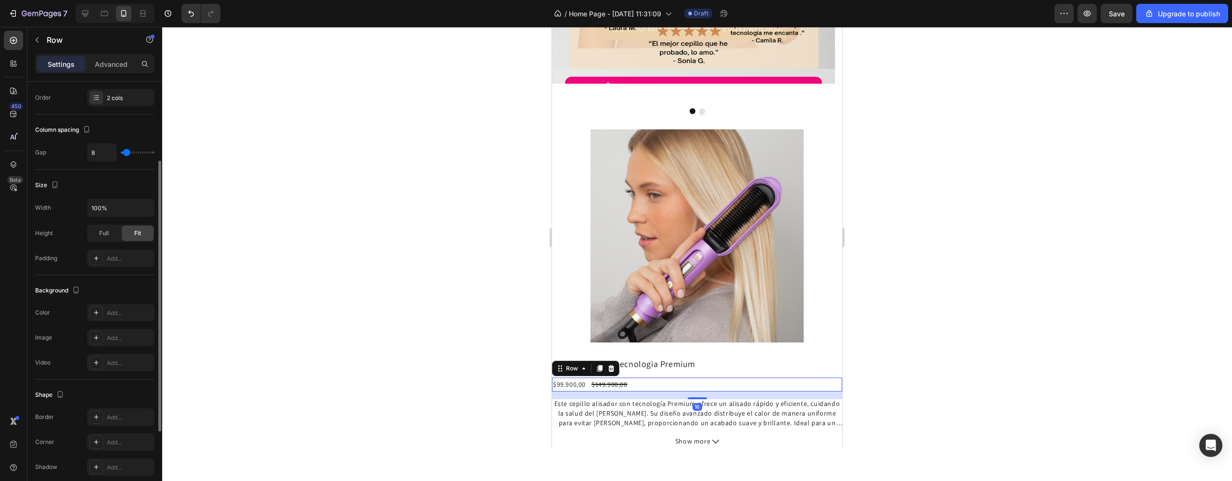
scroll to position [245, 0]
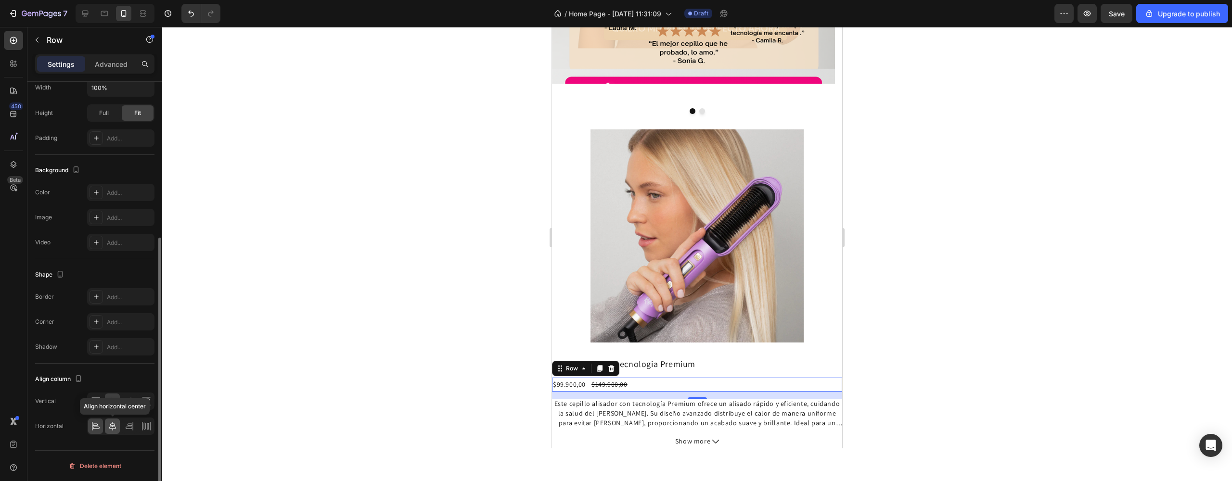
click at [111, 423] on icon at bounding box center [113, 427] width 10 height 10
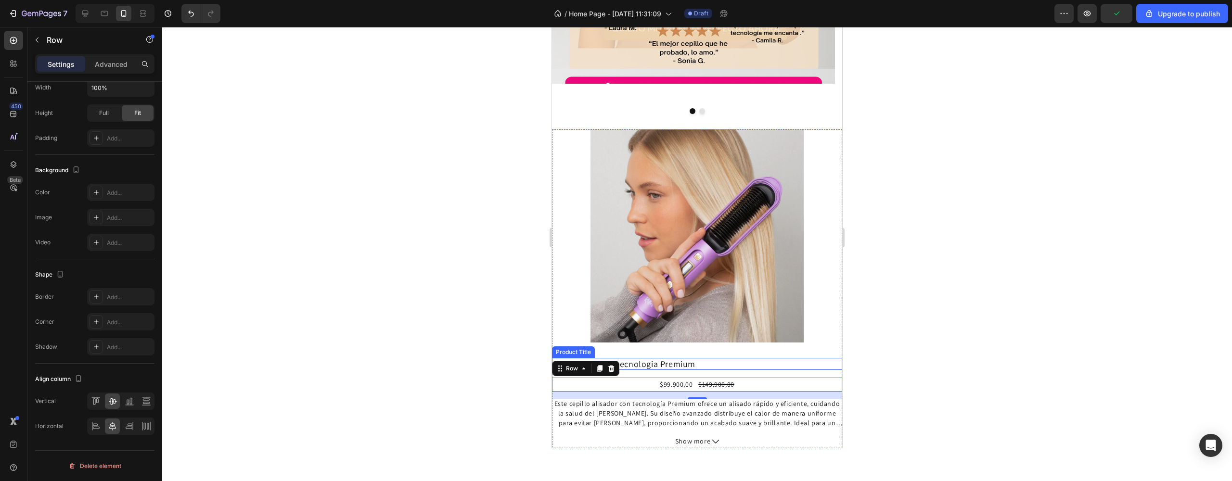
click at [735, 358] on h2 "Cepillo Alisador tecnologia Premium" at bounding box center [697, 364] width 290 height 13
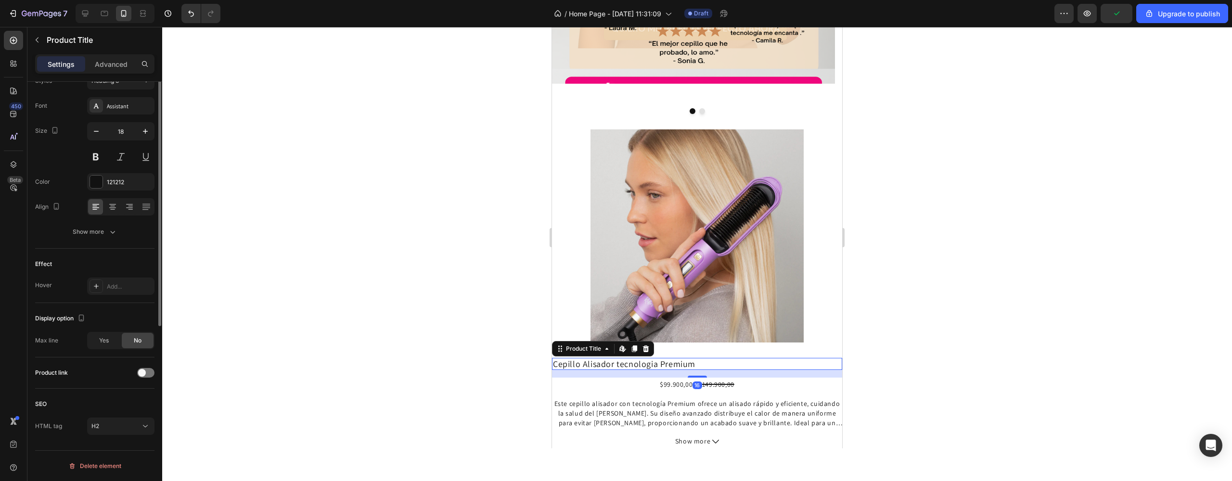
scroll to position [0, 0]
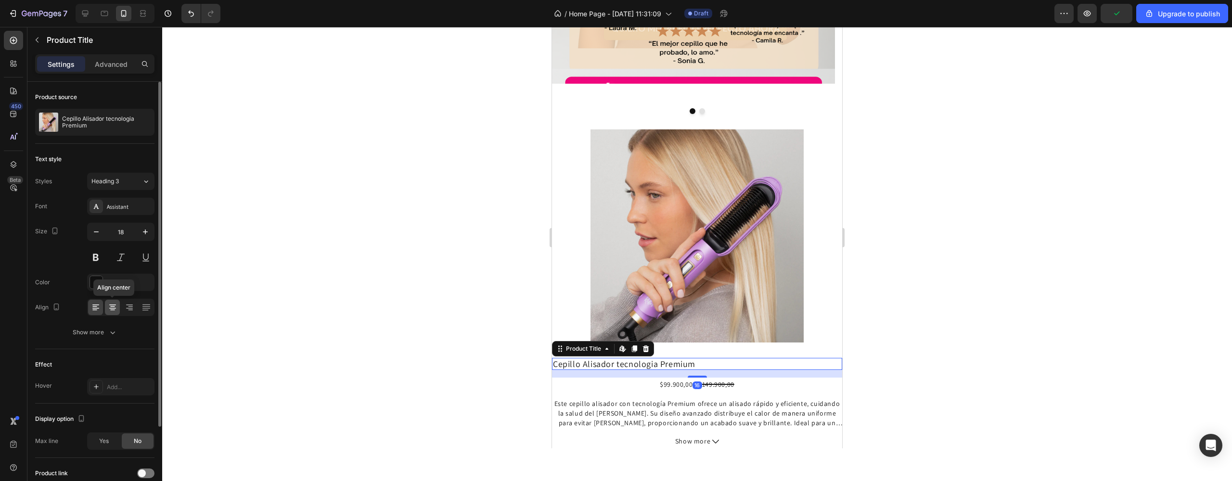
click at [115, 308] on icon at bounding box center [112, 308] width 7 height 1
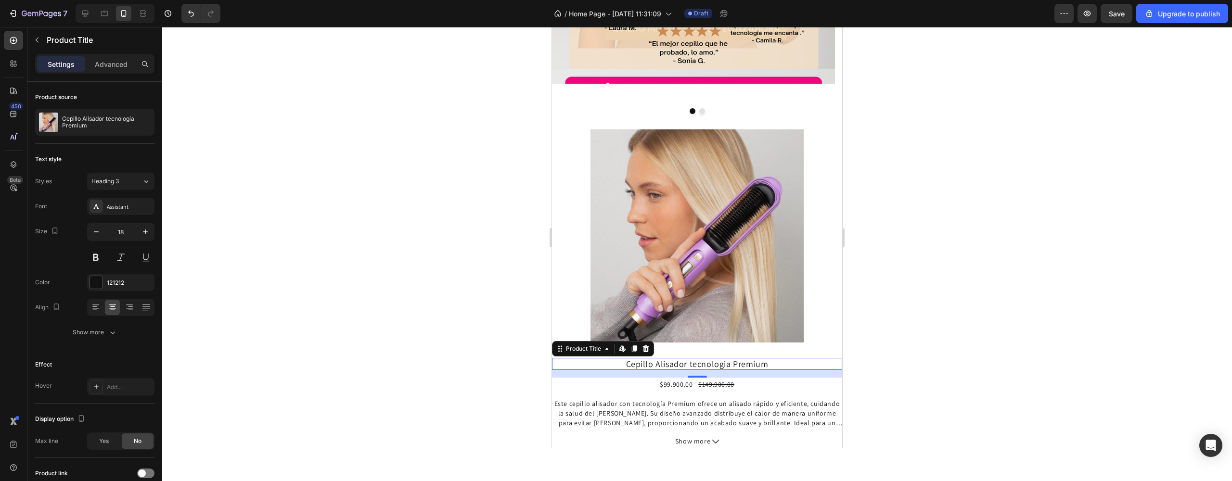
click at [1008, 303] on div at bounding box center [697, 254] width 1070 height 454
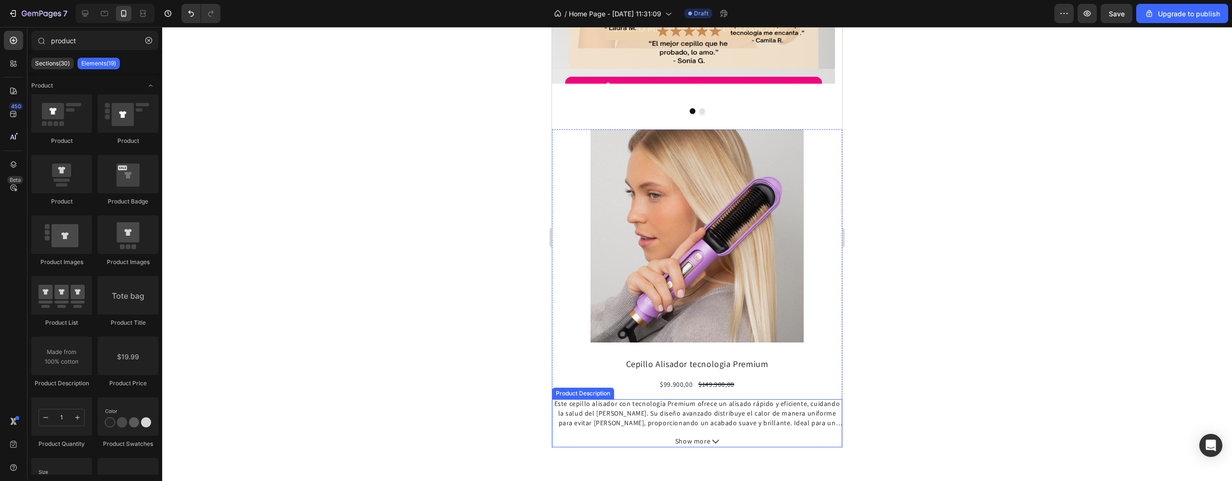
scroll to position [599, 0]
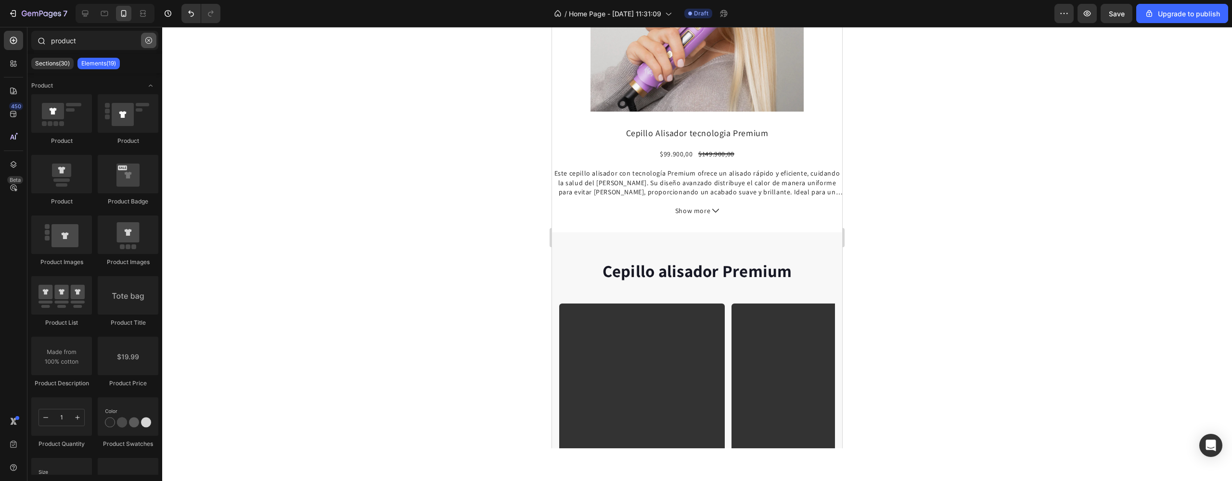
click at [149, 40] on icon "button" at bounding box center [148, 40] width 7 height 7
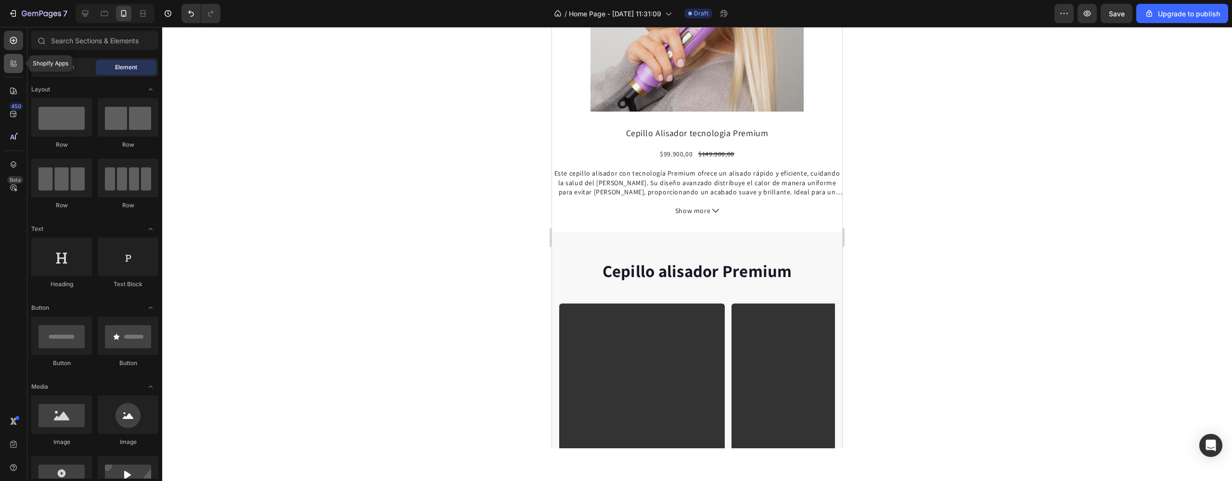
click at [14, 72] on div at bounding box center [13, 63] width 19 height 19
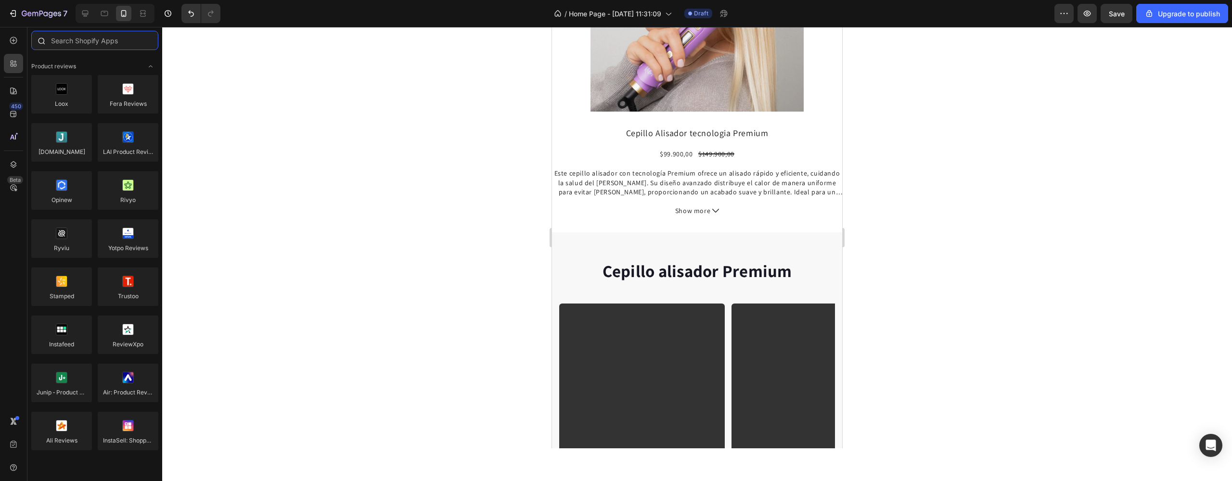
click at [88, 44] on input "text" at bounding box center [94, 40] width 127 height 19
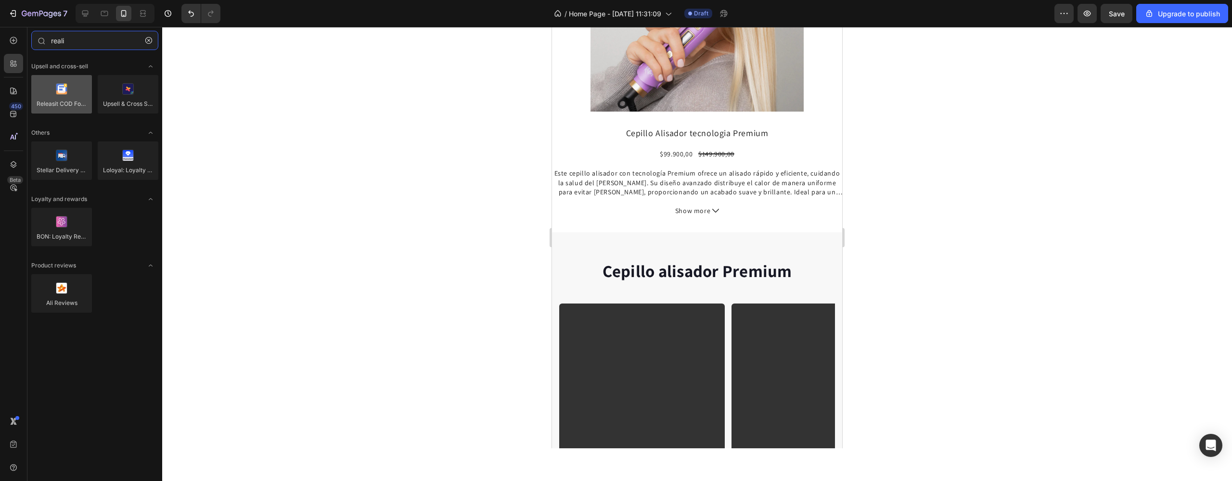
type input "reali"
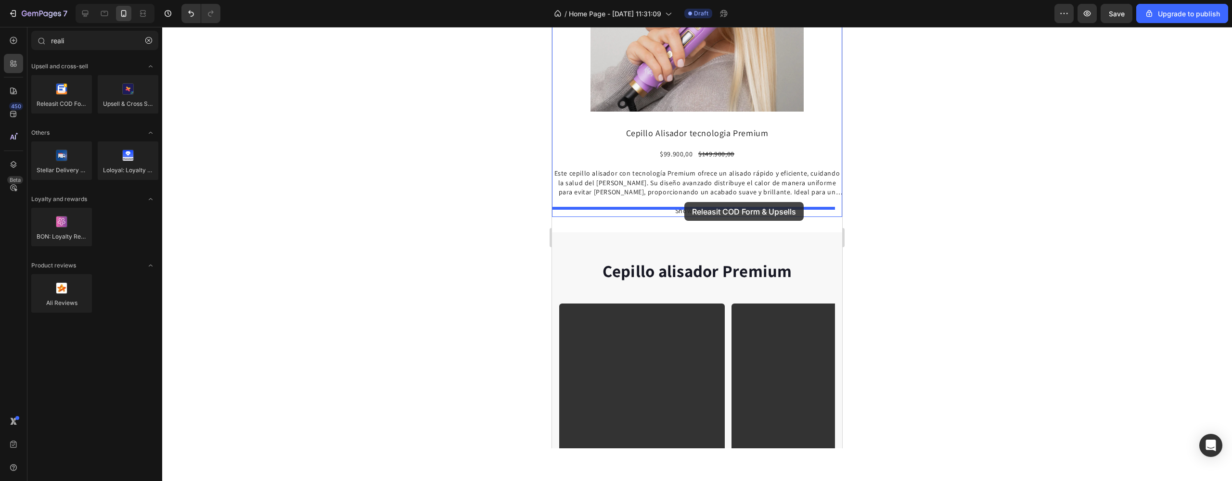
drag, startPoint x: 607, startPoint y: 115, endPoint x: 684, endPoint y: 202, distance: 116.9
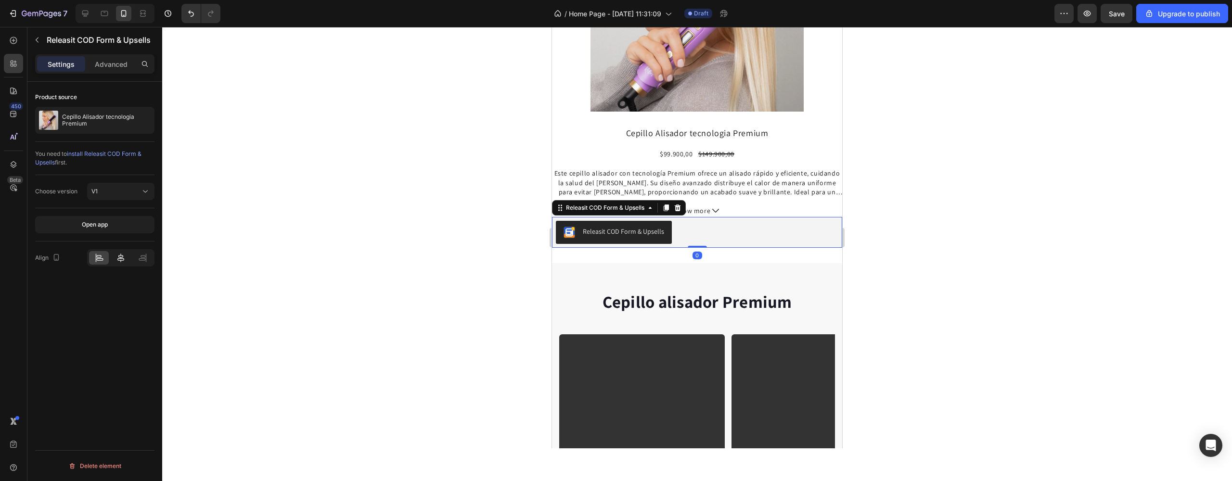
click at [114, 254] on div at bounding box center [121, 257] width 20 height 13
click at [126, 65] on p "Advanced" at bounding box center [111, 64] width 33 height 10
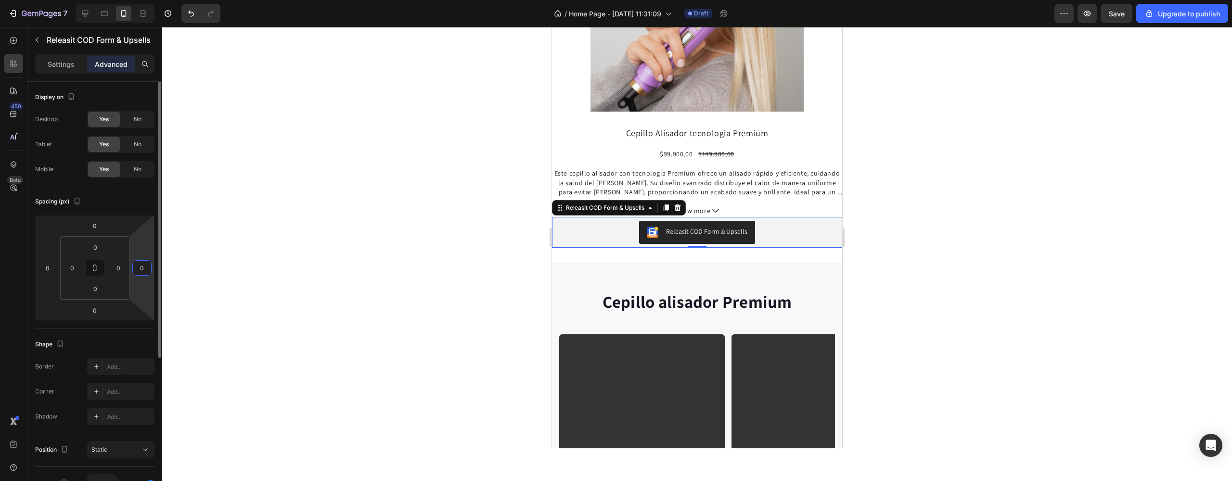
click at [148, 271] on input "0" at bounding box center [142, 268] width 14 height 14
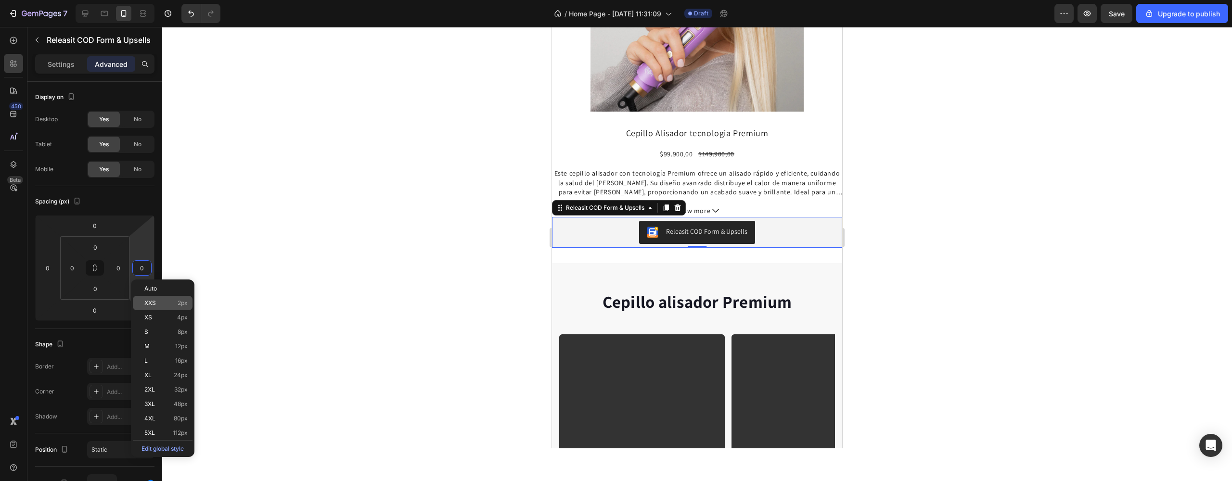
click at [160, 297] on div "XXS 2px" at bounding box center [163, 303] width 60 height 14
type input "2"
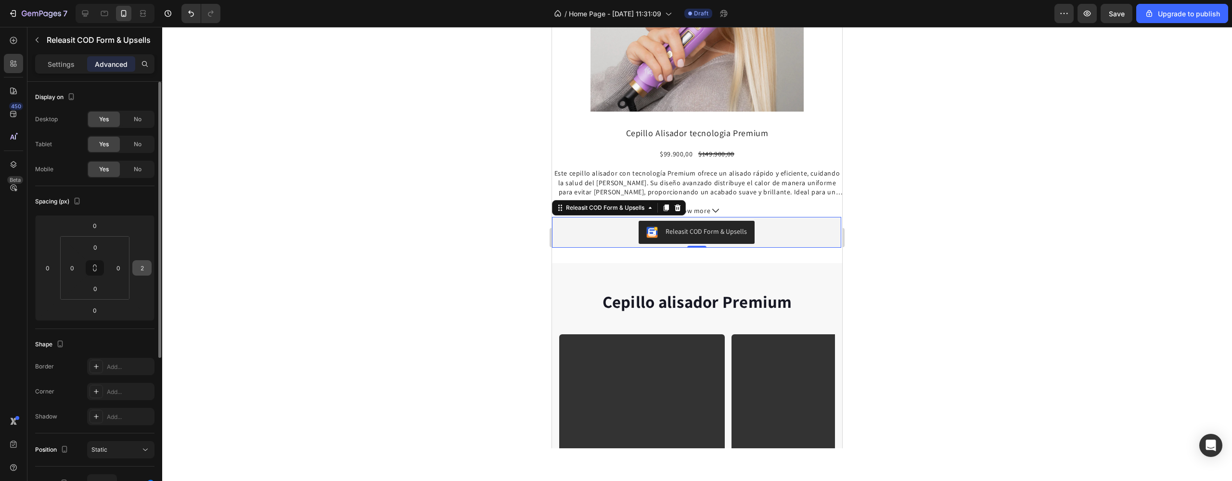
click at [150, 273] on div "2" at bounding box center [141, 267] width 19 height 15
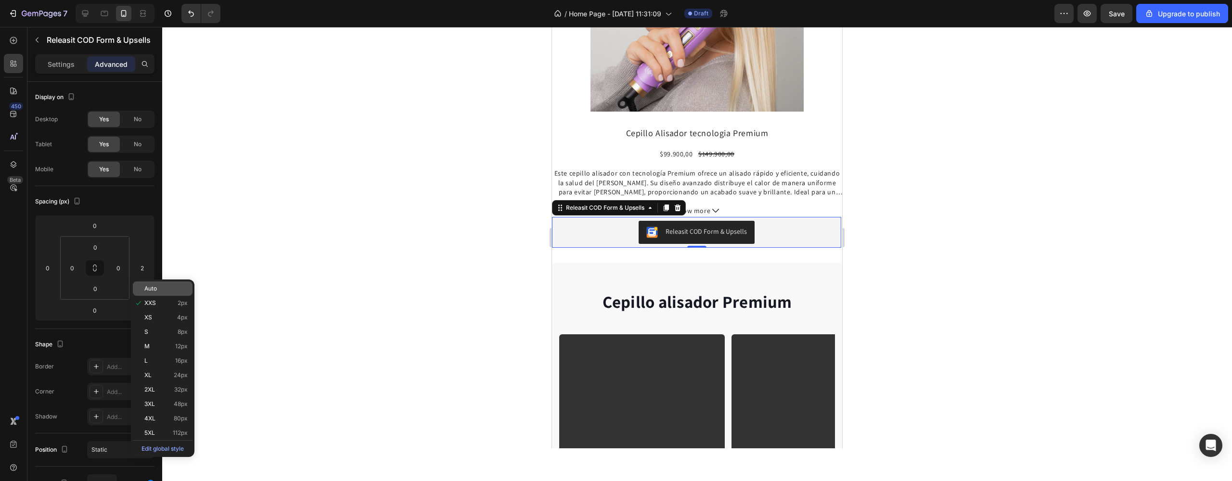
click at [153, 283] on div "Auto" at bounding box center [163, 289] width 60 height 14
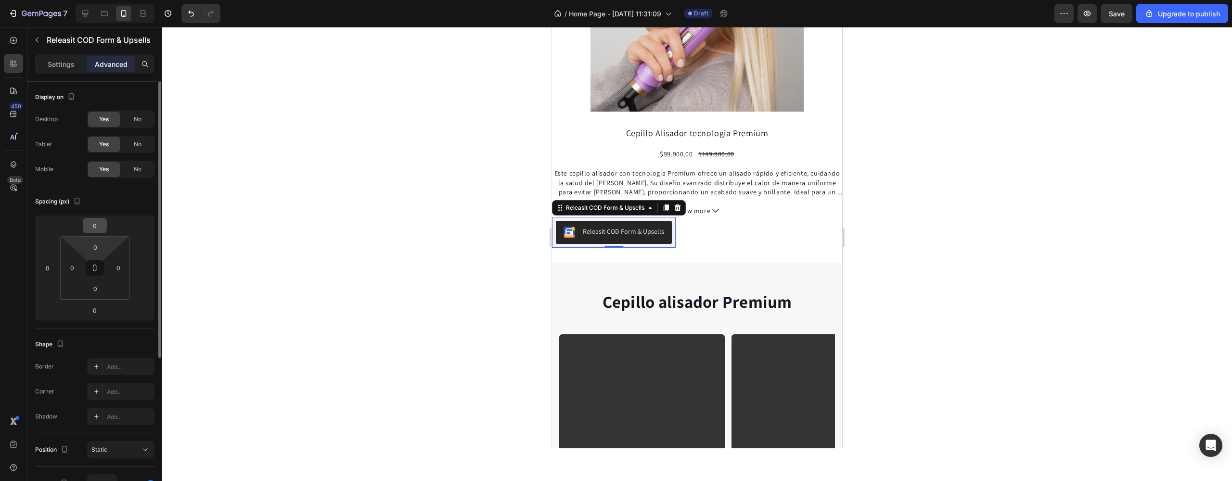
click at [100, 229] on input "0" at bounding box center [94, 225] width 19 height 14
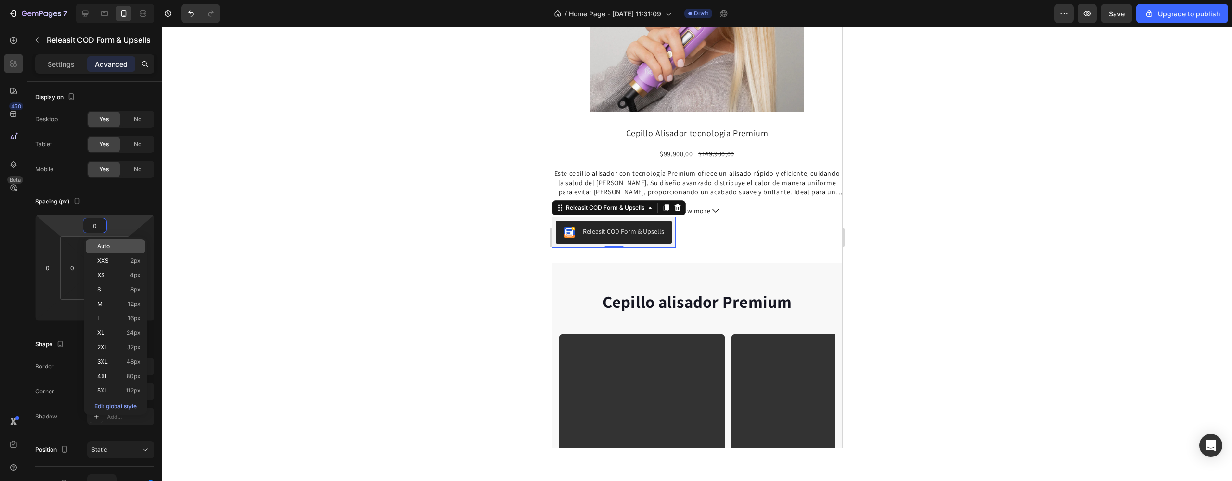
click at [128, 249] on p "Auto" at bounding box center [118, 246] width 43 height 7
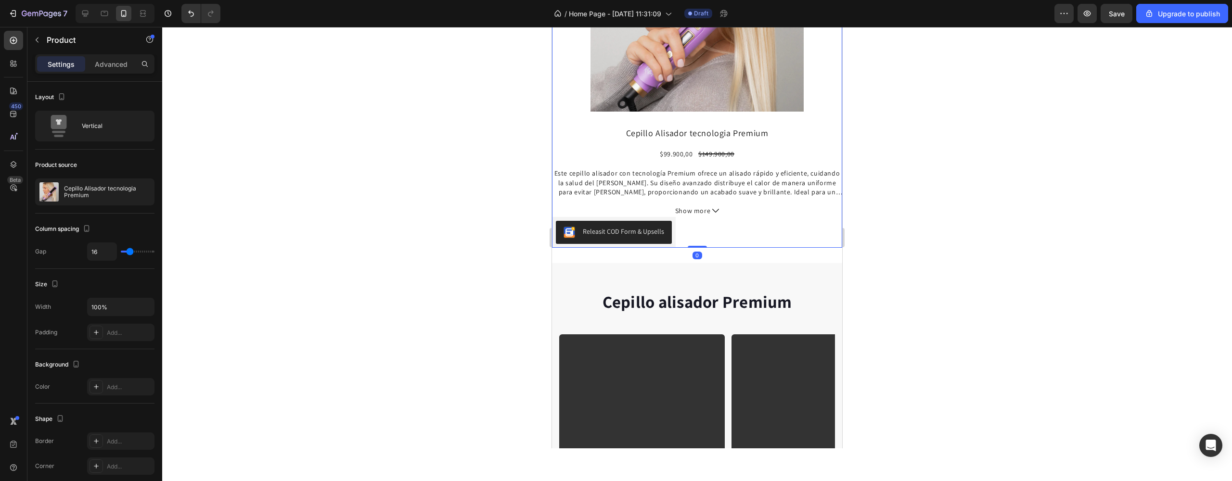
click at [748, 229] on div "Cepillo Alisador tecnologia Premium Product Title $99.900,00 Product Price Prod…" at bounding box center [697, 187] width 290 height 121
click at [685, 221] on div "Cepillo Alisador tecnologia Premium Product Title $99.900,00 Product Price Prod…" at bounding box center [697, 187] width 290 height 121
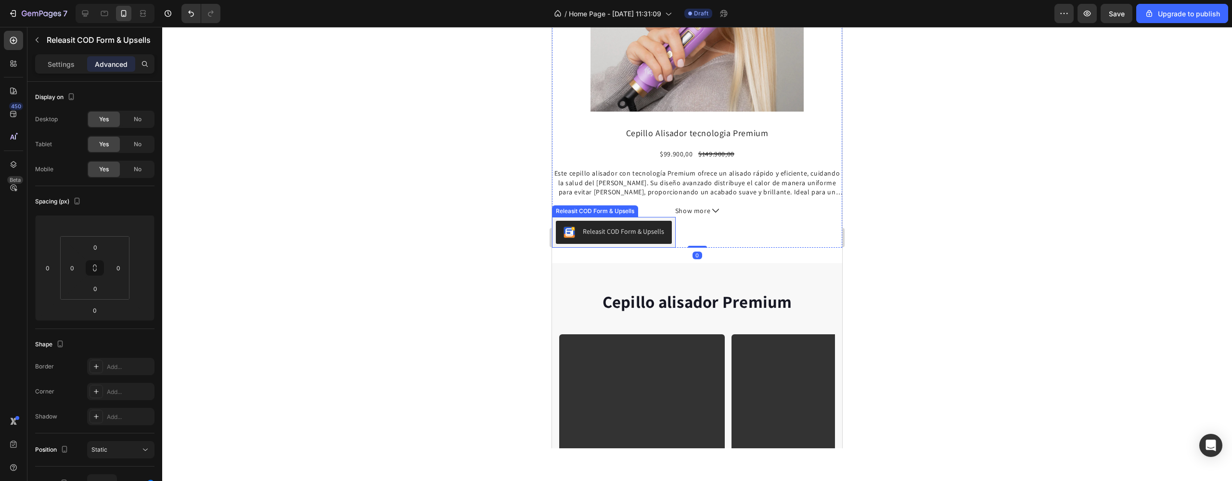
click at [655, 227] on div "Releasit COD Form & Upsells" at bounding box center [623, 232] width 81 height 10
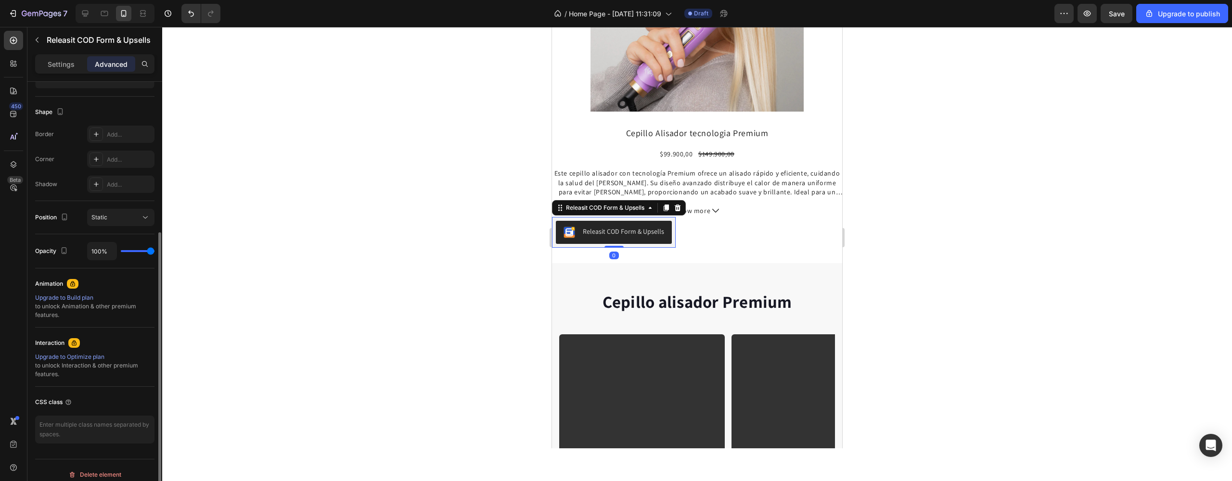
scroll to position [212, 0]
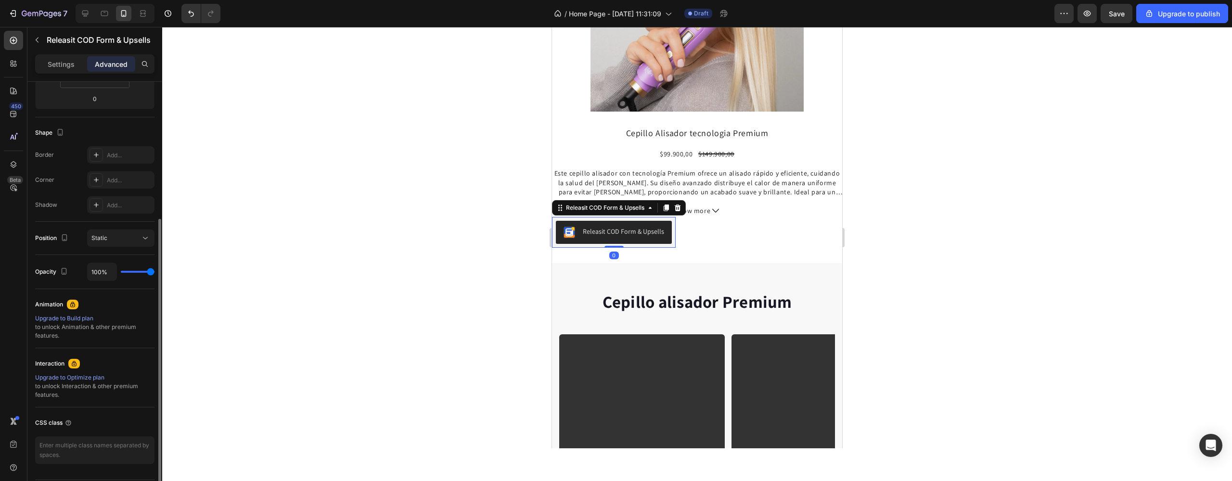
click at [60, 75] on div "Settings Advanced" at bounding box center [94, 67] width 135 height 27
click at [60, 68] on p "Settings" at bounding box center [61, 64] width 27 height 10
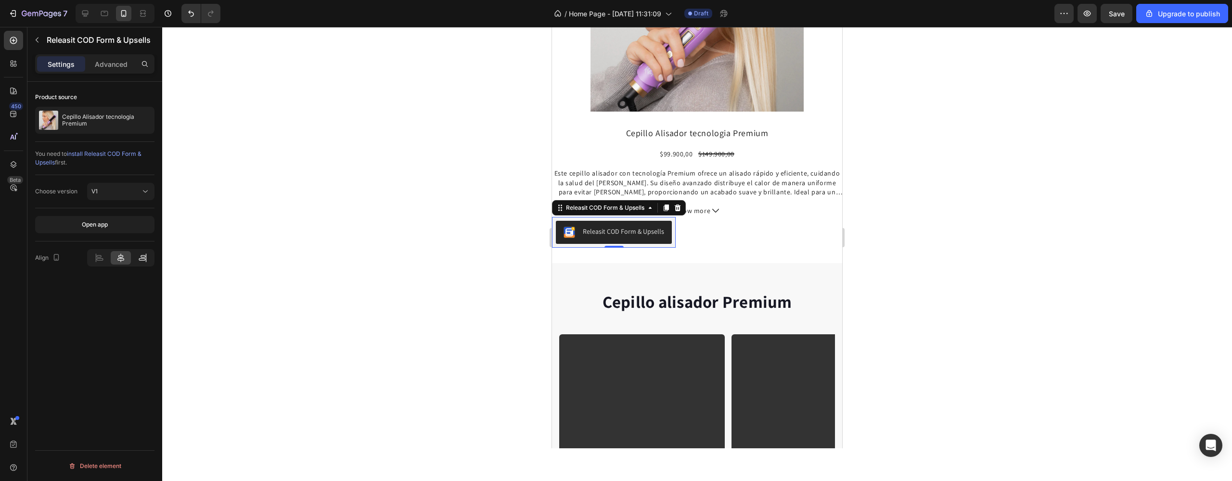
click at [140, 257] on icon at bounding box center [143, 258] width 10 height 10
drag, startPoint x: 142, startPoint y: 256, endPoint x: 134, endPoint y: 256, distance: 7.7
click at [142, 256] on icon at bounding box center [143, 258] width 10 height 10
click at [116, 256] on icon at bounding box center [121, 258] width 10 height 10
click at [99, 258] on icon at bounding box center [99, 258] width 10 height 10
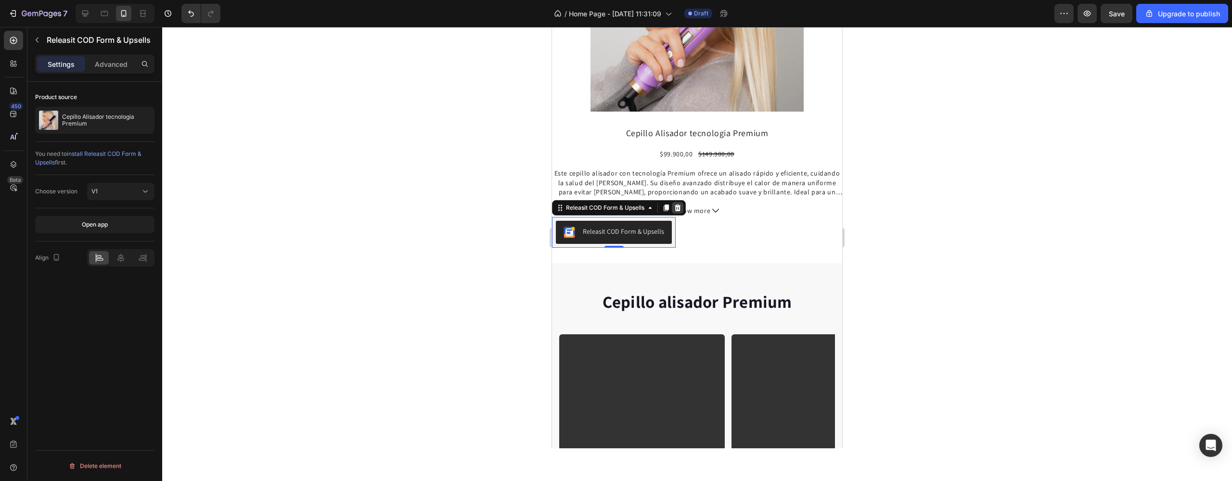
click at [681, 204] on icon at bounding box center [678, 208] width 8 height 8
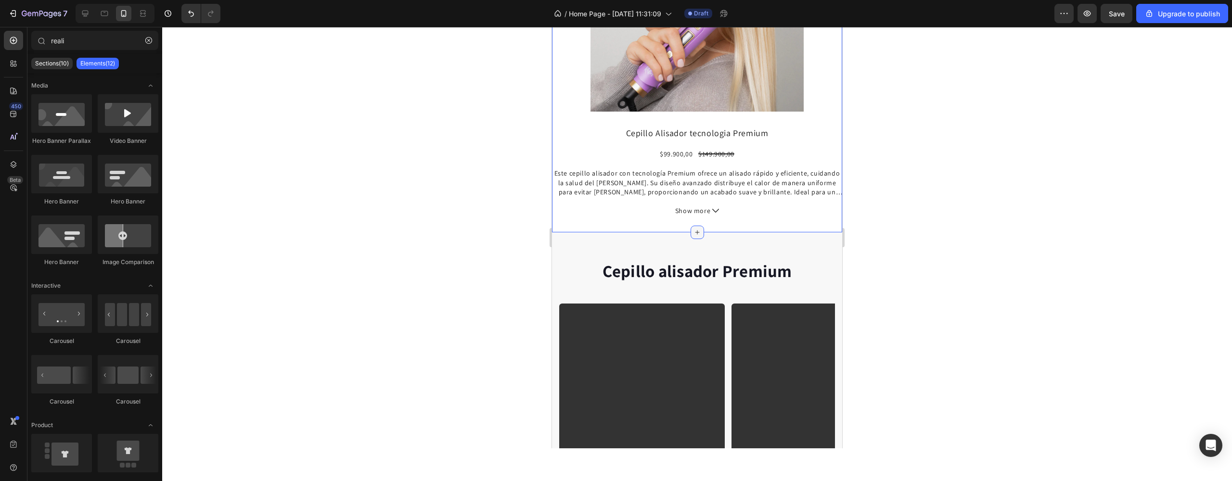
click at [695, 226] on div at bounding box center [697, 232] width 13 height 13
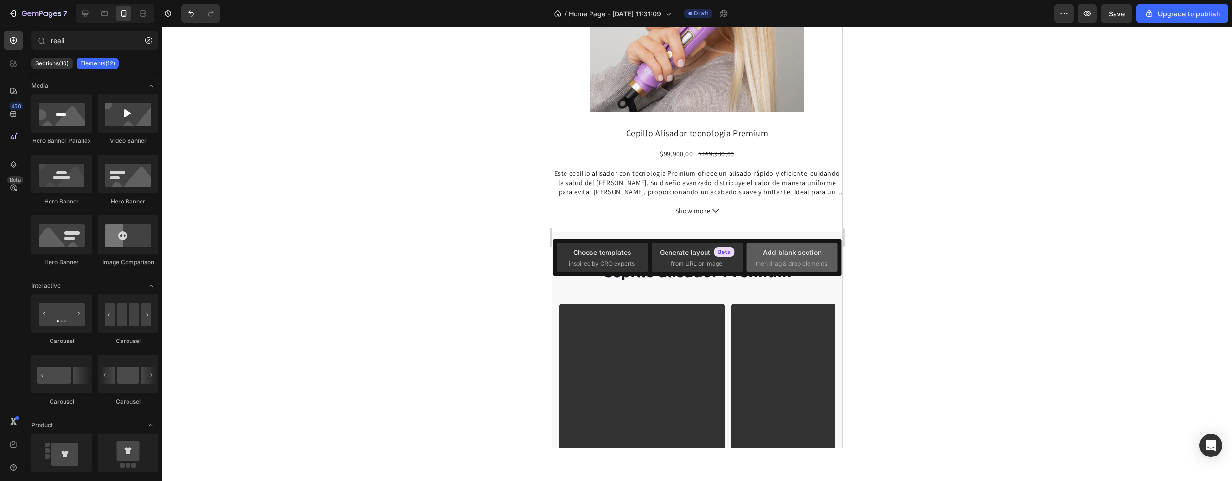
click at [794, 270] on div "Add blank section then drag & drop elements" at bounding box center [791, 257] width 91 height 29
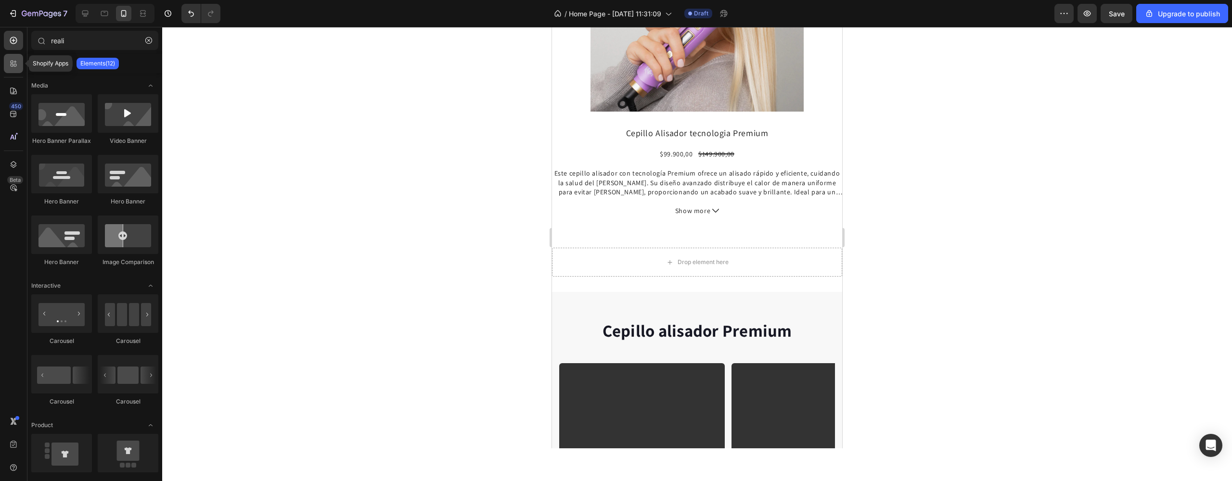
click at [10, 69] on div at bounding box center [13, 63] width 19 height 19
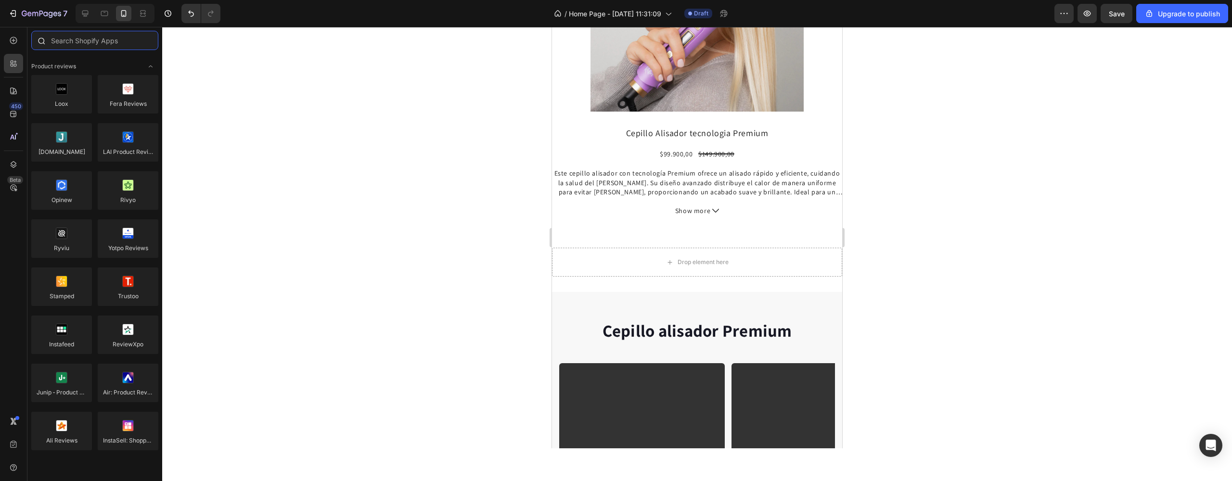
click at [75, 41] on input "text" at bounding box center [94, 40] width 127 height 19
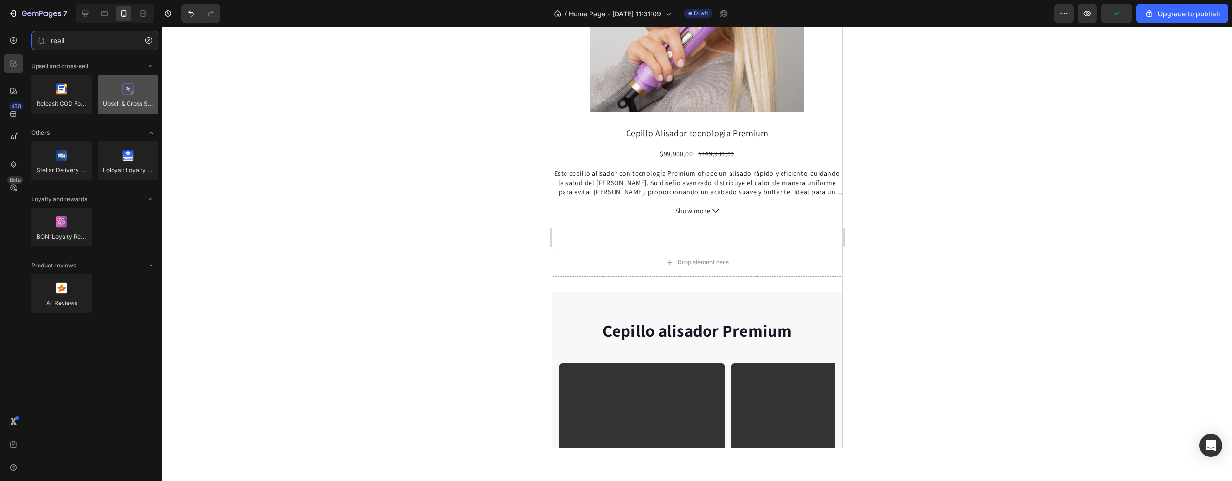
type input "reali"
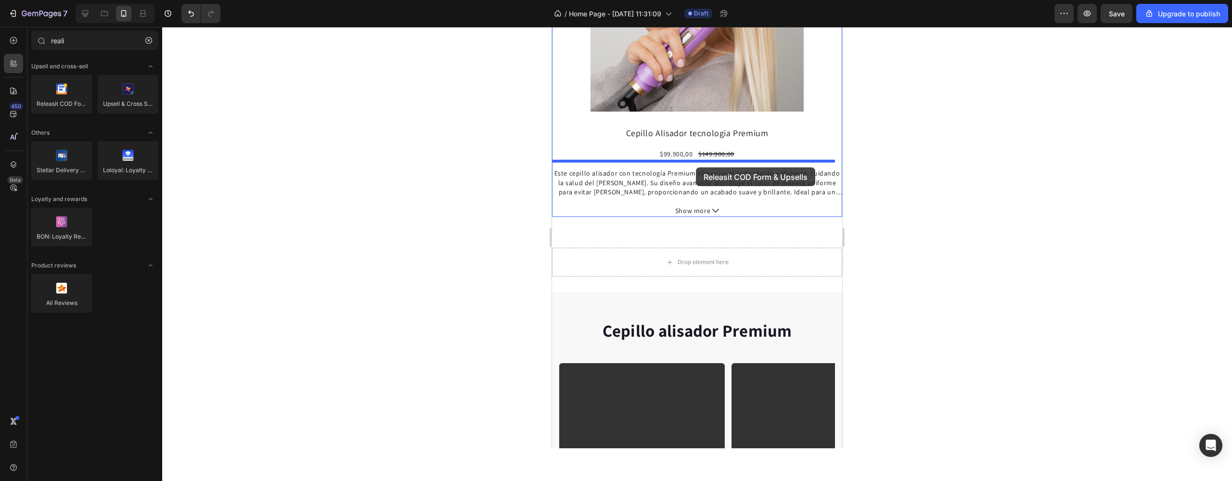
drag, startPoint x: 653, startPoint y: 124, endPoint x: 696, endPoint y: 167, distance: 60.6
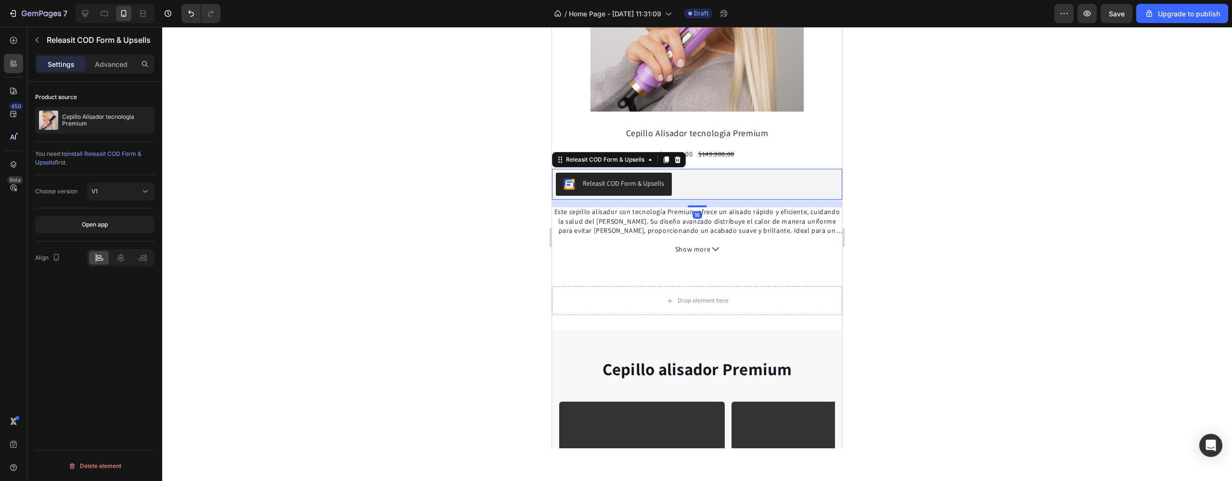
click at [745, 179] on div "Releasit COD Form & Upsells" at bounding box center [697, 184] width 282 height 23
click at [128, 260] on div at bounding box center [121, 257] width 20 height 13
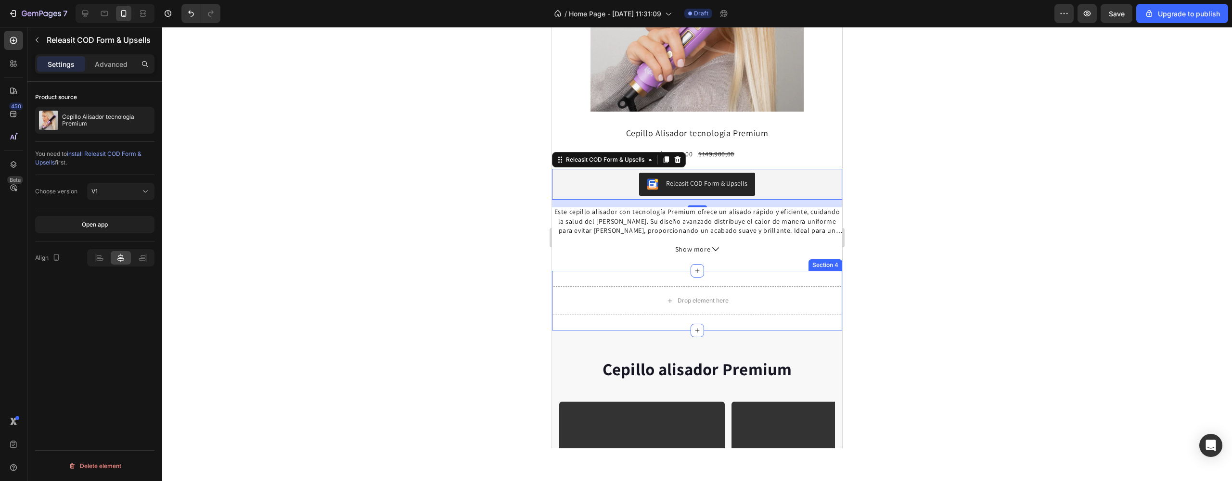
click at [716, 273] on div "Drop element here Section 4" at bounding box center [697, 301] width 290 height 60
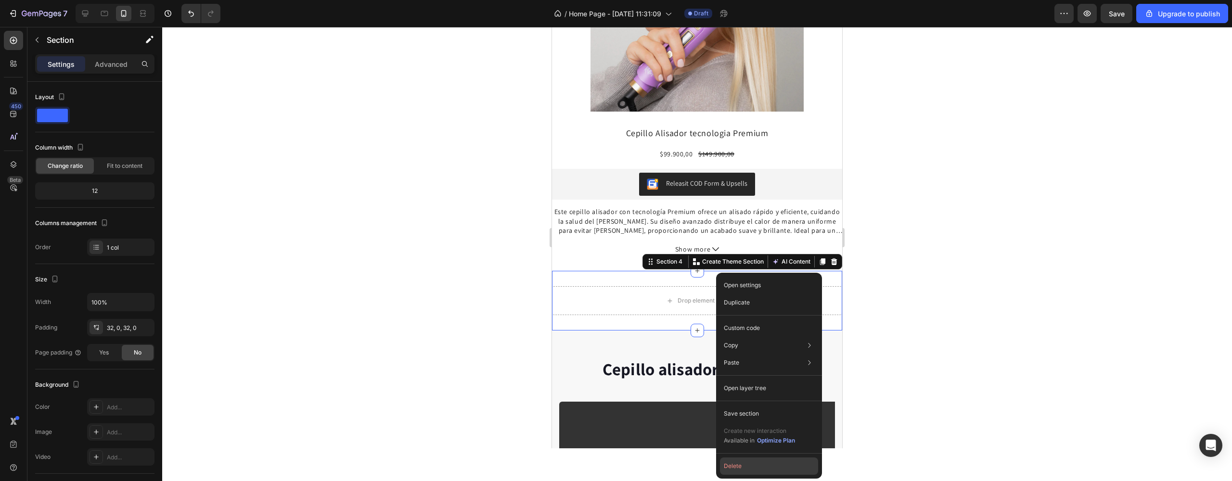
click at [749, 461] on button "Delete" at bounding box center [769, 466] width 98 height 17
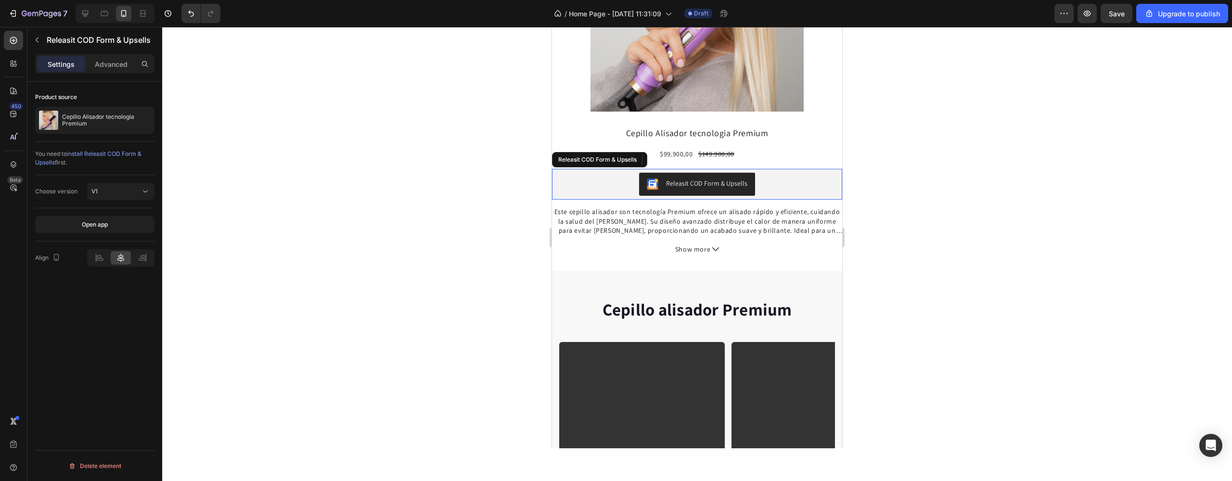
click at [716, 173] on button "Releasit COD Form & Upsells" at bounding box center [697, 184] width 116 height 23
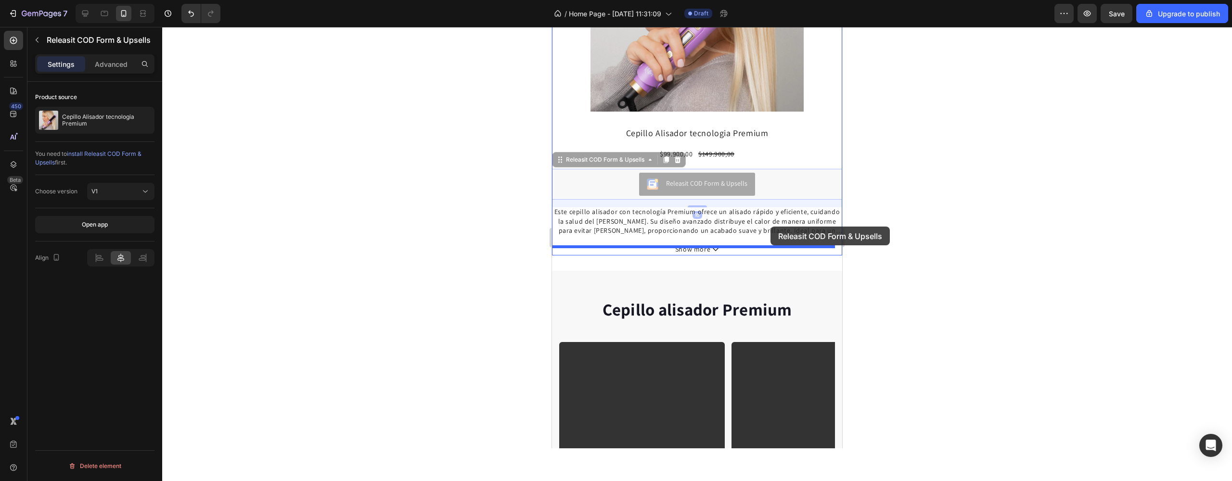
drag, startPoint x: 773, startPoint y: 172, endPoint x: 770, endPoint y: 227, distance: 54.5
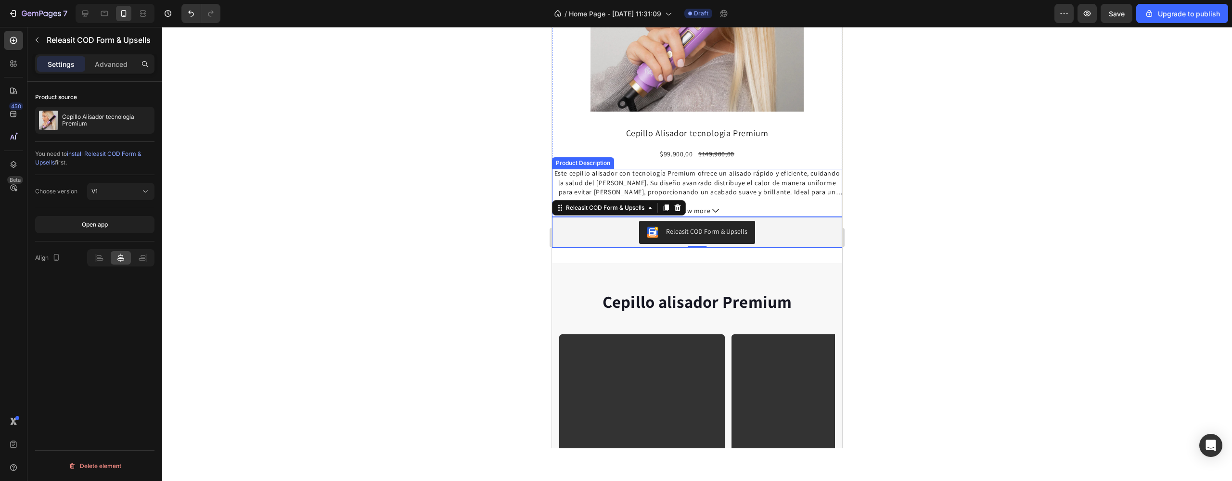
click at [895, 159] on div at bounding box center [697, 254] width 1070 height 454
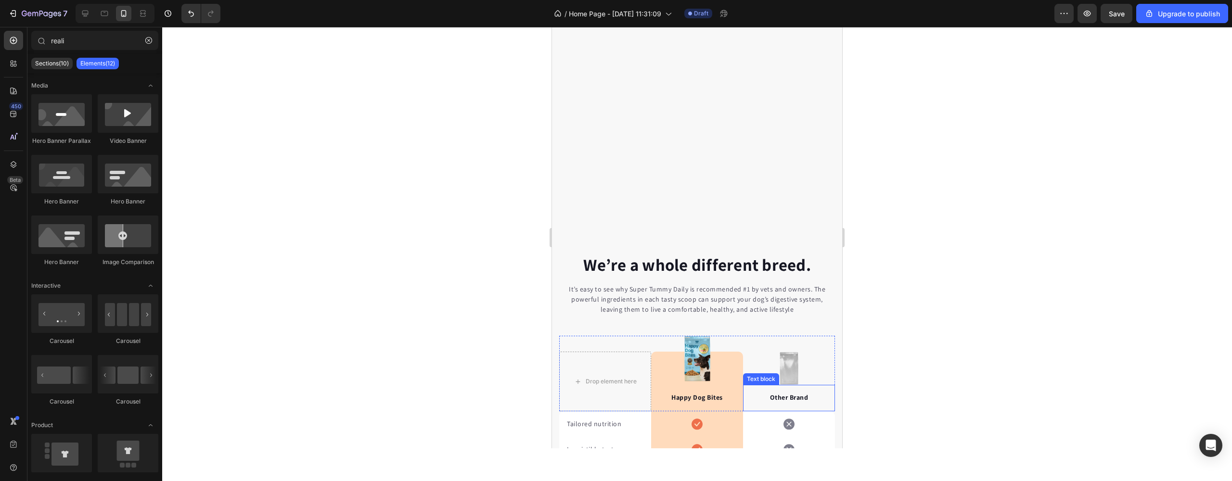
scroll to position [762, 0]
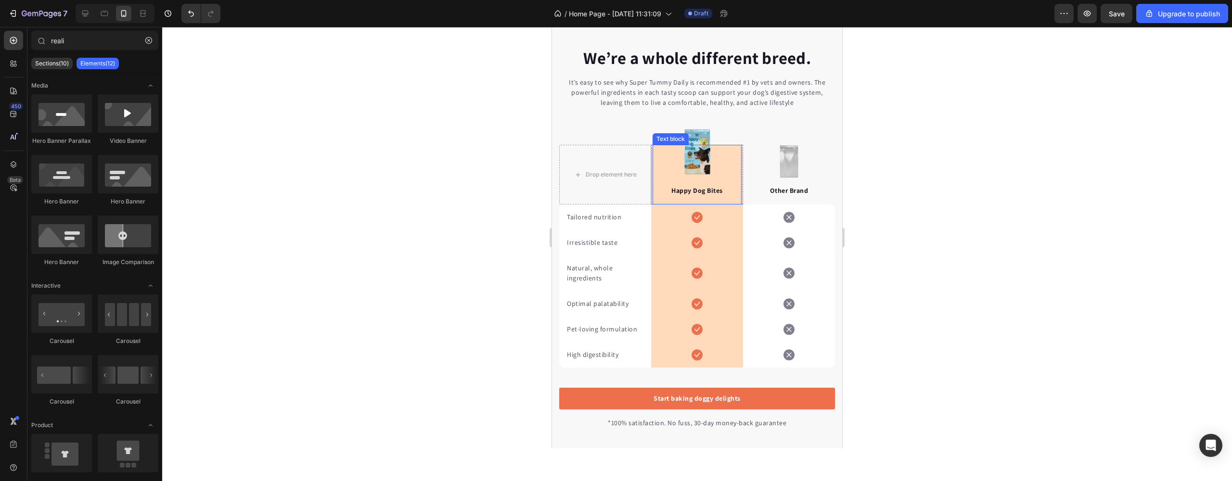
click at [702, 151] on div "Happy Dog Bites Text block" at bounding box center [697, 175] width 89 height 60
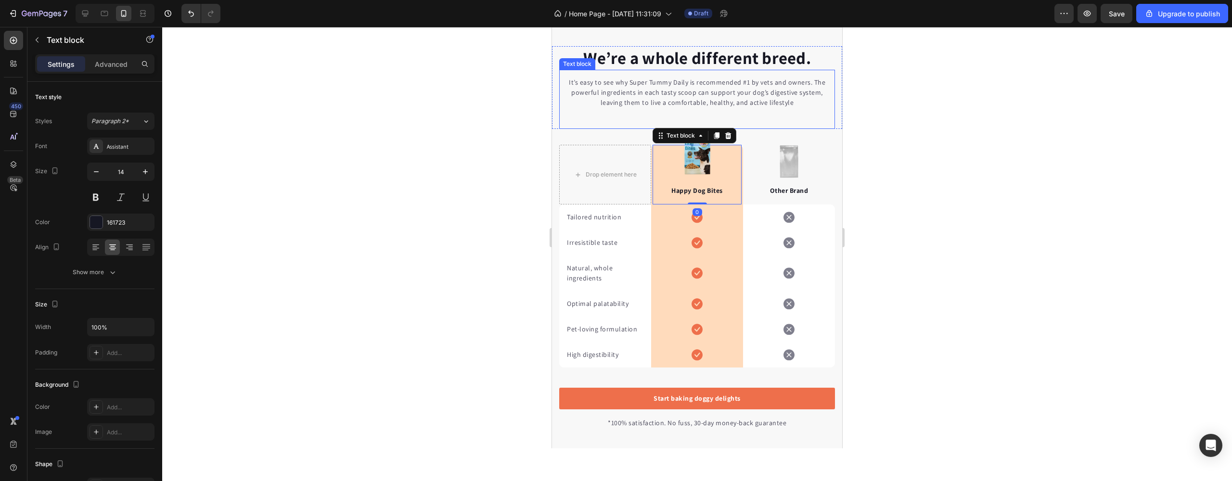
click at [700, 122] on div "It’s easy to see why Super Tummy Daily is recommended #1 by vets and owners. Th…" at bounding box center [697, 99] width 276 height 59
click at [698, 138] on div "0" at bounding box center [697, 137] width 10 height 8
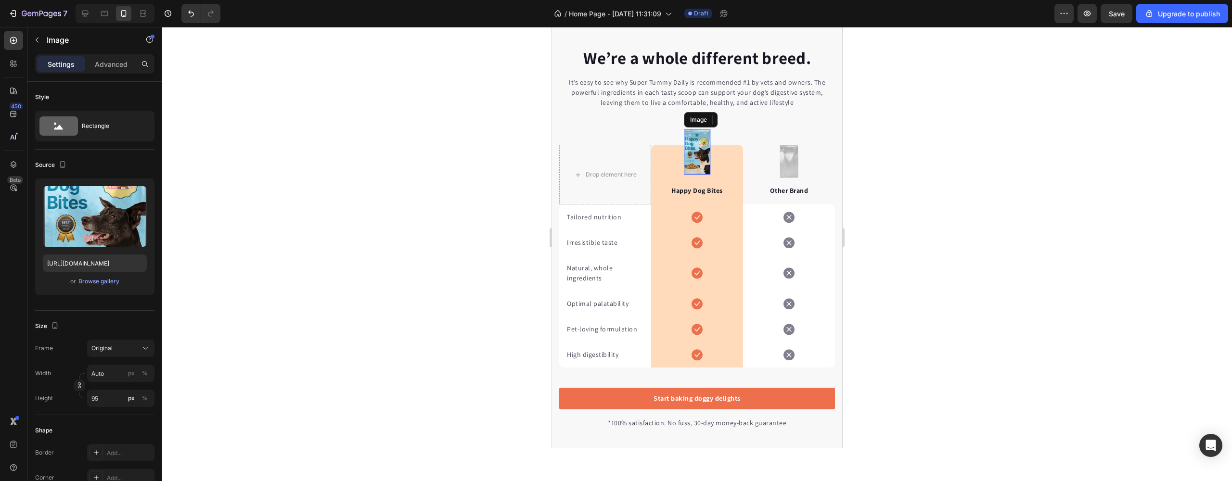
click at [702, 131] on img at bounding box center [697, 152] width 26 height 46
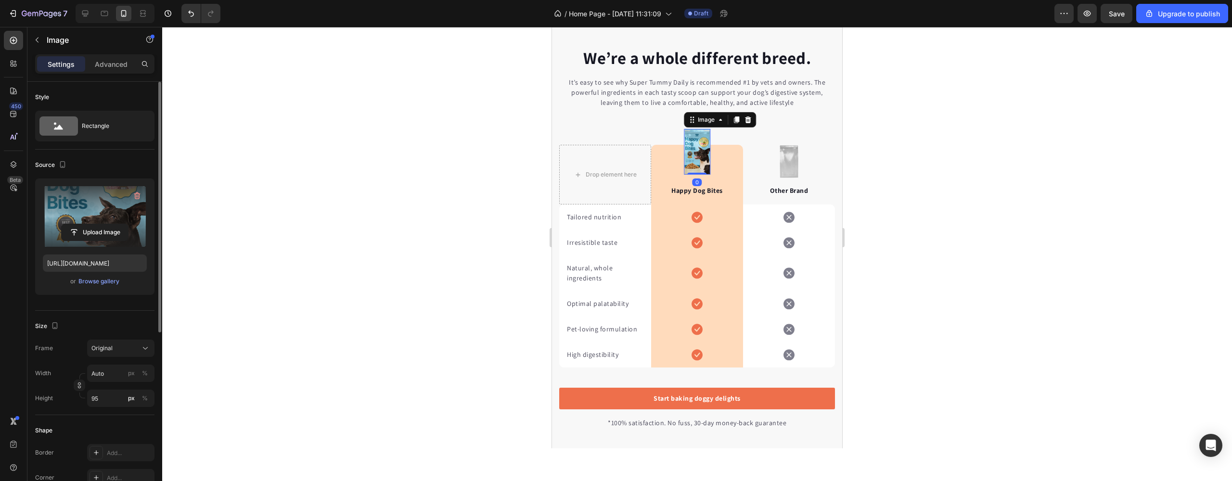
click at [114, 205] on label at bounding box center [95, 216] width 104 height 61
click at [114, 224] on input "file" at bounding box center [95, 232] width 66 height 16
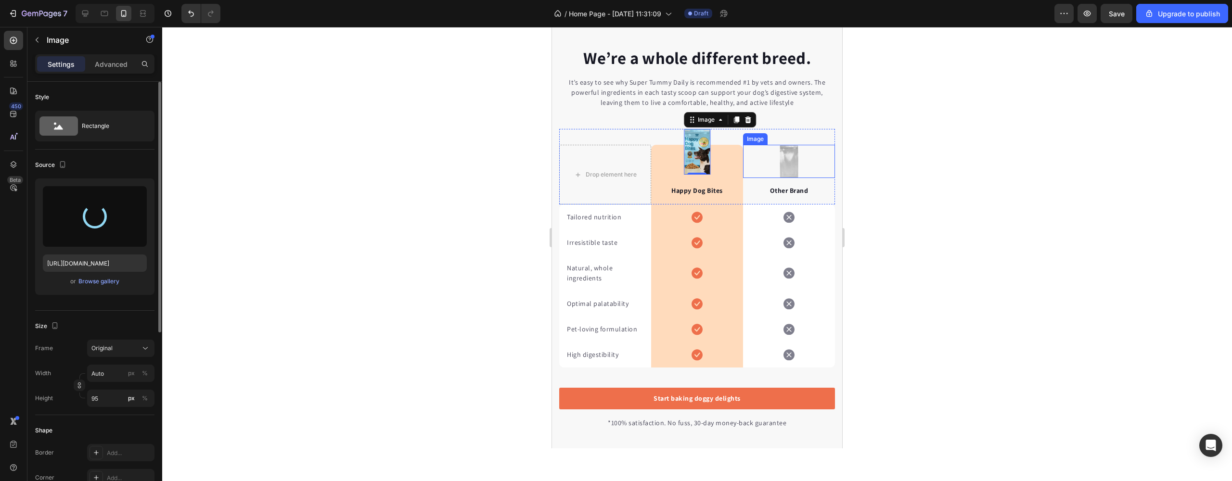
type input "[URL][DOMAIN_NAME]"
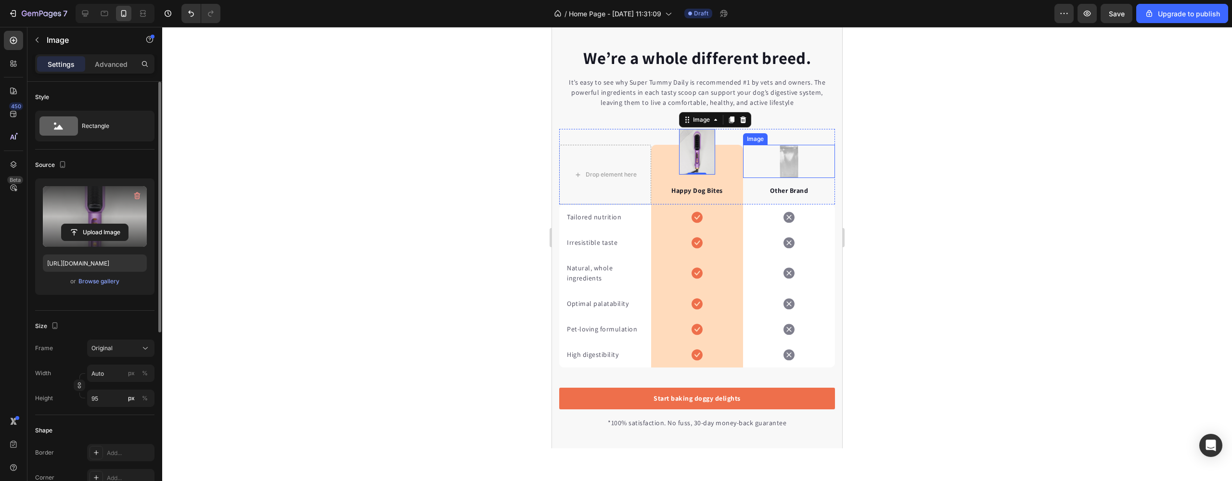
click at [783, 164] on img at bounding box center [789, 161] width 20 height 33
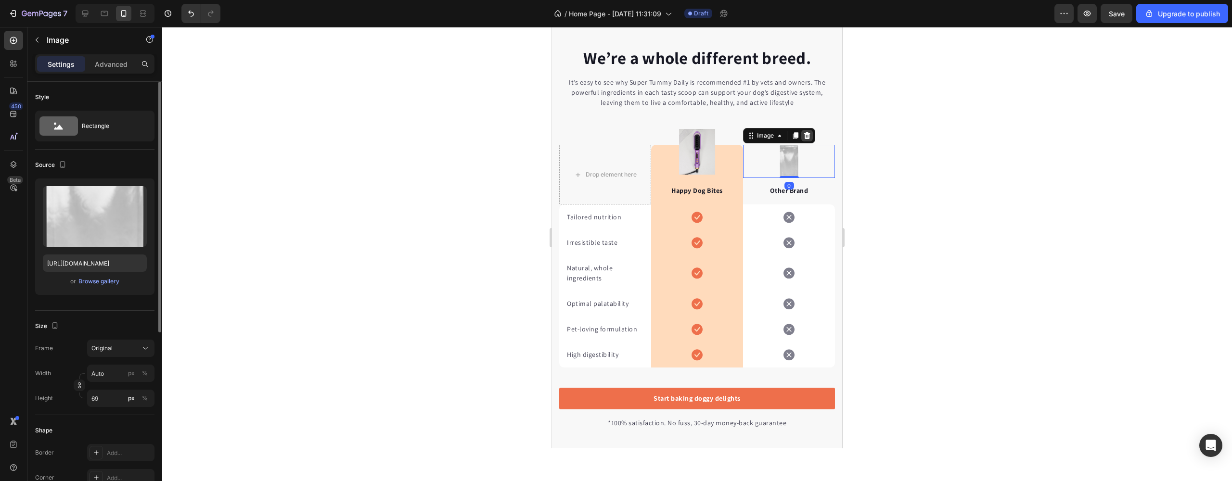
click at [804, 134] on icon at bounding box center [807, 135] width 6 height 7
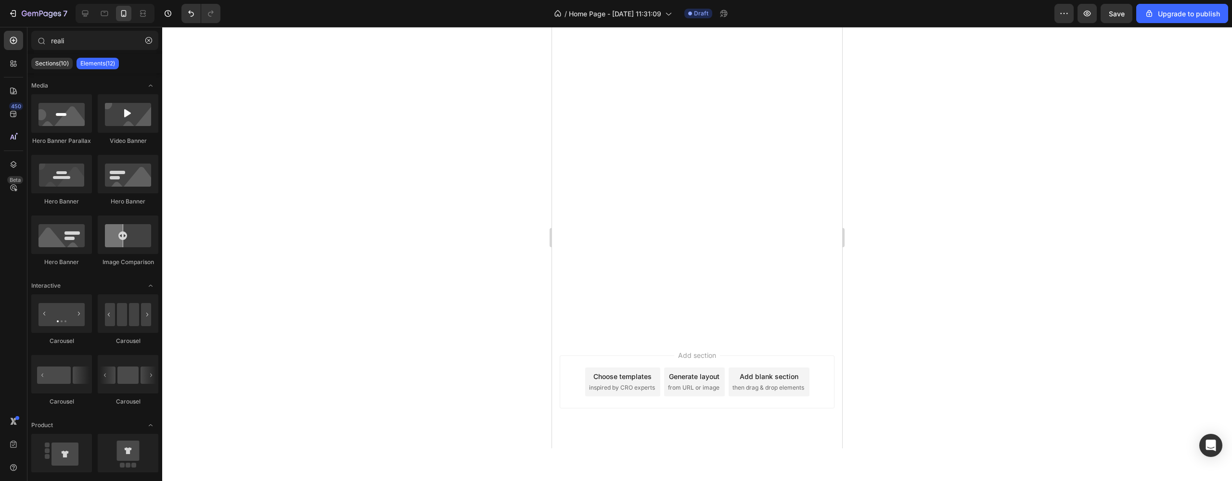
scroll to position [1651, 0]
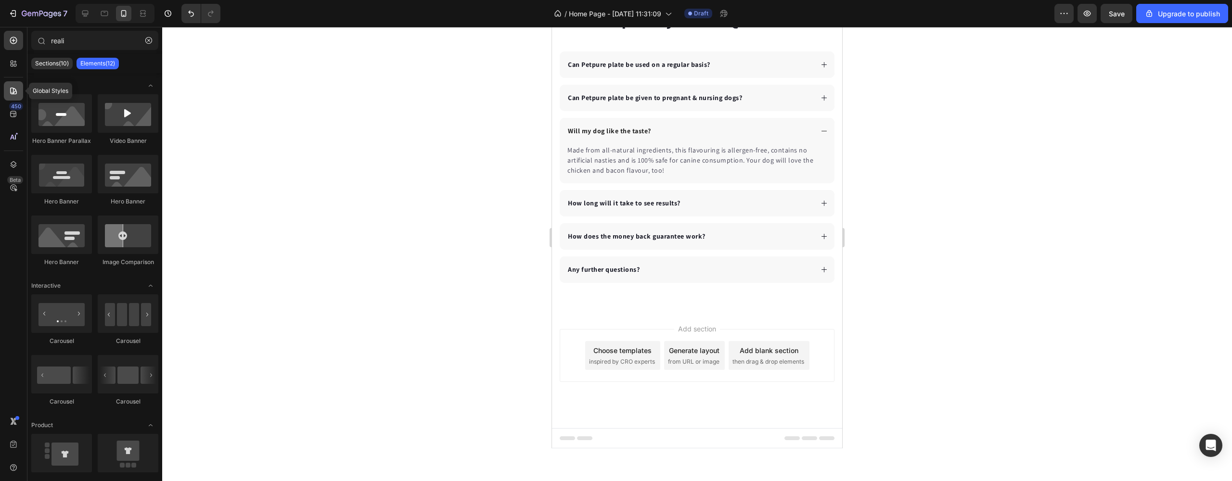
click at [5, 91] on div at bounding box center [13, 90] width 19 height 19
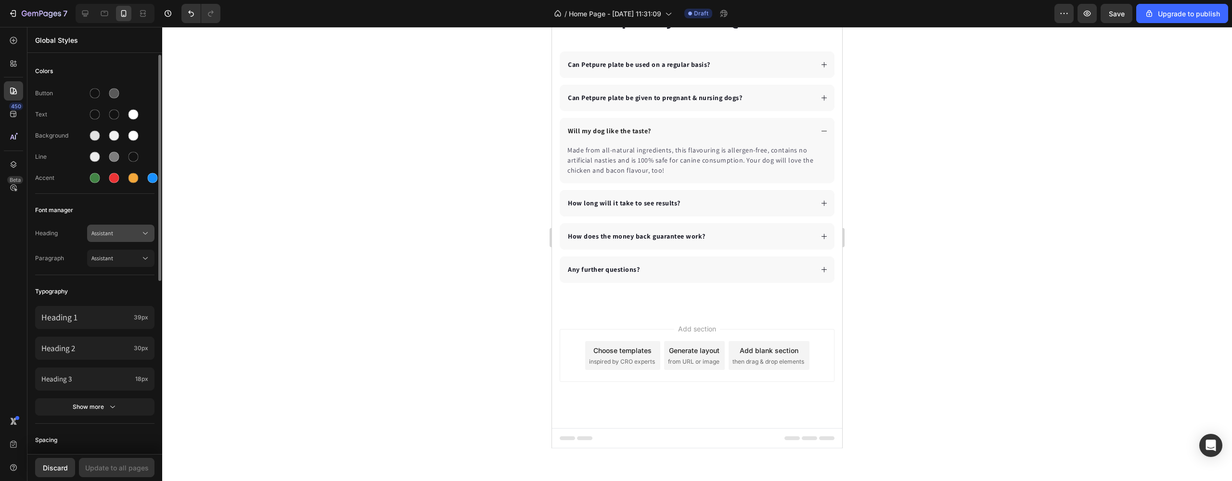
click at [125, 236] on span "Assistant" at bounding box center [115, 233] width 49 height 9
click at [186, 232] on div at bounding box center [697, 254] width 1070 height 454
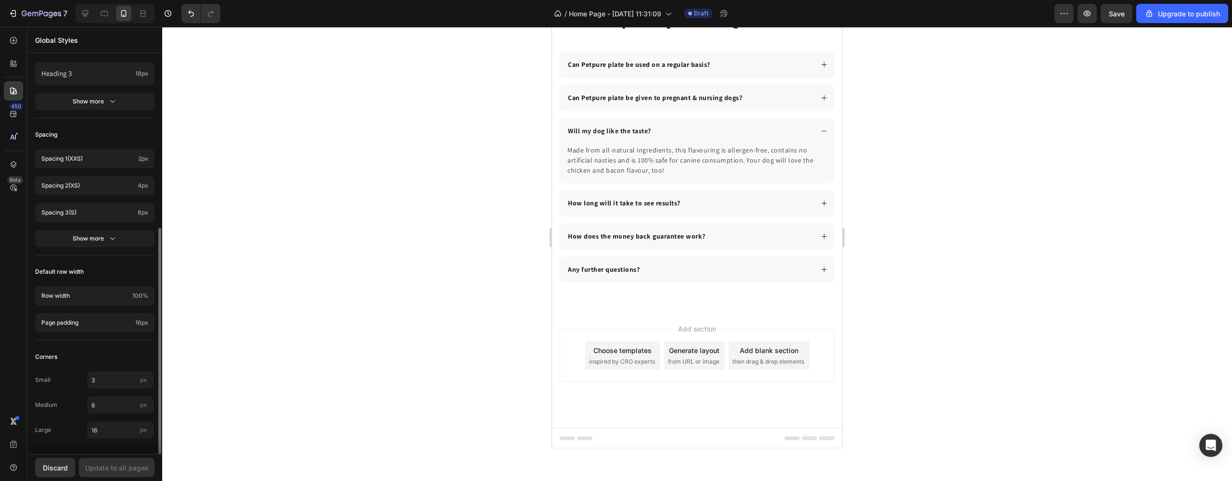
scroll to position [0, 0]
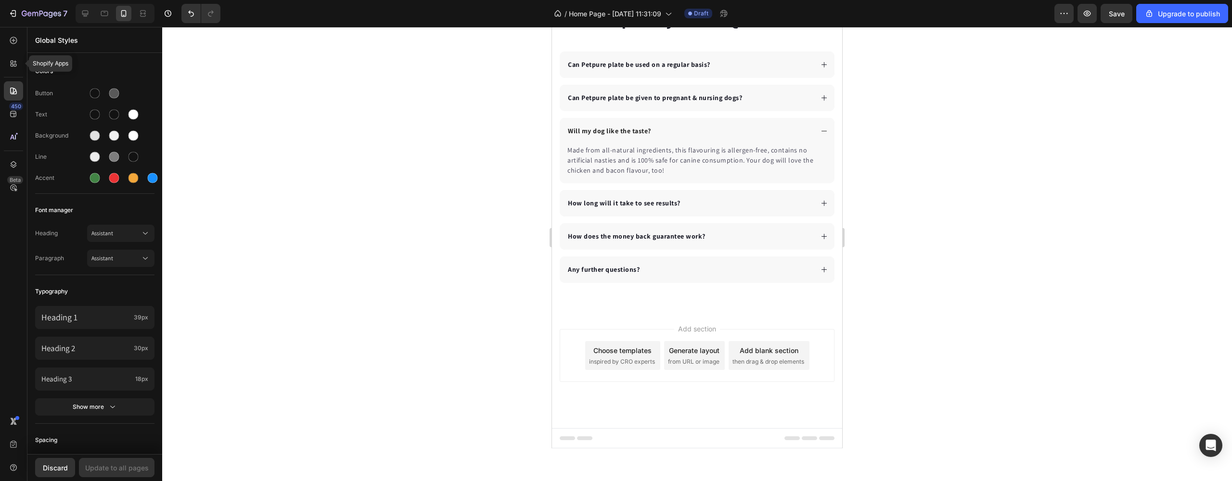
click at [15, 53] on div "Shopify Apps 450 Beta" at bounding box center [13, 221] width 19 height 381
click at [14, 43] on icon at bounding box center [13, 40] width 7 height 7
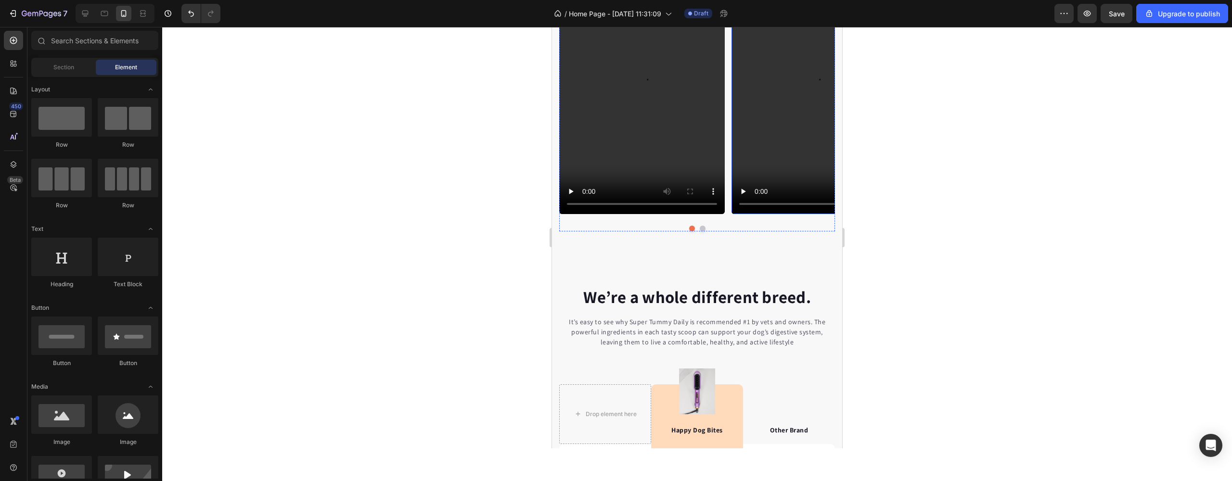
scroll to position [1113, 0]
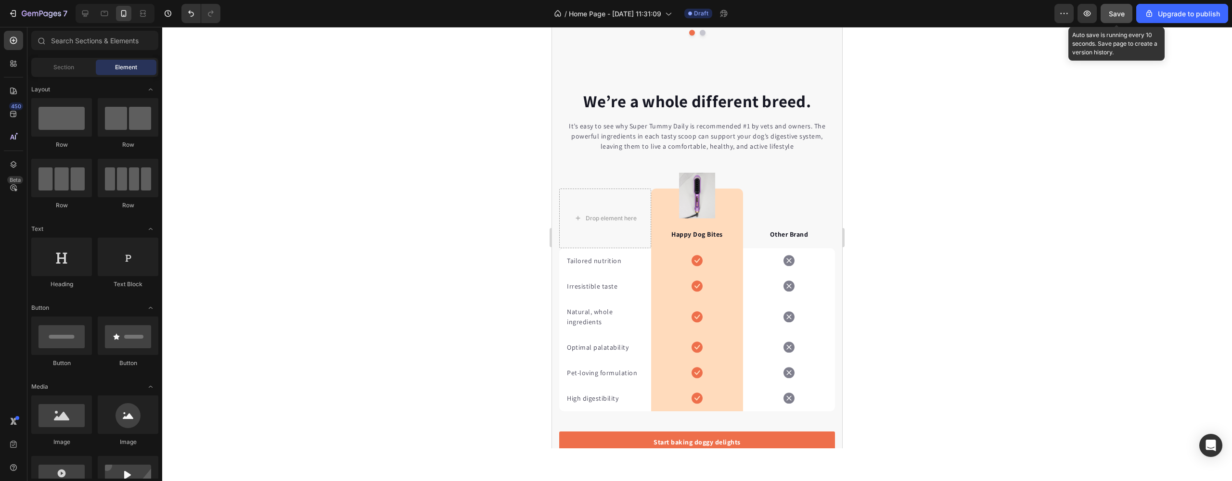
drag, startPoint x: 1120, startPoint y: 10, endPoint x: 1109, endPoint y: 17, distance: 13.2
click at [1120, 10] on span "Save" at bounding box center [1117, 14] width 16 height 8
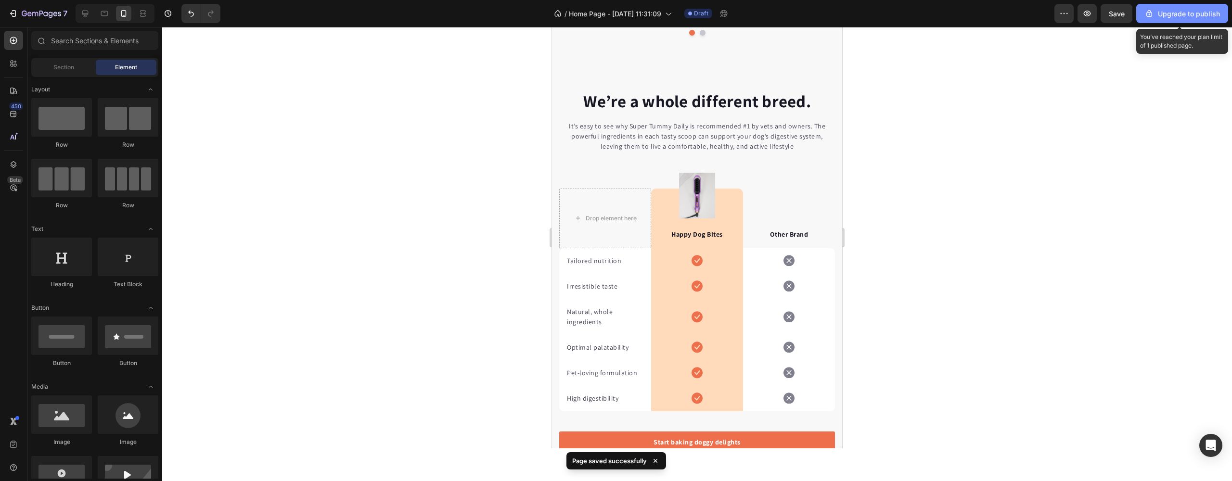
click at [1201, 15] on div "Upgrade to publish" at bounding box center [1182, 14] width 76 height 10
